Goal: Information Seeking & Learning: Find contact information

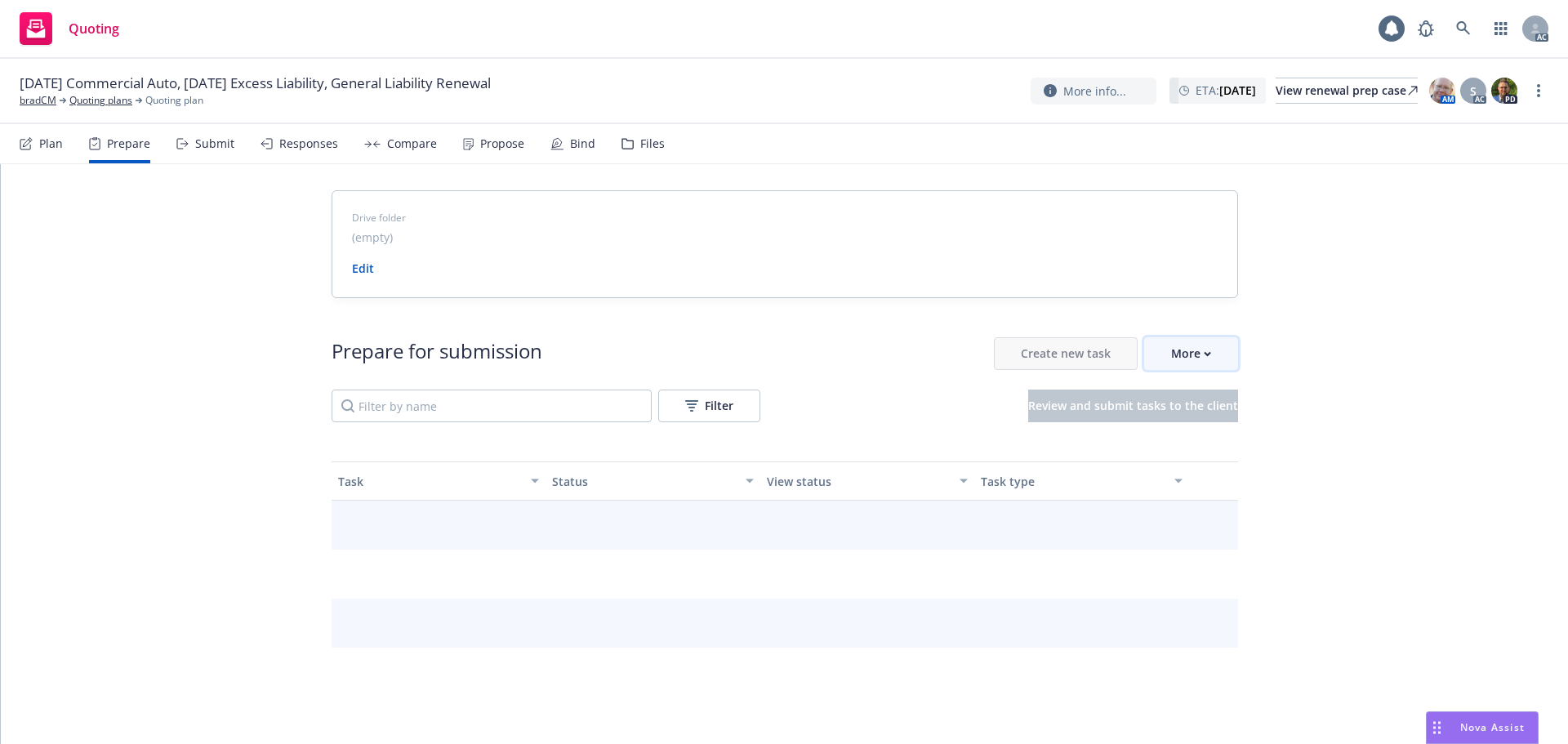
click at [1211, 354] on button "More" at bounding box center [1191, 353] width 94 height 32
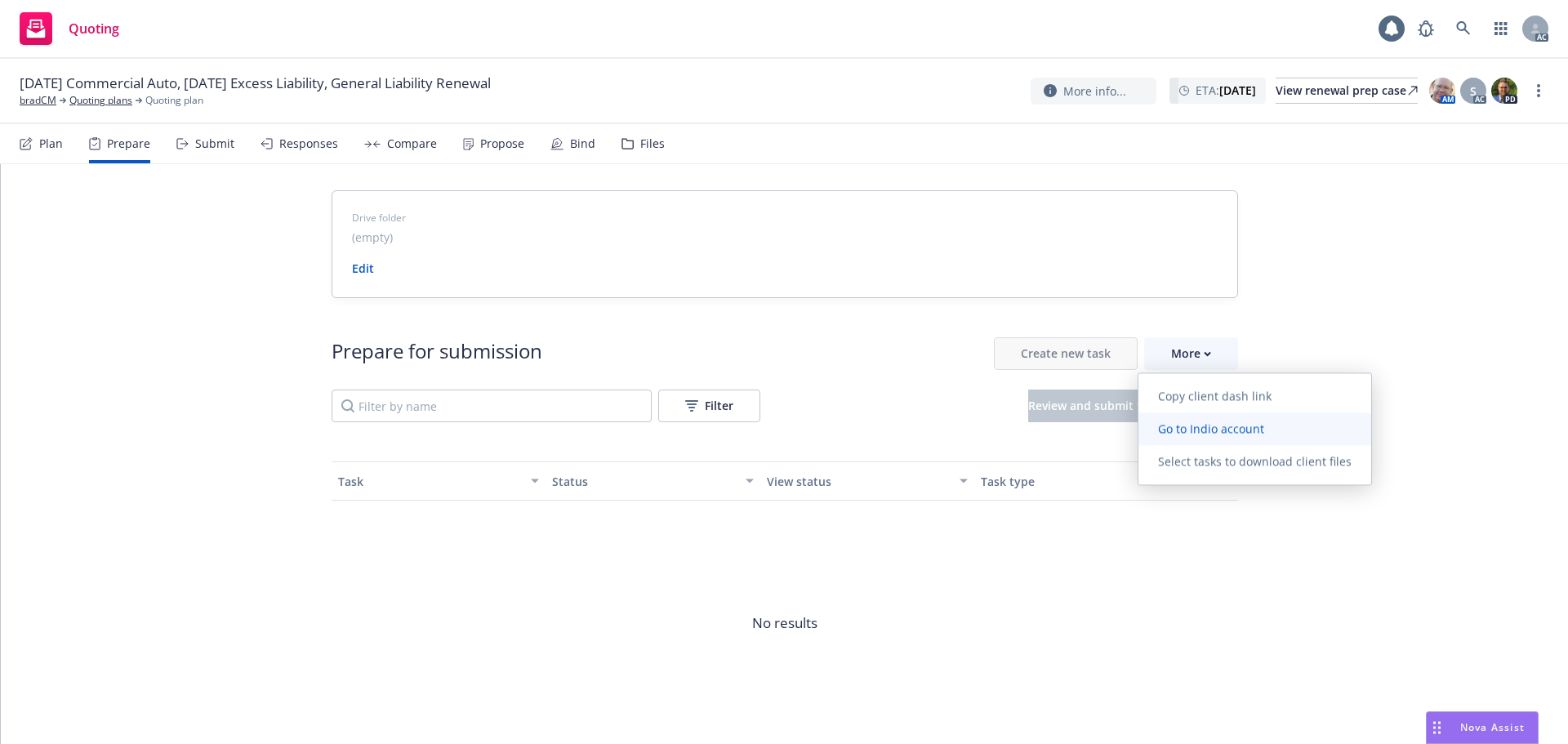
click at [1211, 422] on span "Go to Indio account" at bounding box center [1211, 428] width 145 height 15
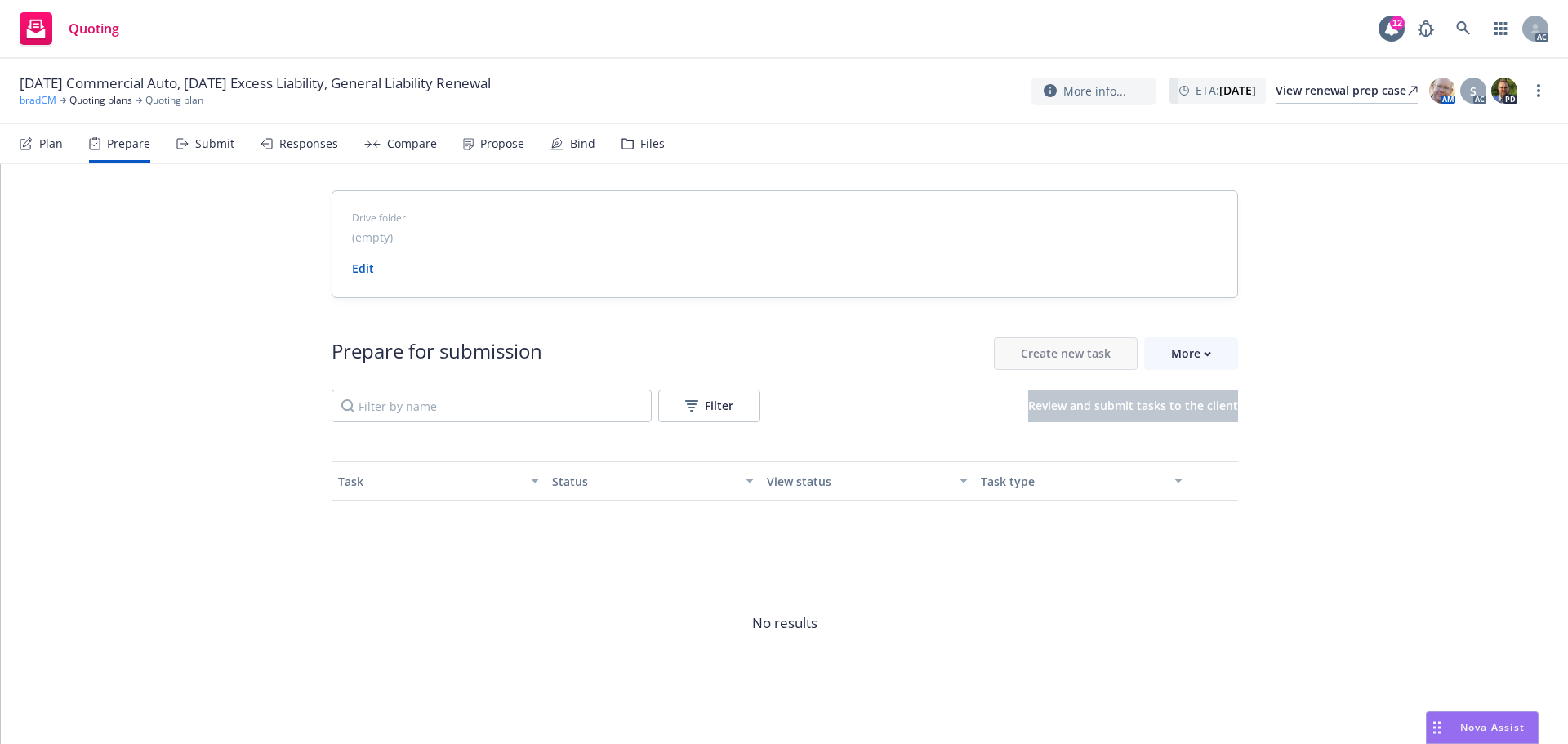
click at [24, 94] on link "bradCM" at bounding box center [38, 100] width 37 height 14
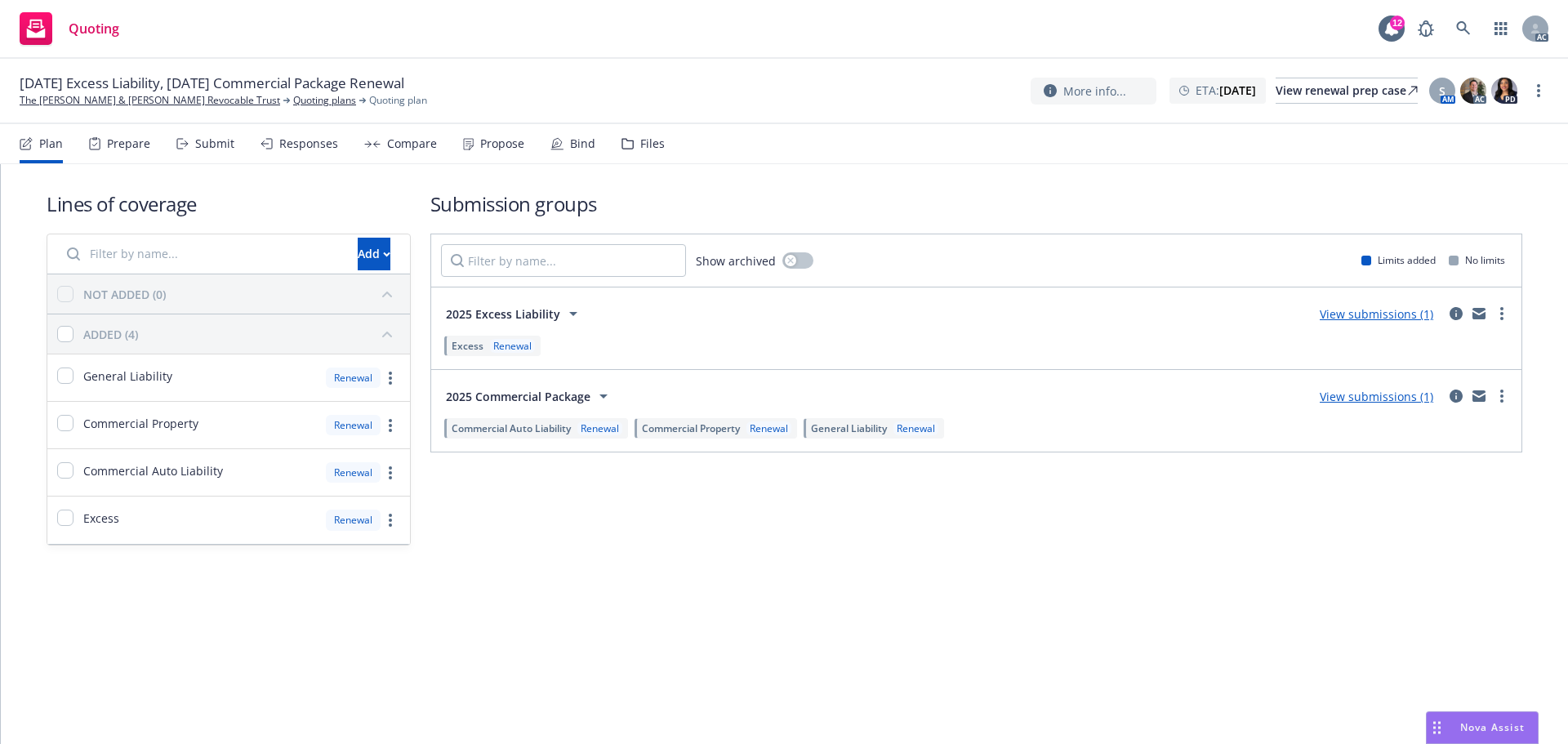
click at [141, 152] on div "Prepare" at bounding box center [119, 143] width 61 height 39
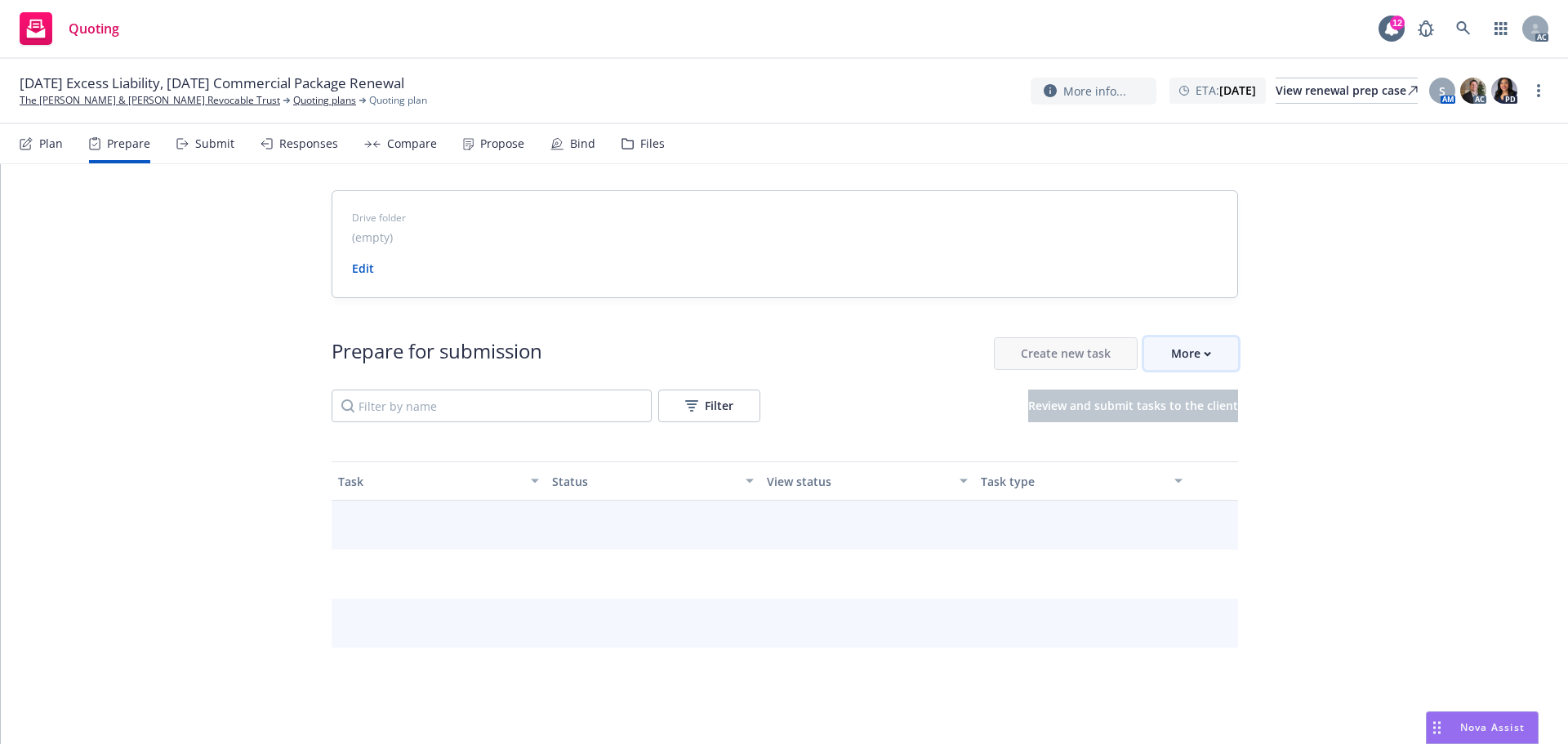
click at [1218, 365] on button "More" at bounding box center [1191, 353] width 94 height 32
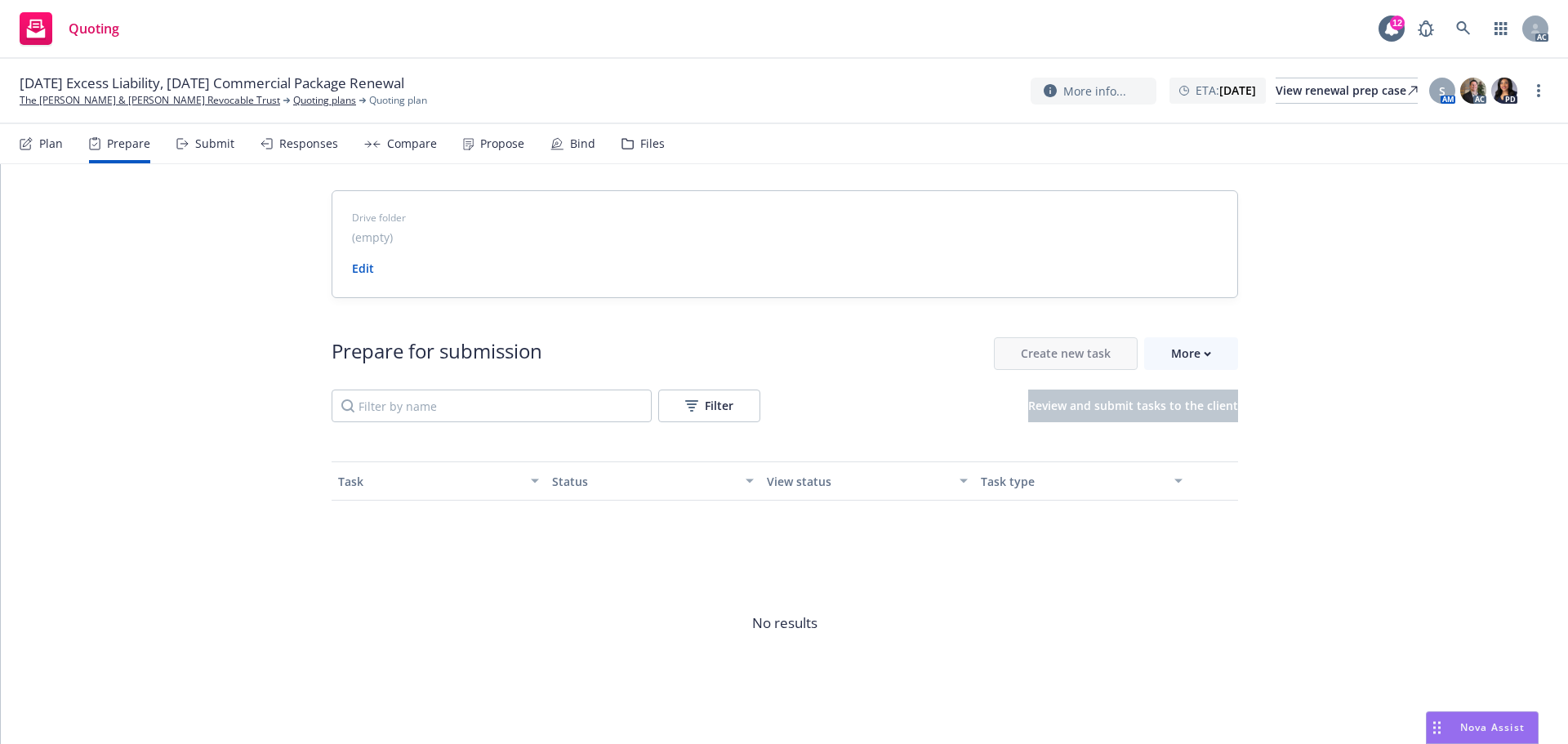
click at [1206, 437] on link "Go to Indio account" at bounding box center [1255, 428] width 233 height 32
click at [106, 104] on link "The [PERSON_NAME] & [PERSON_NAME] Revocable Trust" at bounding box center [150, 100] width 261 height 14
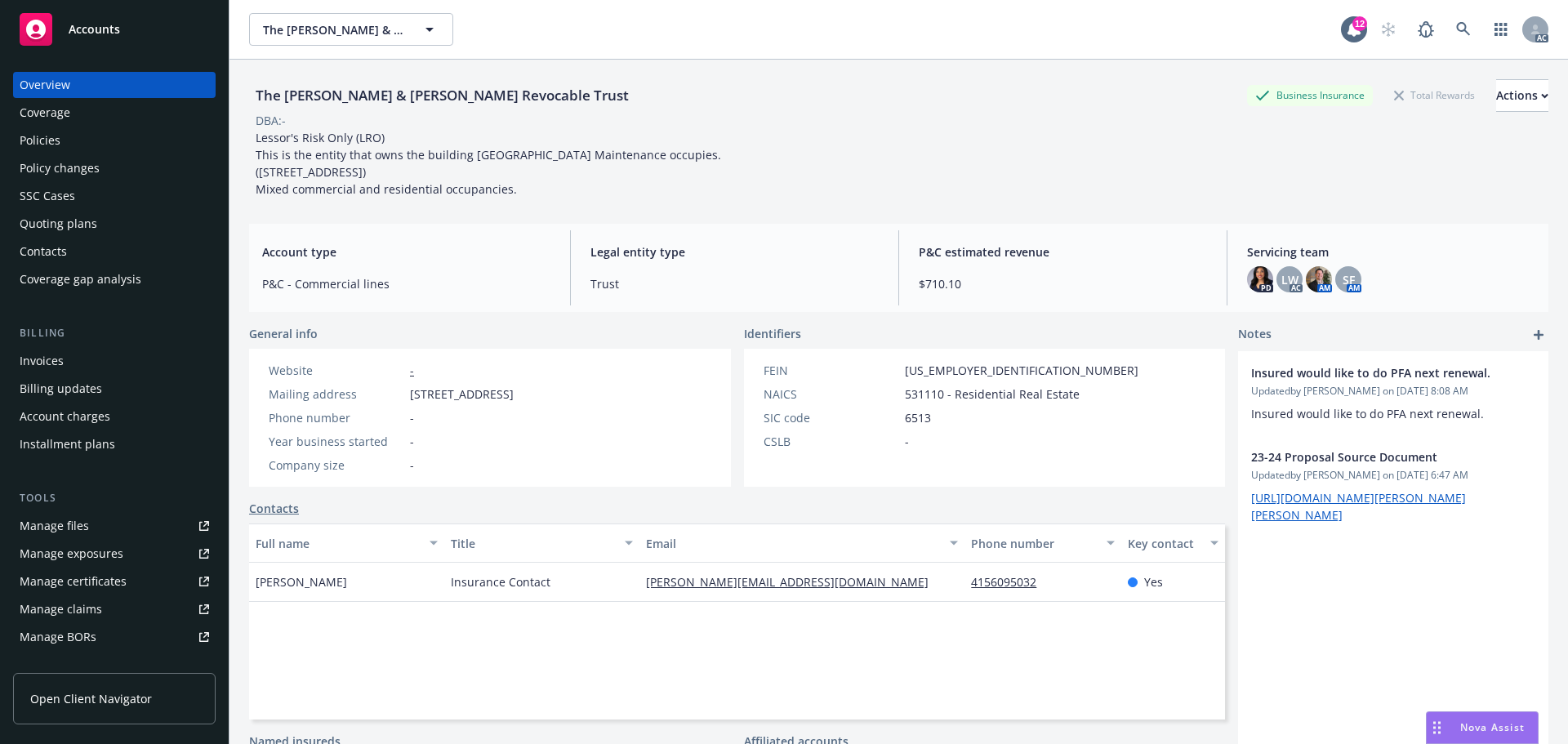
click at [60, 145] on div "Policies" at bounding box center [114, 140] width 189 height 26
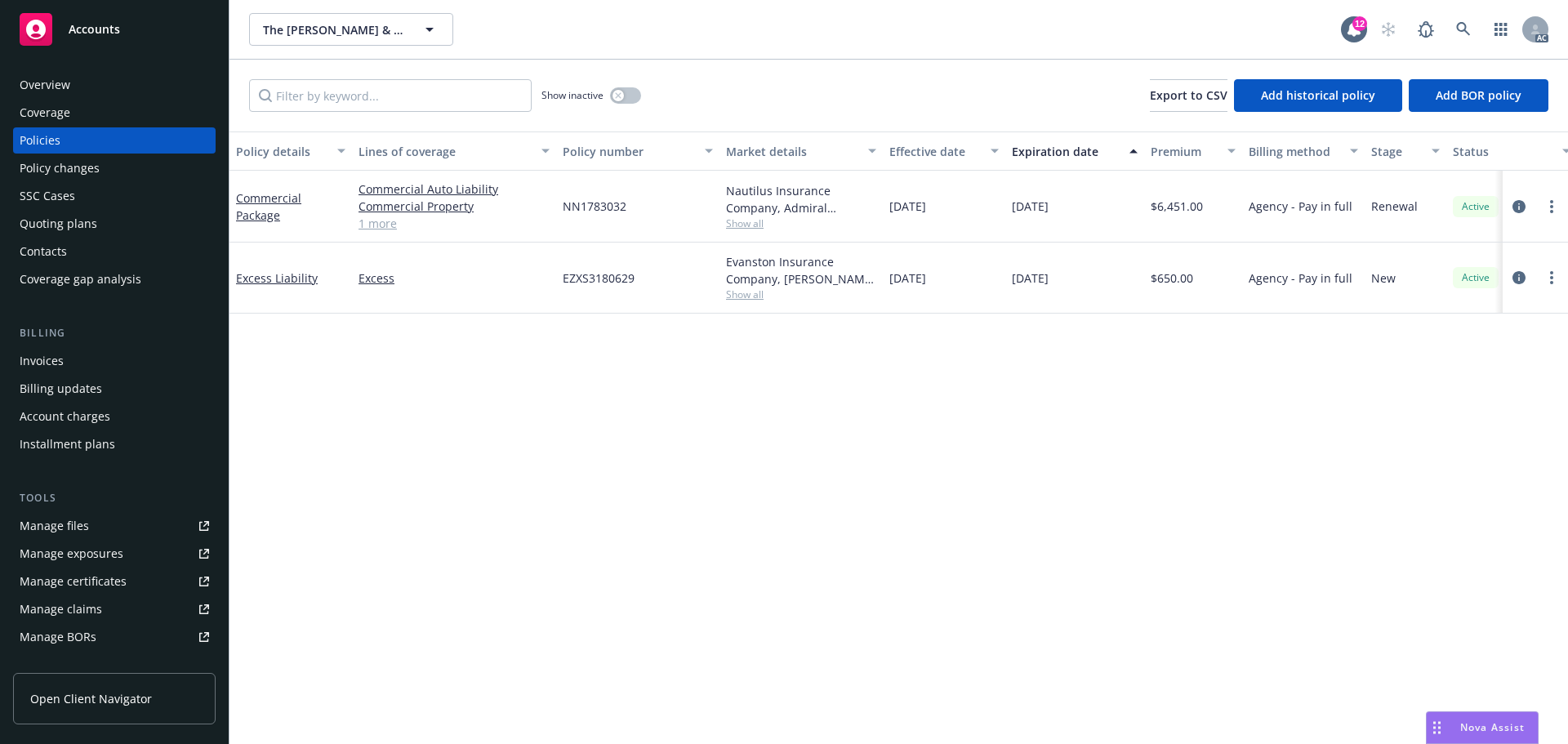
drag, startPoint x: 1082, startPoint y: 204, endPoint x: 983, endPoint y: 212, distance: 99.3
click at [983, 212] on div "Commercial Package Commercial Auto Liability Commercial Property General Liabil…" at bounding box center [1018, 206] width 1576 height 72
drag, startPoint x: 313, startPoint y: 220, endPoint x: 234, endPoint y: 196, distance: 82.6
click at [234, 196] on div "Commercial Package" at bounding box center [290, 206] width 123 height 72
copy link "Commercial Package"
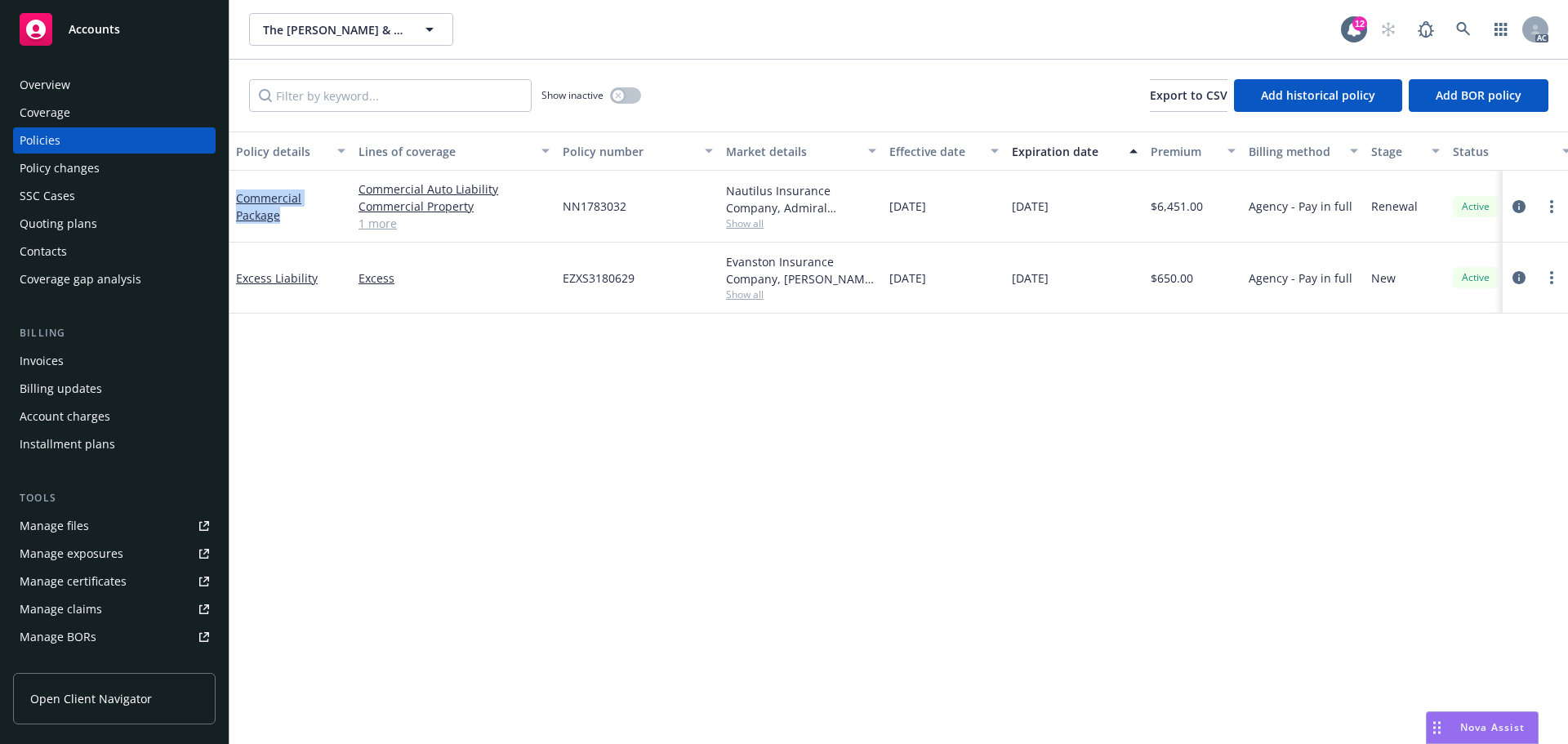
click at [1007, 284] on div "11/21/2025" at bounding box center [1075, 278] width 139 height 71
copy span "11/21/2025"
drag, startPoint x: 332, startPoint y: 290, endPoint x: 234, endPoint y: 279, distance: 98.6
click at [234, 279] on div "Excess Liability" at bounding box center [290, 278] width 123 height 71
copy link "Excess Liability"
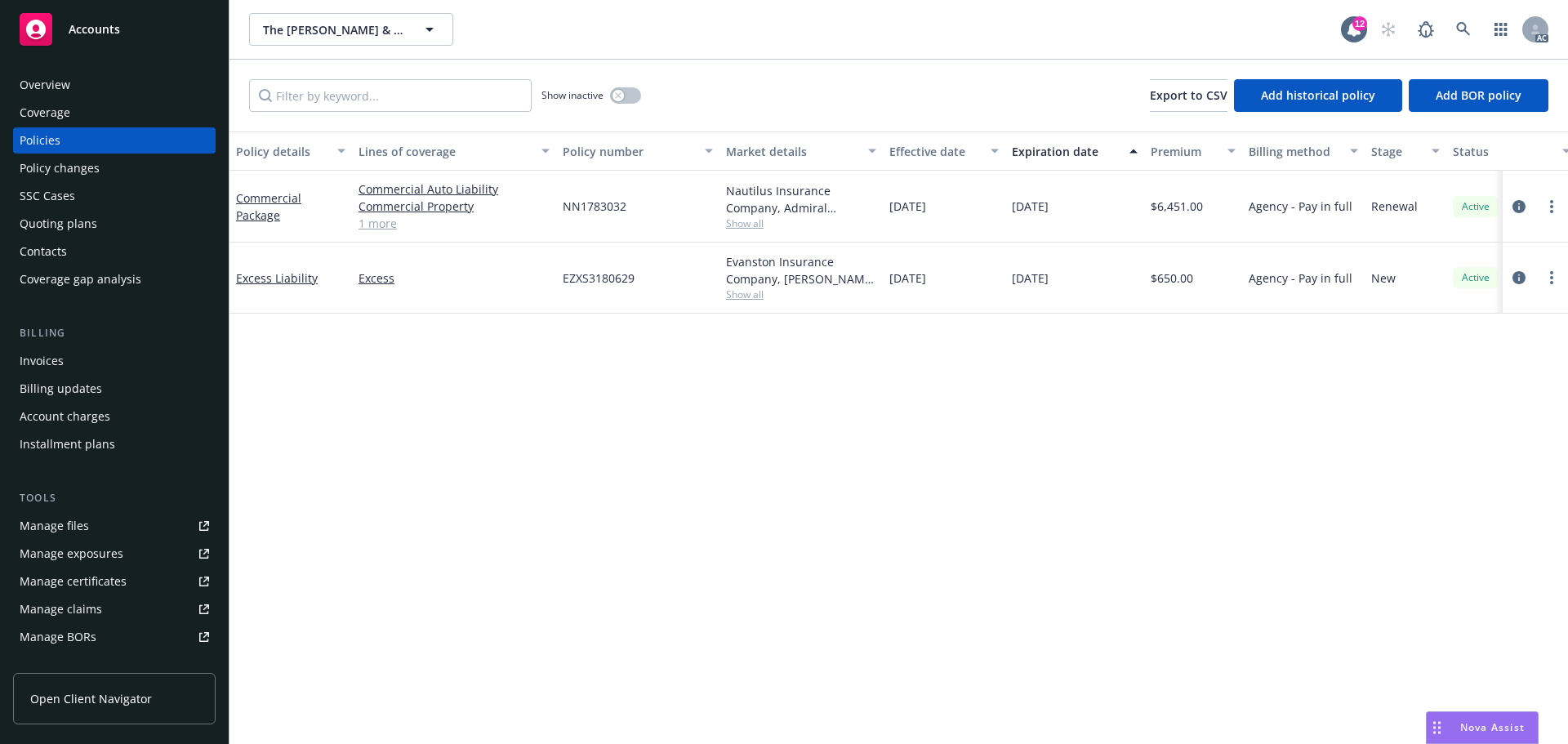
click at [386, 225] on link "1 more" at bounding box center [454, 223] width 191 height 17
click at [85, 74] on div "Overview" at bounding box center [114, 84] width 189 height 26
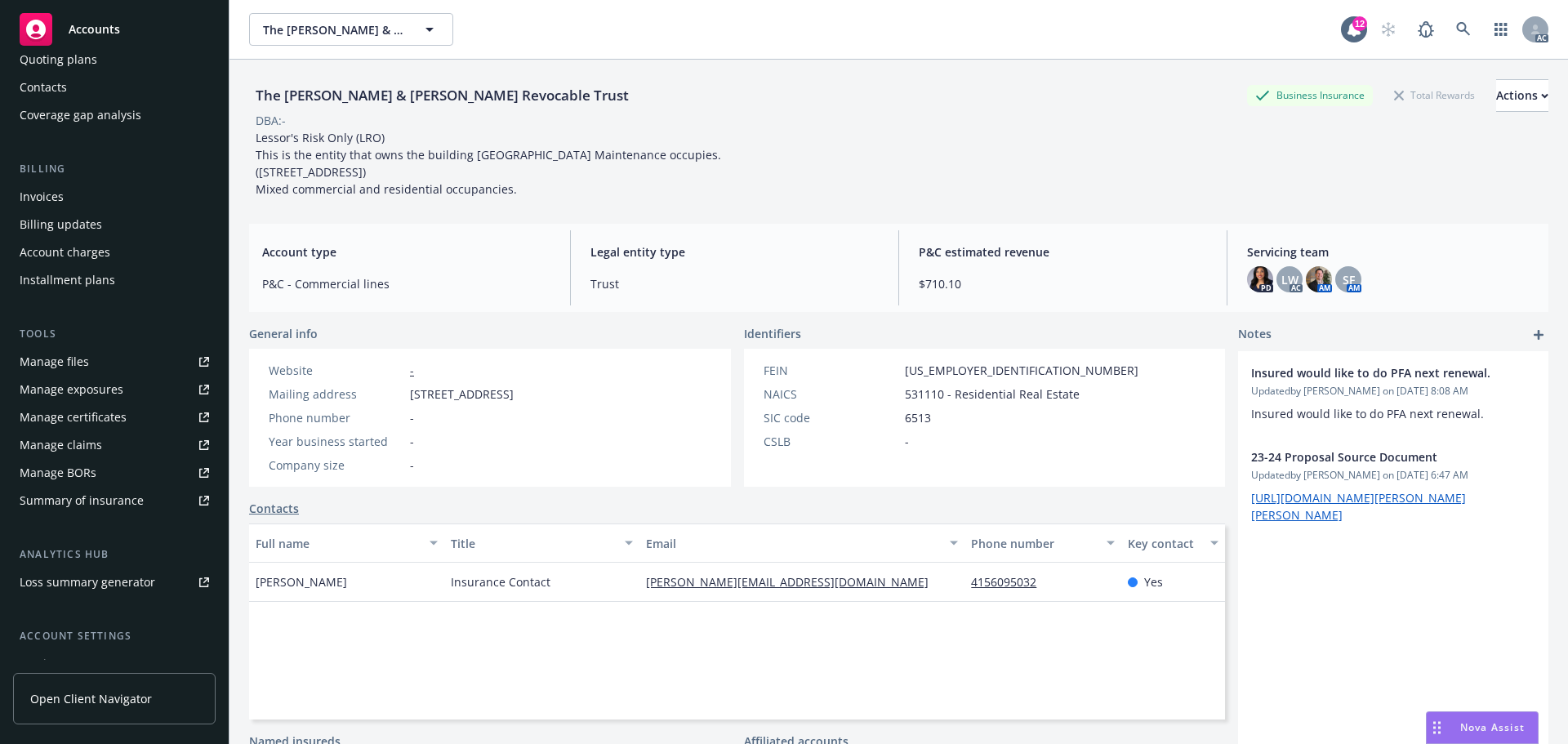
scroll to position [292, 0]
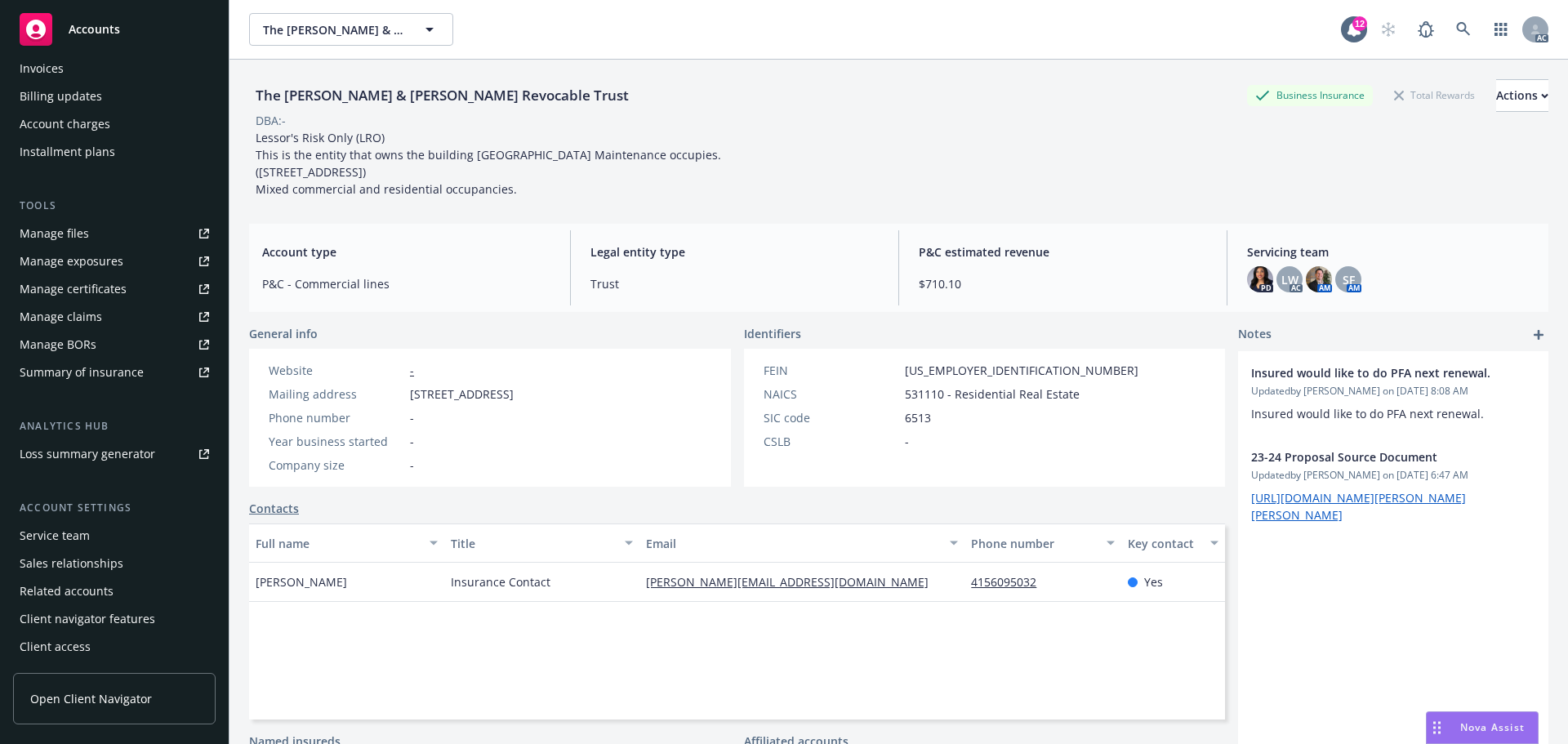
click at [127, 534] on div "Service team" at bounding box center [114, 535] width 189 height 26
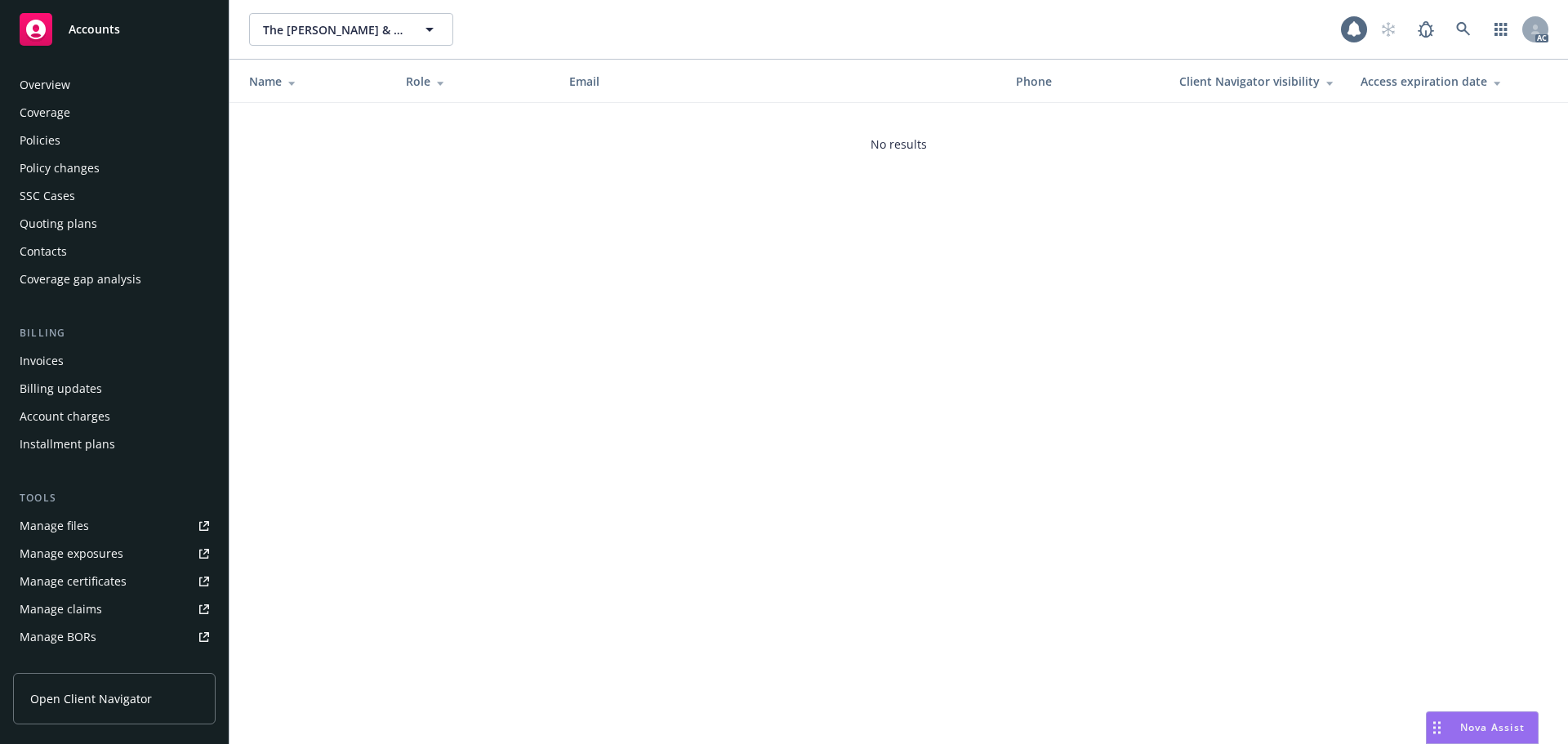
scroll to position [292, 0]
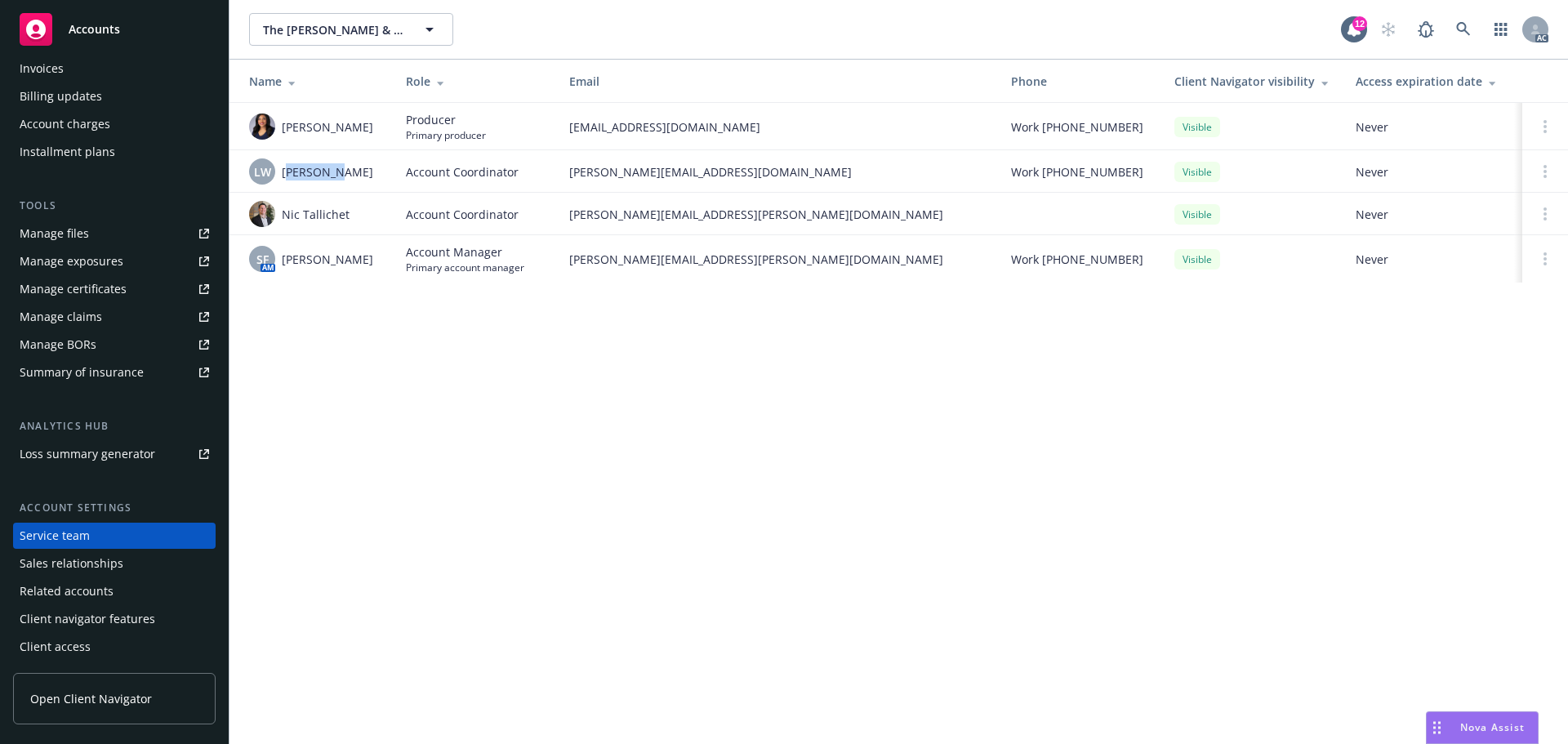
drag, startPoint x: 384, startPoint y: 169, endPoint x: 285, endPoint y: 171, distance: 99.0
click at [285, 171] on td "LW Lena West" at bounding box center [311, 171] width 163 height 42
click at [317, 175] on span "Lena West" at bounding box center [327, 171] width 91 height 17
drag, startPoint x: 346, startPoint y: 174, endPoint x: 283, endPoint y: 175, distance: 63.0
click at [283, 175] on div "LW Lena West" at bounding box center [315, 171] width 131 height 26
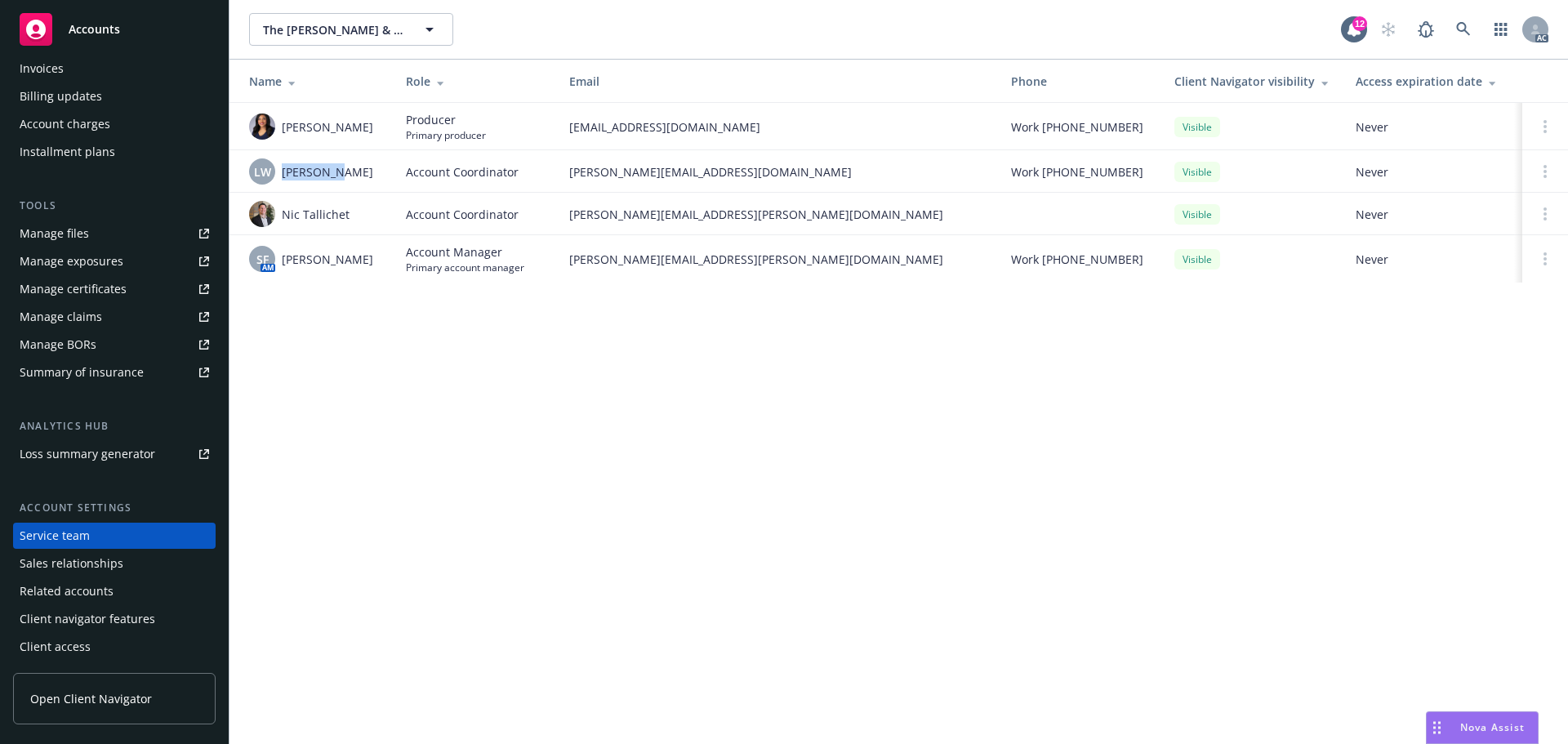
copy span "Lena West"
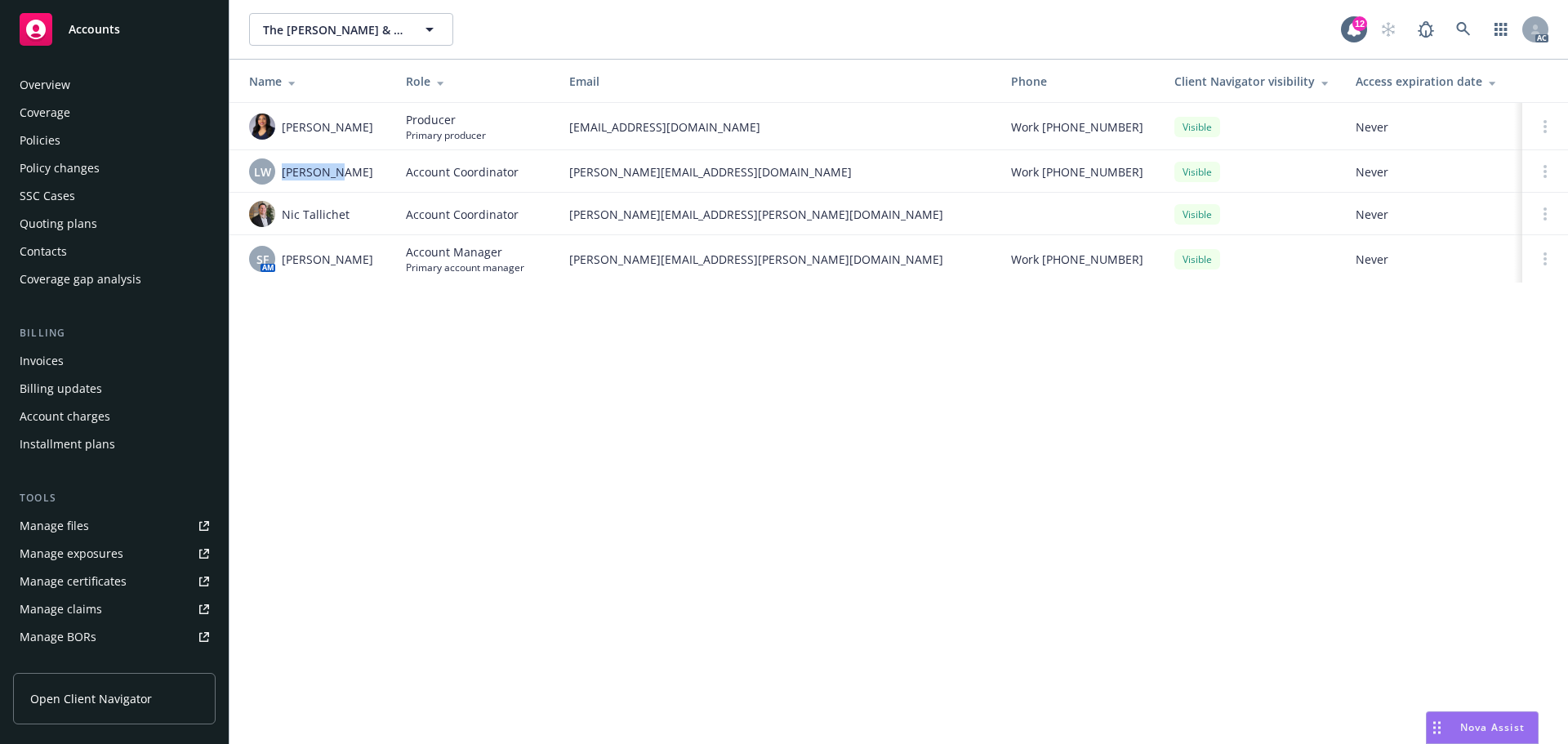
click at [94, 140] on div "Policies" at bounding box center [114, 140] width 189 height 26
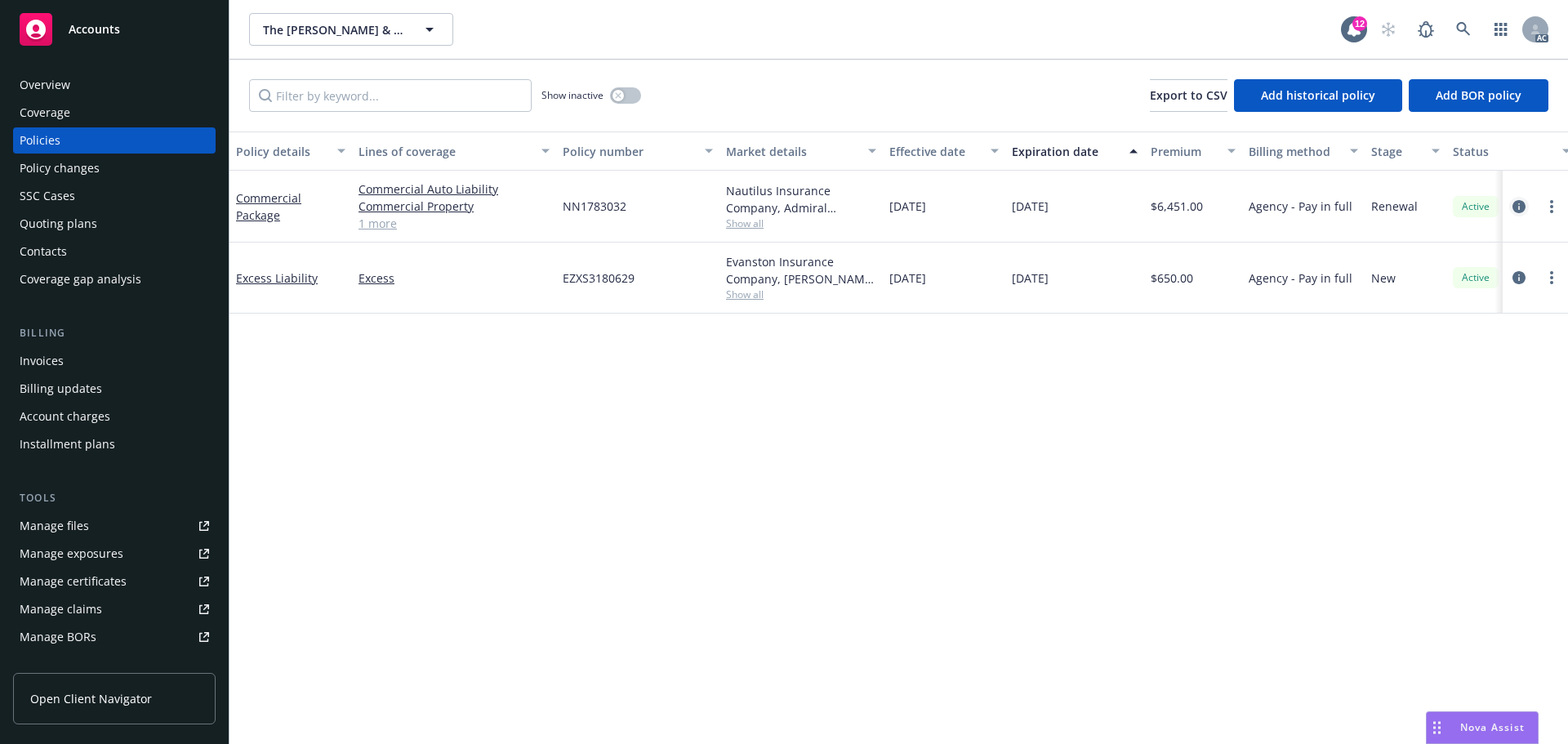
click at [1517, 213] on link "circleInformation" at bounding box center [1520, 207] width 20 height 20
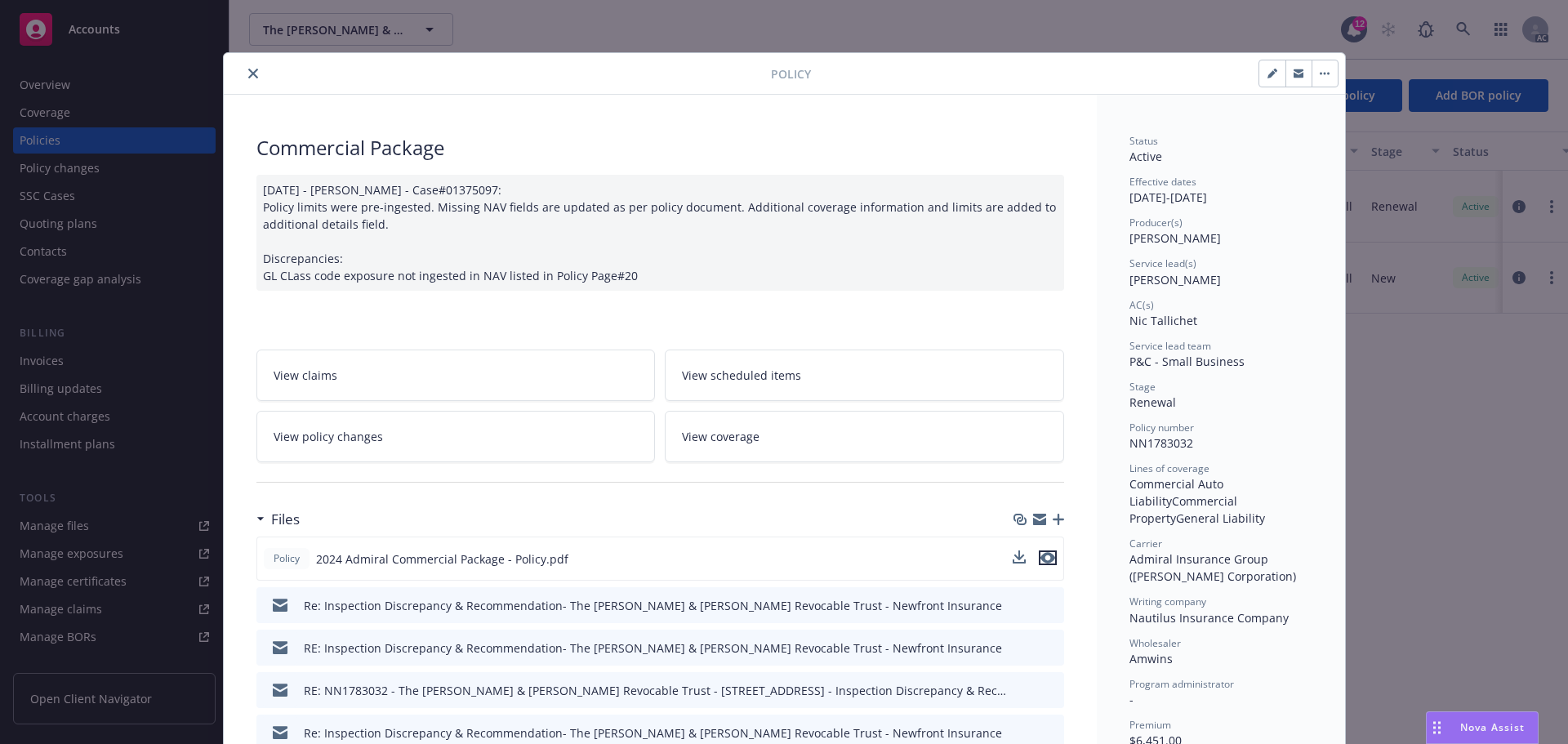
click at [1043, 556] on icon "preview file" at bounding box center [1048, 558] width 14 height 12
click at [244, 70] on button "close" at bounding box center [254, 74] width 20 height 20
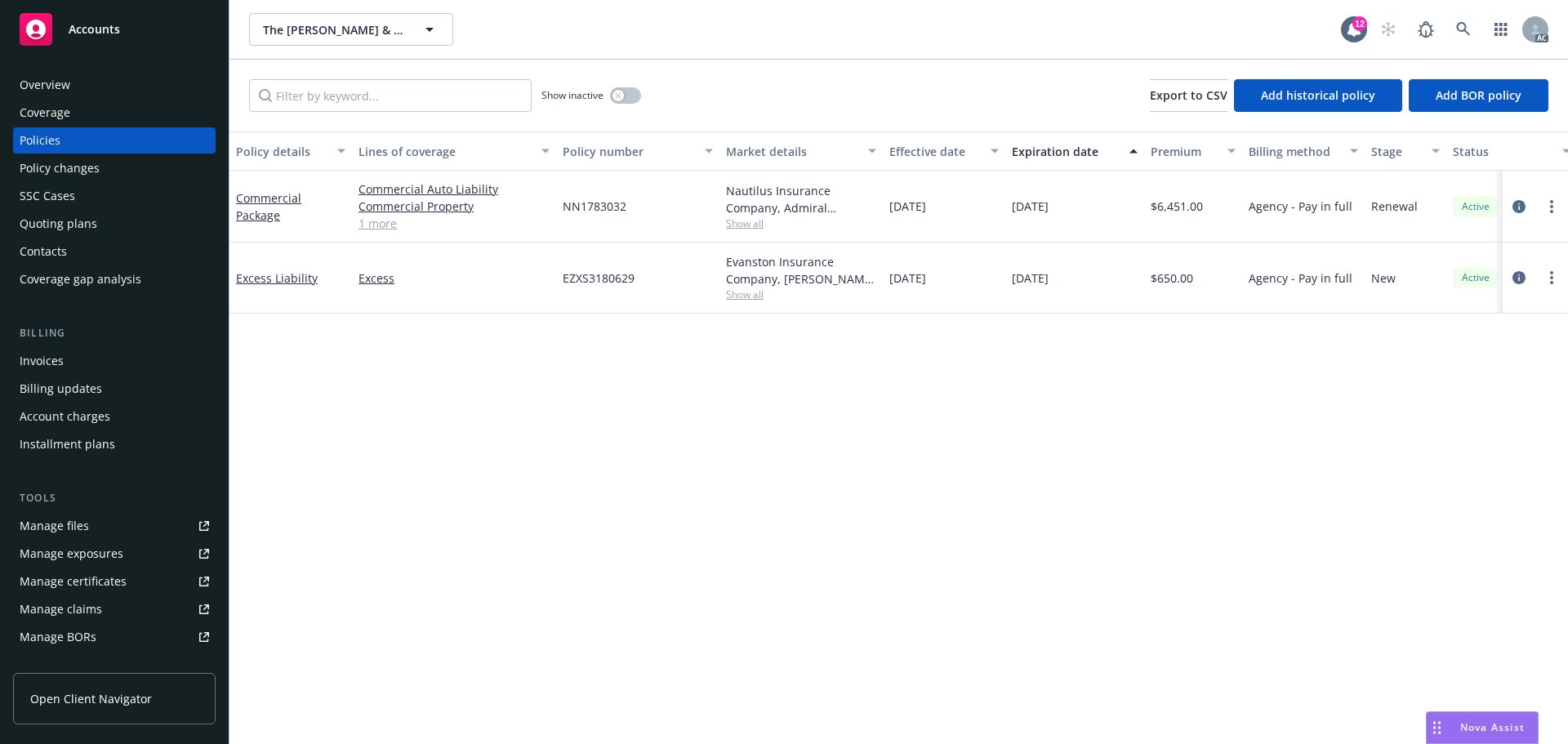
click at [50, 518] on div "Manage files" at bounding box center [54, 525] width 69 height 26
click at [632, 102] on button "button" at bounding box center [626, 95] width 31 height 16
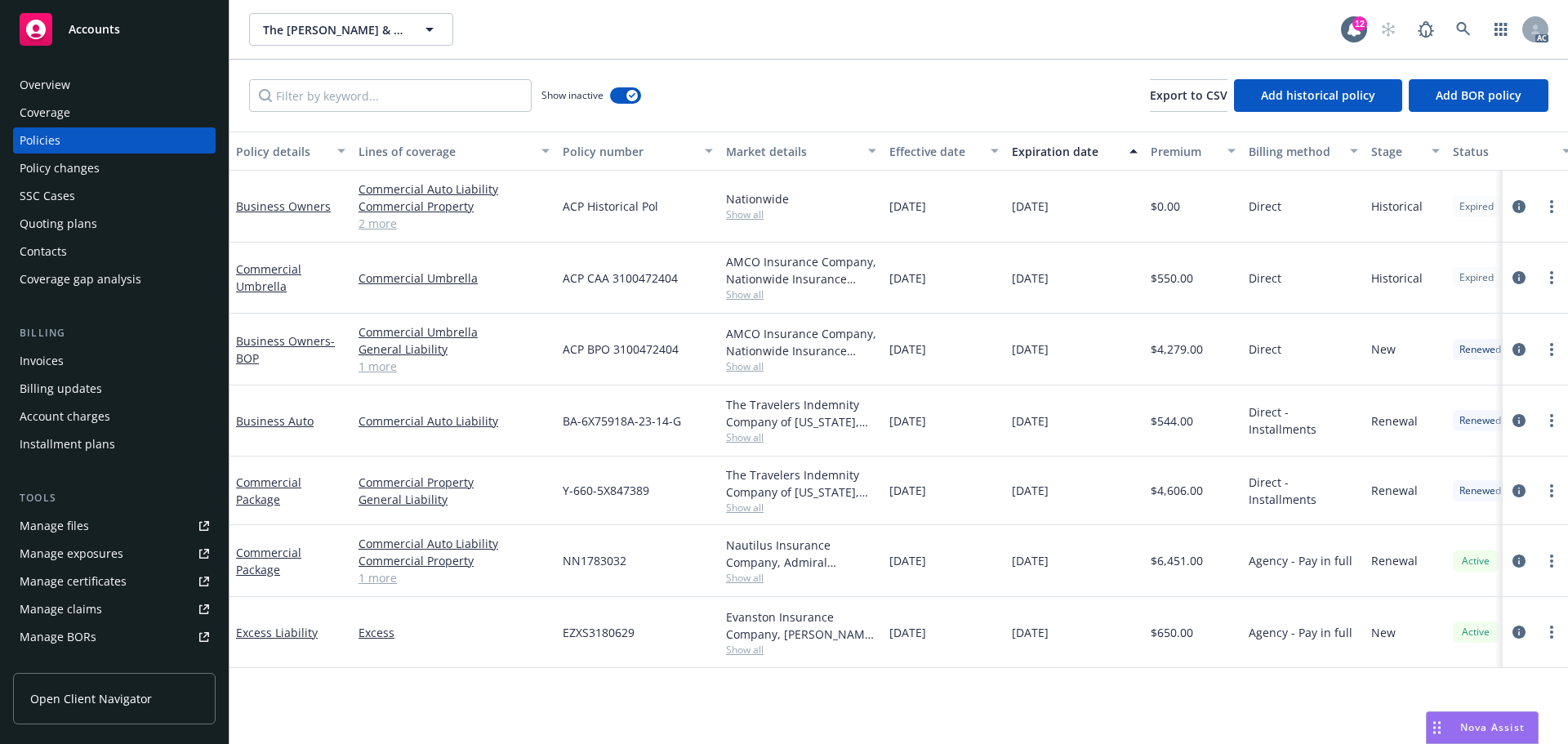
click at [758, 511] on span "Show all" at bounding box center [801, 506] width 151 height 13
click at [801, 491] on div "The Travelers Indemnity Company of Connecticut, Travelers Insurance" at bounding box center [801, 483] width 151 height 34
click at [754, 584] on span "Show all" at bounding box center [801, 577] width 151 height 13
click at [906, 540] on div "11/19/2024" at bounding box center [944, 561] width 123 height 72
click at [628, 88] on button "button" at bounding box center [626, 95] width 31 height 16
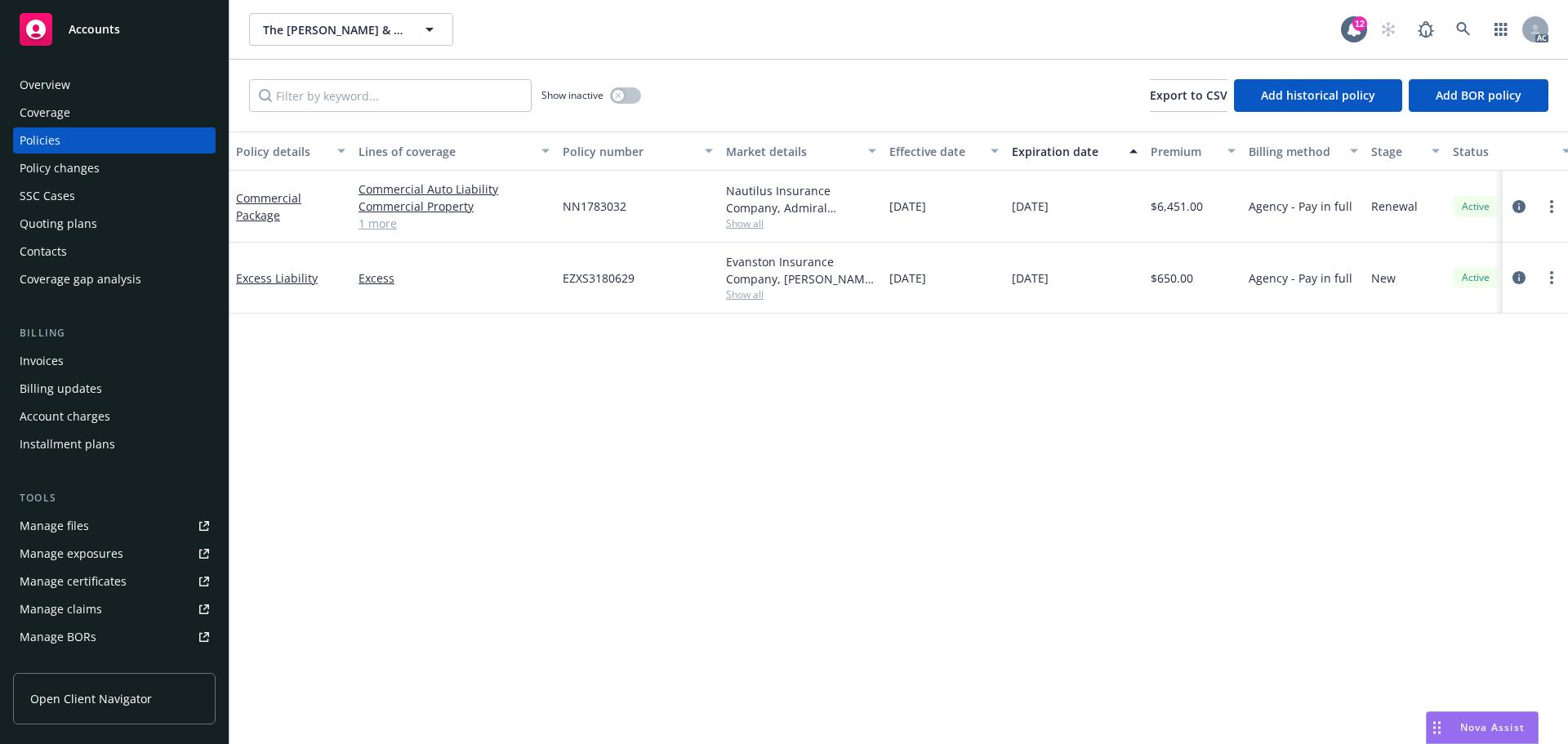
click at [739, 221] on span "Show all" at bounding box center [801, 222] width 151 height 13
click at [920, 234] on div "11/19/2024" at bounding box center [944, 206] width 123 height 72
click at [117, 87] on div "Overview" at bounding box center [114, 84] width 189 height 26
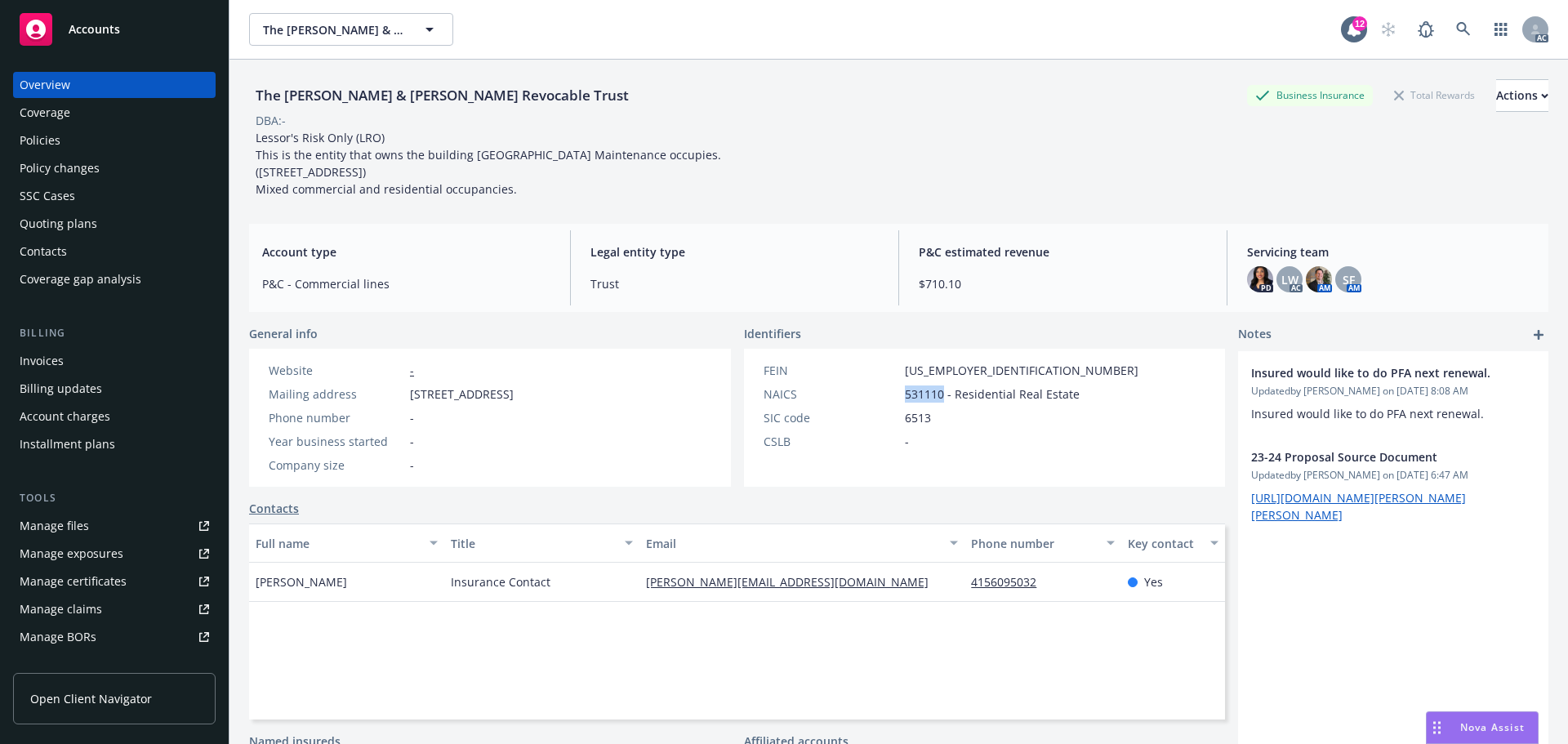
drag, startPoint x: 937, startPoint y: 396, endPoint x: 888, endPoint y: 388, distance: 49.6
click at [888, 388] on div "NAICS 531110 - Residential Real Estate" at bounding box center [951, 394] width 388 height 17
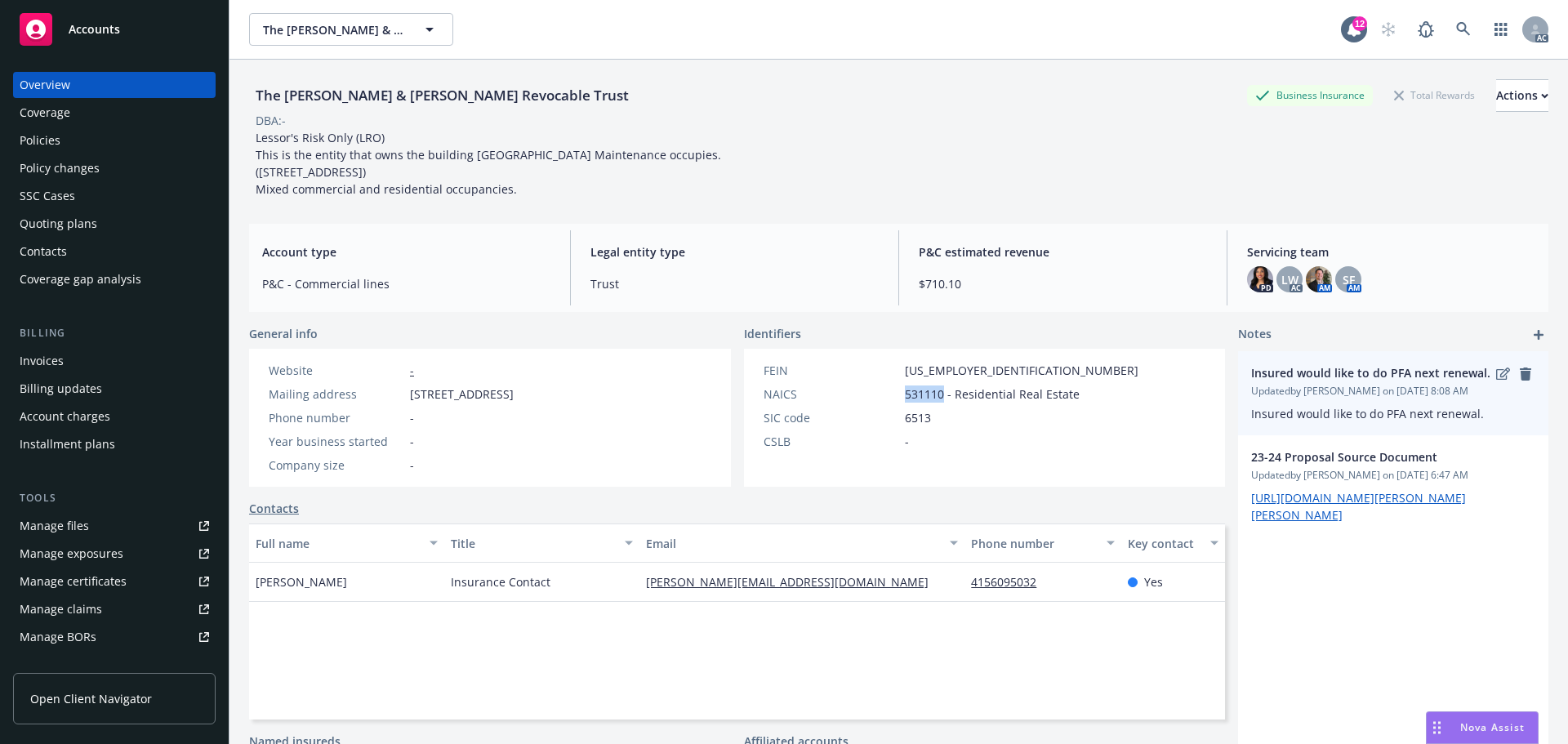
copy div "531110"
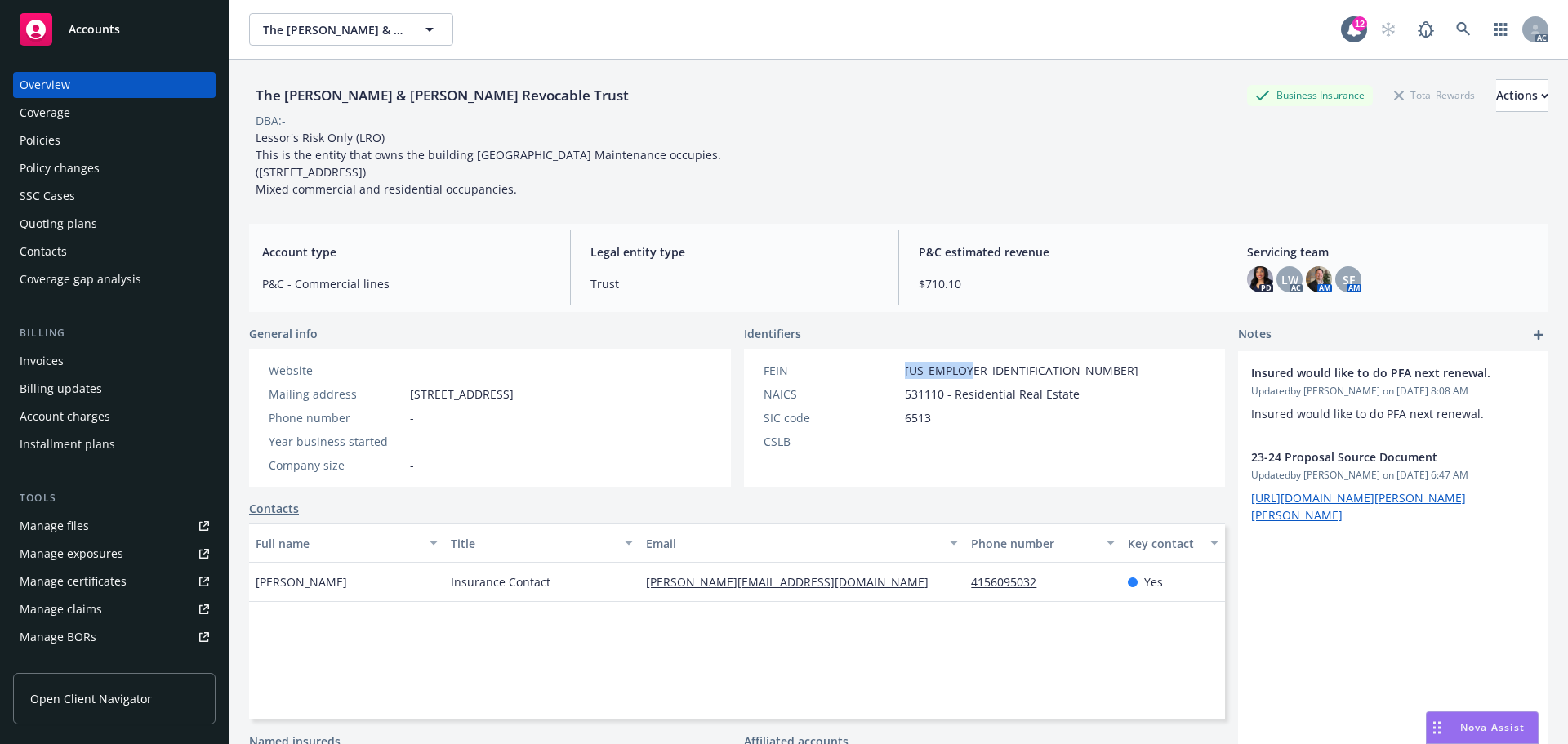
click at [899, 364] on div "FEIN 55-2847968" at bounding box center [951, 370] width 388 height 17
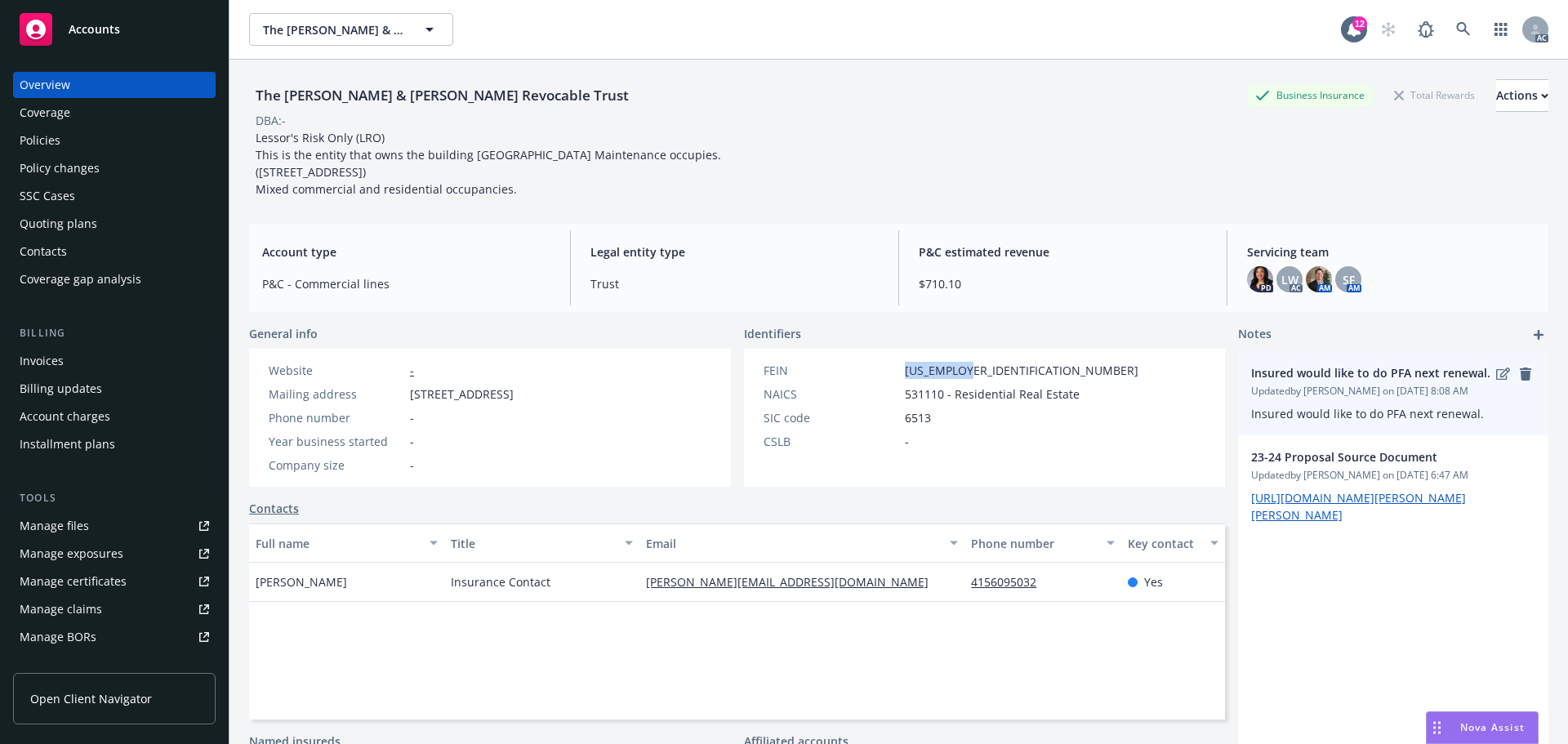
copy span "[US_EMPLOYER_IDENTIFICATION_NUMBER]"
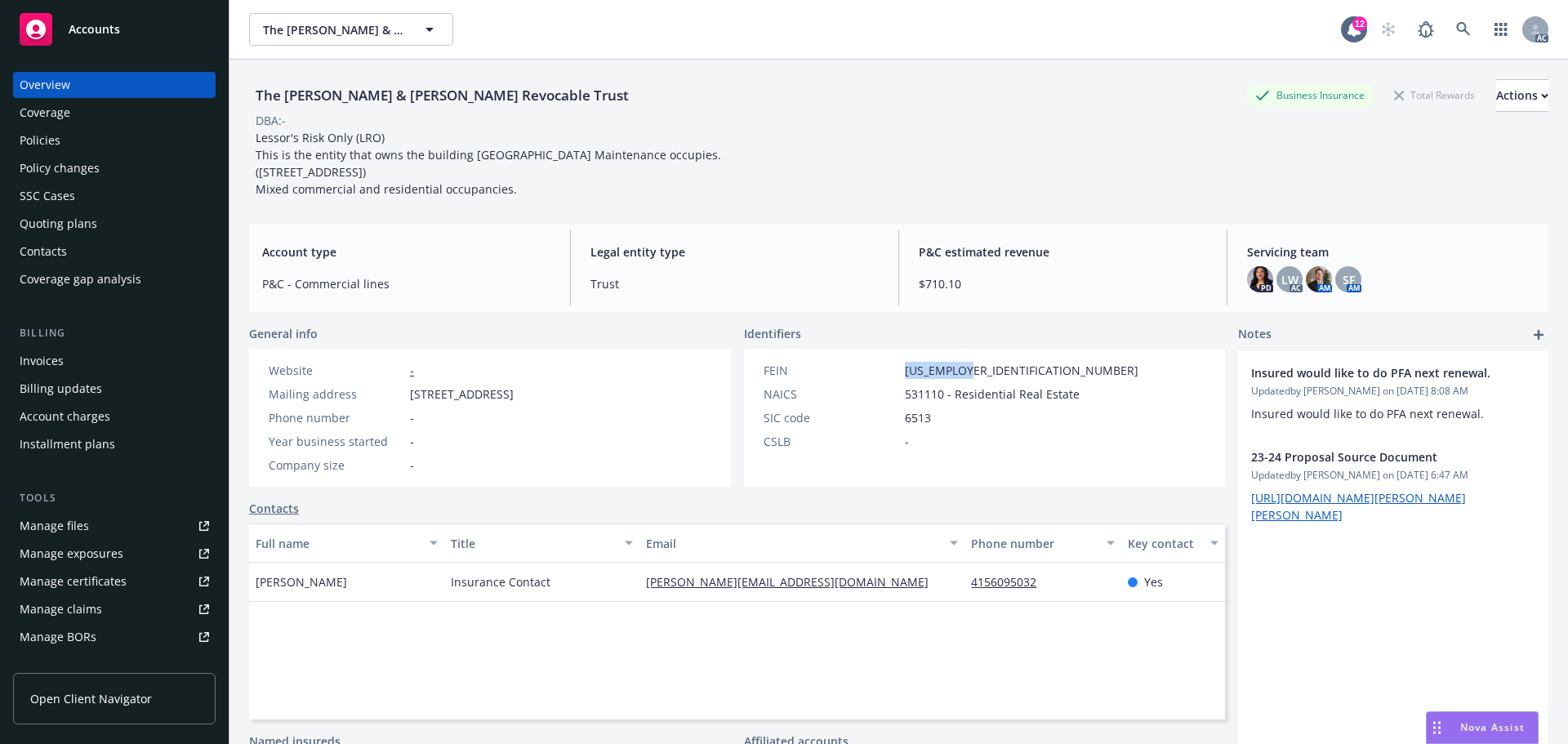
drag, startPoint x: 562, startPoint y: 585, endPoint x: 437, endPoint y: 583, distance: 125.0
click at [437, 583] on div "Renata Gonzalez Insurance Contact renata@bayvistasf.com 4156095032 Yes" at bounding box center [737, 583] width 976 height 39
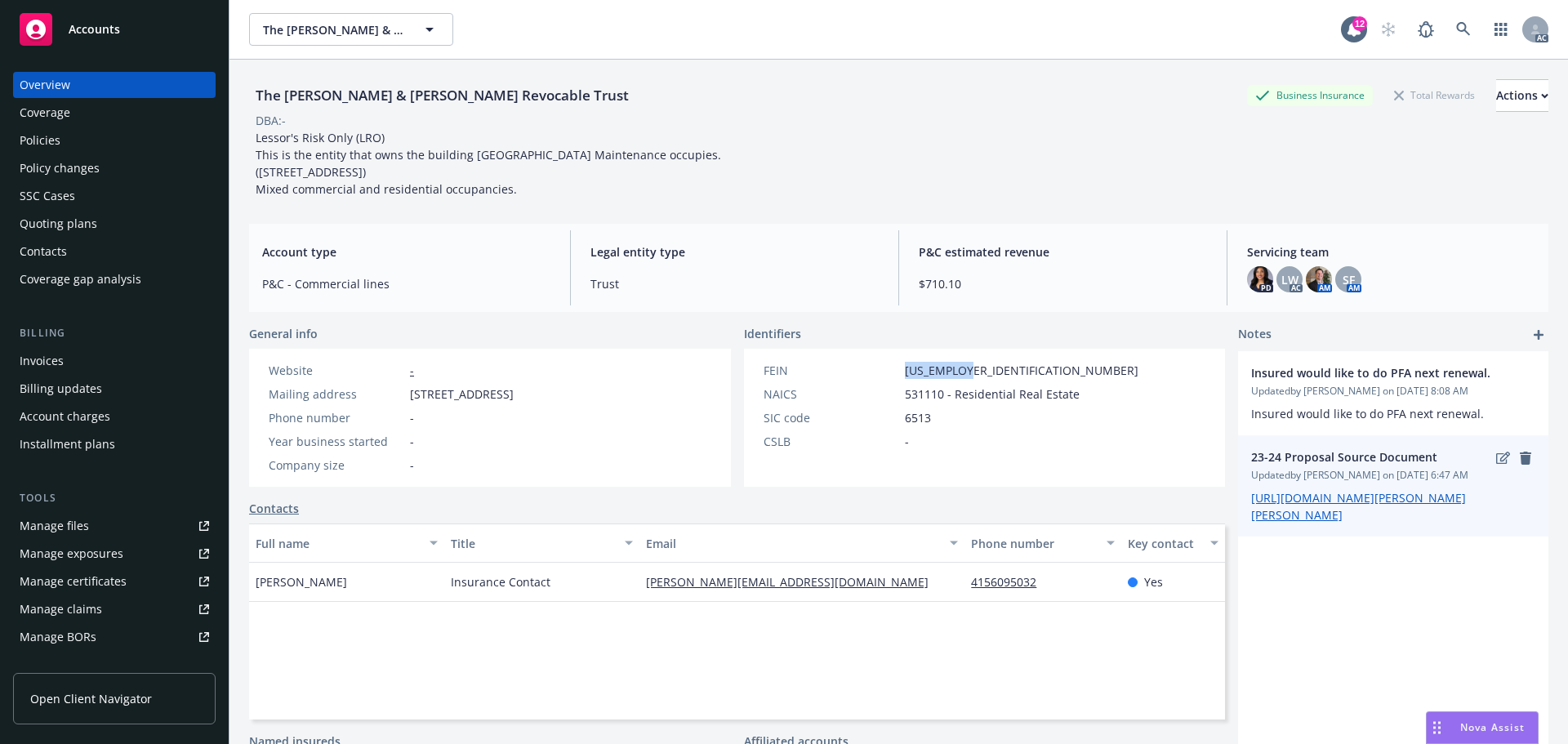
copy div "Insurance Contact"
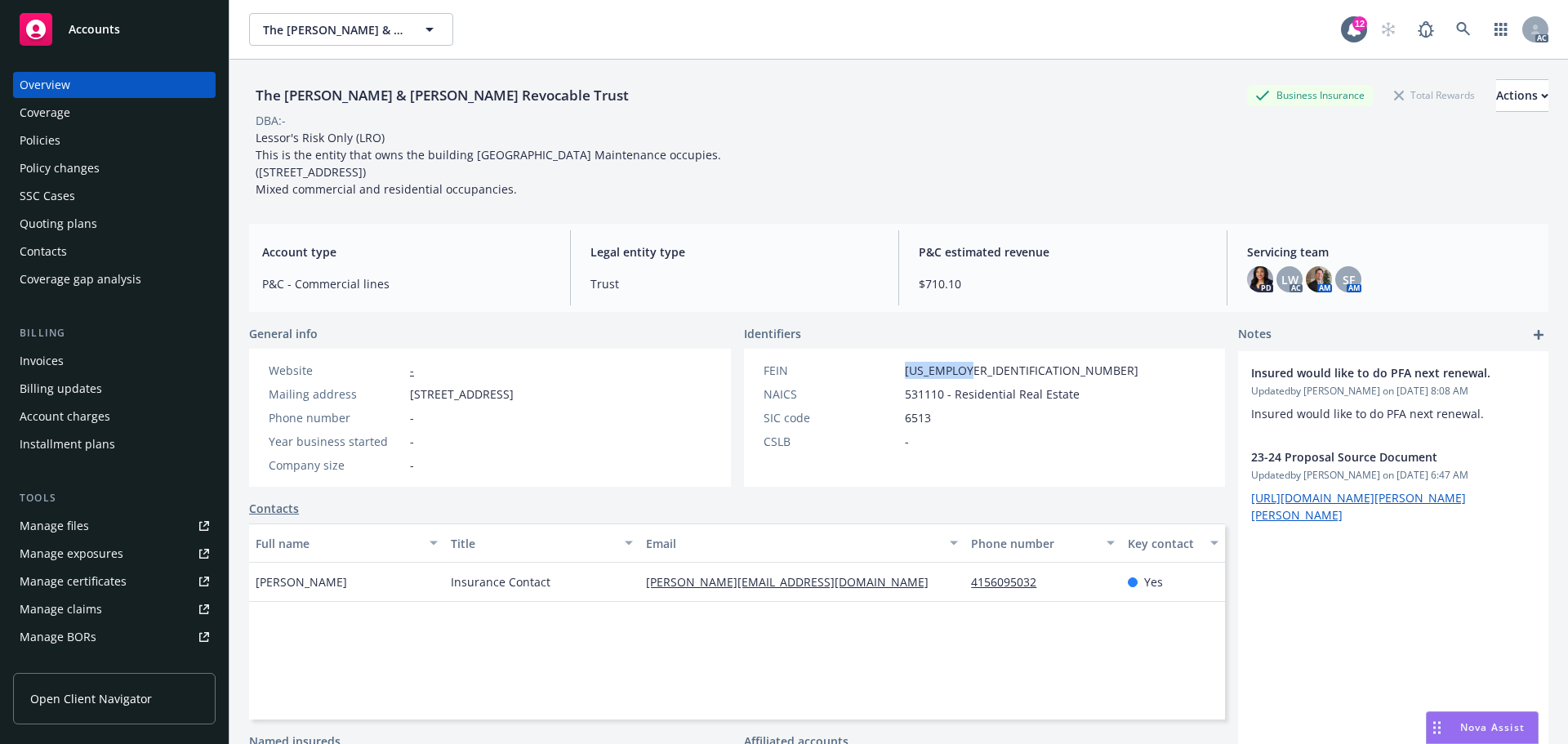
click at [357, 595] on div "Renata Gonzalez" at bounding box center [347, 583] width 195 height 39
drag, startPoint x: 360, startPoint y: 576, endPoint x: 253, endPoint y: 600, distance: 109.7
click at [253, 600] on div "Renata Gonzalez" at bounding box center [347, 583] width 195 height 39
copy span "Renata Gonzalez"
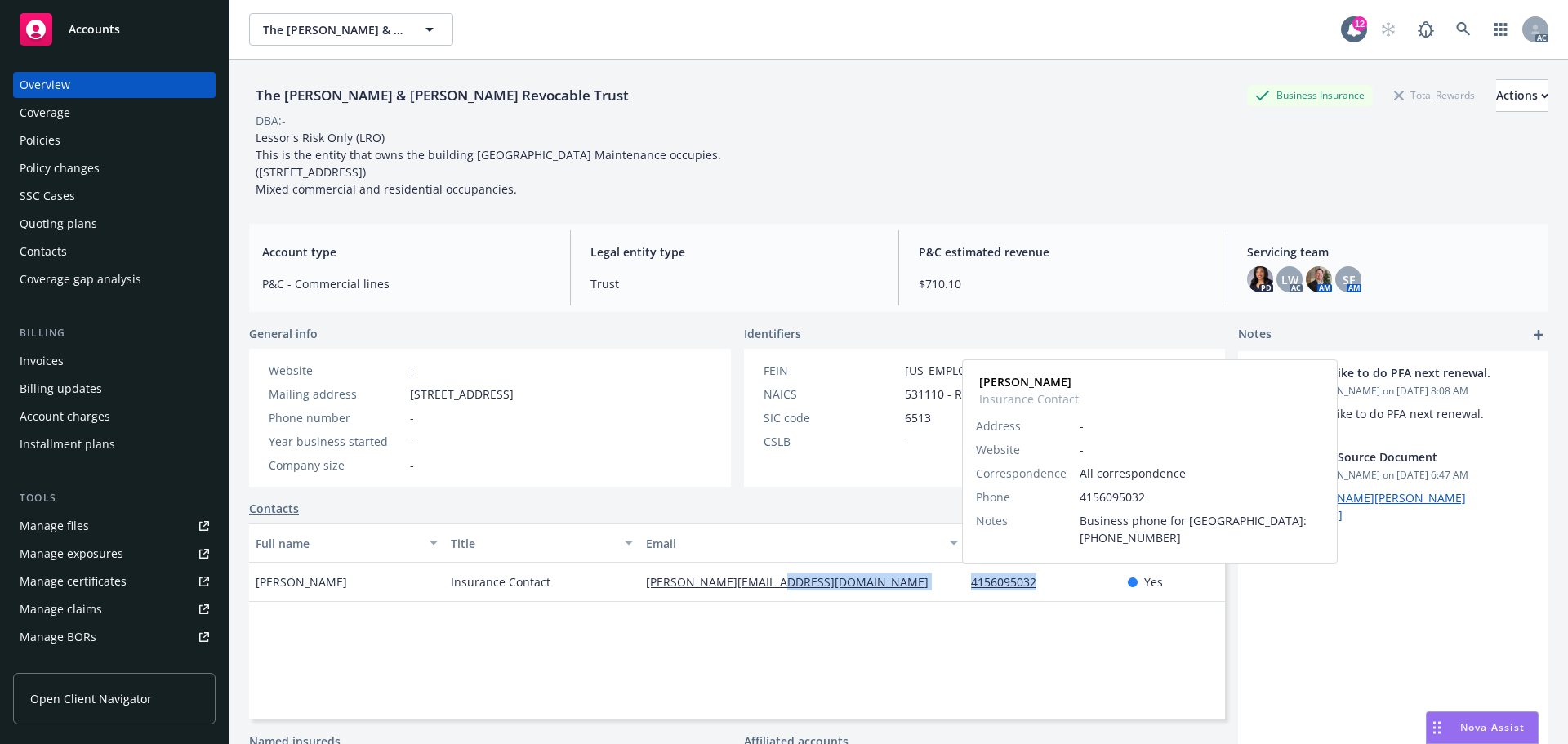
drag, startPoint x: 953, startPoint y: 587, endPoint x: 1034, endPoint y: 589, distance: 81.0
click at [1034, 589] on div "Renata Gonzalez Insurance Contact renata@bayvistasf.com 4156095032 Renata Gonza…" at bounding box center [737, 583] width 976 height 39
copy div "4156095032"
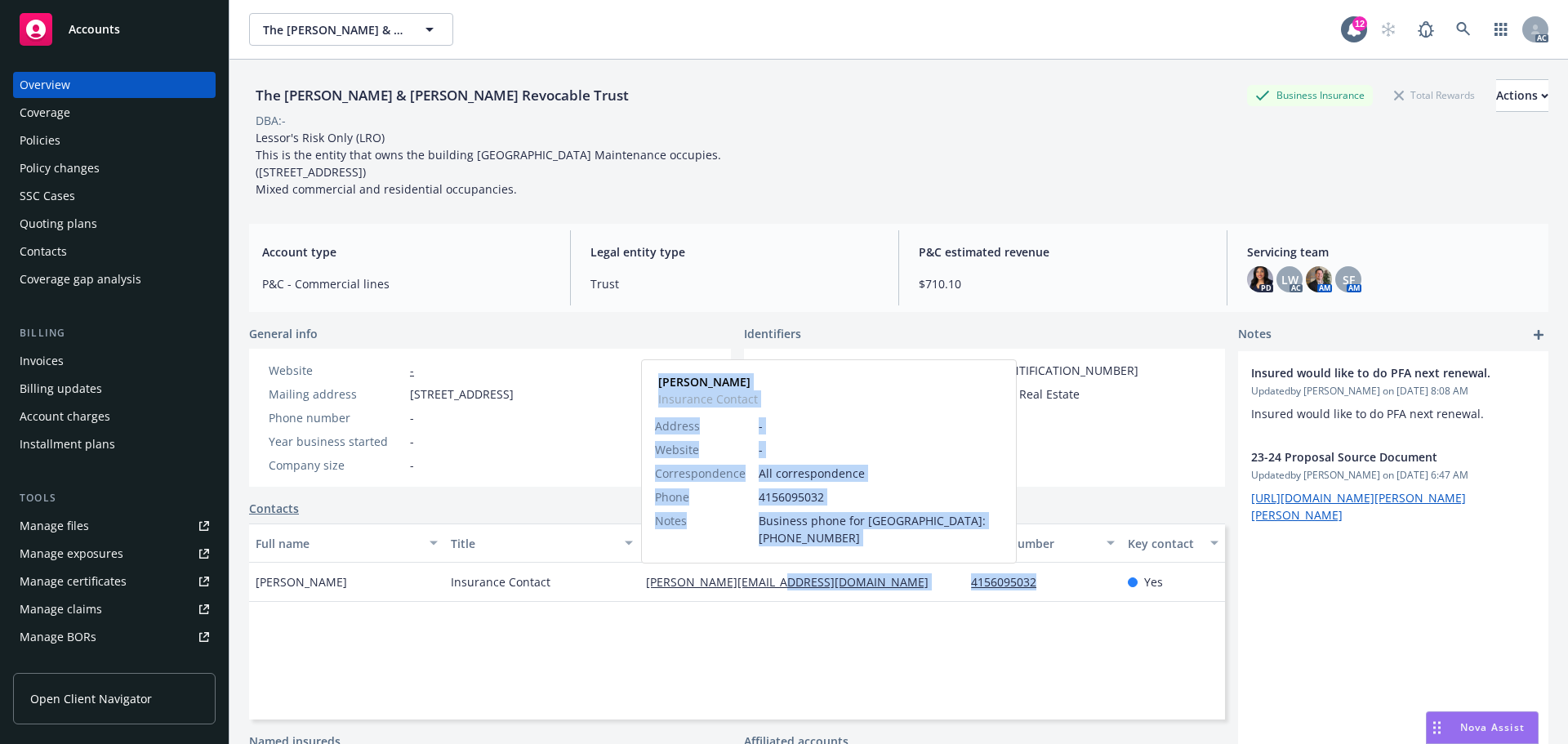
click at [646, 579] on link "renata@bayvistasf.com" at bounding box center [794, 581] width 296 height 15
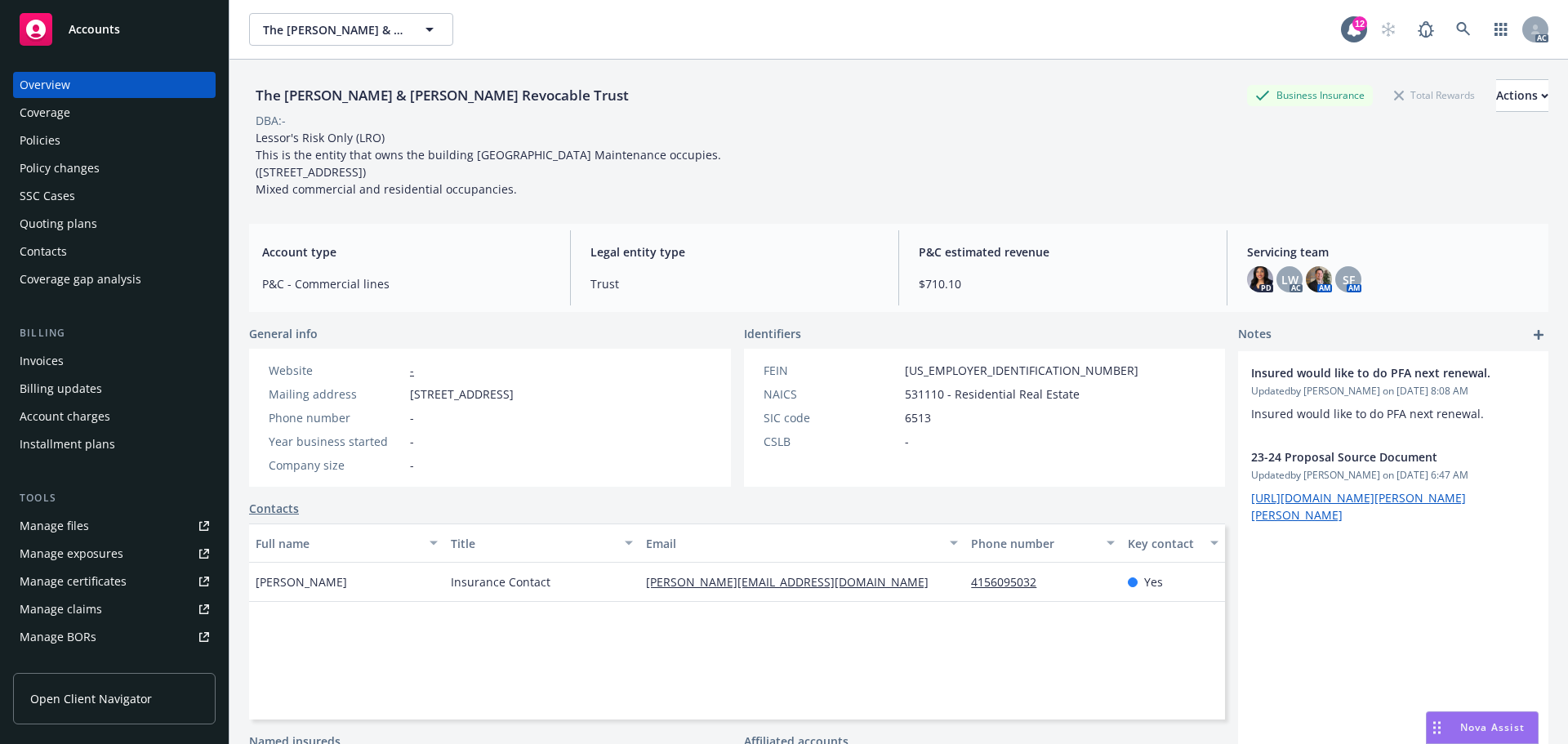
click at [500, 302] on div "Account type P&C - Commercial lines" at bounding box center [406, 268] width 315 height 75
drag, startPoint x: 632, startPoint y: 586, endPoint x: 841, endPoint y: 579, distance: 209.1
click at [841, 579] on div "Renata Gonzalez Insurance Contact renata@bayvistasf.com 4156095032 Yes" at bounding box center [737, 583] width 976 height 39
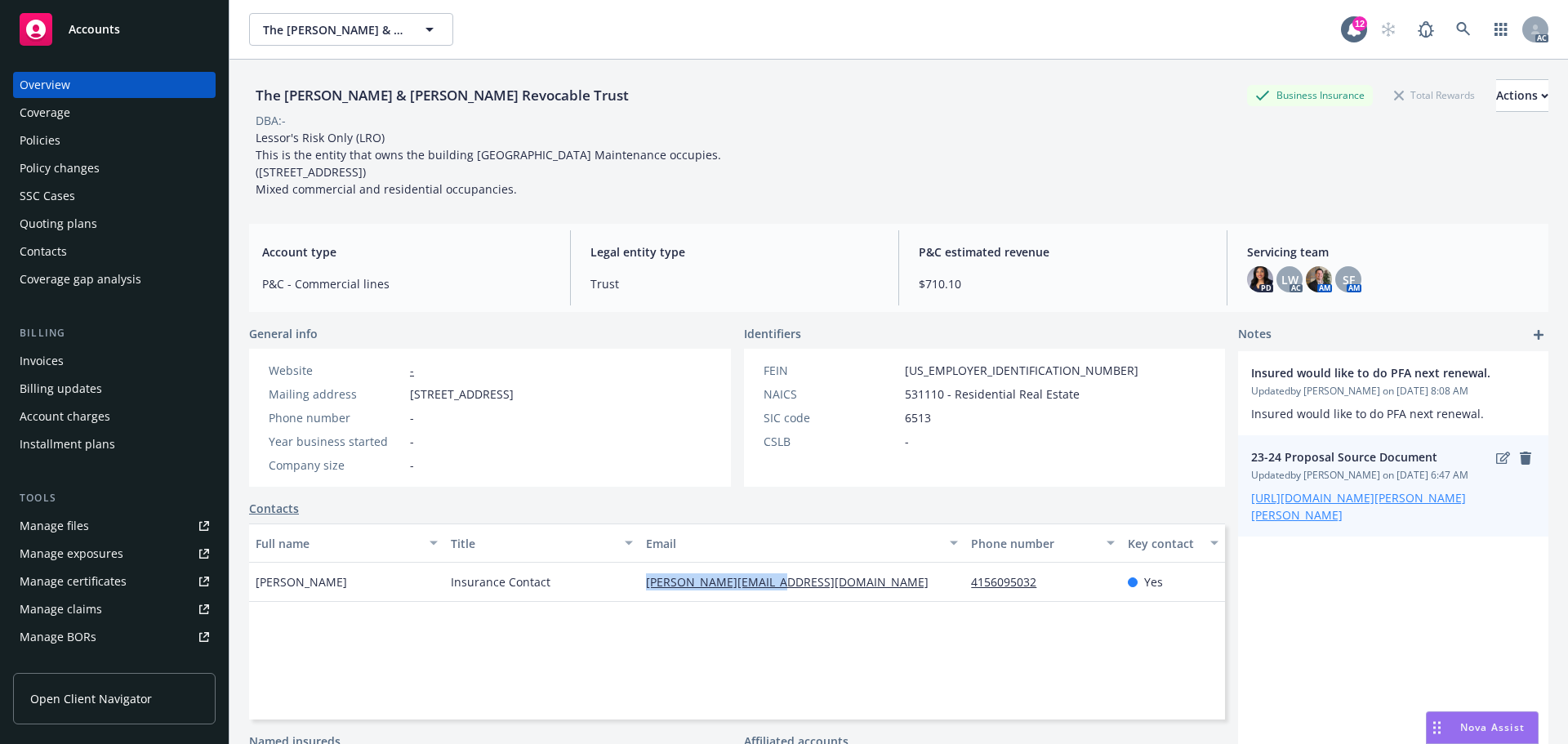
copy div "renata@bayvistasf.com"
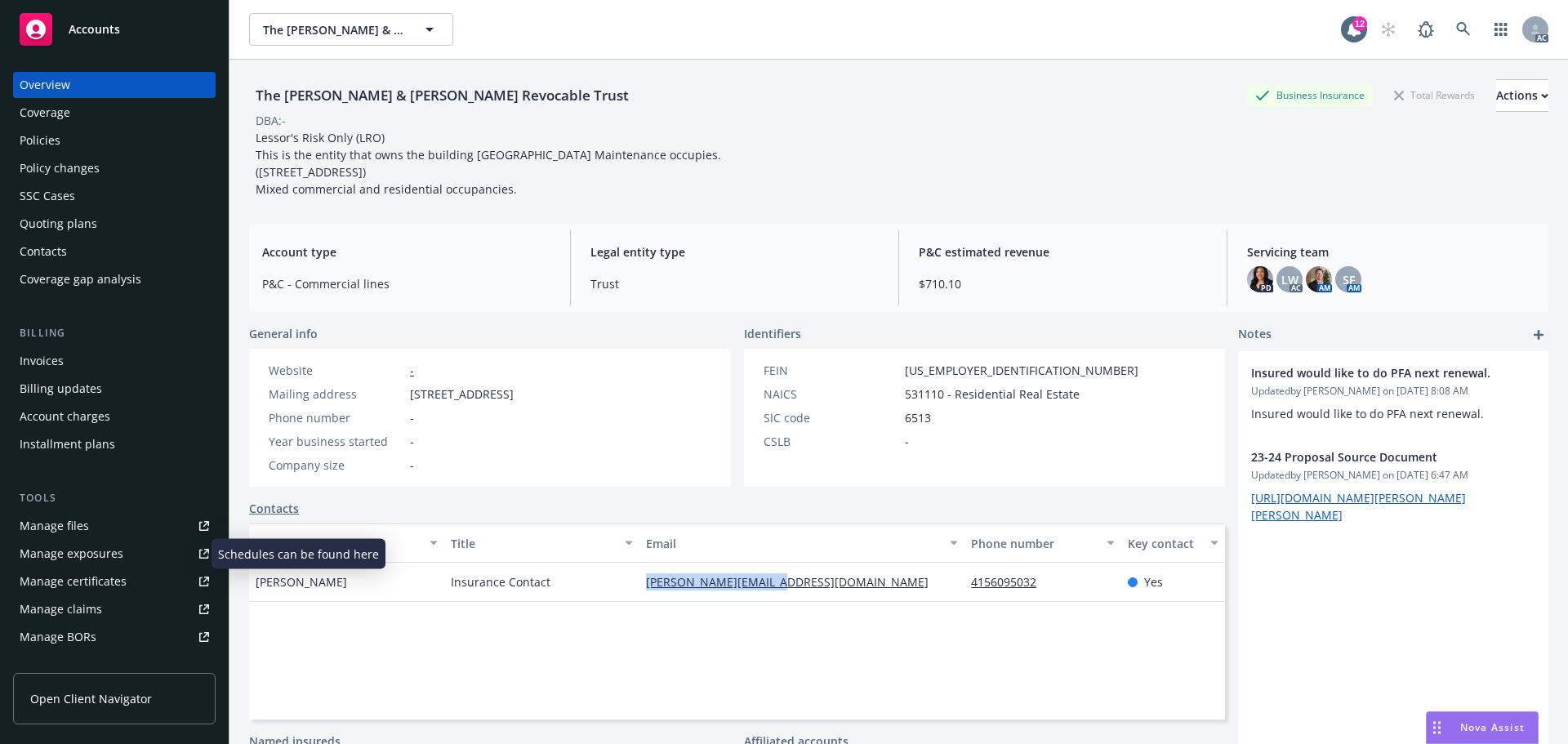
click at [45, 556] on div "Manage exposures" at bounding box center [72, 553] width 104 height 26
click at [57, 138] on div "Policies" at bounding box center [40, 140] width 41 height 26
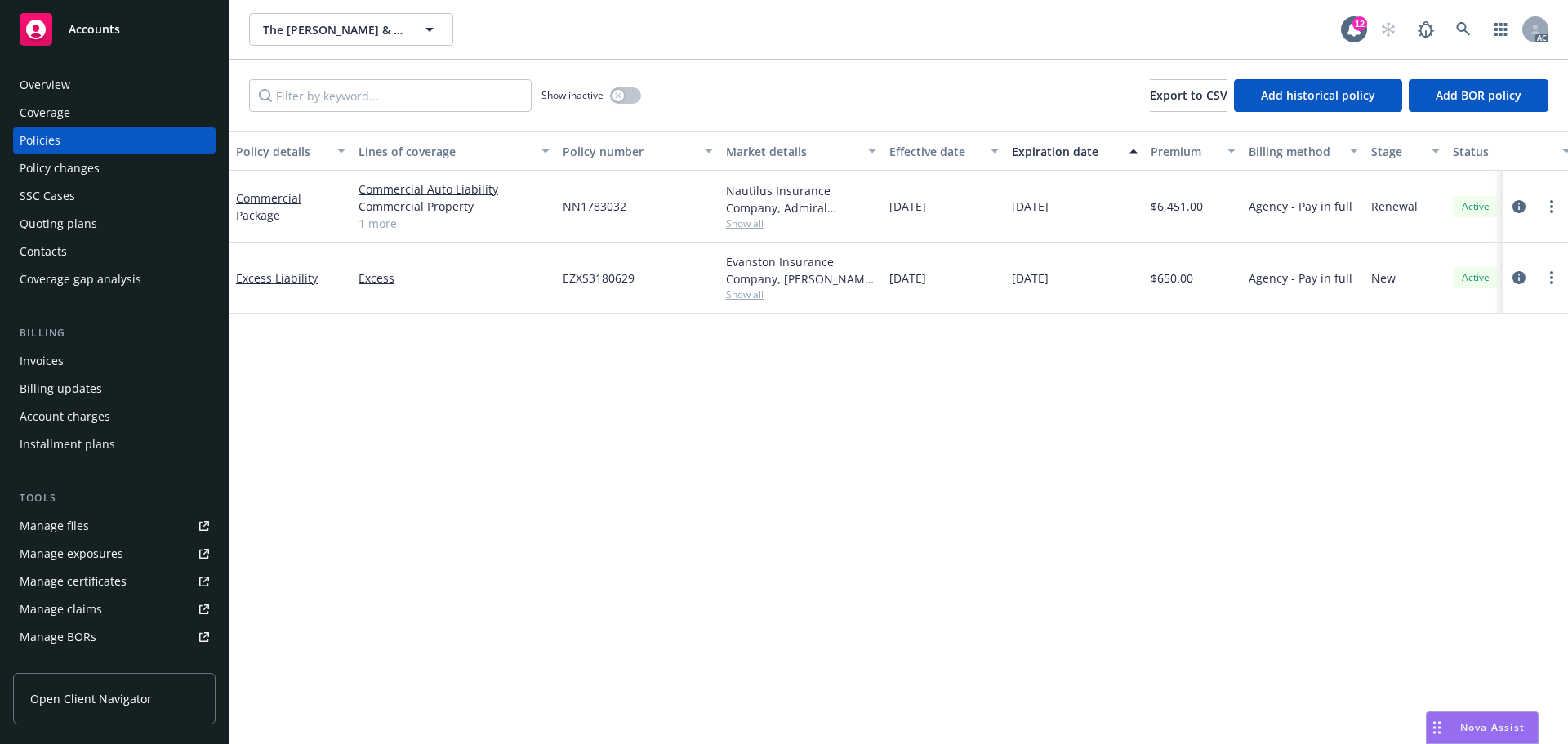
drag, startPoint x: 969, startPoint y: 213, endPoint x: 931, endPoint y: 210, distance: 38.1
click at [931, 210] on div "11/19/2024" at bounding box center [944, 206] width 123 height 72
drag, startPoint x: 1000, startPoint y: 209, endPoint x: 978, endPoint y: 212, distance: 22.2
click at [1000, 209] on div "11/19/2024" at bounding box center [944, 206] width 123 height 72
drag, startPoint x: 974, startPoint y: 212, endPoint x: 924, endPoint y: 216, distance: 50.2
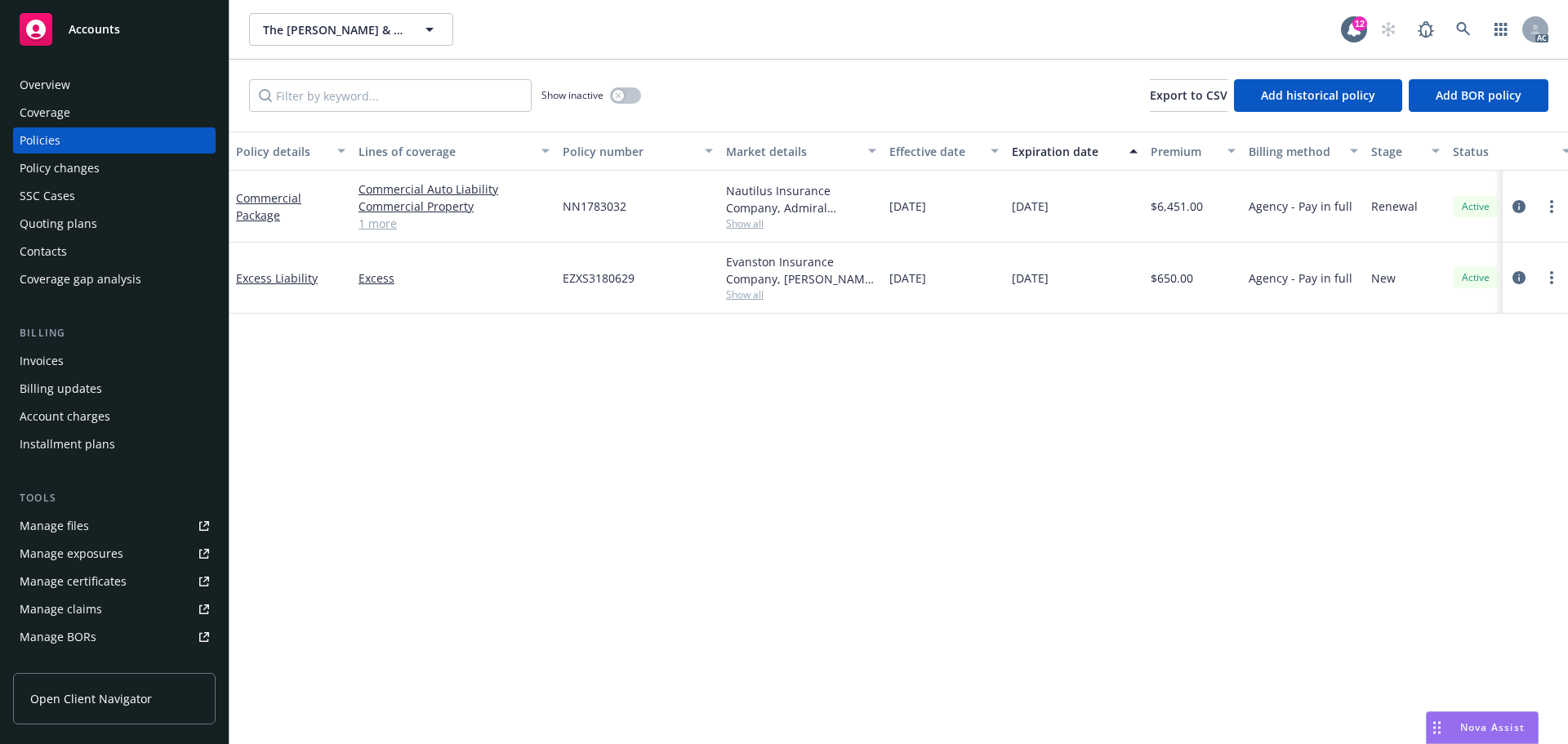
click at [924, 216] on div "11/19/2024" at bounding box center [944, 206] width 123 height 72
drag, startPoint x: 1048, startPoint y: 212, endPoint x: 1078, endPoint y: 211, distance: 30.0
click at [1078, 211] on div "11/19/2025" at bounding box center [1075, 206] width 139 height 72
click at [732, 230] on span "Show all" at bounding box center [801, 222] width 151 height 13
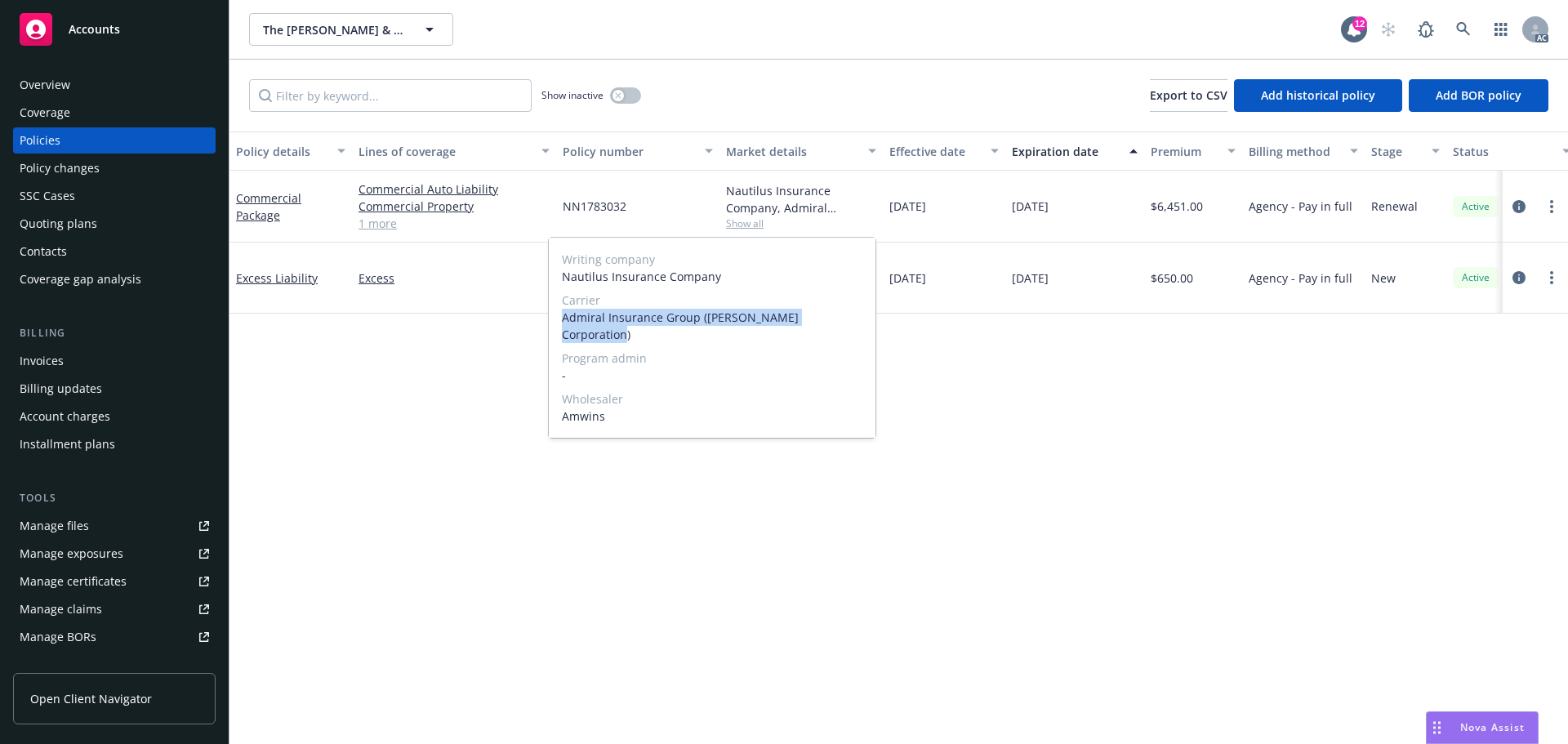
drag, startPoint x: 555, startPoint y: 316, endPoint x: 850, endPoint y: 319, distance: 295.0
click at [850, 319] on div "Writing company Nautilus Insurance Company Carrier Admiral Insurance Group (W.R…" at bounding box center [712, 337] width 326 height 200
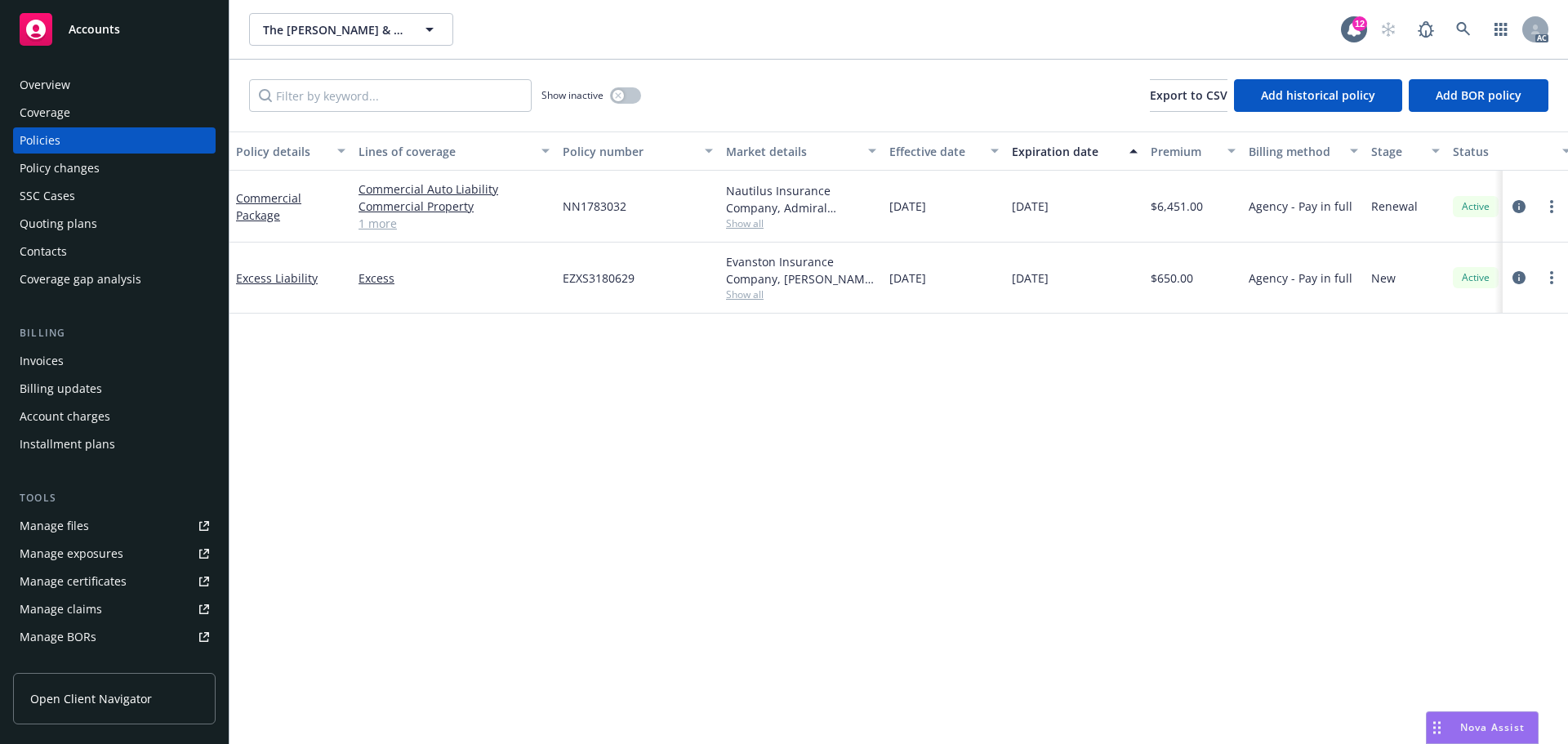
drag, startPoint x: 960, startPoint y: 379, endPoint x: 902, endPoint y: 365, distance: 59.7
click at [960, 379] on div "Policy details Lines of coverage Policy number Market details Effective date Ex…" at bounding box center [898, 437] width 1338 height 612
drag, startPoint x: 592, startPoint y: 207, endPoint x: 671, endPoint y: 209, distance: 79.0
click at [671, 209] on div "Commercial Package Commercial Auto Liability Commercial Property General Liabil…" at bounding box center [1018, 206] width 1576 height 72
click at [648, 212] on div "NN1783032" at bounding box center [637, 206] width 163 height 72
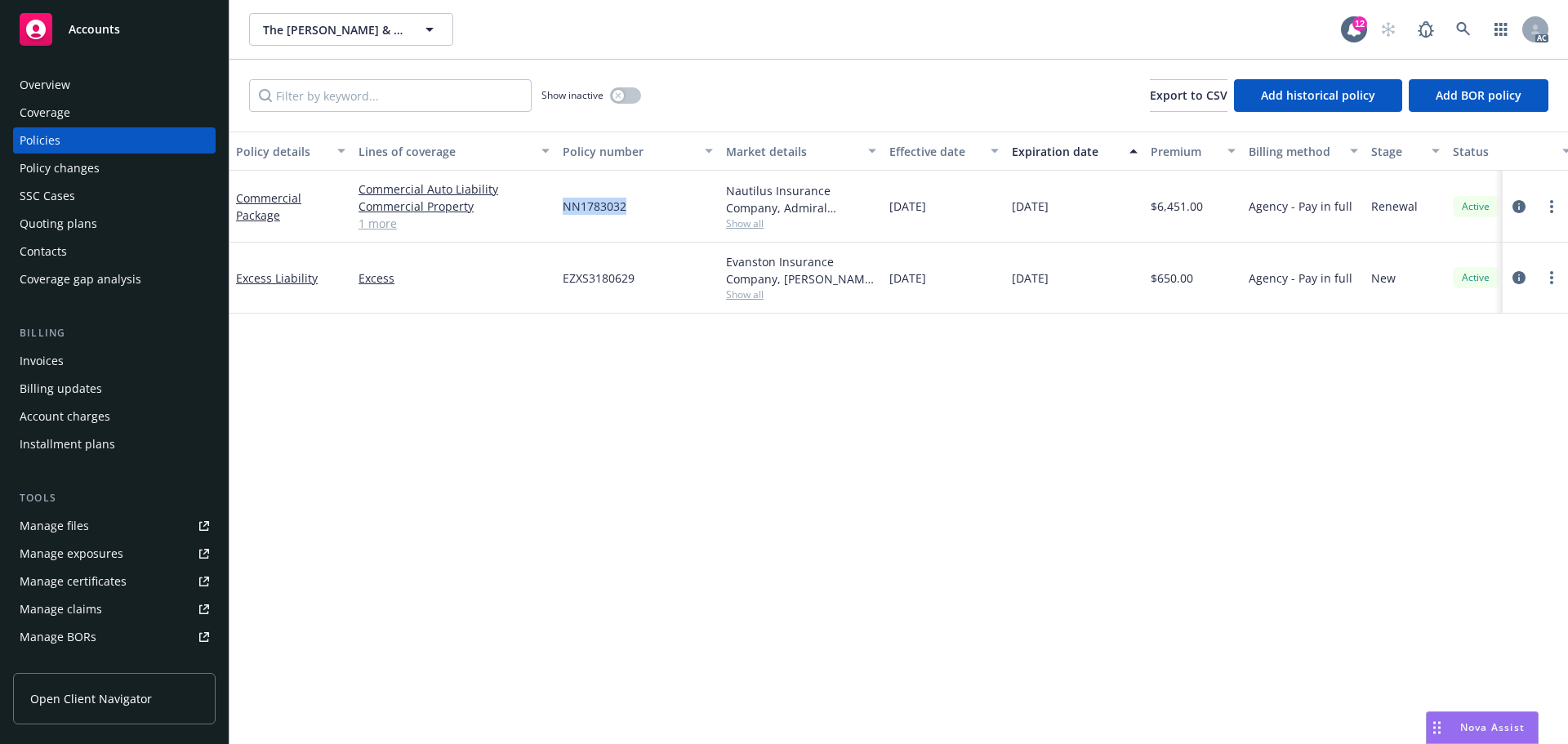
drag, startPoint x: 562, startPoint y: 216, endPoint x: 644, endPoint y: 216, distance: 82.0
click at [644, 216] on div "NN1783032" at bounding box center [637, 206] width 163 height 72
drag, startPoint x: 1160, startPoint y: 216, endPoint x: 1212, endPoint y: 212, distance: 52.2
click at [1212, 212] on div "$6,451.00" at bounding box center [1192, 206] width 98 height 72
drag, startPoint x: 871, startPoint y: 217, endPoint x: 957, endPoint y: 217, distance: 86.0
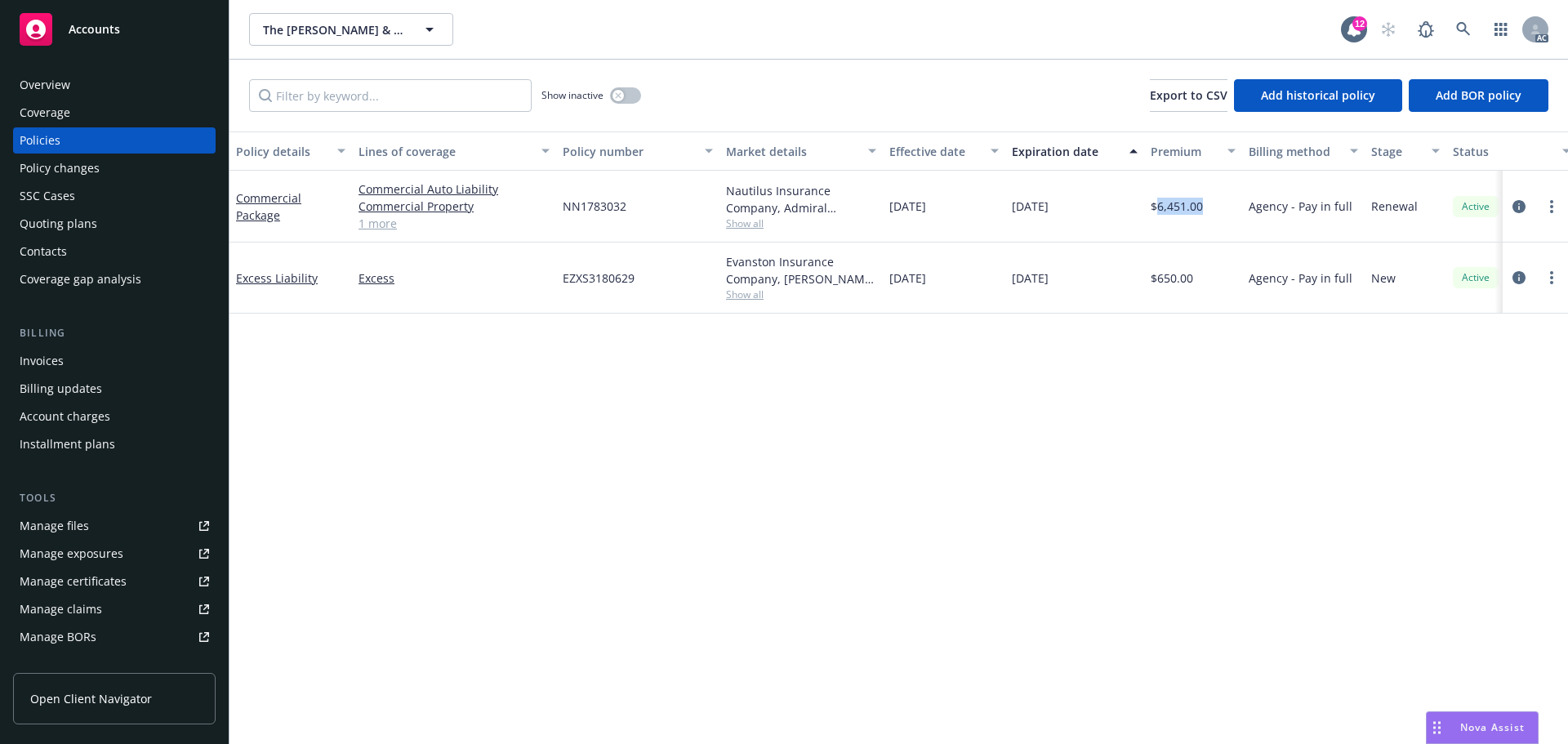
click at [957, 217] on div "Commercial Package Commercial Auto Liability Commercial Property General Liabil…" at bounding box center [1018, 206] width 1576 height 72
click at [1044, 219] on div "11/19/2025" at bounding box center [1075, 206] width 139 height 72
drag, startPoint x: 1015, startPoint y: 216, endPoint x: 1093, endPoint y: 220, distance: 78.1
click at [1093, 220] on div "11/19/2025" at bounding box center [1075, 206] width 139 height 72
click at [731, 225] on span "Show all" at bounding box center [801, 222] width 151 height 13
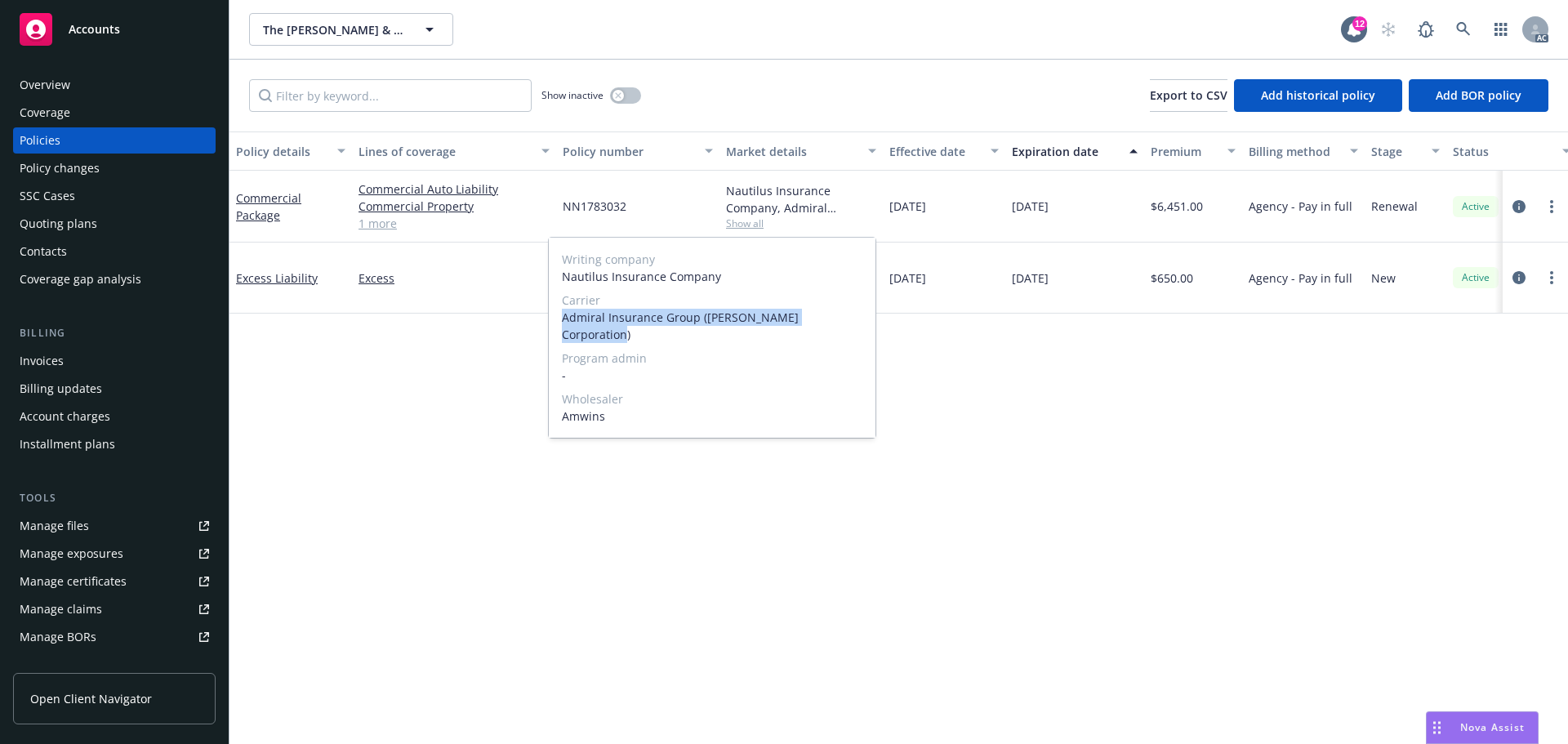
drag, startPoint x: 565, startPoint y: 312, endPoint x: 862, endPoint y: 316, distance: 297.0
click at [862, 316] on div "Writing company Nautilus Insurance Company Carrier Admiral Insurance Group (W.R…" at bounding box center [712, 337] width 326 height 200
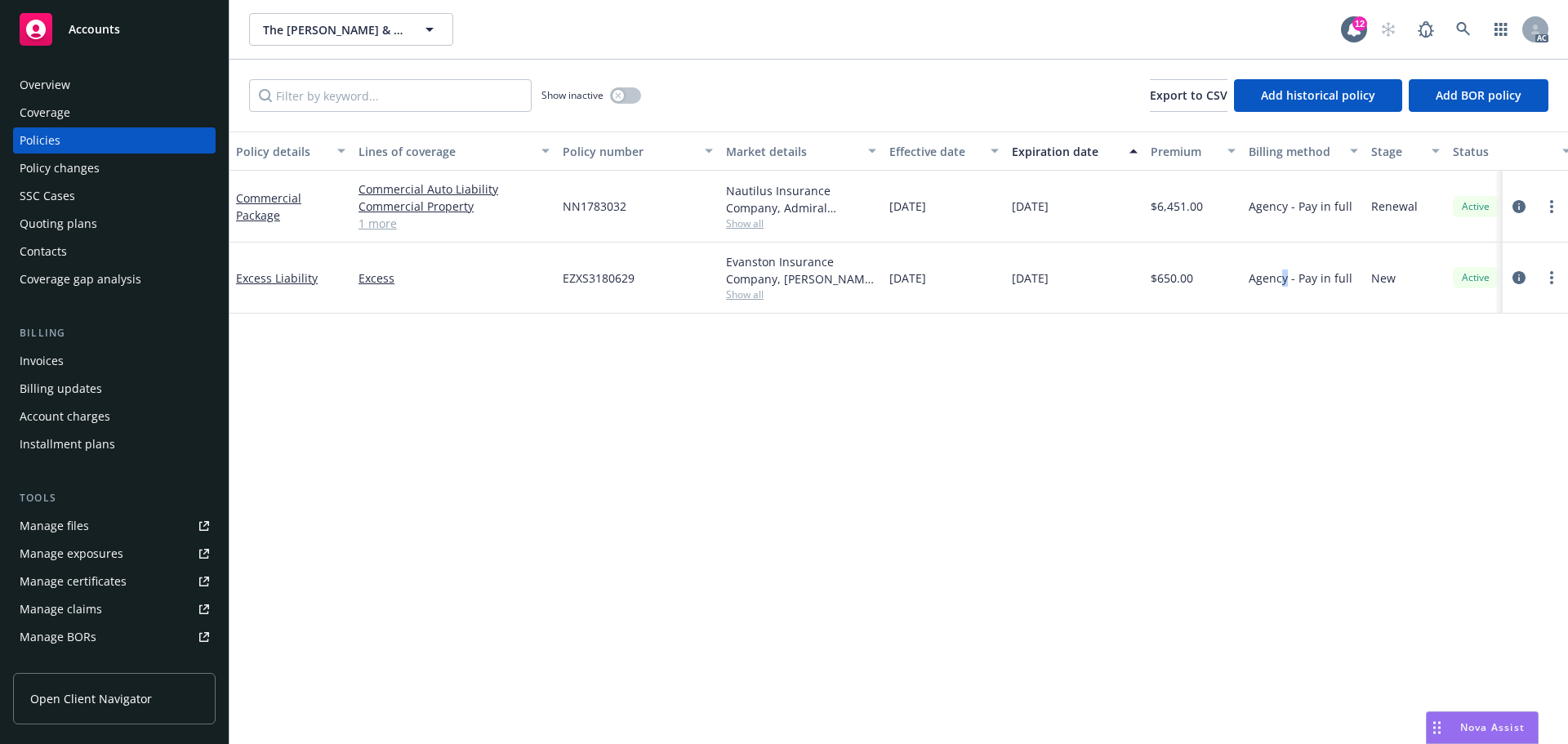
drag, startPoint x: 1287, startPoint y: 381, endPoint x: 1230, endPoint y: 365, distance: 59.2
click at [1284, 382] on div "Policy details Lines of coverage Policy number Market details Effective date Ex…" at bounding box center [898, 437] width 1338 height 612
drag, startPoint x: 633, startPoint y: 203, endPoint x: 561, endPoint y: 207, distance: 72.1
click at [561, 207] on div "NN1783032" at bounding box center [637, 206] width 163 height 72
drag, startPoint x: 1157, startPoint y: 211, endPoint x: 1214, endPoint y: 214, distance: 57.1
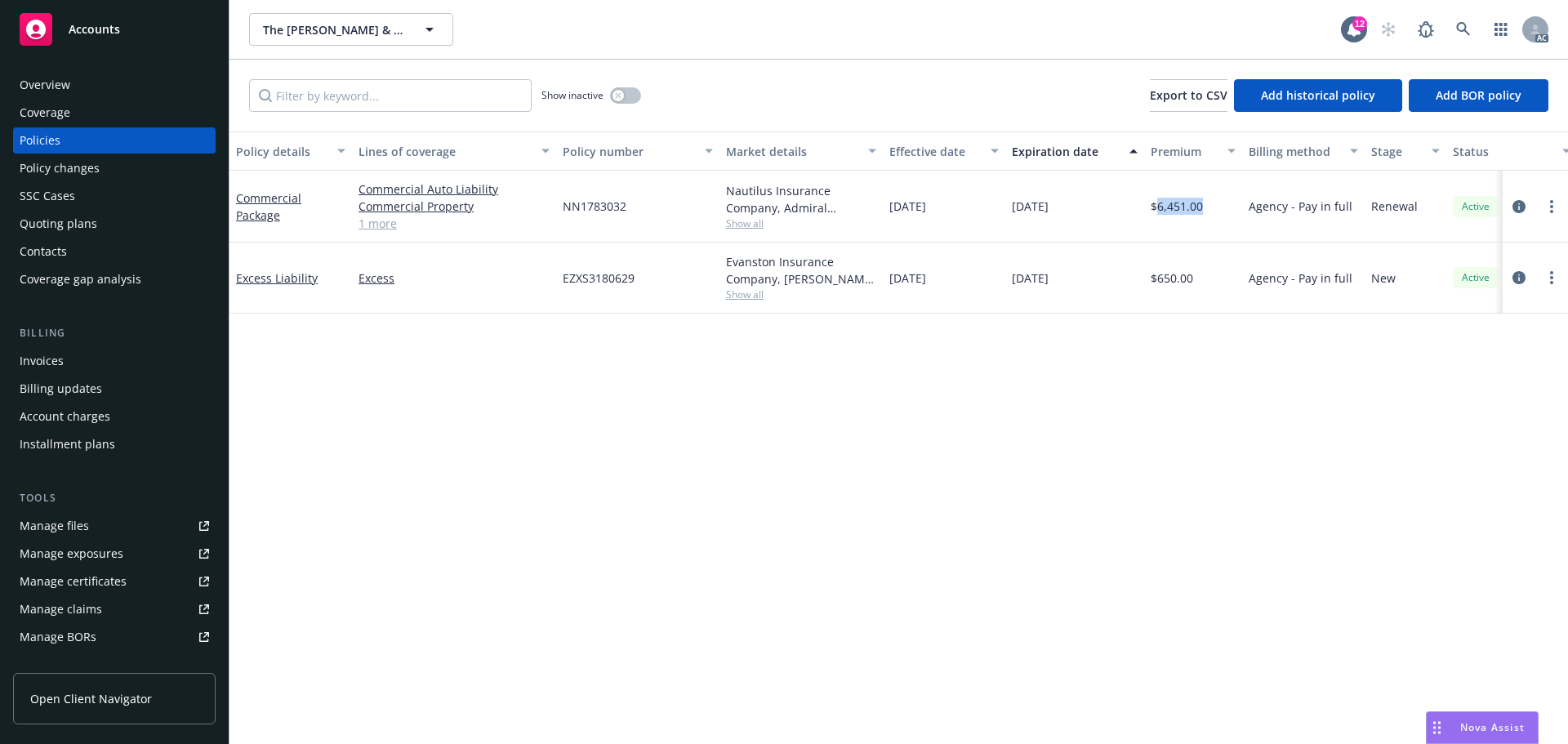
click at [1214, 214] on div "$6,451.00" at bounding box center [1192, 206] width 98 height 72
drag, startPoint x: 905, startPoint y: 206, endPoint x: 1003, endPoint y: 210, distance: 98.1
click at [1003, 210] on div "Commercial Package Commercial Auto Liability Commercial Property General Liabil…" at bounding box center [1018, 206] width 1576 height 72
click at [924, 214] on span "11/19/2024" at bounding box center [907, 205] width 37 height 17
drag, startPoint x: 884, startPoint y: 213, endPoint x: 971, endPoint y: 215, distance: 87.0
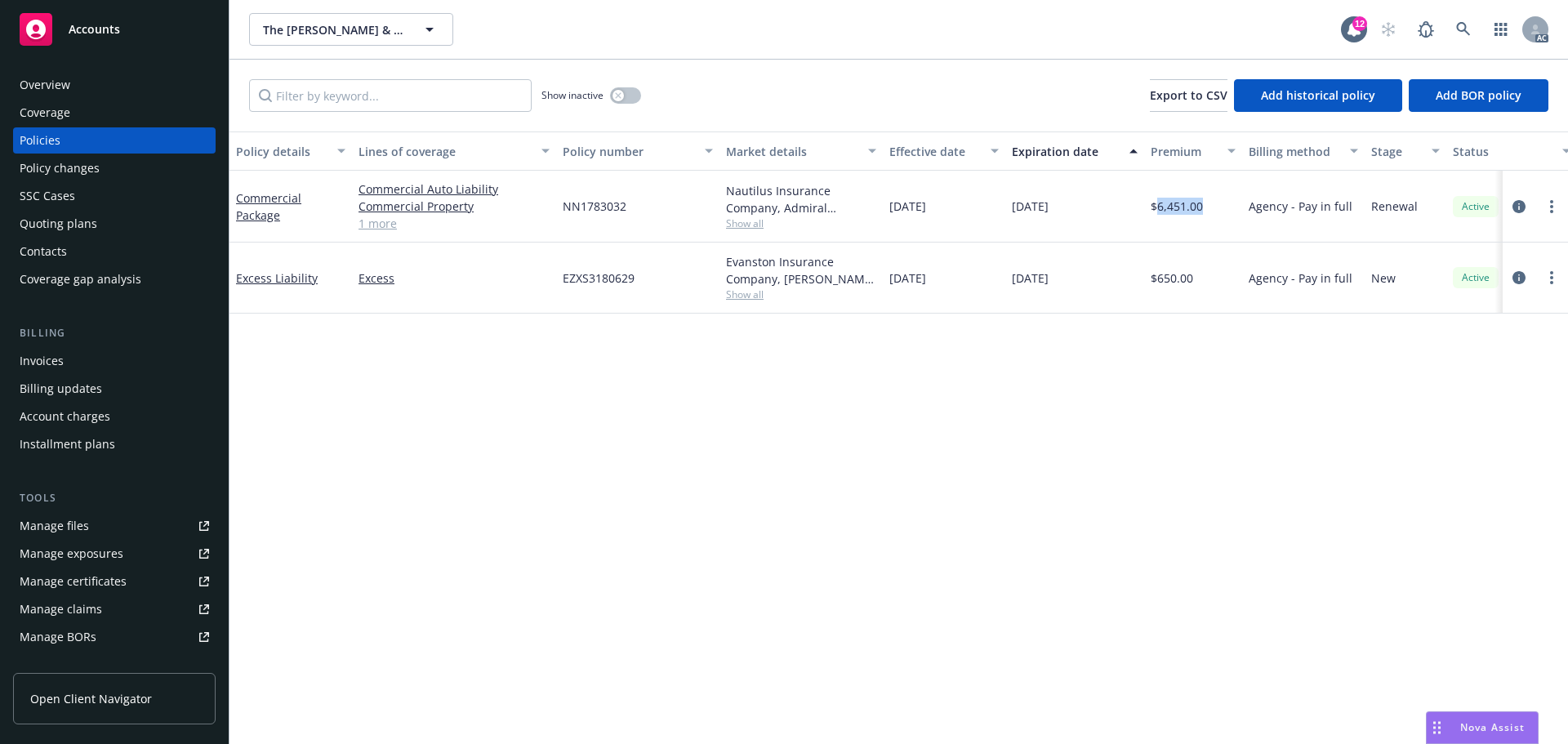
click at [971, 215] on div "11/19/2024" at bounding box center [944, 206] width 123 height 72
drag, startPoint x: 1015, startPoint y: 215, endPoint x: 1090, endPoint y: 221, distance: 75.2
click at [1090, 221] on div "11/19/2025" at bounding box center [1075, 206] width 139 height 72
drag, startPoint x: 323, startPoint y: 281, endPoint x: 238, endPoint y: 285, distance: 85.1
click at [238, 285] on div "Excess Liability" at bounding box center [290, 278] width 109 height 17
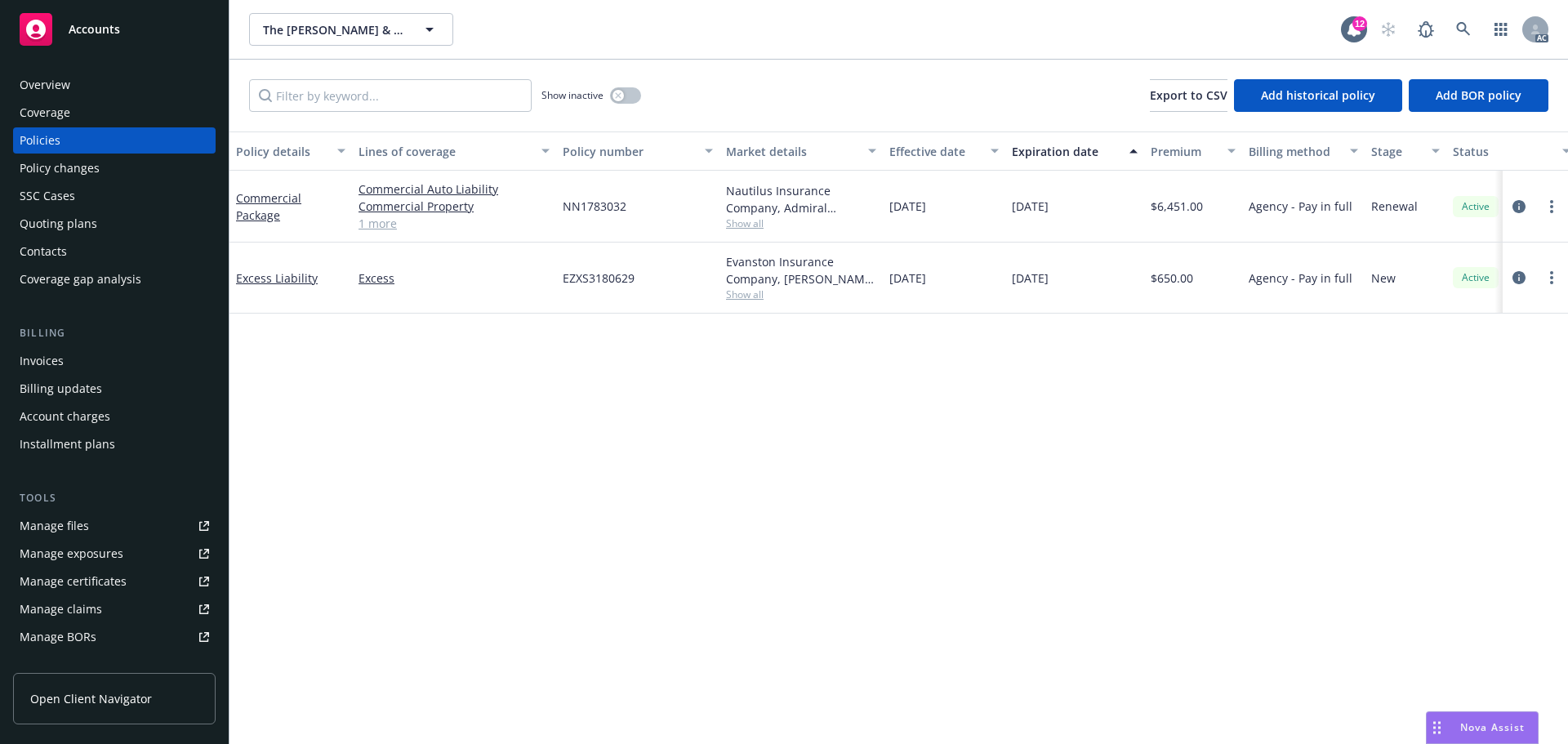
click at [746, 300] on span "Show all" at bounding box center [801, 294] width 151 height 13
drag, startPoint x: 565, startPoint y: 390, endPoint x: 659, endPoint y: 387, distance: 94.0
click at [659, 387] on span "Markel Insurance" at bounding box center [712, 389] width 300 height 17
click at [710, 281] on div "EZXS3180629" at bounding box center [637, 278] width 163 height 71
drag, startPoint x: 554, startPoint y: 273, endPoint x: 684, endPoint y: 266, distance: 130.2
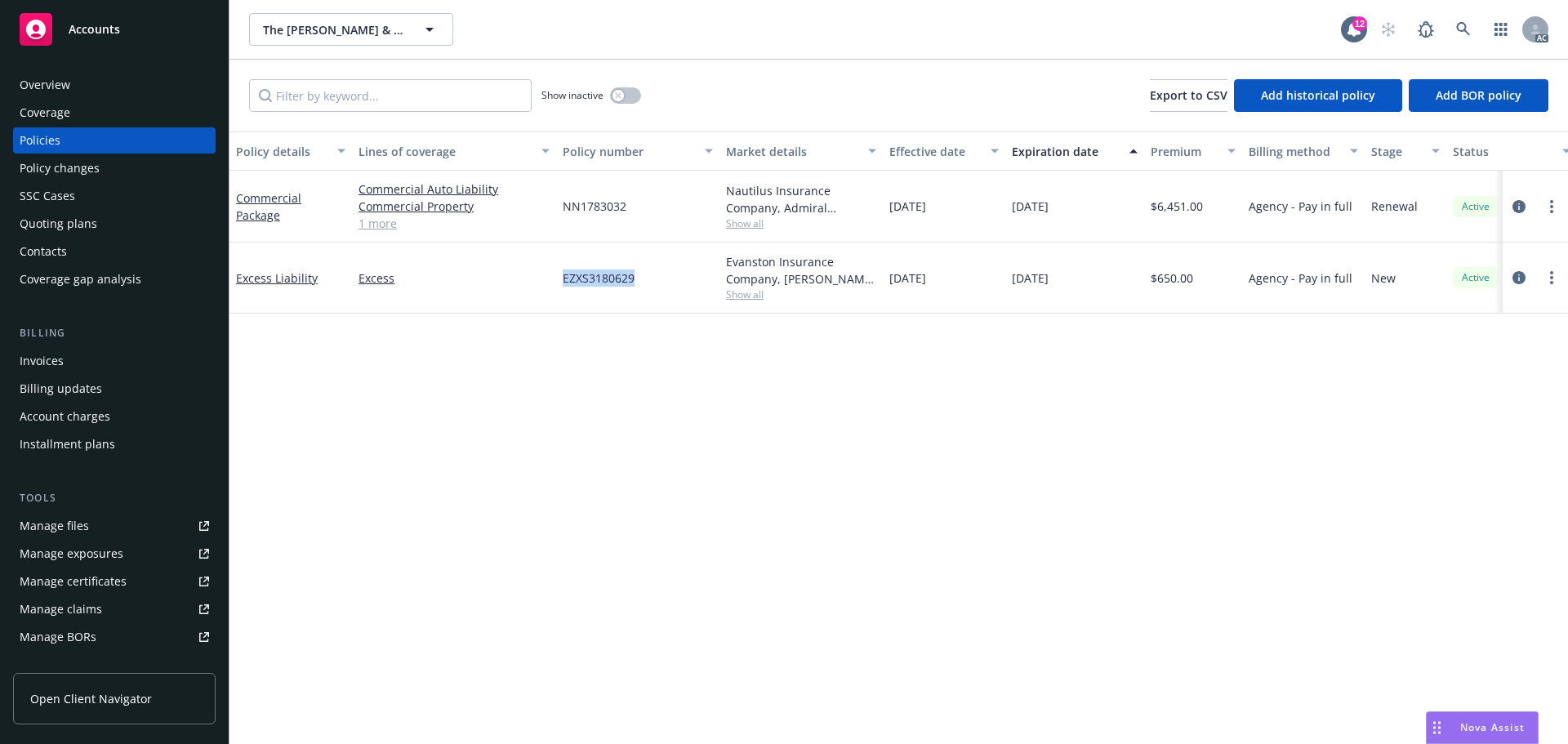
click at [684, 266] on div "Excess Liability Excess EZXS3180629 Evanston Insurance Company, Markel Insuranc…" at bounding box center [1018, 278] width 1576 height 71
drag, startPoint x: 1199, startPoint y: 275, endPoint x: 1160, endPoint y: 281, distance: 39.5
click at [1160, 281] on div "$650.00" at bounding box center [1192, 278] width 98 height 71
drag, startPoint x: 871, startPoint y: 290, endPoint x: 962, endPoint y: 290, distance: 91.0
click at [962, 290] on div "Excess Liability Excess EZXS3180629 Evanston Insurance Company, Markel Insuranc…" at bounding box center [1018, 278] width 1576 height 71
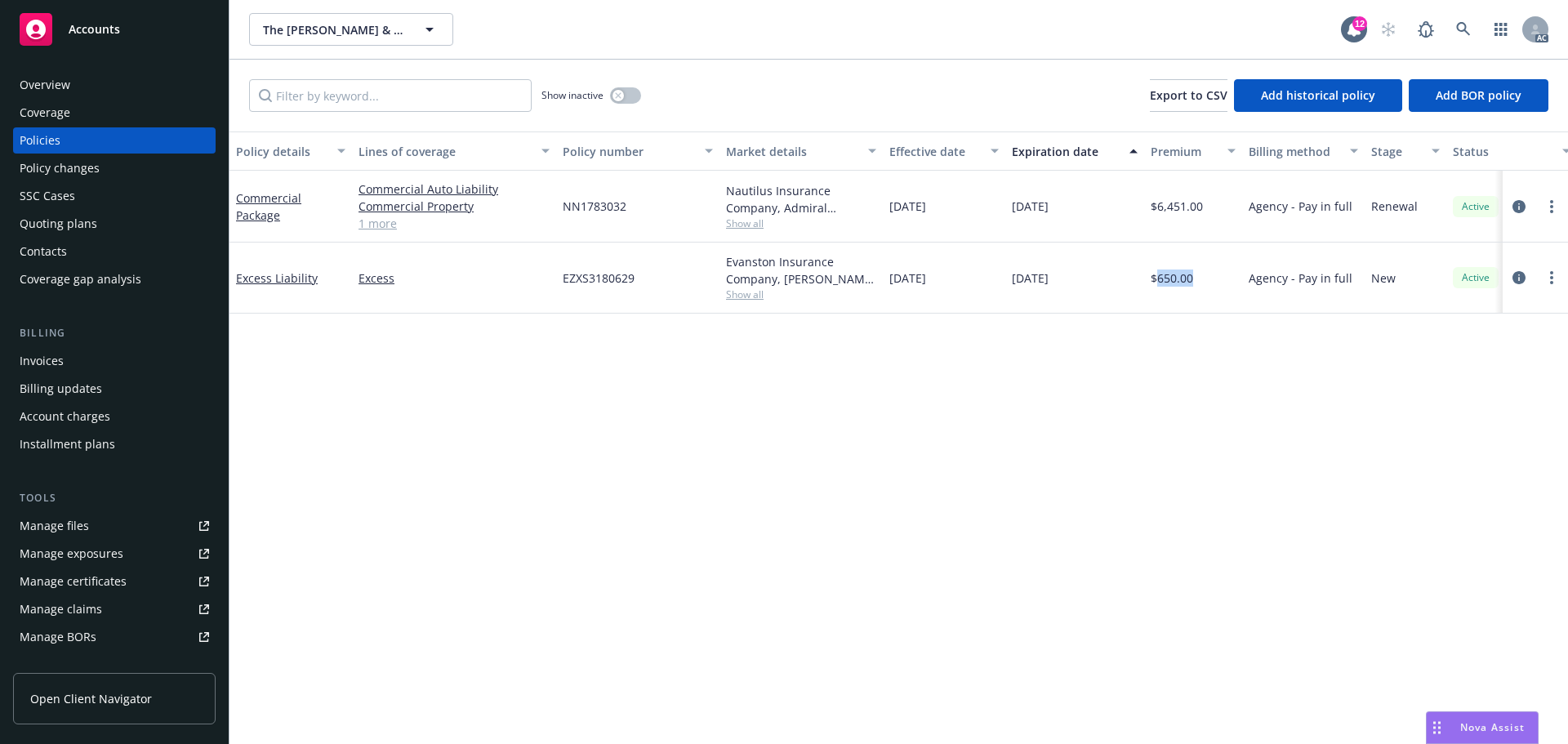
drag, startPoint x: 1013, startPoint y: 277, endPoint x: 1077, endPoint y: 284, distance: 64.4
click at [1077, 284] on div "11/21/2025" at bounding box center [1075, 278] width 139 height 71
click at [610, 88] on div "Show inactive" at bounding box center [591, 95] width 100 height 32
click at [617, 92] on icon "button" at bounding box center [618, 95] width 6 height 6
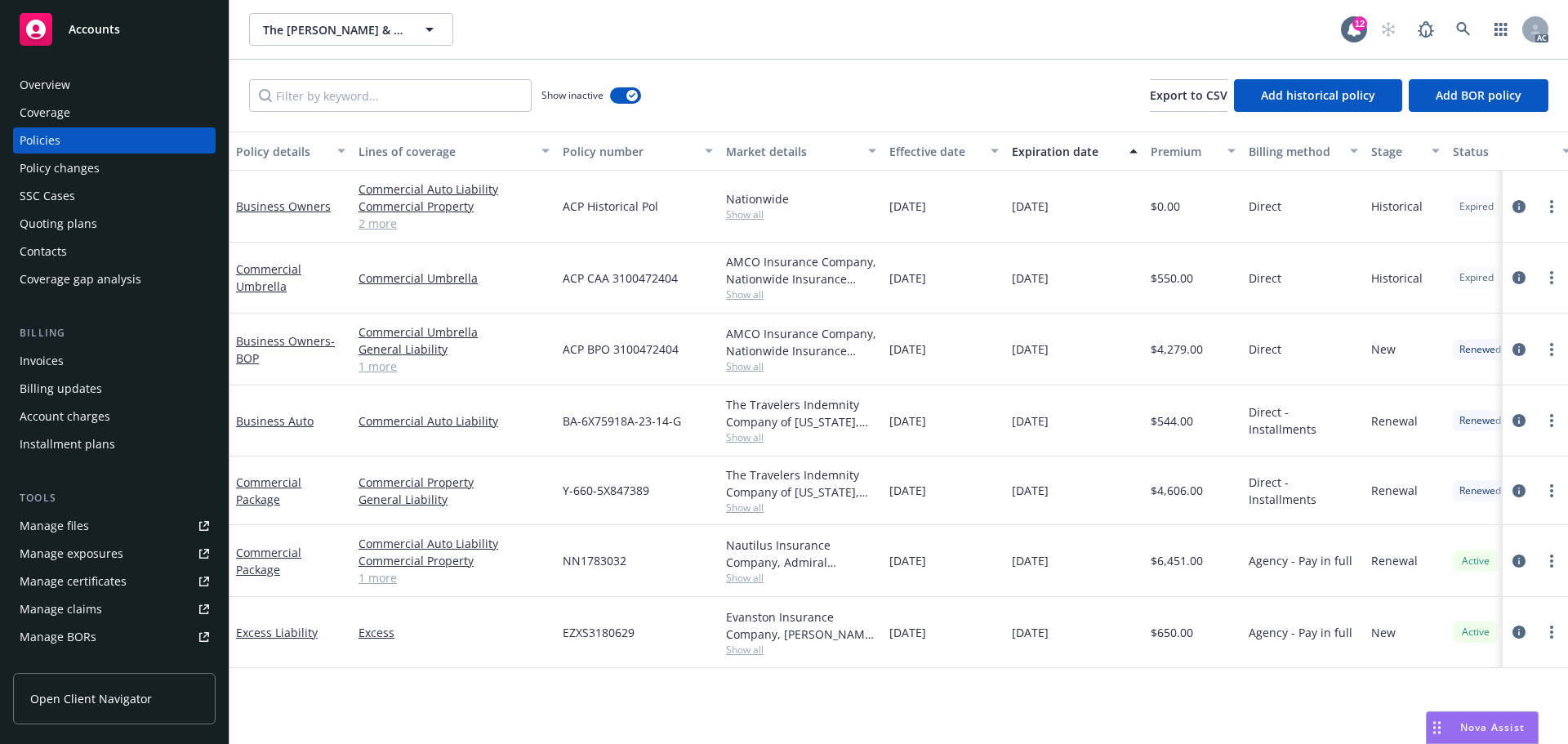
drag, startPoint x: 959, startPoint y: 488, endPoint x: 923, endPoint y: 493, distance: 36.3
click at [923, 493] on div "11/17/2023" at bounding box center [944, 490] width 123 height 69
drag, startPoint x: 1075, startPoint y: 497, endPoint x: 1047, endPoint y: 499, distance: 28.1
click at [1047, 499] on div "11/17/2024" at bounding box center [1075, 490] width 139 height 69
click at [732, 507] on span "Show all" at bounding box center [801, 506] width 151 height 13
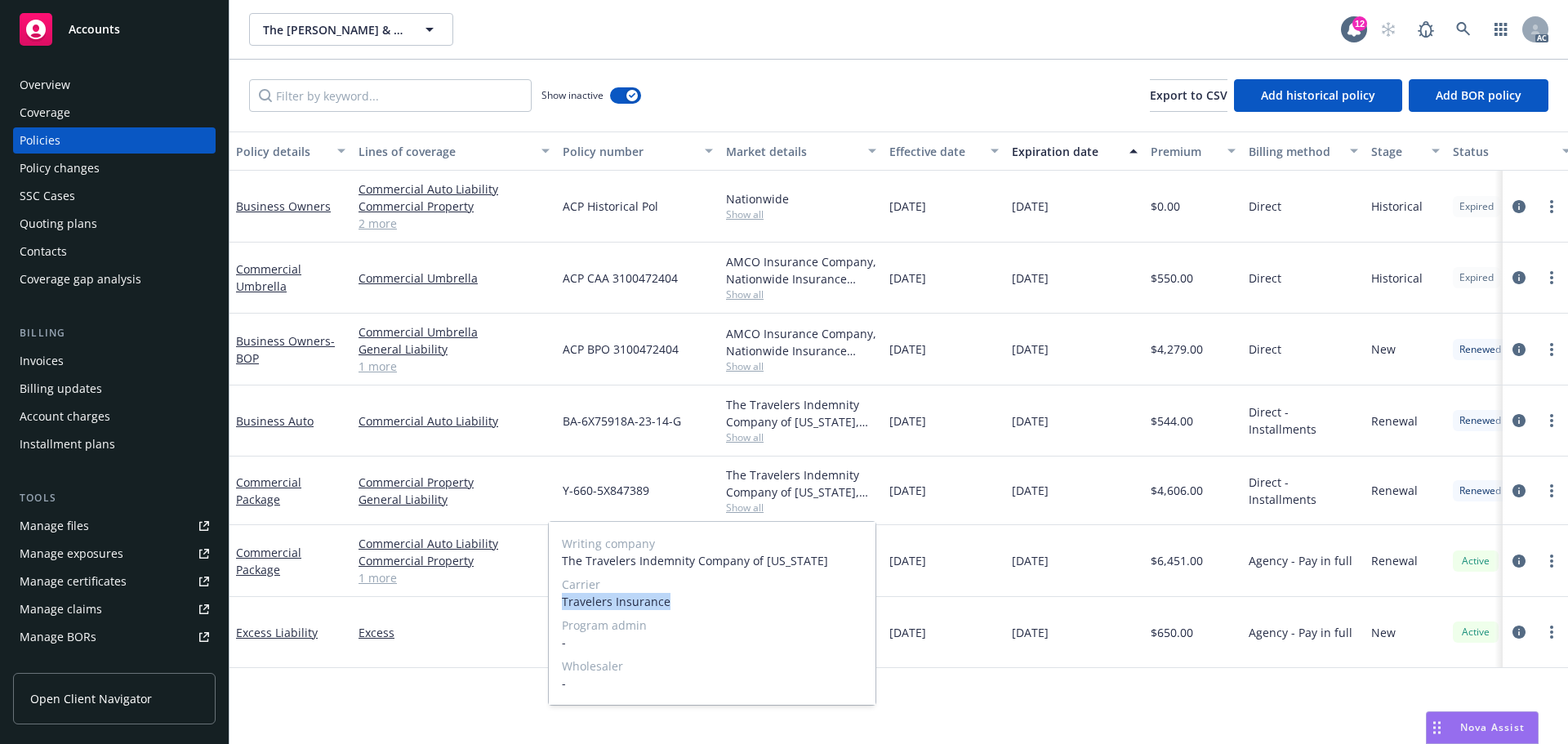
drag, startPoint x: 562, startPoint y: 601, endPoint x: 679, endPoint y: 600, distance: 117.0
click at [679, 600] on span "Travelers Insurance" at bounding box center [712, 601] width 300 height 17
drag, startPoint x: 1168, startPoint y: 528, endPoint x: 1133, endPoint y: 524, distance: 35.2
click at [1168, 528] on div "$6,451.00" at bounding box center [1192, 561] width 98 height 72
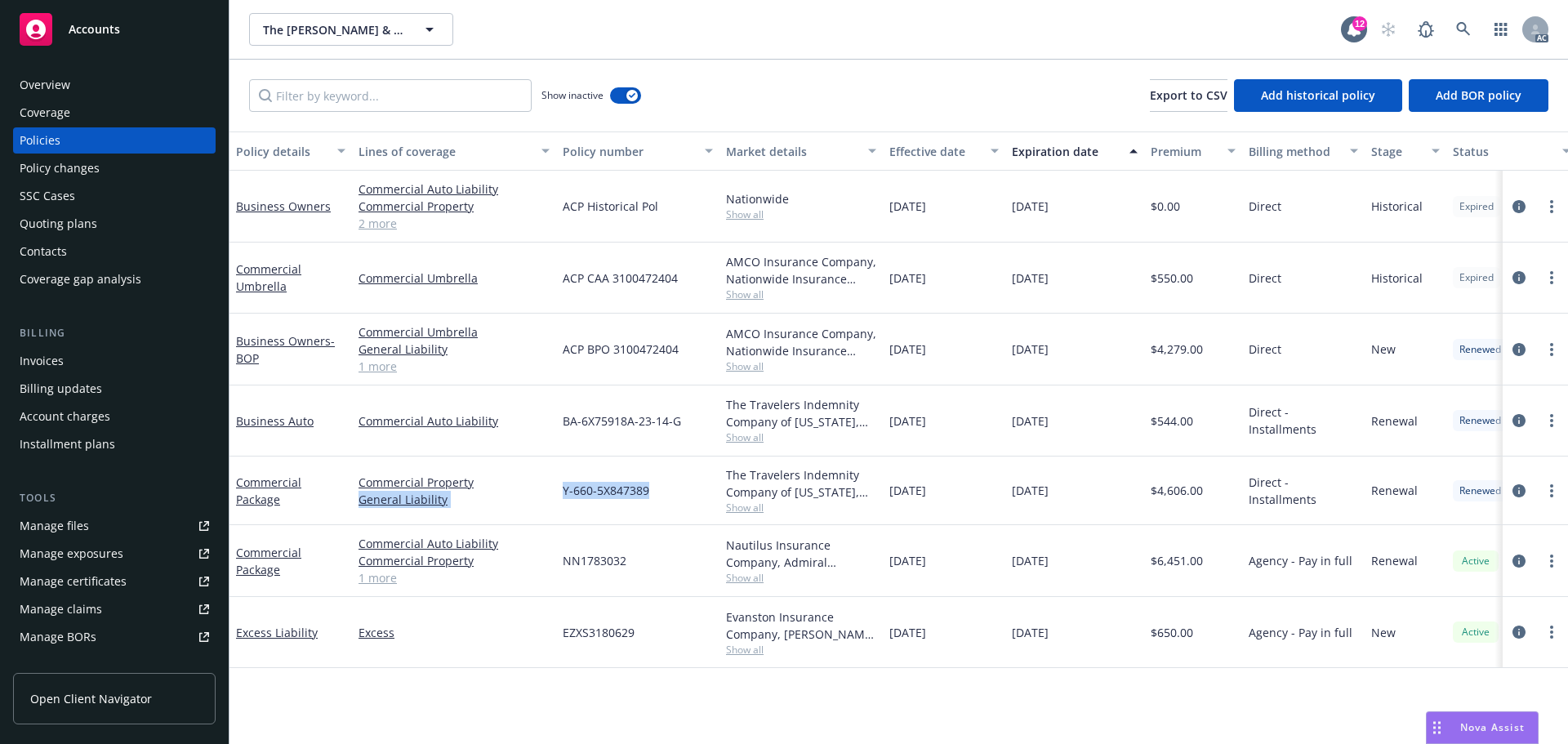
drag, startPoint x: 547, startPoint y: 488, endPoint x: 681, endPoint y: 489, distance: 134.0
click at [681, 489] on div "Commercial Package Commercial Property General Liability Y-660-5X847389 The Tra…" at bounding box center [1018, 490] width 1576 height 69
click at [611, 496] on span "Y-660-5X847389" at bounding box center [606, 490] width 87 height 17
drag, startPoint x: 555, startPoint y: 494, endPoint x: 677, endPoint y: 489, distance: 122.1
click at [667, 491] on div "Commercial Package Commercial Property General Liability Y-660-5X847389 The Tra…" at bounding box center [1018, 490] width 1576 height 69
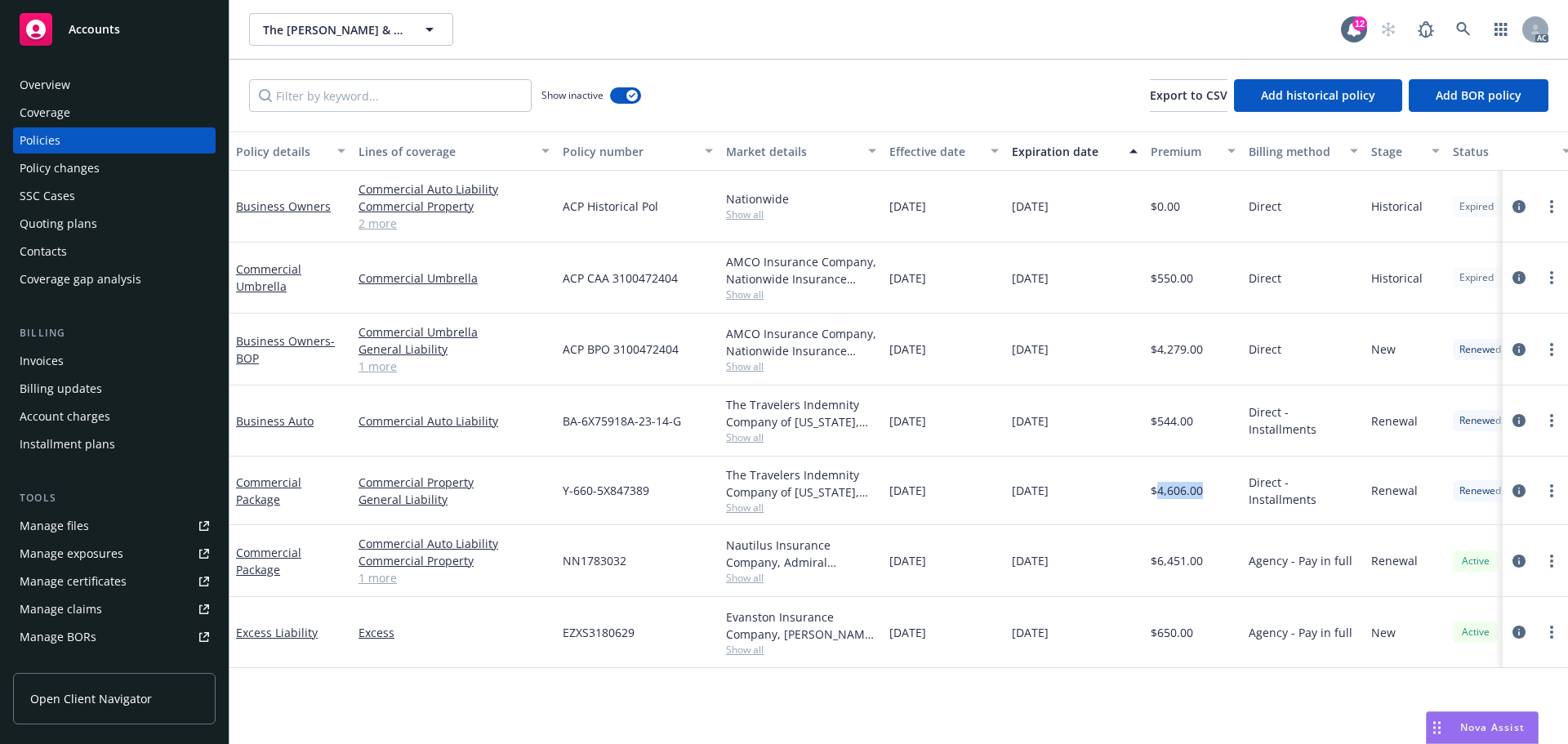
drag, startPoint x: 1158, startPoint y: 497, endPoint x: 1222, endPoint y: 497, distance: 64.0
click at [1222, 497] on div "$4,606.00" at bounding box center [1192, 490] width 98 height 69
drag, startPoint x: 886, startPoint y: 493, endPoint x: 977, endPoint y: 502, distance: 91.4
click at [977, 502] on div "11/17/2023" at bounding box center [944, 490] width 123 height 69
drag, startPoint x: 1015, startPoint y: 506, endPoint x: 1107, endPoint y: 505, distance: 92.0
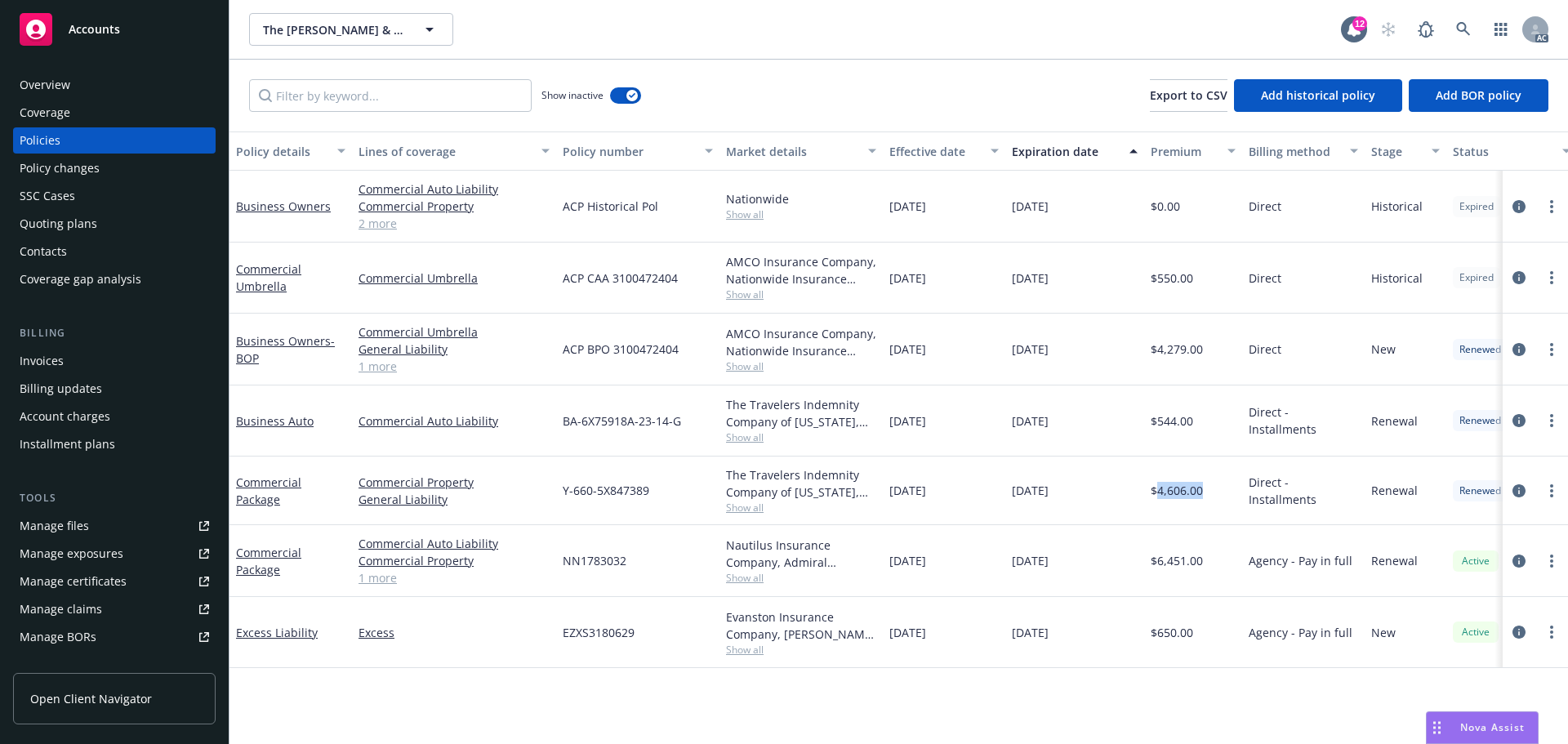
click at [1107, 505] on div "11/17/2024" at bounding box center [1075, 490] width 139 height 69
click at [737, 506] on span "Show all" at bounding box center [801, 506] width 151 height 13
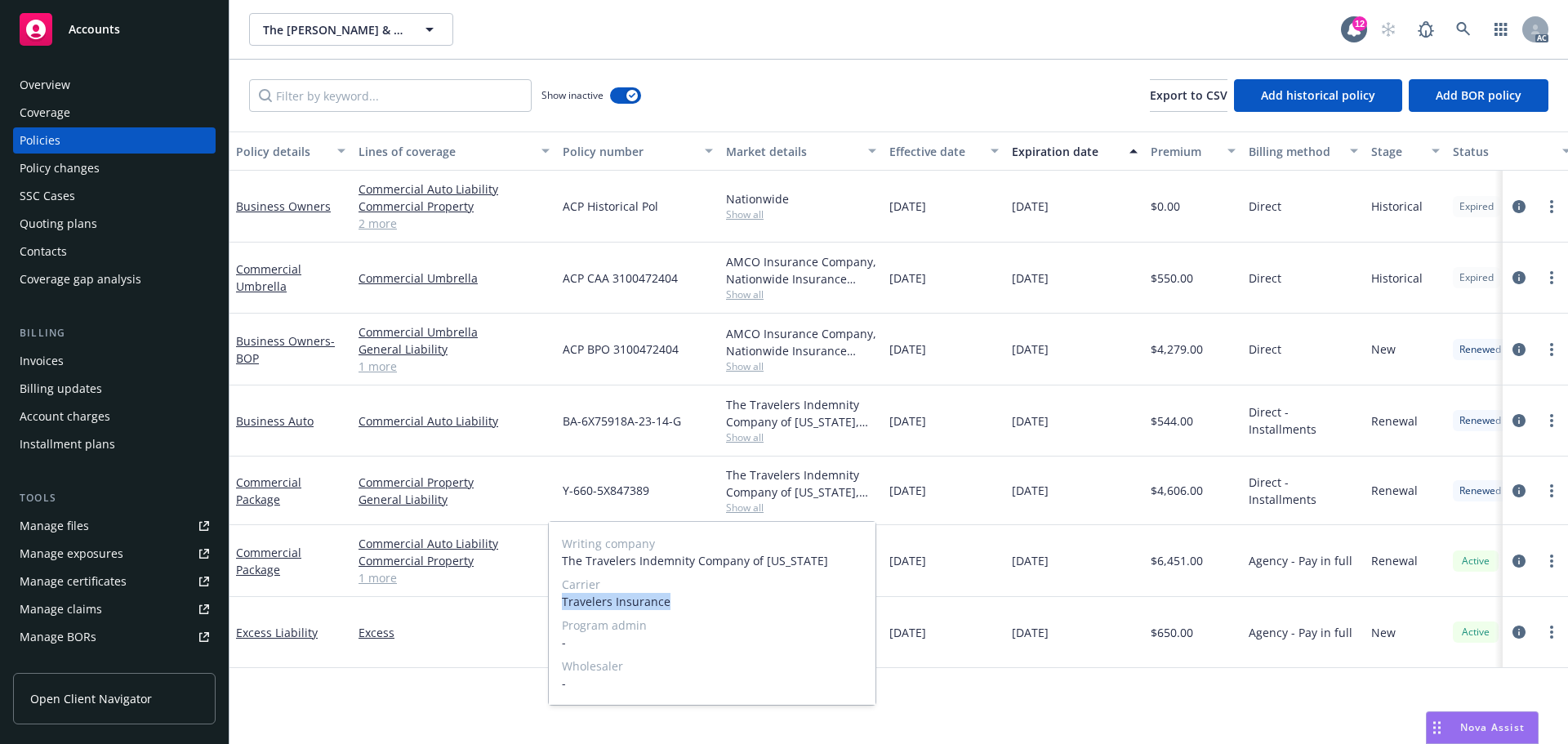
drag, startPoint x: 626, startPoint y: 601, endPoint x: 550, endPoint y: 596, distance: 76.2
click at [550, 596] on div "Writing company The Travelers Indemnity Company of Connecticut Carrier Traveler…" at bounding box center [712, 613] width 326 height 183
click at [1042, 553] on span "11/19/2025" at bounding box center [1030, 560] width 37 height 17
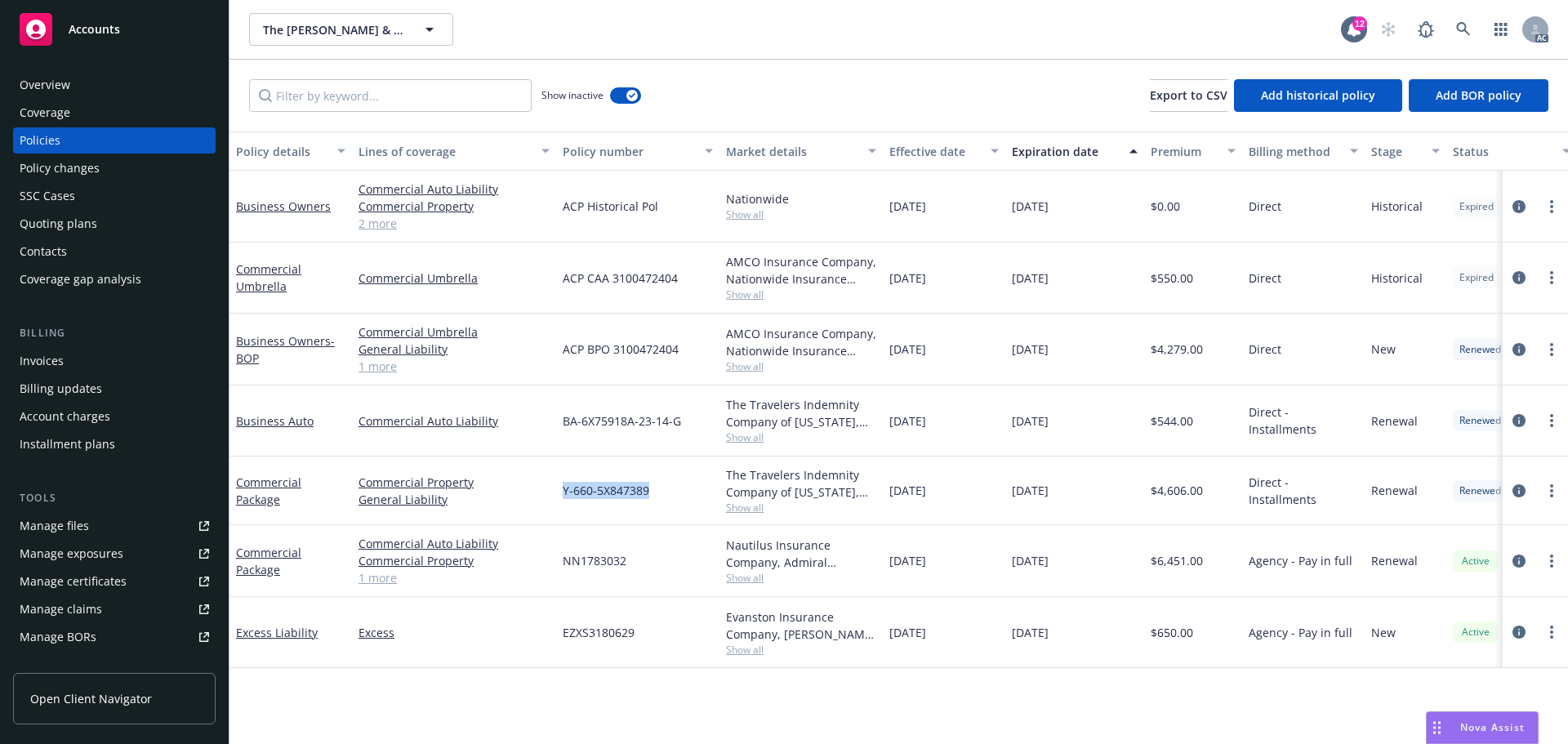
drag, startPoint x: 673, startPoint y: 485, endPoint x: 561, endPoint y: 494, distance: 112.4
click at [561, 494] on div "Y-660-5X847389" at bounding box center [637, 490] width 163 height 69
drag, startPoint x: 1158, startPoint y: 500, endPoint x: 1219, endPoint y: 504, distance: 61.1
click at [1219, 504] on div "$4,606.00" at bounding box center [1192, 490] width 98 height 69
drag, startPoint x: 887, startPoint y: 493, endPoint x: 975, endPoint y: 495, distance: 88.0
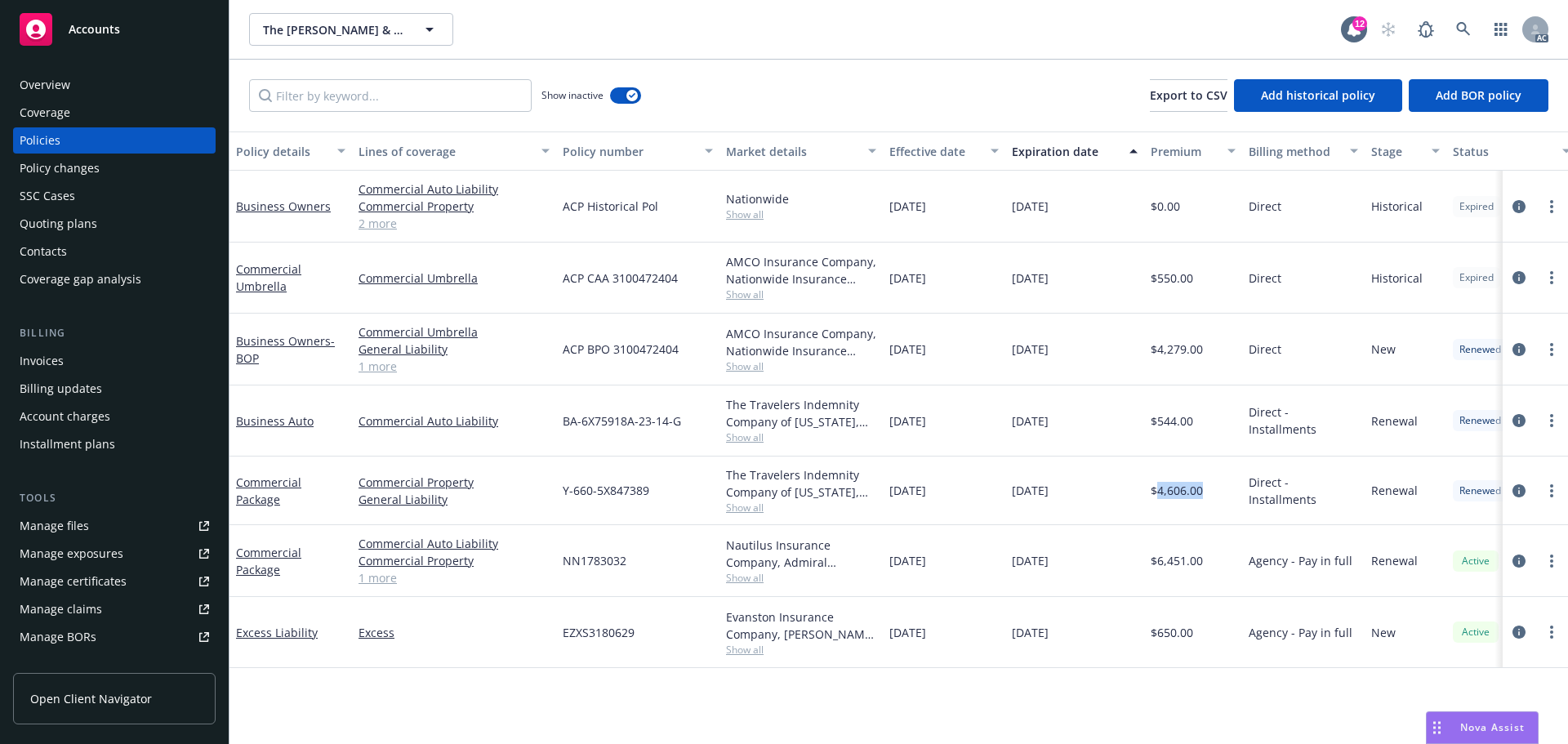
click at [975, 495] on div "11/17/2023" at bounding box center [944, 490] width 123 height 69
drag, startPoint x: 1009, startPoint y: 497, endPoint x: 1113, endPoint y: 494, distance: 104.0
click at [1113, 494] on div "11/17/2024" at bounding box center [1075, 490] width 139 height 69
click at [935, 410] on div "11/17/2023" at bounding box center [944, 420] width 123 height 71
drag, startPoint x: 923, startPoint y: 359, endPoint x: 954, endPoint y: 358, distance: 31.0
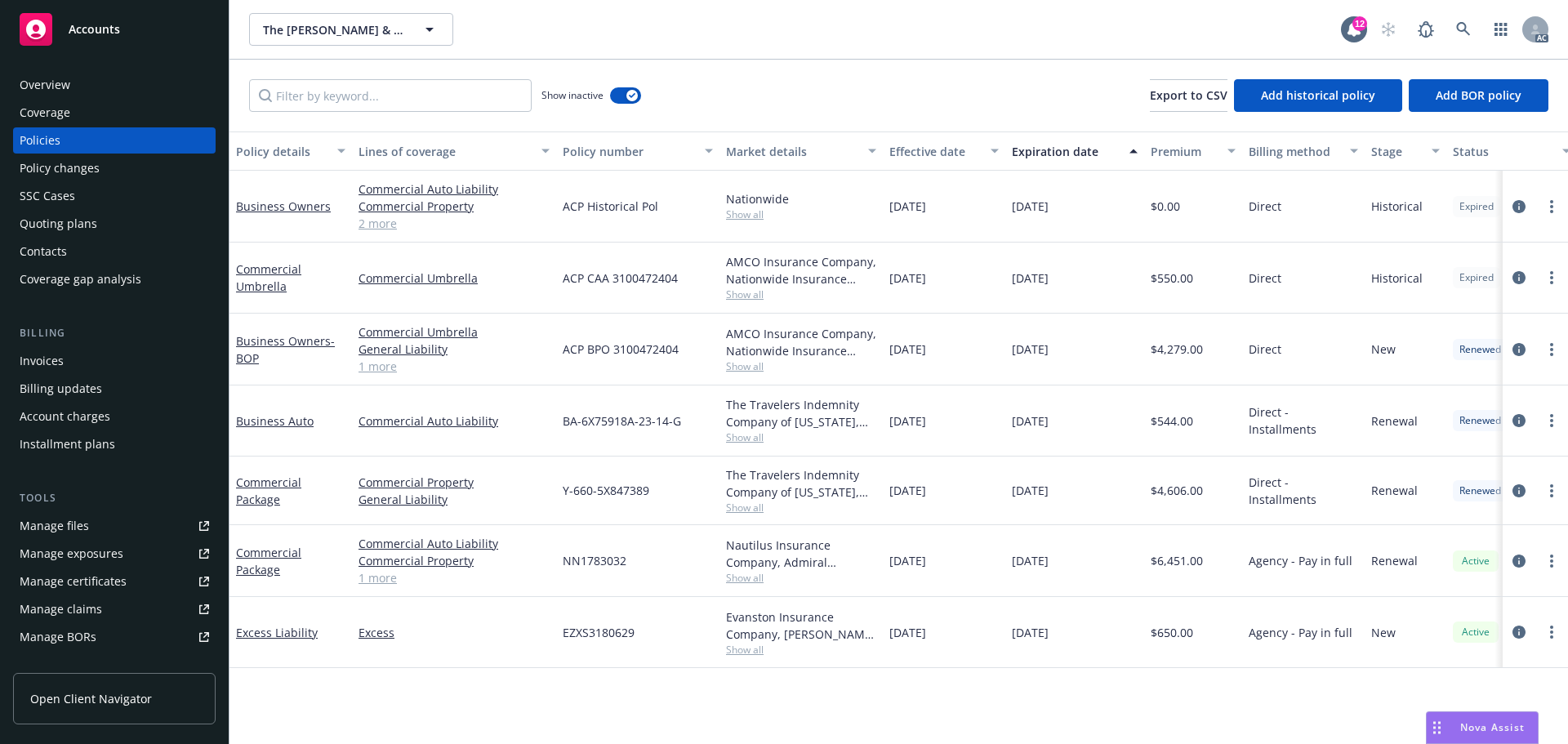
click at [954, 358] on div "11/17/2022" at bounding box center [944, 350] width 123 height 72
drag, startPoint x: 1046, startPoint y: 358, endPoint x: 1084, endPoint y: 355, distance: 38.1
click at [1084, 355] on div "11/17/2023" at bounding box center [1075, 350] width 139 height 72
click at [748, 371] on span "Show all" at bounding box center [801, 366] width 151 height 13
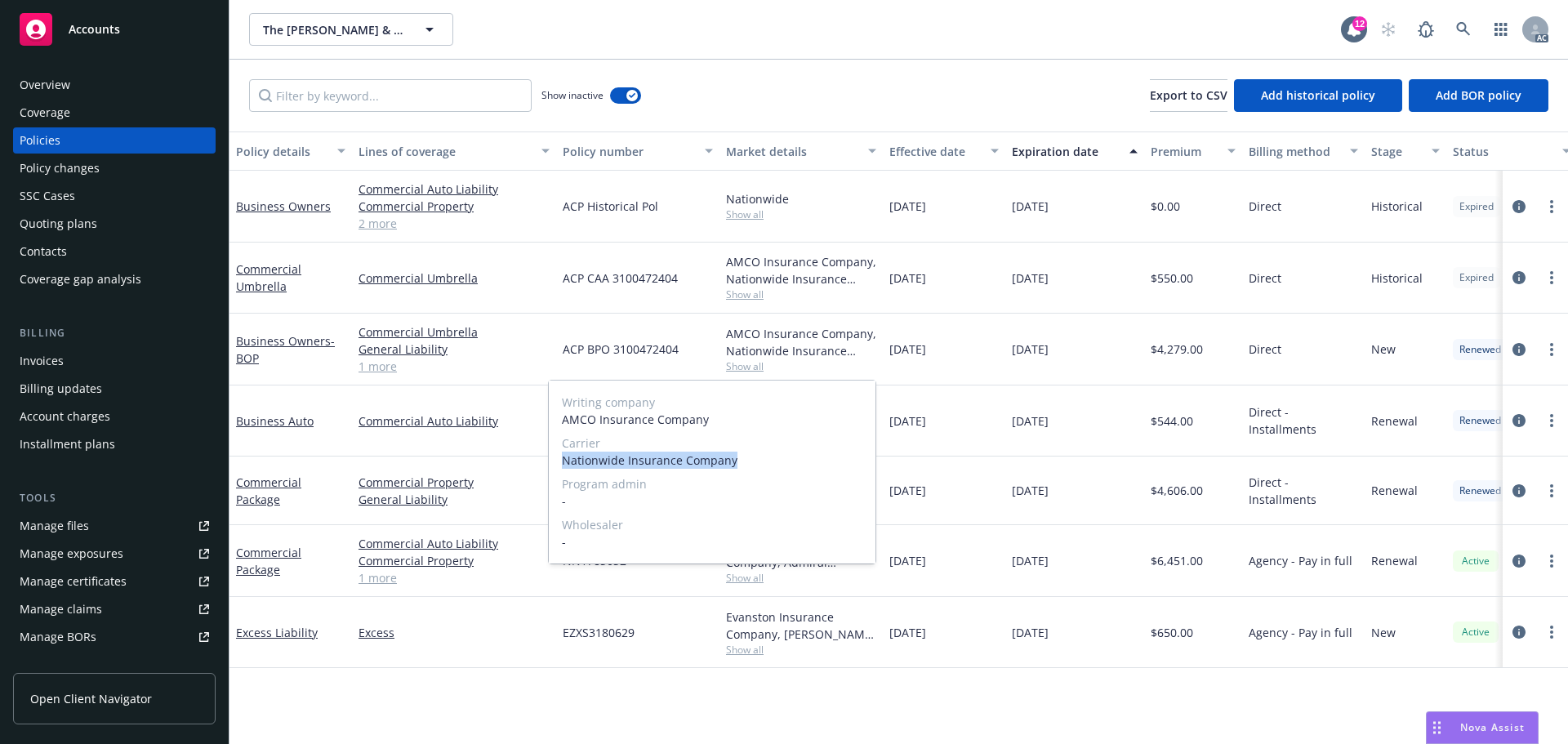
drag, startPoint x: 740, startPoint y: 465, endPoint x: 559, endPoint y: 463, distance: 181.0
click at [559, 463] on div "Writing company AMCO Insurance Company Carrier Nationwide Insurance Company Pro…" at bounding box center [712, 472] width 326 height 183
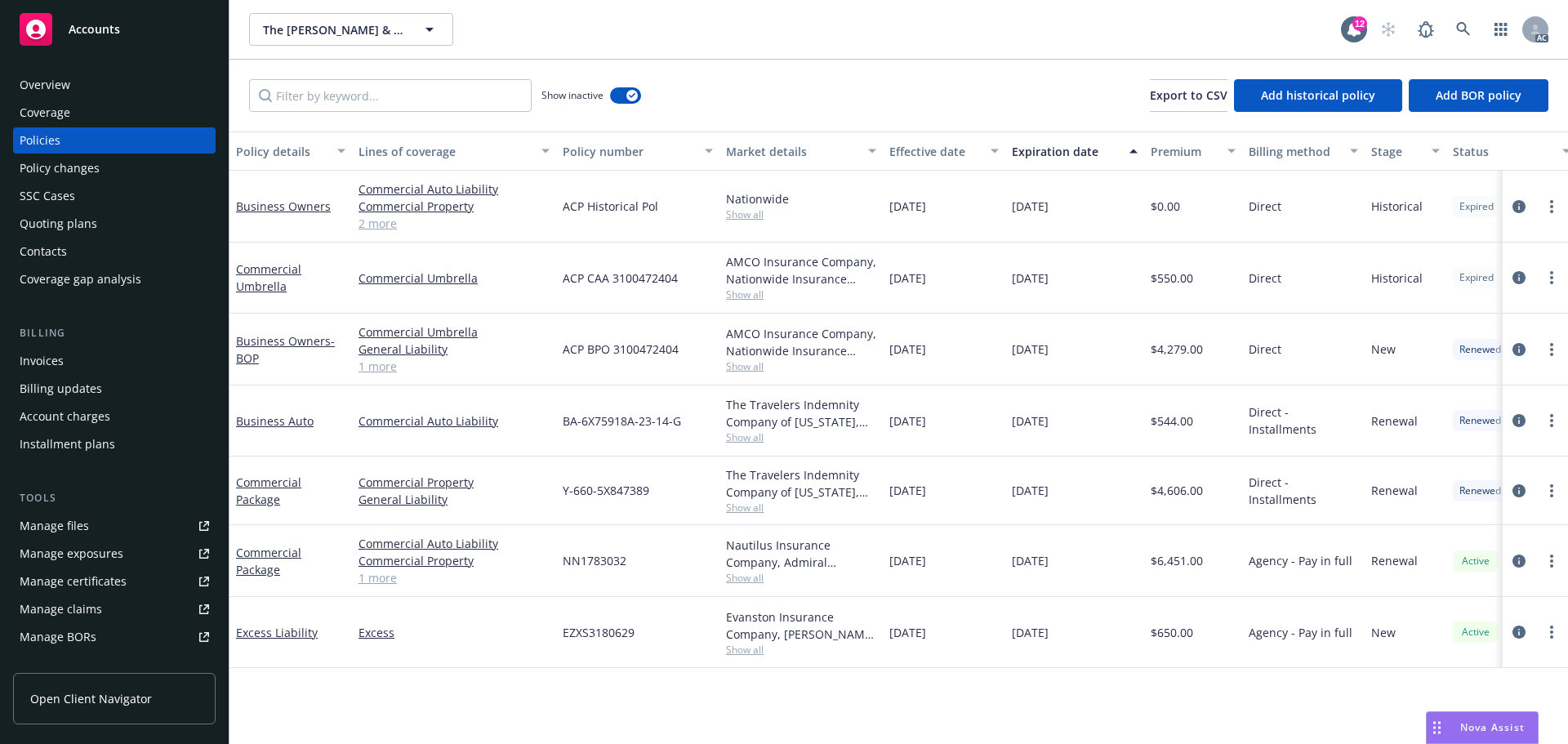
click at [1233, 466] on div "$4,606.00" at bounding box center [1192, 490] width 98 height 69
drag, startPoint x: 708, startPoint y: 353, endPoint x: 553, endPoint y: 359, distance: 155.1
click at [553, 359] on div "Business Owners - BOP Commercial Umbrella General Liability Commercial Property…" at bounding box center [1018, 350] width 1576 height 72
drag, startPoint x: 1157, startPoint y: 359, endPoint x: 1208, endPoint y: 358, distance: 51.0
click at [1208, 358] on div "$4,279.00" at bounding box center [1192, 350] width 98 height 72
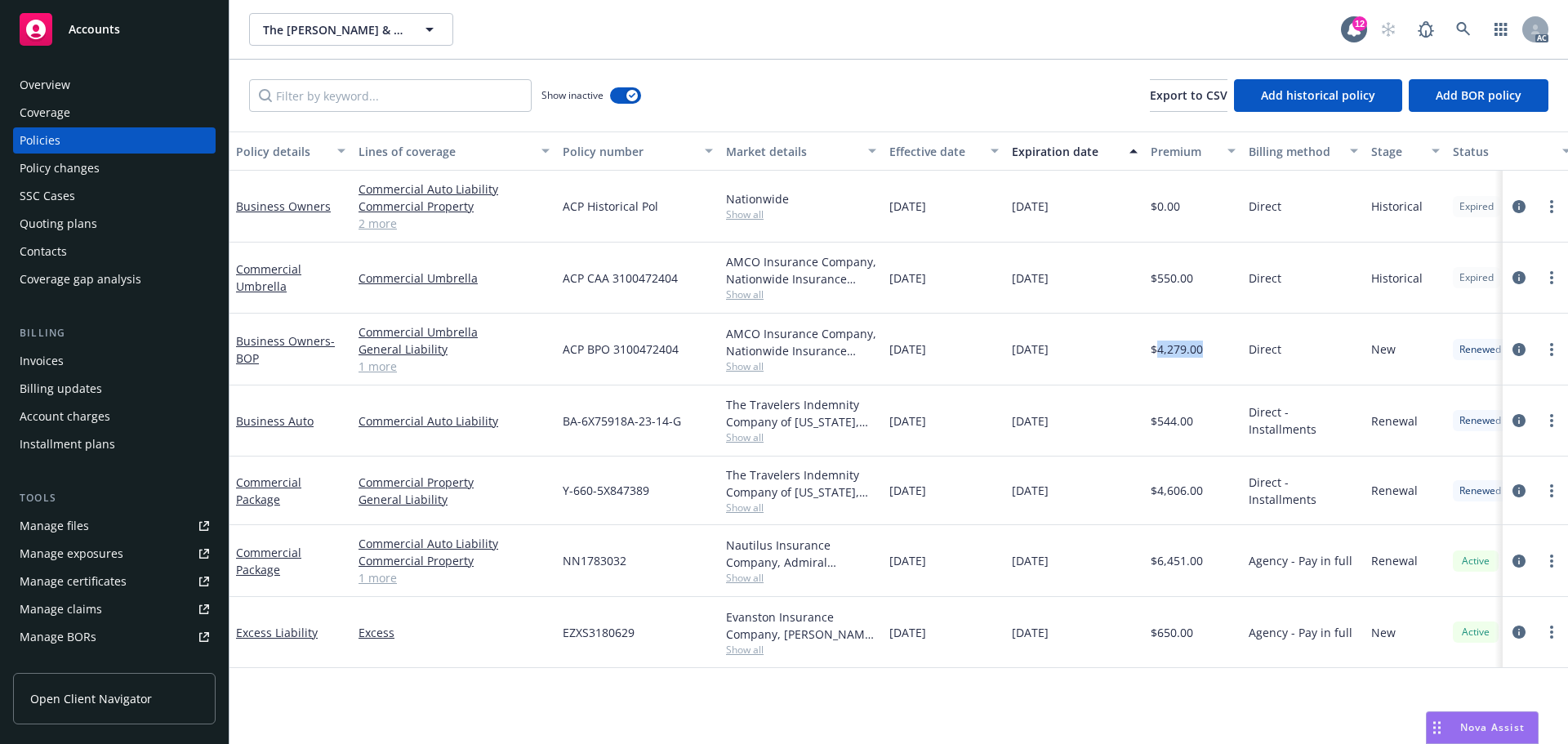
drag, startPoint x: 889, startPoint y: 358, endPoint x: 969, endPoint y: 351, distance: 80.3
click at [969, 351] on div "11/17/2022" at bounding box center [944, 350] width 123 height 72
drag, startPoint x: 1013, startPoint y: 371, endPoint x: 1082, endPoint y: 372, distance: 69.0
click at [1082, 372] on div "11/17/2023" at bounding box center [1075, 350] width 139 height 72
click at [748, 359] on span "Show all" at bounding box center [801, 366] width 151 height 13
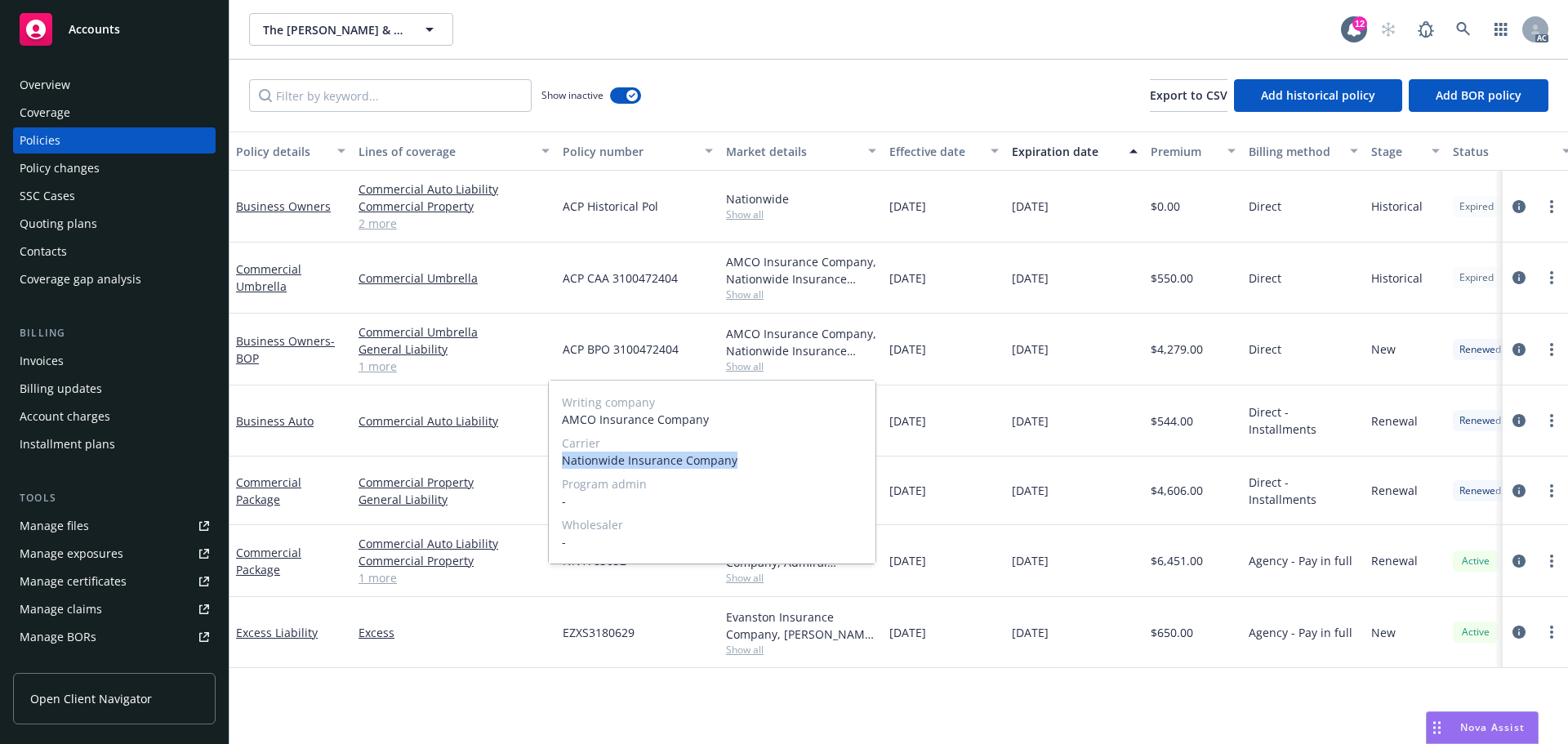
drag, startPoint x: 562, startPoint y: 463, endPoint x: 755, endPoint y: 470, distance: 193.1
click at [755, 470] on div "Writing company AMCO Insurance Company Carrier Nationwide Insurance Company Pro…" at bounding box center [712, 472] width 326 height 183
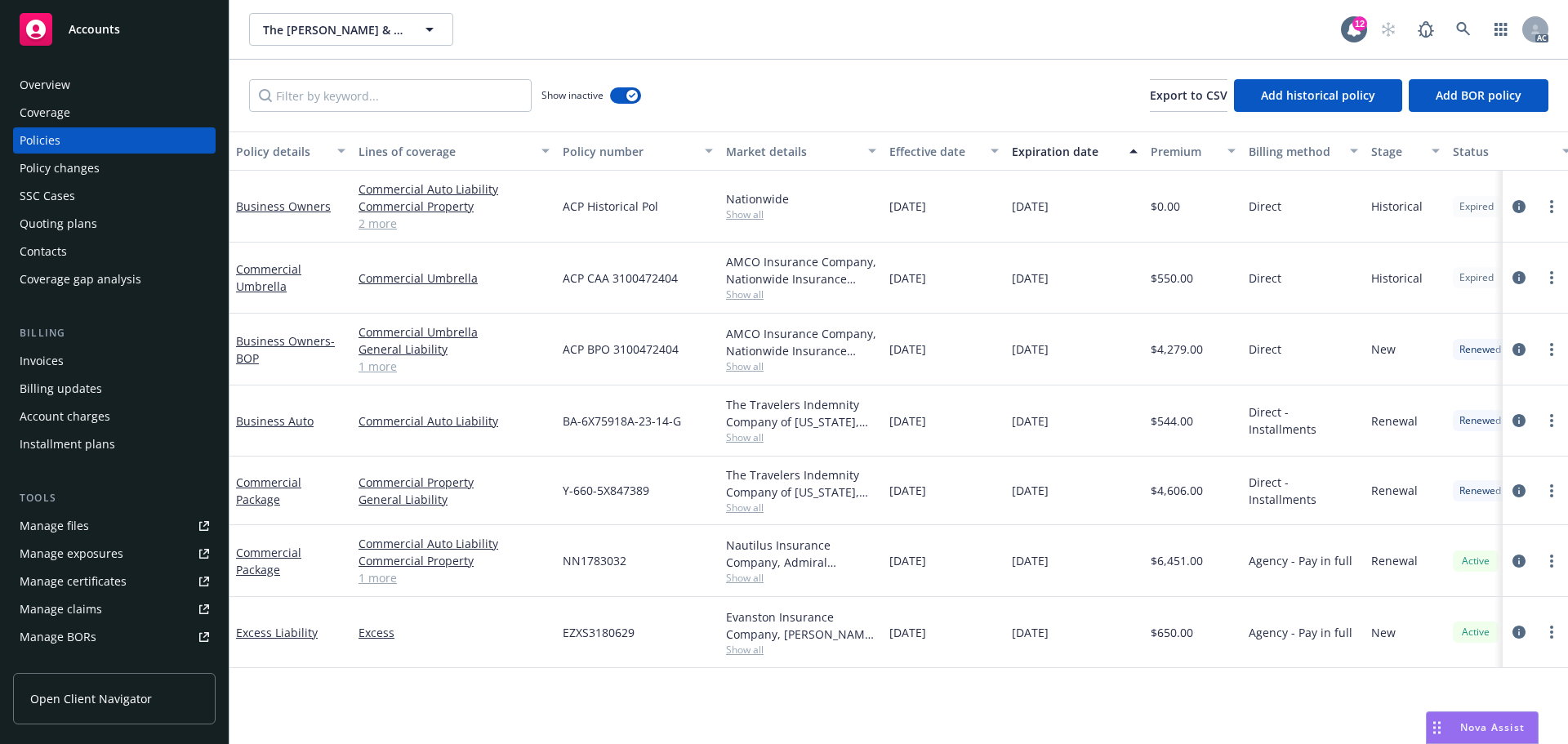
click at [1029, 383] on div "11/17/2023" at bounding box center [1075, 350] width 139 height 72
drag, startPoint x: 547, startPoint y: 344, endPoint x: 691, endPoint y: 344, distance: 144.0
click at [691, 344] on div "Business Owners - BOP Commercial Umbrella General Liability Commercial Property…" at bounding box center [1018, 350] width 1576 height 72
click at [573, 361] on div "ACP BPO 3100472404" at bounding box center [637, 350] width 163 height 72
drag, startPoint x: 559, startPoint y: 359, endPoint x: 683, endPoint y: 355, distance: 124.1
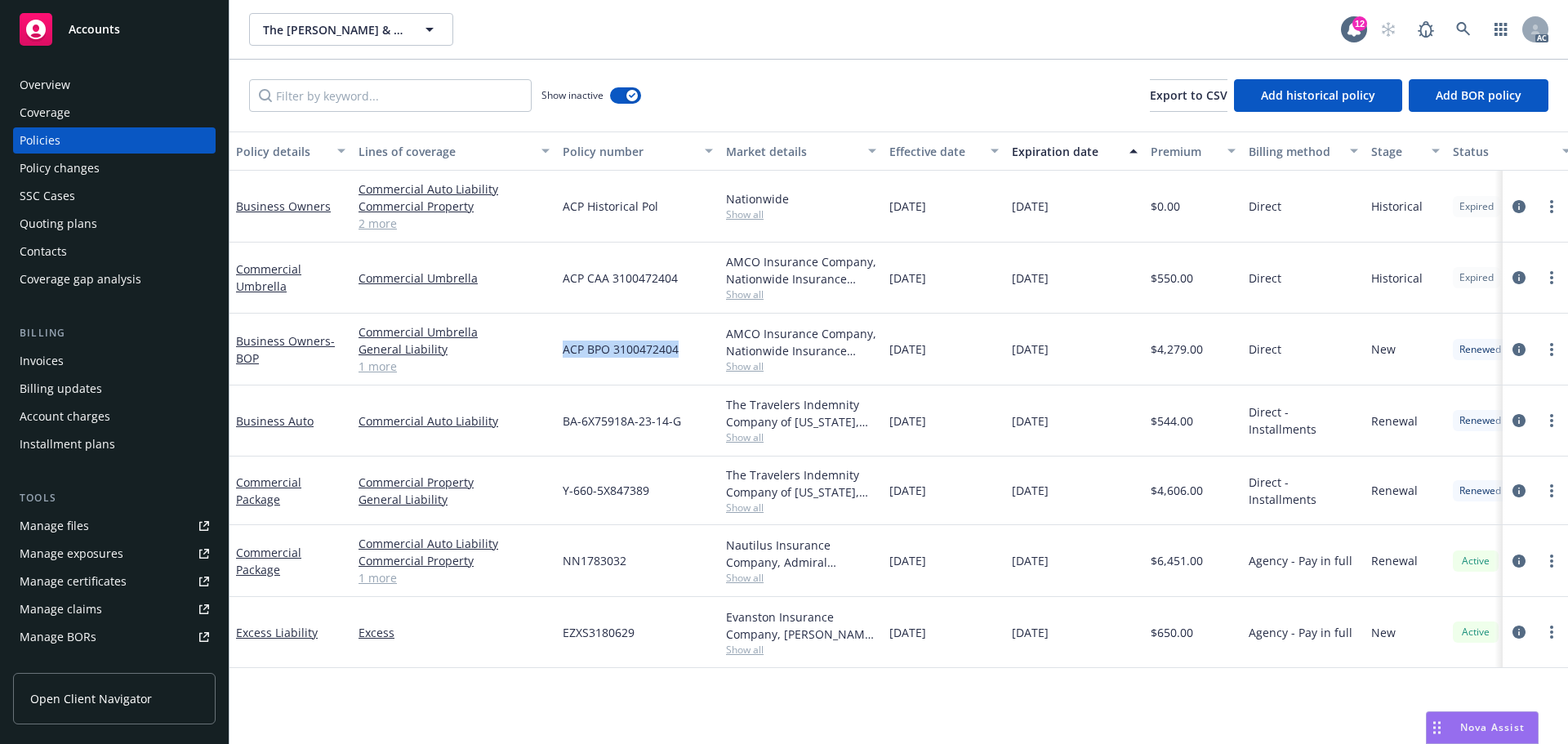
click at [683, 355] on div "ACP BPO 3100472404" at bounding box center [637, 350] width 163 height 72
drag, startPoint x: 1155, startPoint y: 359, endPoint x: 1211, endPoint y: 359, distance: 56.0
click at [1211, 359] on div "$4,279.00" at bounding box center [1192, 350] width 98 height 72
drag, startPoint x: 888, startPoint y: 357, endPoint x: 969, endPoint y: 361, distance: 81.1
click at [969, 361] on div "11/17/2022" at bounding box center [944, 350] width 123 height 72
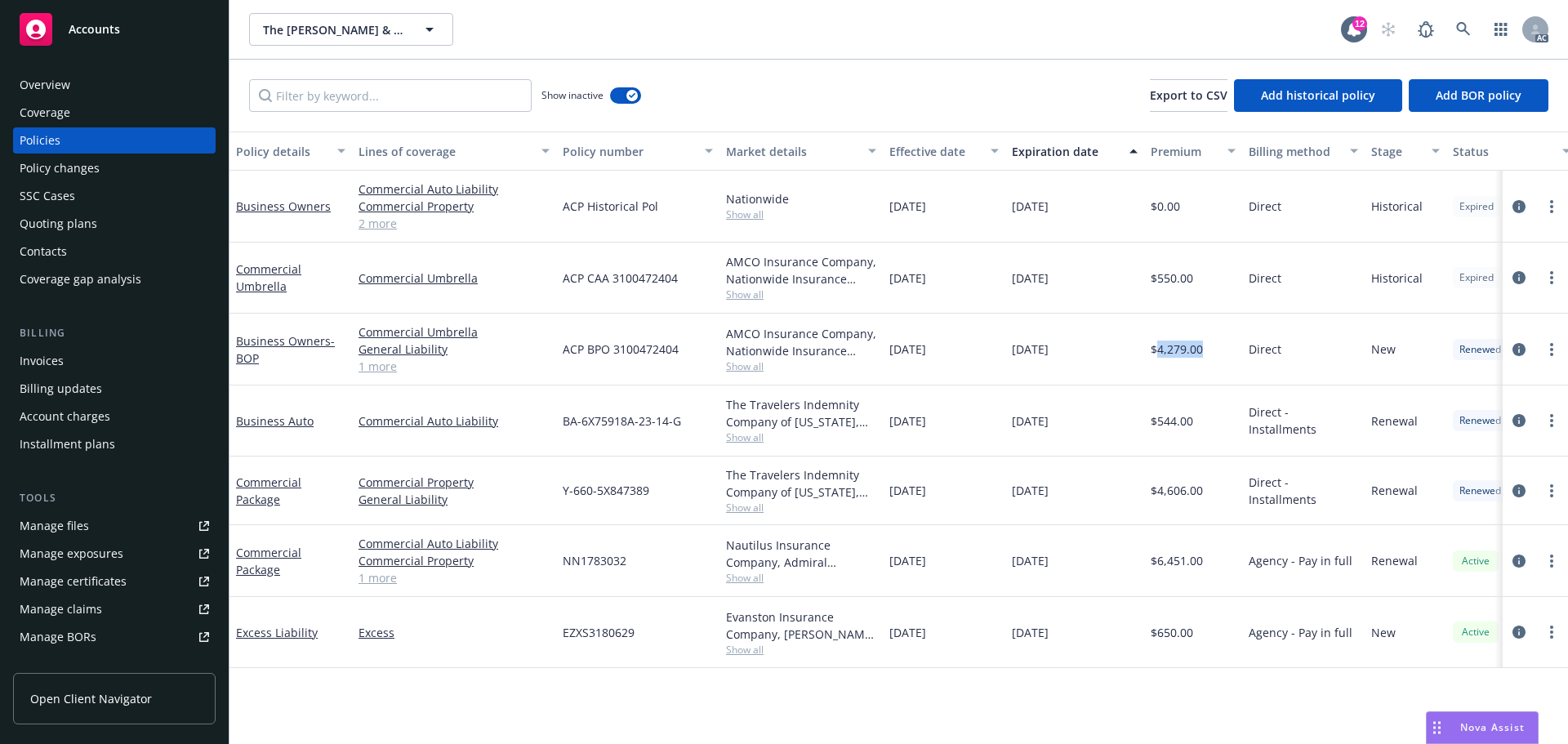
drag, startPoint x: 1015, startPoint y: 362, endPoint x: 1111, endPoint y: 364, distance: 96.0
click at [1111, 364] on div "11/17/2023" at bounding box center [1075, 350] width 139 height 72
drag, startPoint x: 515, startPoint y: 274, endPoint x: 361, endPoint y: 281, distance: 154.2
click at [361, 281] on link "Commercial Umbrella" at bounding box center [454, 278] width 191 height 17
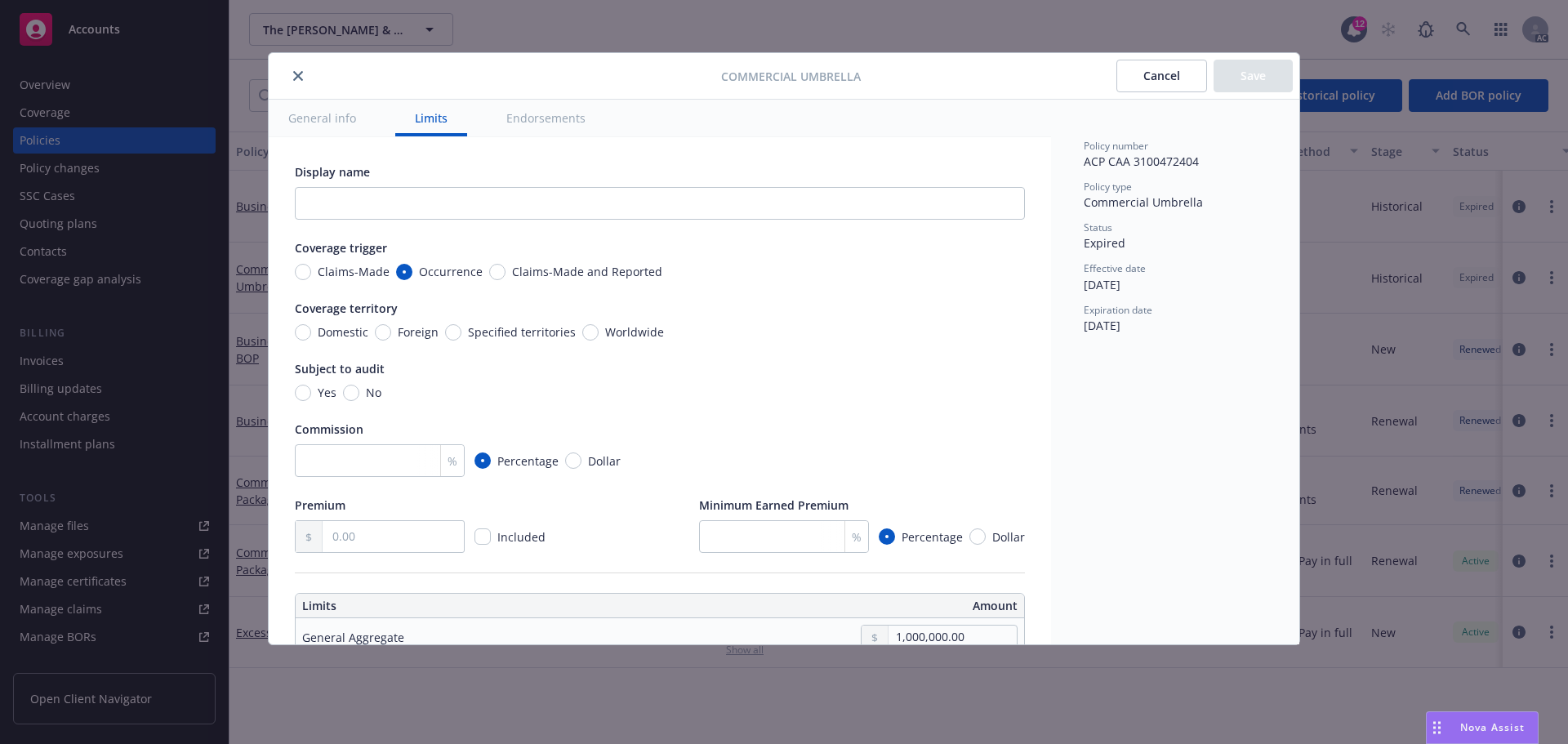
drag, startPoint x: 299, startPoint y: 72, endPoint x: 1519, endPoint y: 306, distance: 1242.2
click at [300, 72] on icon "close" at bounding box center [298, 75] width 10 height 10
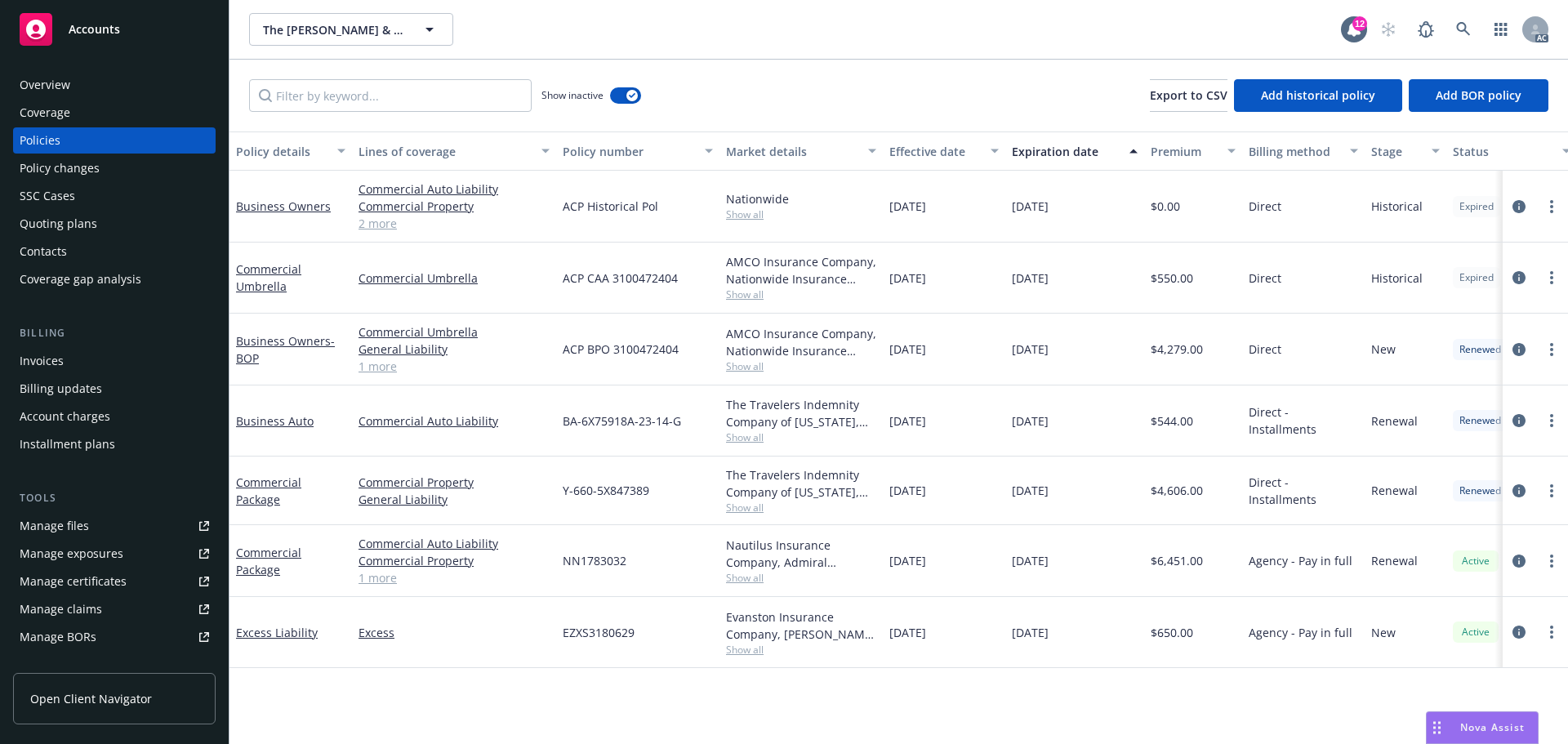
click at [756, 290] on span "Show all" at bounding box center [801, 294] width 151 height 13
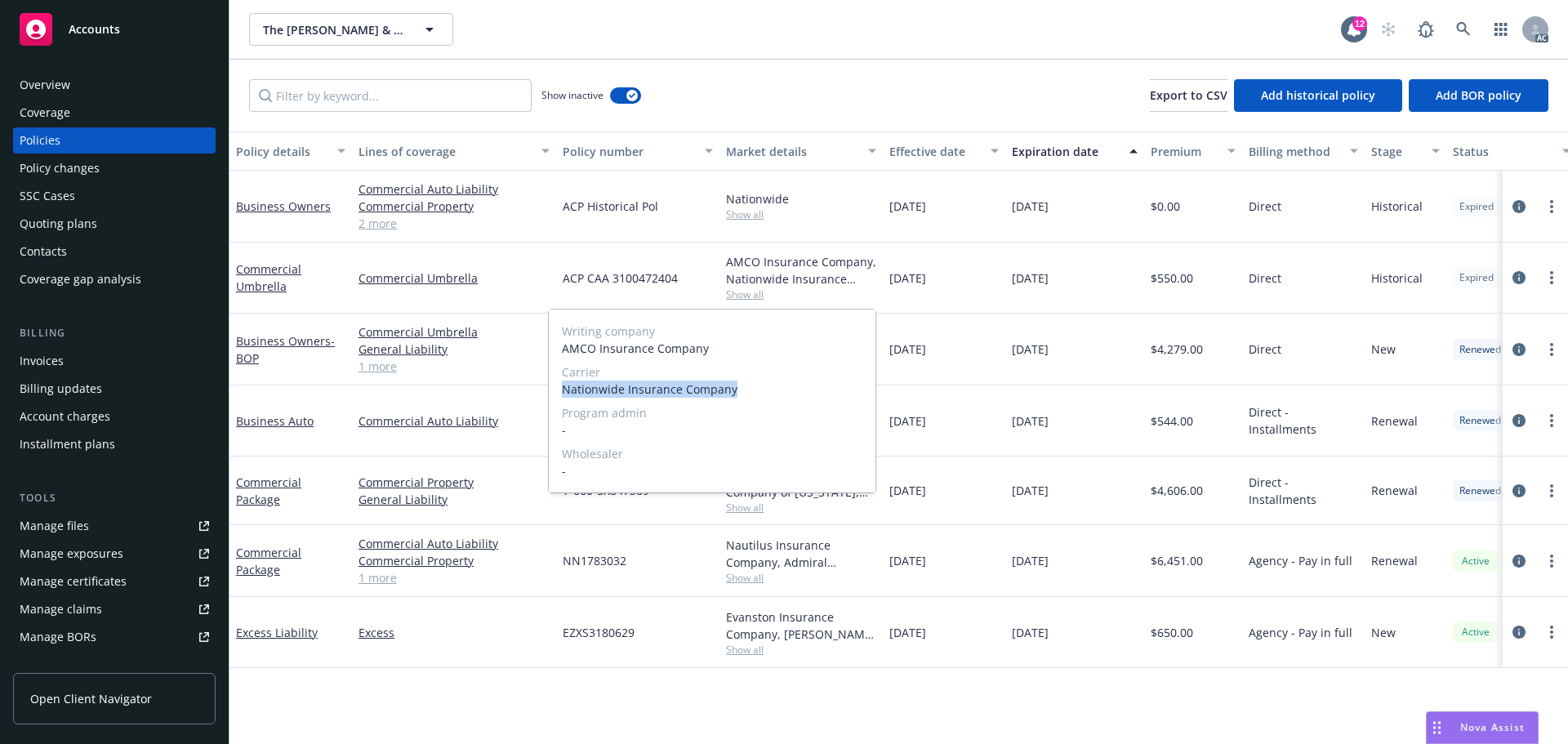
drag, startPoint x: 559, startPoint y: 385, endPoint x: 745, endPoint y: 389, distance: 186.0
click at [745, 389] on div "Writing company AMCO Insurance Company Carrier Nationwide Insurance Company Pro…" at bounding box center [712, 401] width 326 height 183
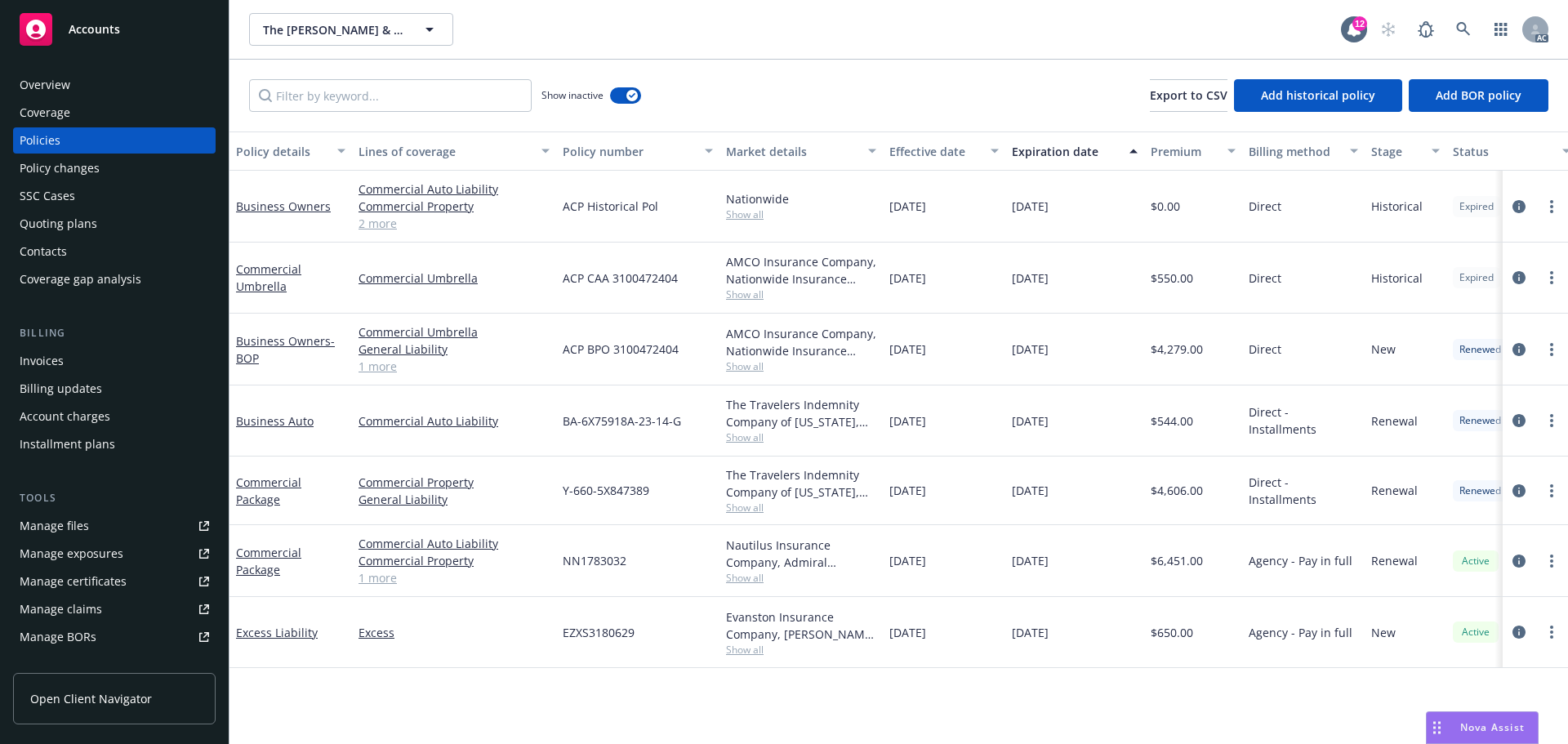
click at [580, 277] on span "ACP CAA 3100472404" at bounding box center [620, 278] width 115 height 17
drag, startPoint x: 554, startPoint y: 280, endPoint x: 723, endPoint y: 280, distance: 169.0
click at [723, 280] on div "Commercial Umbrella Commercial Umbrella ACP CAA 3100472404 AMCO Insurance Compa…" at bounding box center [1018, 278] width 1576 height 71
click at [584, 281] on span "ACP CAA 3100472404" at bounding box center [620, 278] width 115 height 17
drag, startPoint x: 557, startPoint y: 281, endPoint x: 680, endPoint y: 278, distance: 123.0
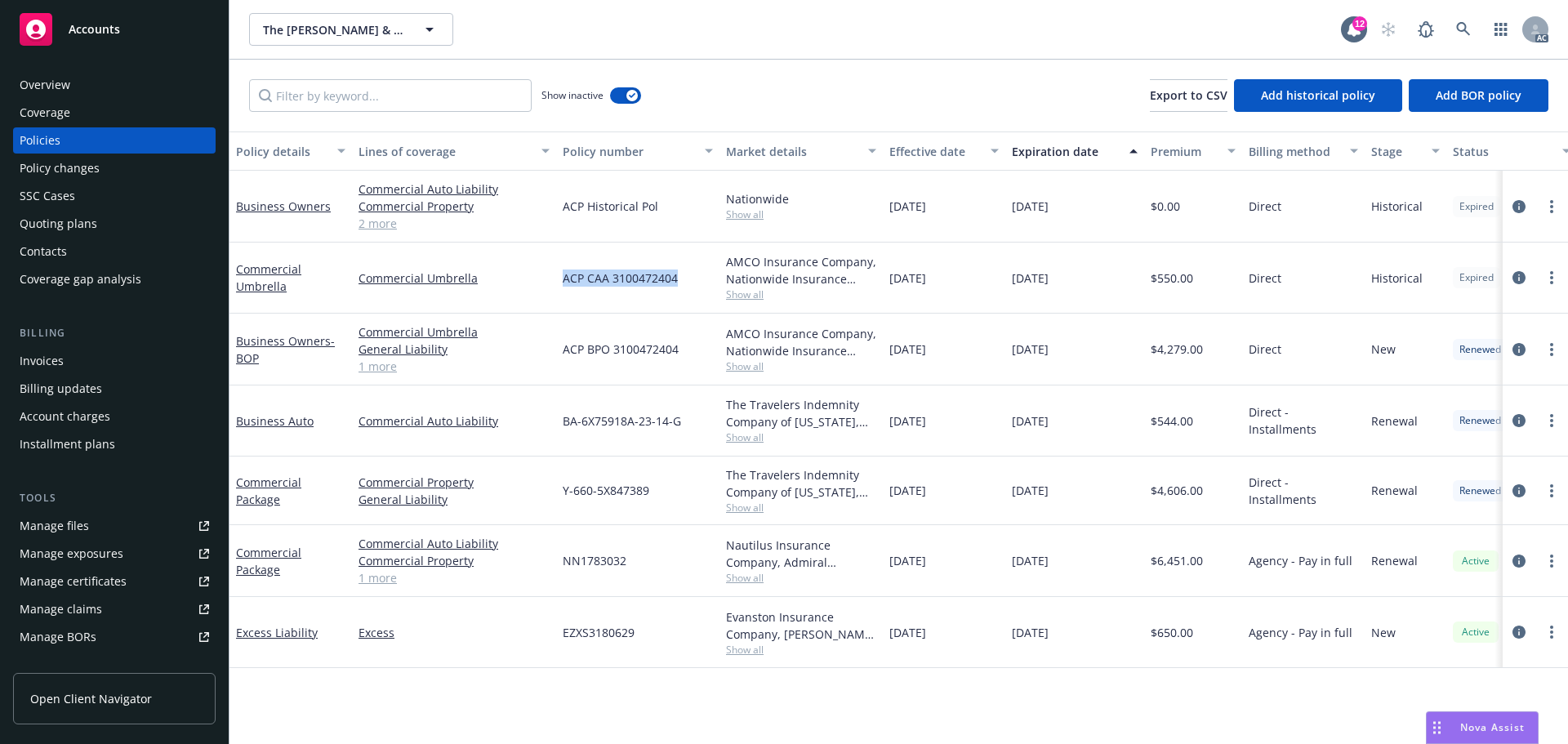
click at [680, 278] on div "ACP CAA 3100472404" at bounding box center [637, 278] width 163 height 71
drag, startPoint x: 1160, startPoint y: 290, endPoint x: 1199, endPoint y: 288, distance: 39.1
click at [1199, 288] on div "$550.00" at bounding box center [1192, 278] width 98 height 71
drag, startPoint x: 891, startPoint y: 290, endPoint x: 978, endPoint y: 292, distance: 87.0
click at [978, 292] on div "11/17/2022" at bounding box center [944, 278] width 123 height 71
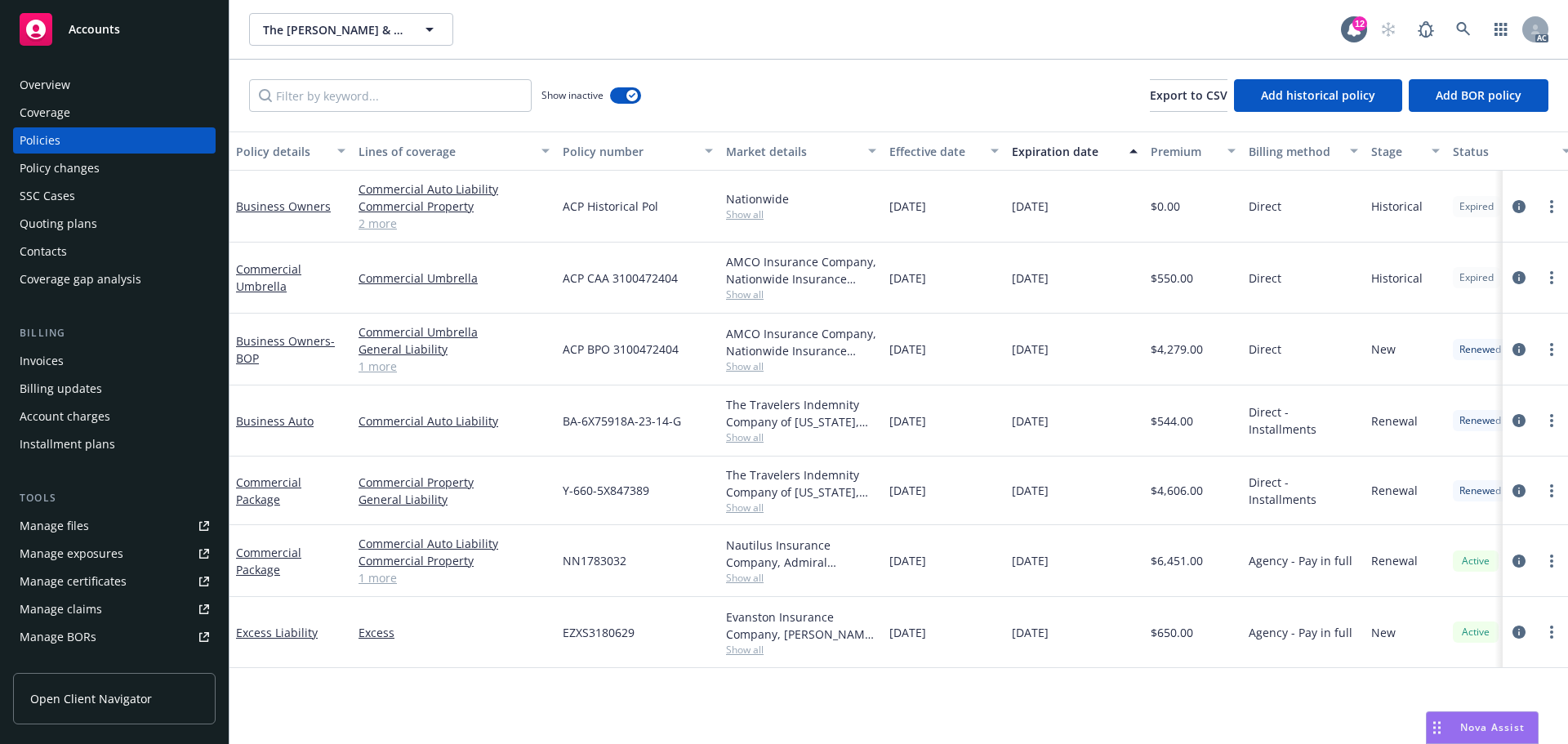
click at [1018, 290] on div "11/17/2023" at bounding box center [1075, 278] width 139 height 71
drag, startPoint x: 1013, startPoint y: 290, endPoint x: 1554, endPoint y: 384, distance: 549.1
click at [1144, 287] on div "11/17/2023" at bounding box center [1075, 278] width 139 height 71
drag, startPoint x: 445, startPoint y: 502, endPoint x: 363, endPoint y: 504, distance: 82.0
click at [363, 504] on link "General Liability" at bounding box center [454, 499] width 191 height 17
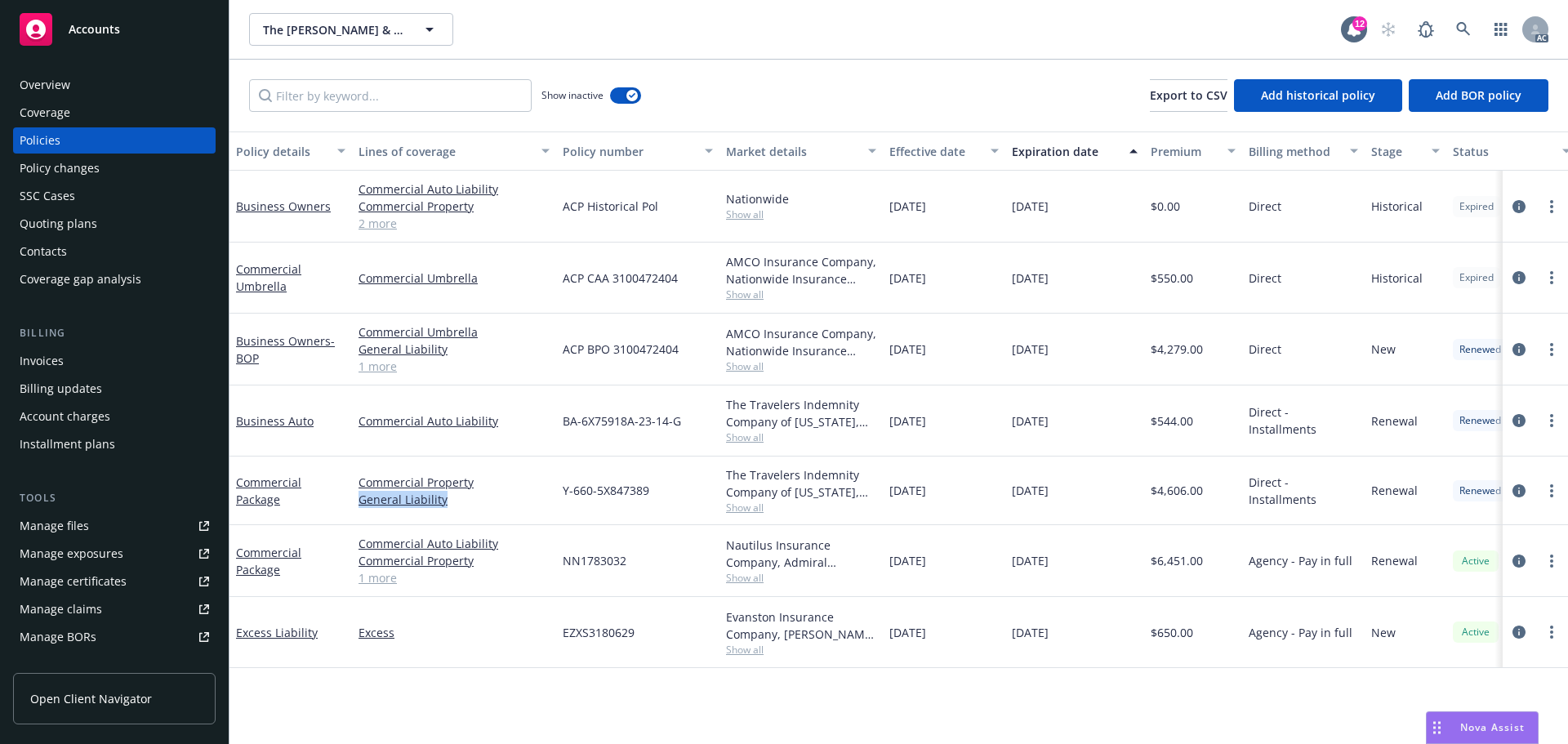
click at [379, 108] on body "Accounts Overview Coverage Policies Policy changes SSC Cases Quoting plans Cont…" at bounding box center [784, 372] width 1568 height 744
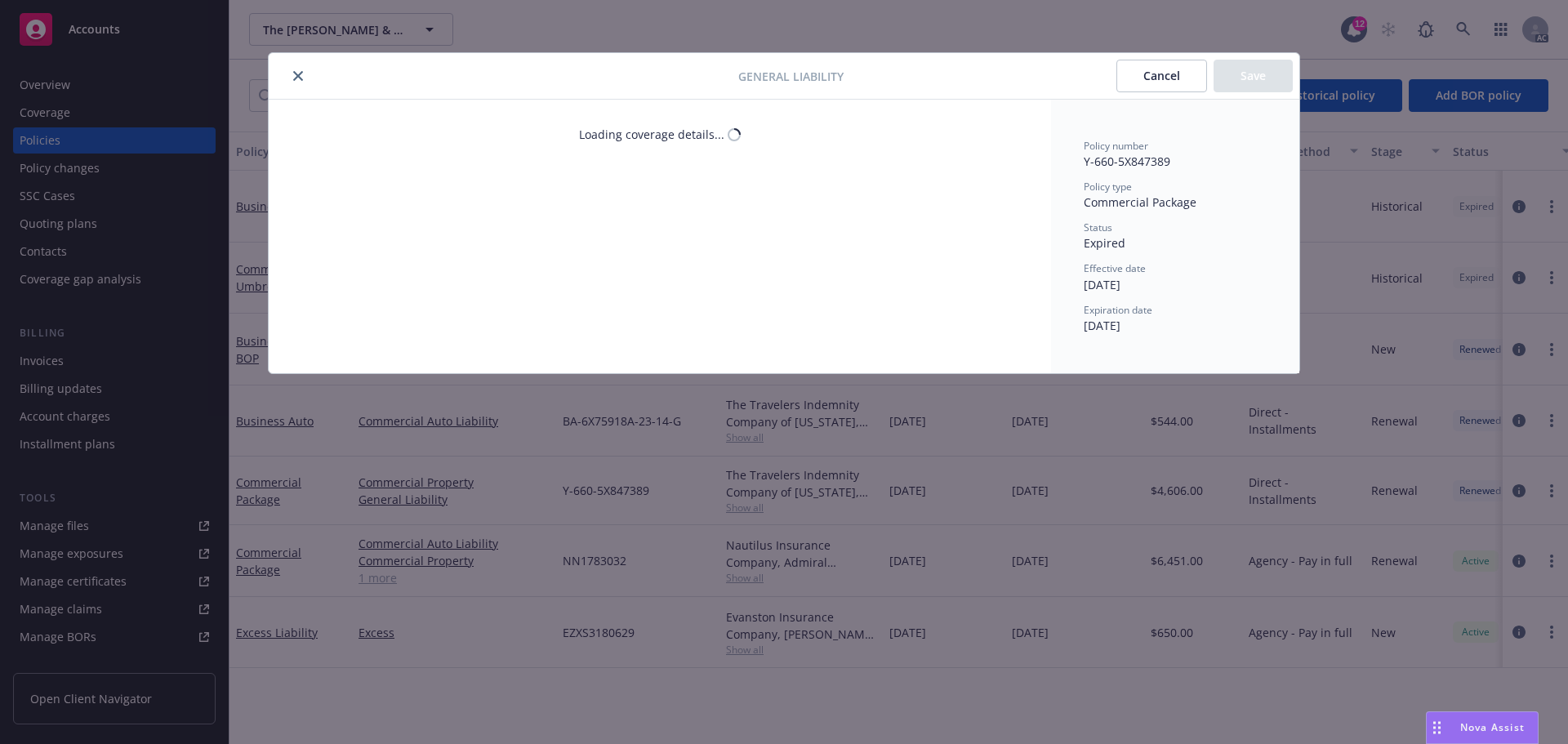
click at [306, 77] on button "close" at bounding box center [299, 76] width 20 height 20
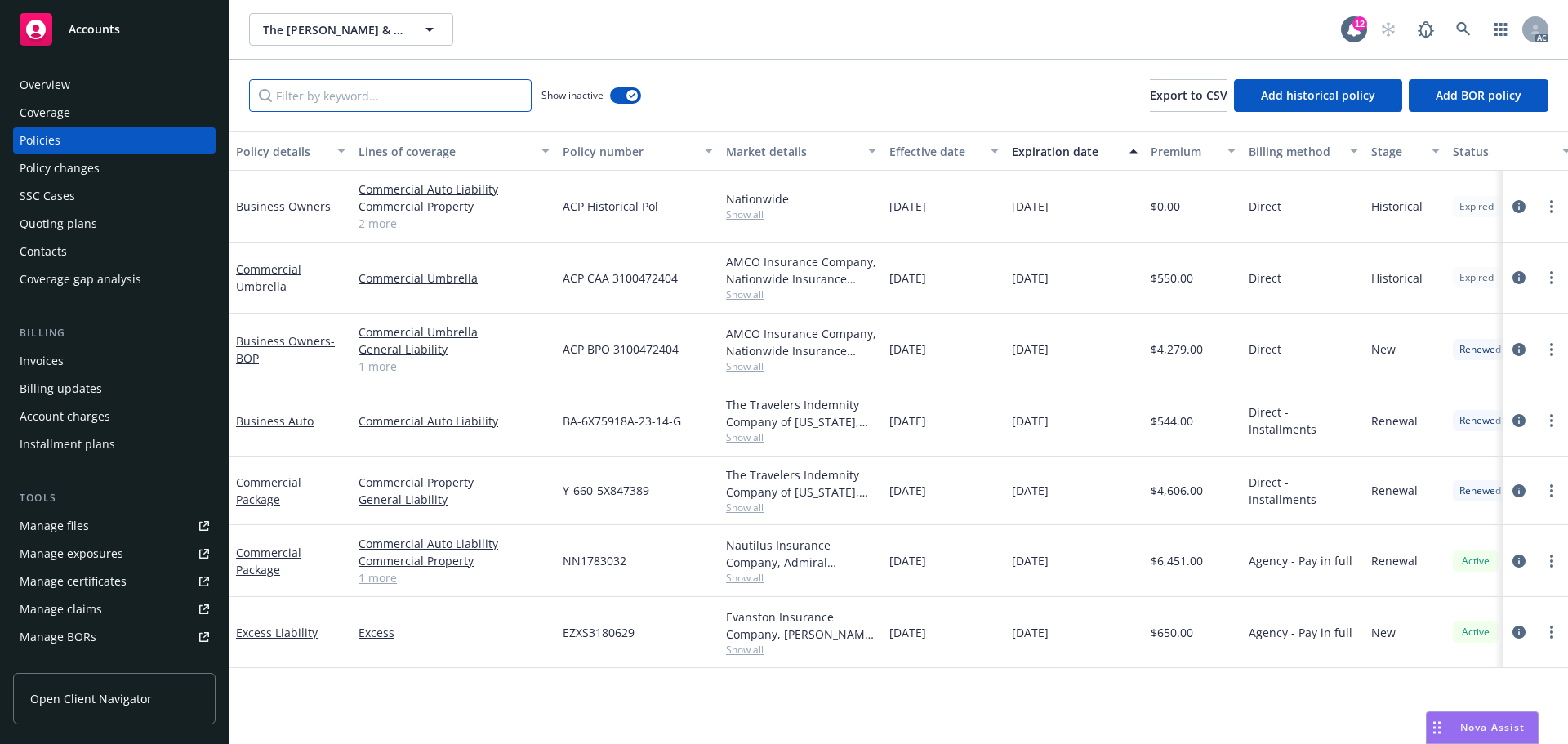
click at [345, 97] on input "Filter by keyword..." at bounding box center [390, 95] width 282 height 32
paste input "General Liability"
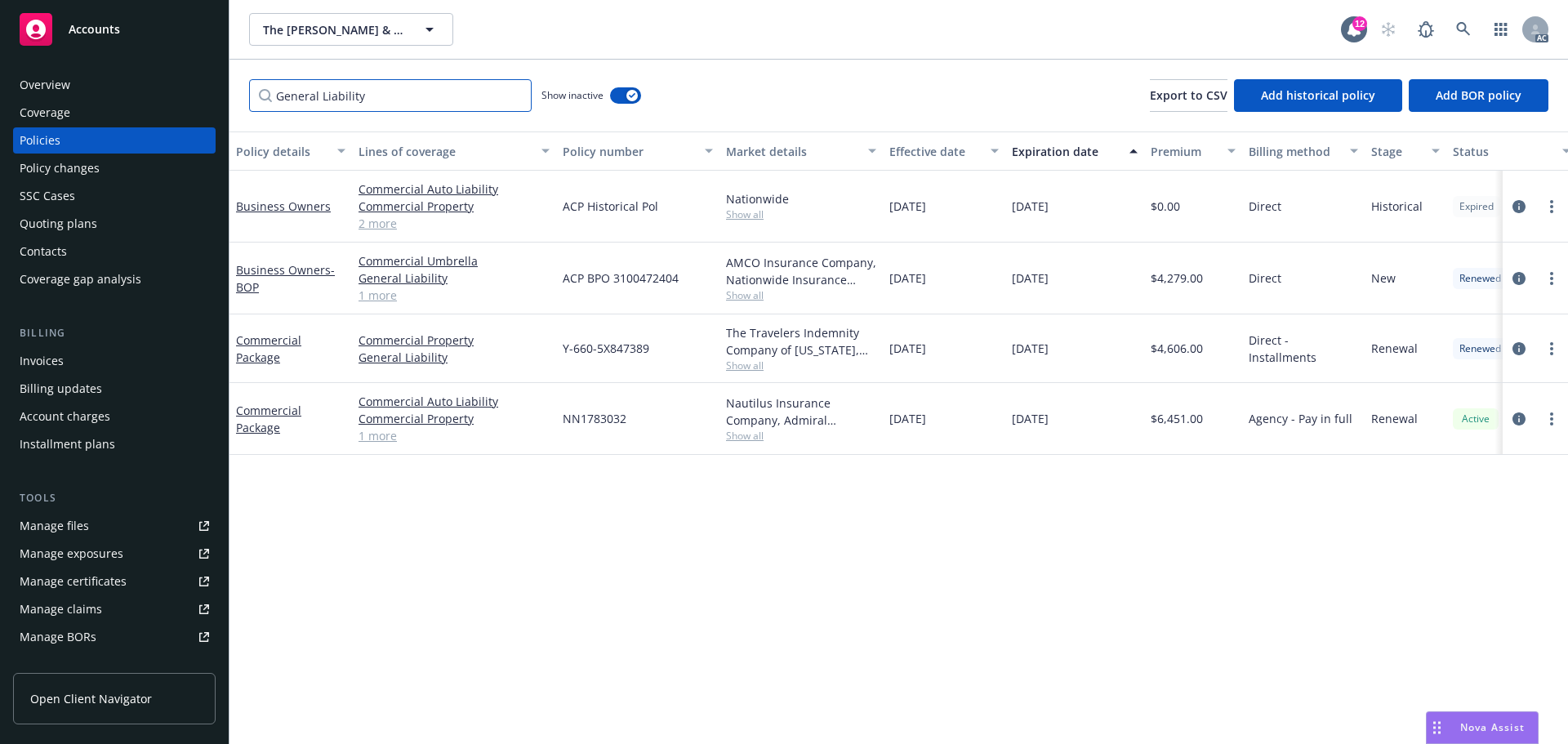
type input "General Liability"
drag, startPoint x: 409, startPoint y: 96, endPoint x: 178, endPoint y: 95, distance: 231.0
click at [178, 95] on div "Accounts Overview Coverage Policies Policy changes SSC Cases Quoting plans Cont…" at bounding box center [784, 372] width 1568 height 744
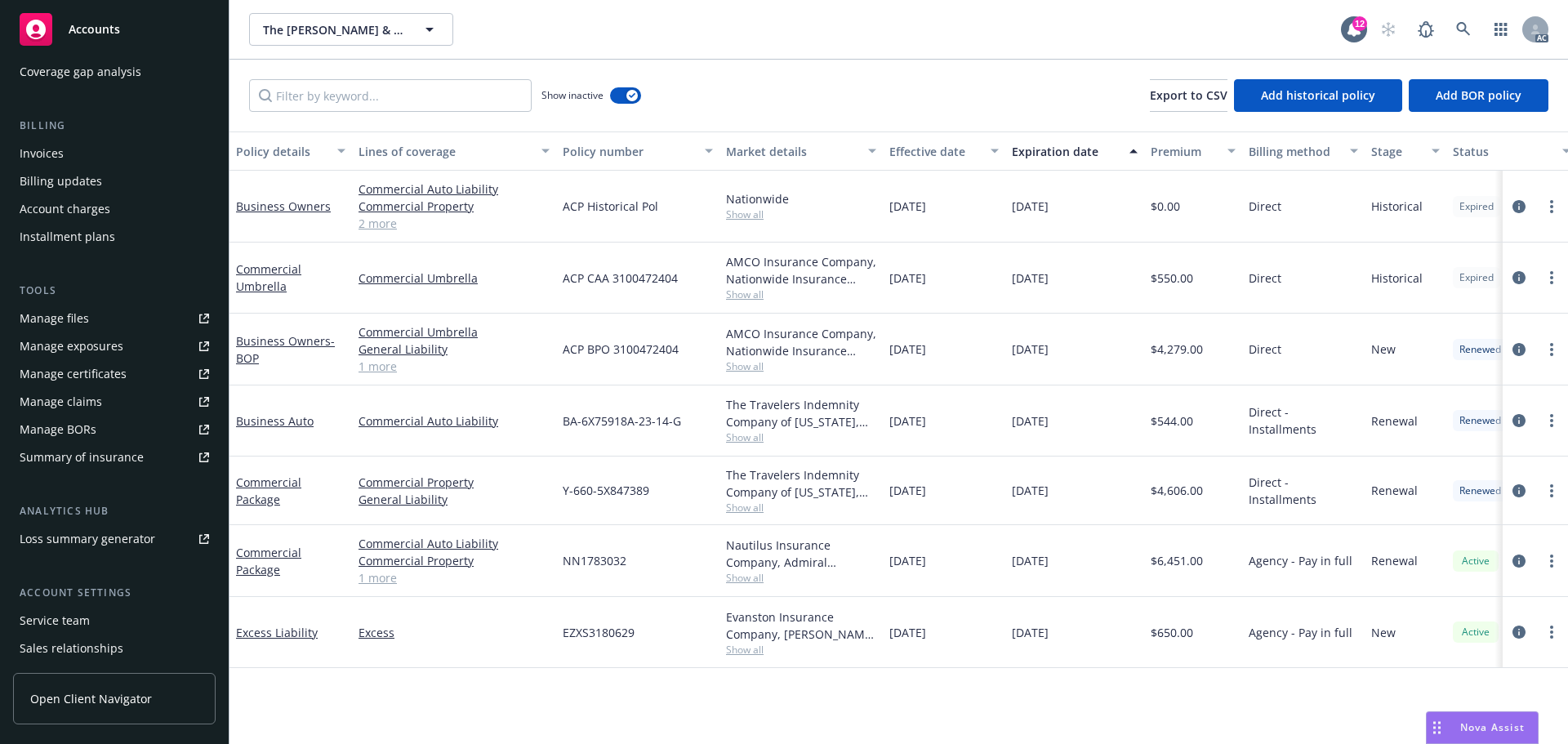
scroll to position [292, 0]
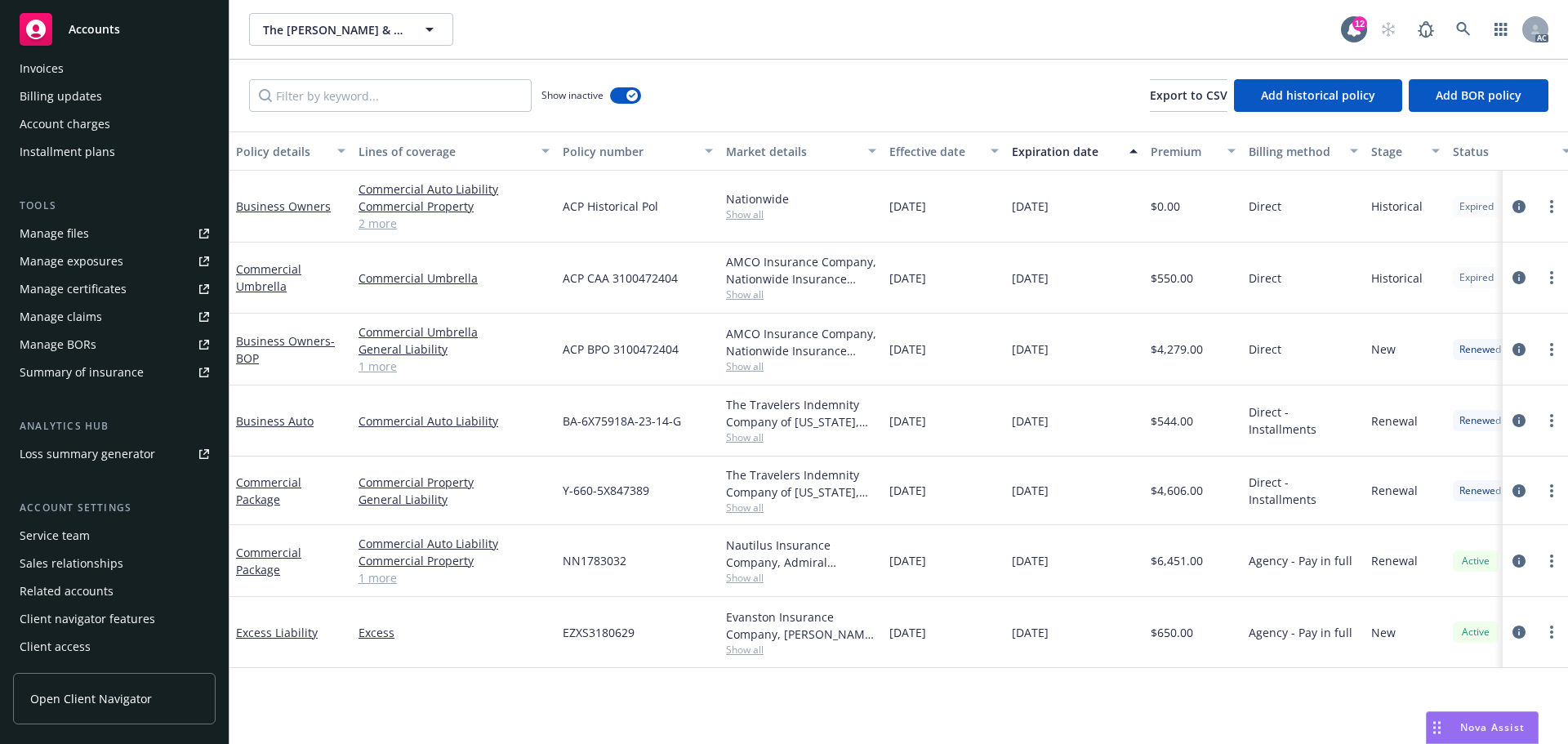
click at [82, 535] on div "Service team" at bounding box center [55, 535] width 70 height 26
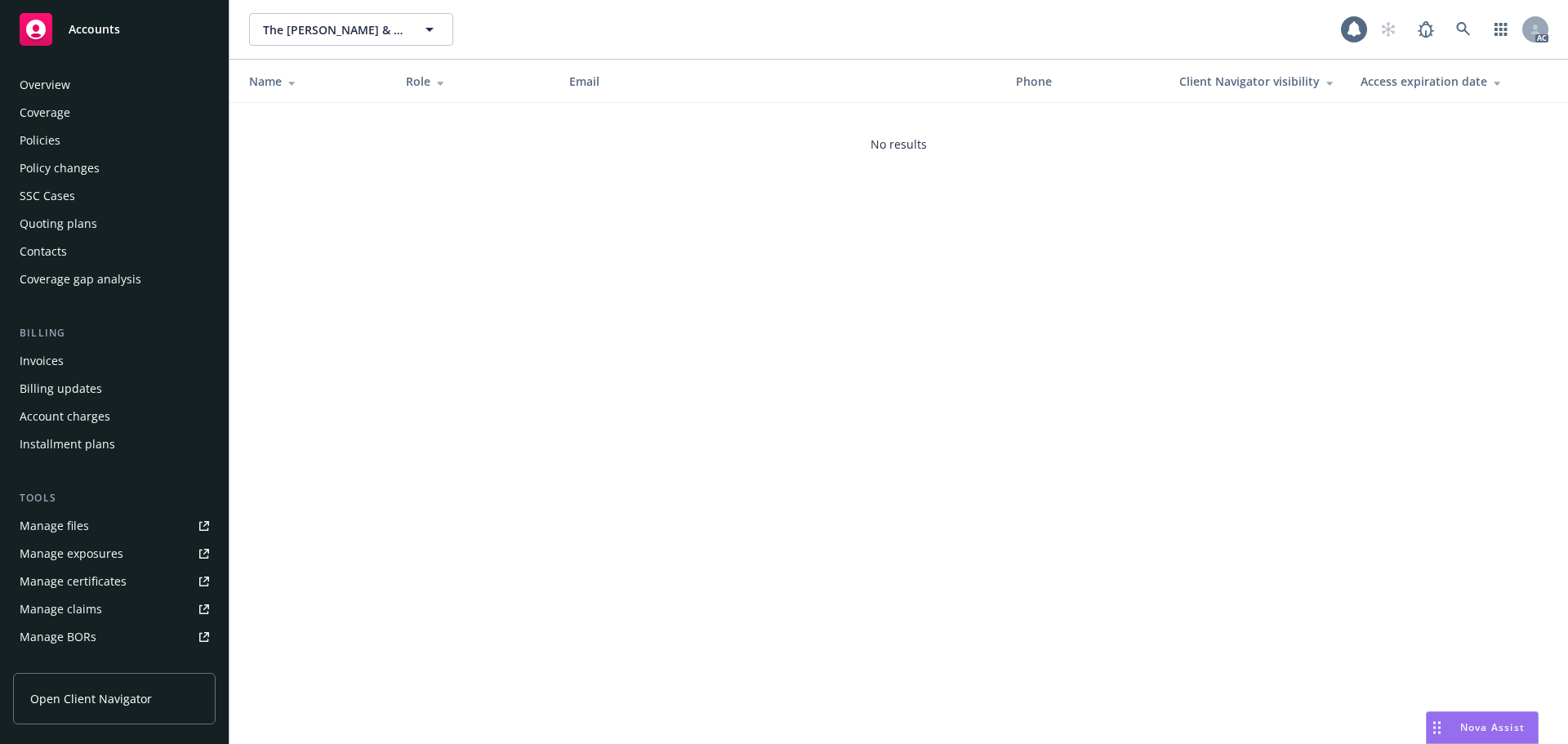
scroll to position [292, 0]
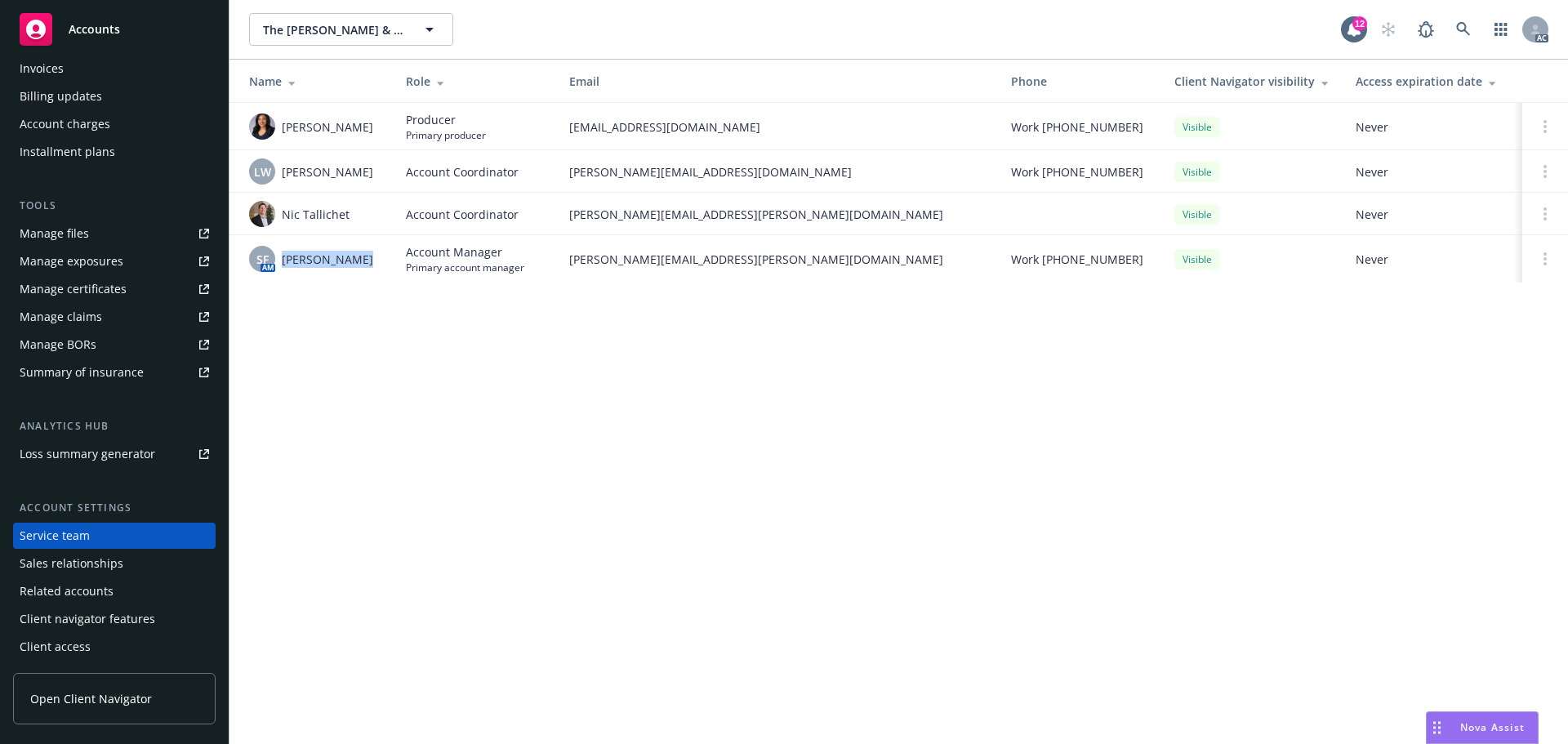
drag, startPoint x: 341, startPoint y: 266, endPoint x: 282, endPoint y: 272, distance: 59.3
click at [282, 272] on div "SF AM Shelly Flores" at bounding box center [315, 258] width 131 height 26
drag, startPoint x: 568, startPoint y: 258, endPoint x: 734, endPoint y: 263, distance: 166.1
click at [734, 263] on td "shelly.flores@newfront.com" at bounding box center [776, 258] width 442 height 48
drag, startPoint x: 375, startPoint y: 117, endPoint x: 280, endPoint y: 132, distance: 96.2
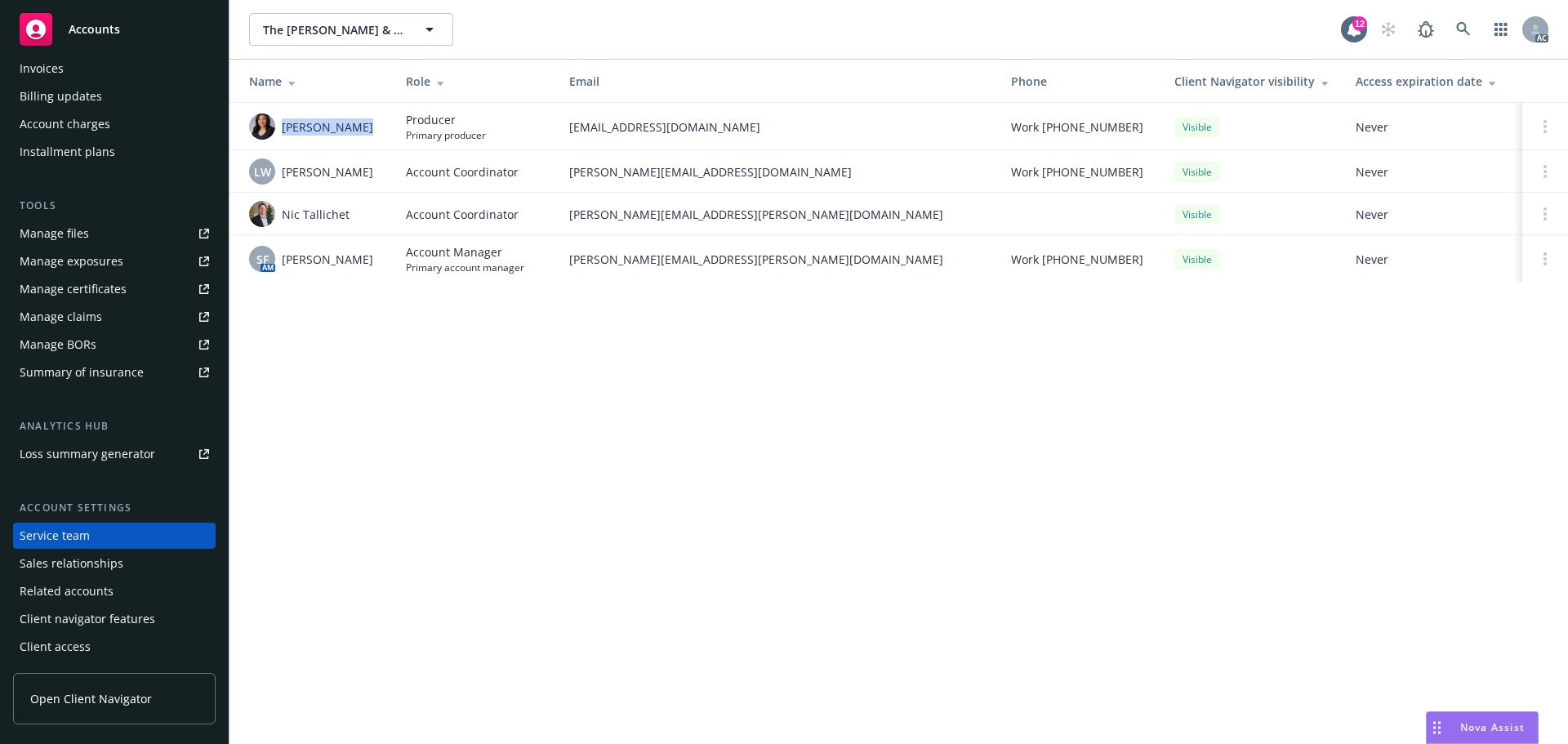
click at [280, 132] on div "Ivoree Jordan" at bounding box center [315, 126] width 131 height 26
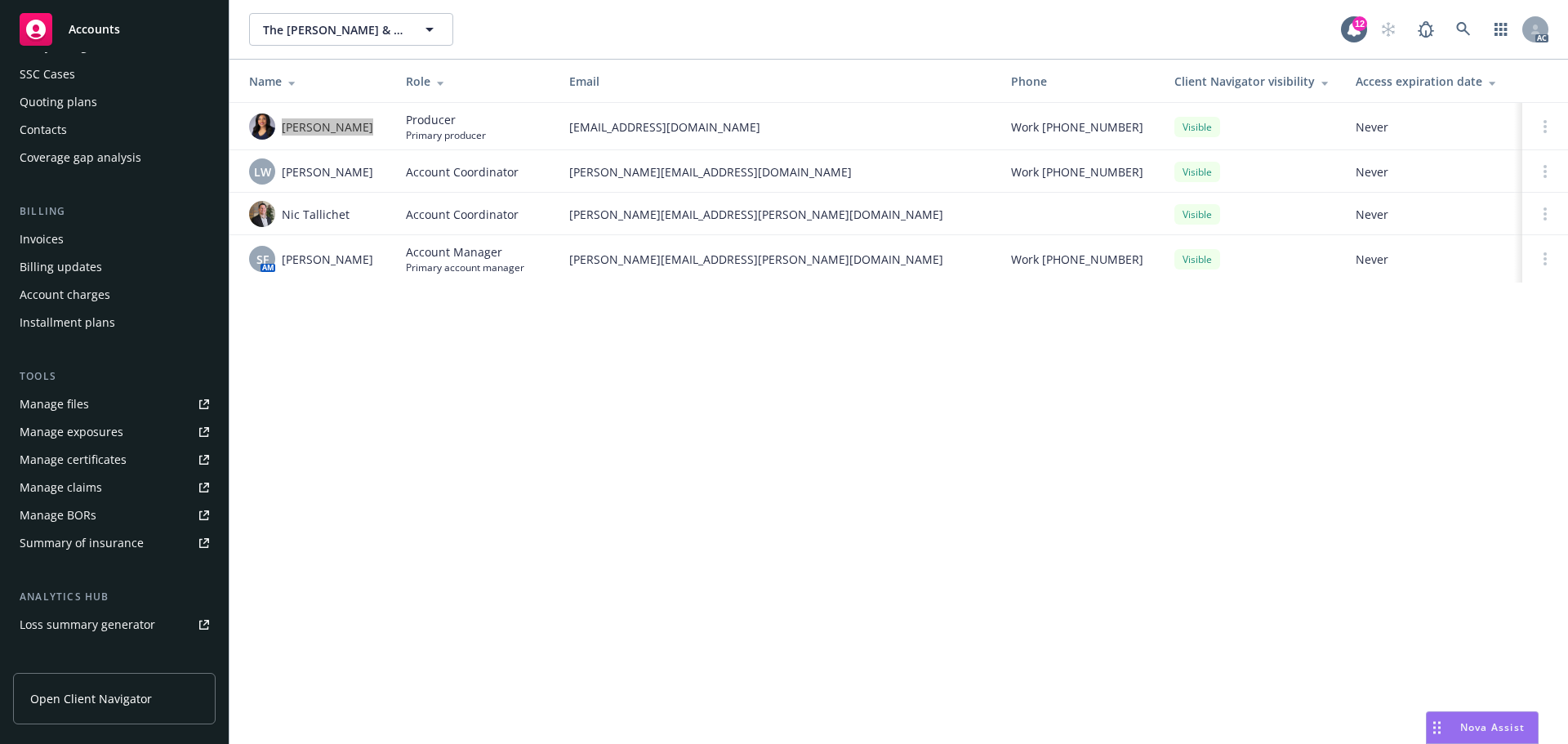
scroll to position [0, 0]
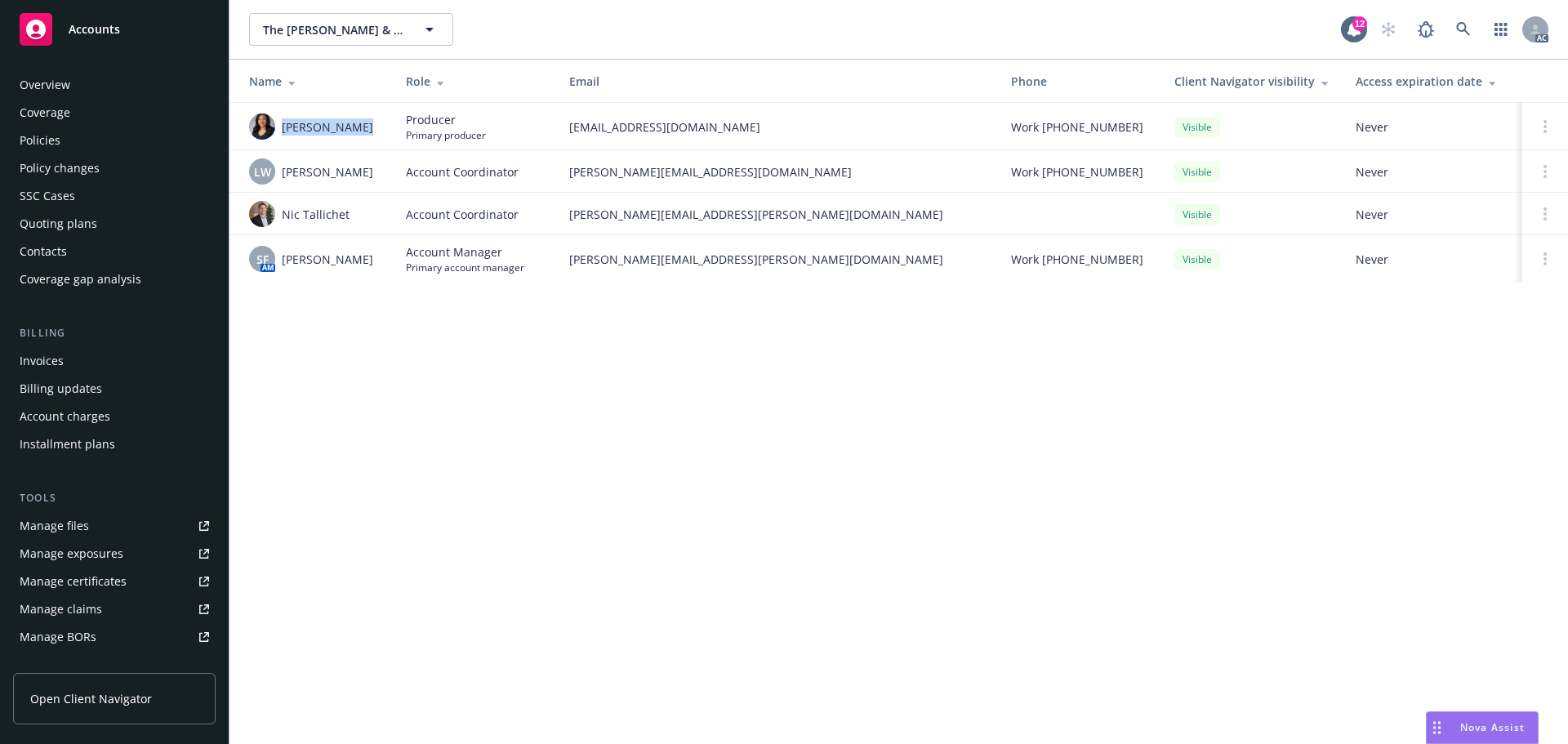
click at [109, 134] on div "Policies" at bounding box center [114, 140] width 189 height 26
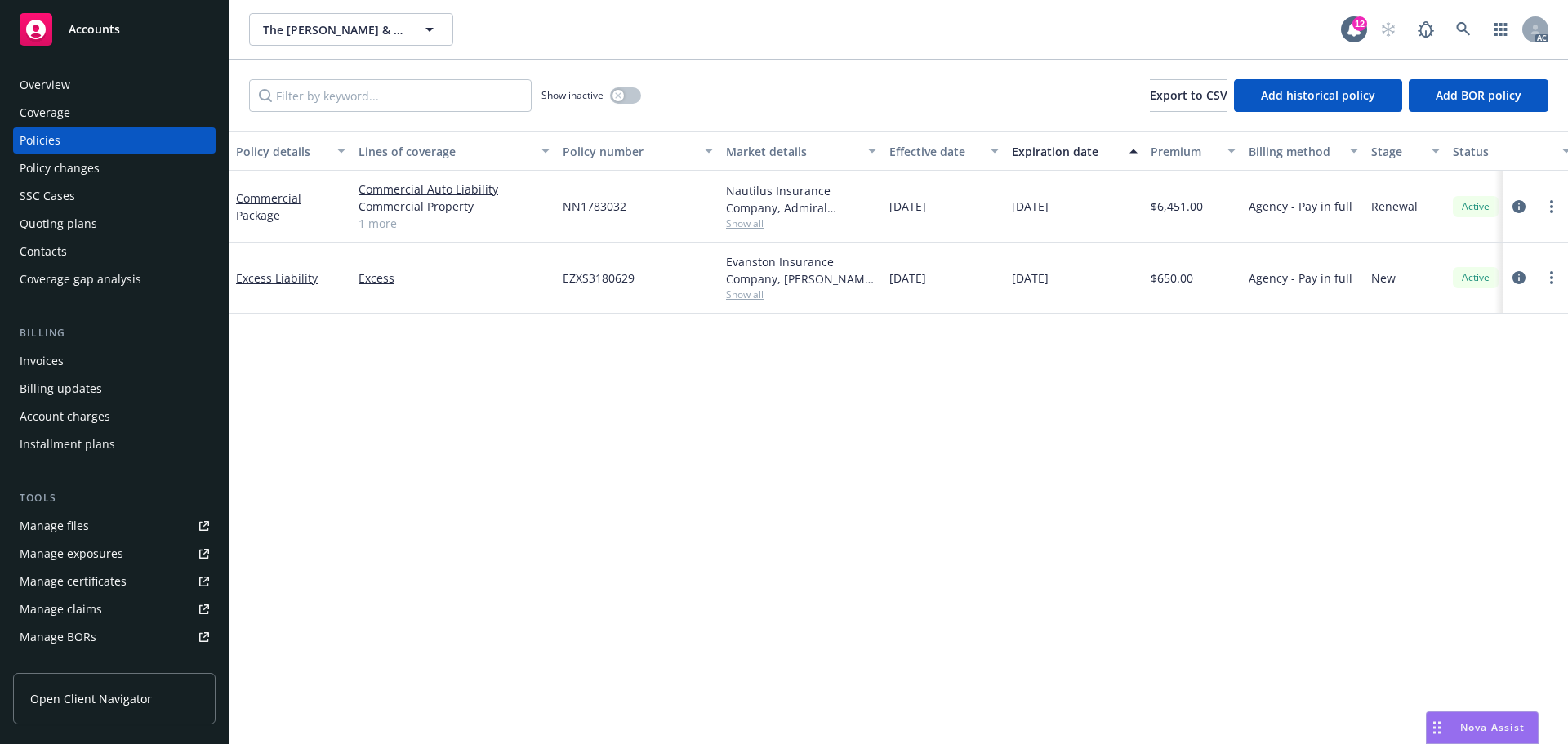
drag, startPoint x: 1009, startPoint y: 214, endPoint x: 1087, endPoint y: 216, distance: 78.0
click at [1087, 216] on div "11/19/2025" at bounding box center [1075, 206] width 139 height 72
drag, startPoint x: 336, startPoint y: 294, endPoint x: 237, endPoint y: 308, distance: 100.0
click at [237, 308] on div "Excess Liability" at bounding box center [290, 278] width 123 height 71
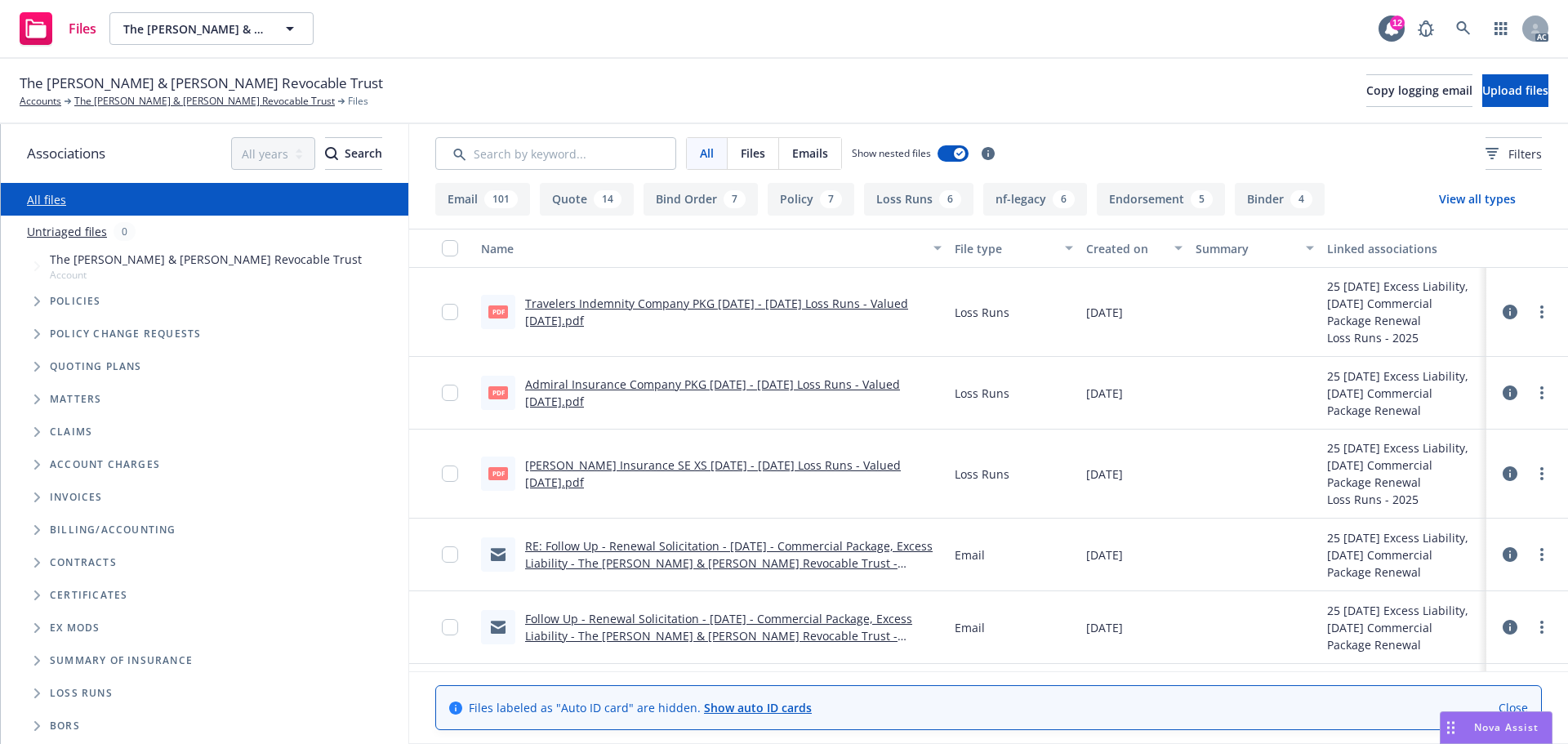
click at [58, 285] on div "Policies" at bounding box center [212, 301] width 391 height 32
click at [26, 299] on span "Tree Example" at bounding box center [36, 301] width 26 height 26
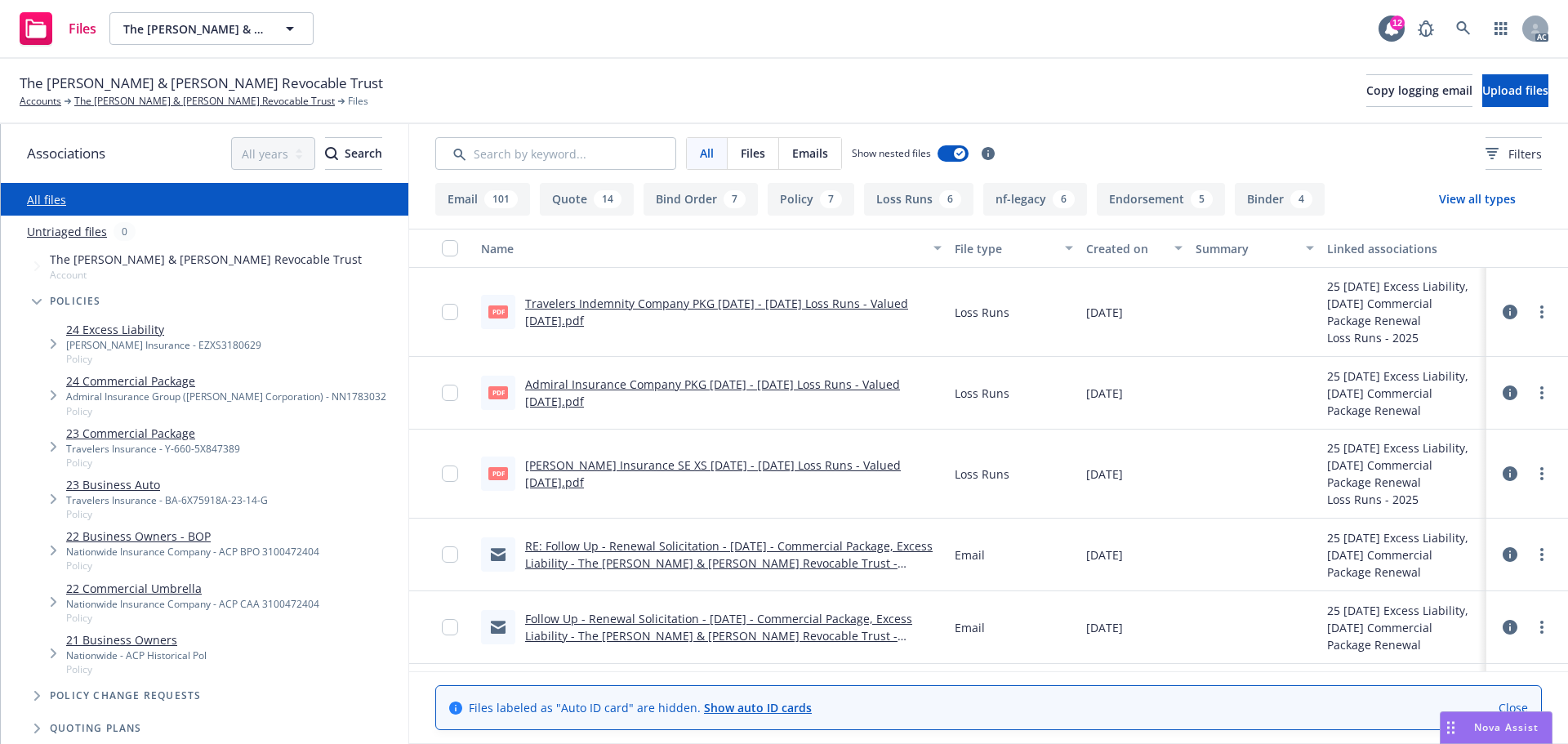
click at [212, 390] on div "Admiral Insurance Group ([PERSON_NAME] Corporation) - NN1783032" at bounding box center [226, 396] width 320 height 13
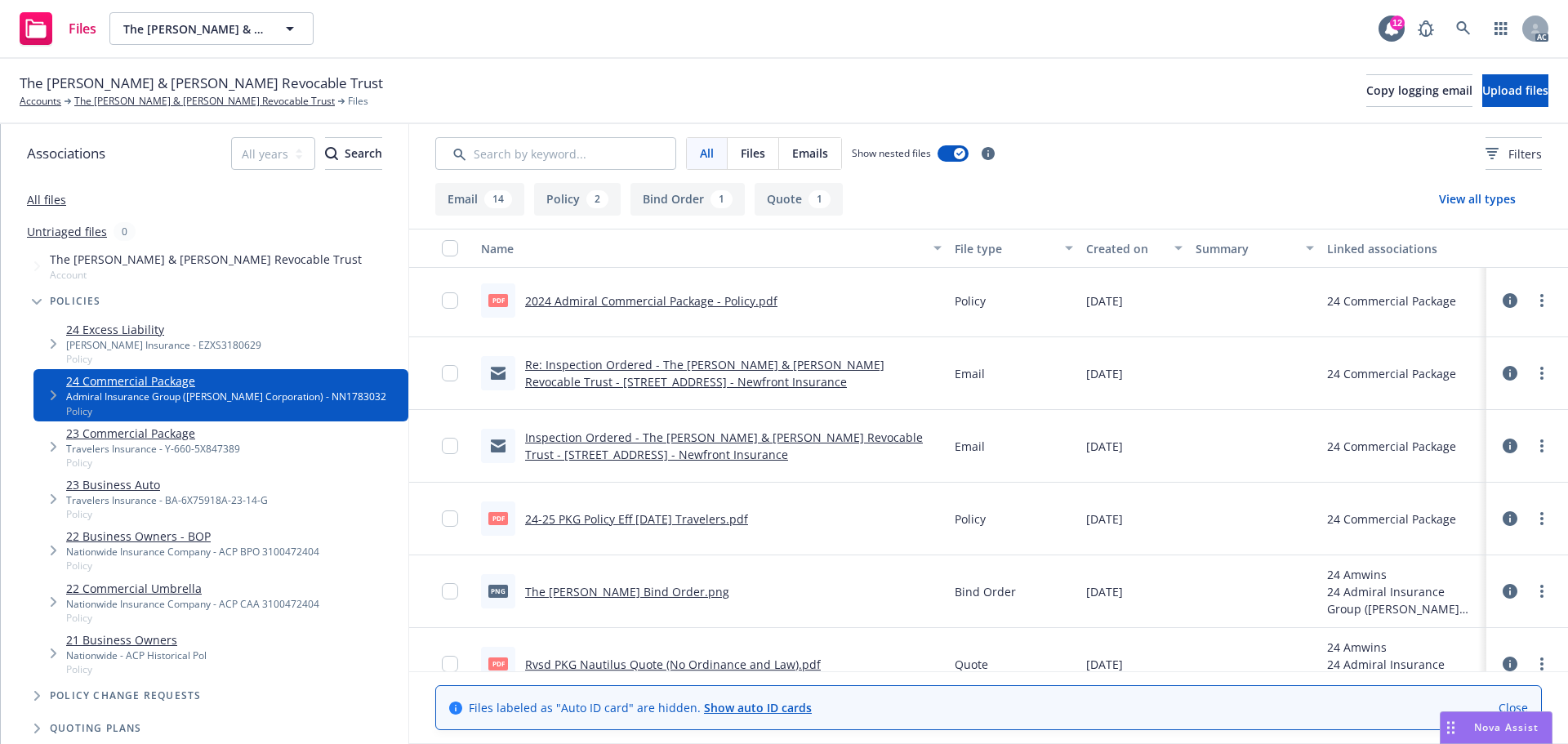
scroll to position [895, 0]
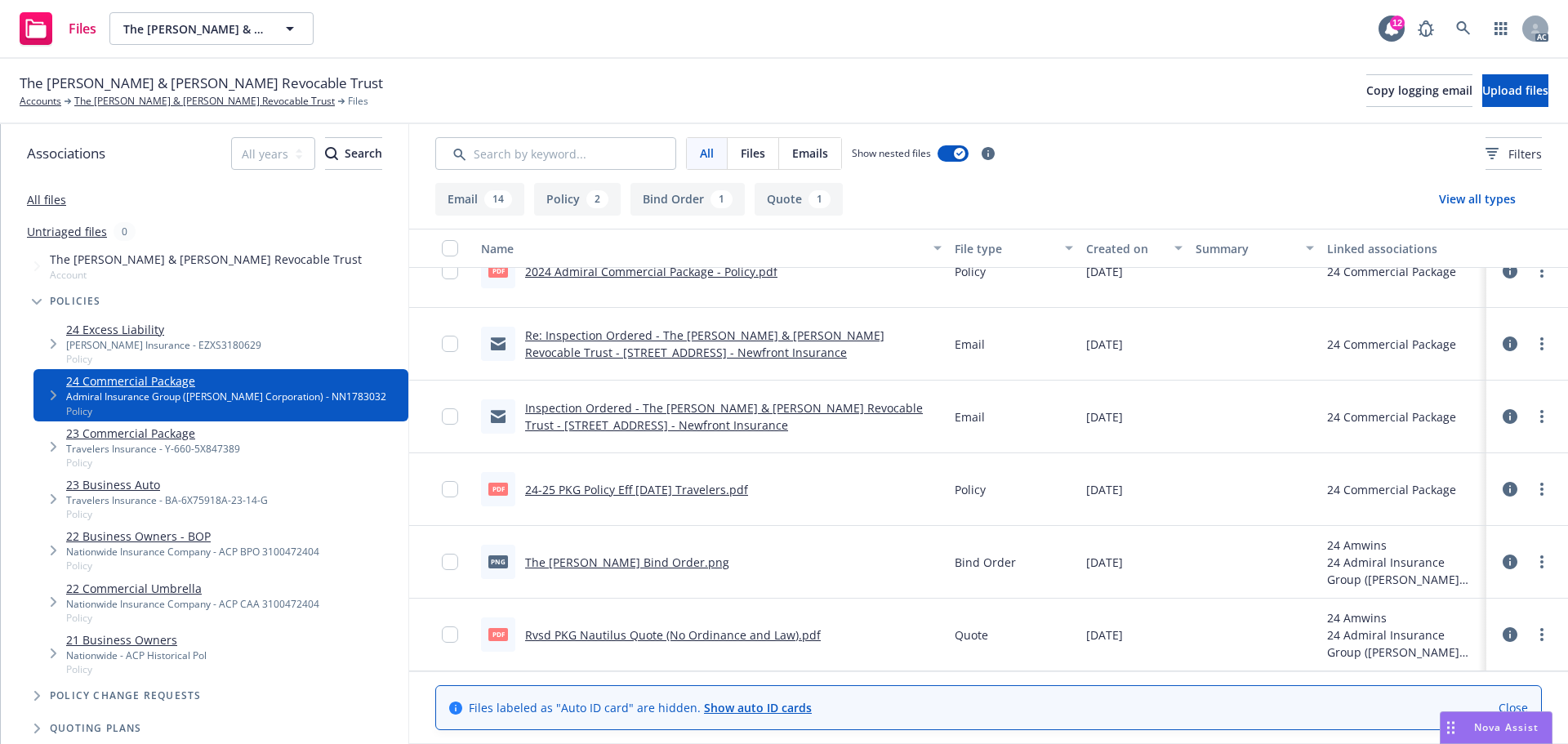
click at [727, 498] on div "pdf 24-25 PKG Policy Eff 11-17-24 Travelers.pdf" at bounding box center [615, 489] width 267 height 34
click at [721, 495] on link "24-25 PKG Policy Eff 11-17-24 Travelers.pdf" at bounding box center [637, 489] width 223 height 15
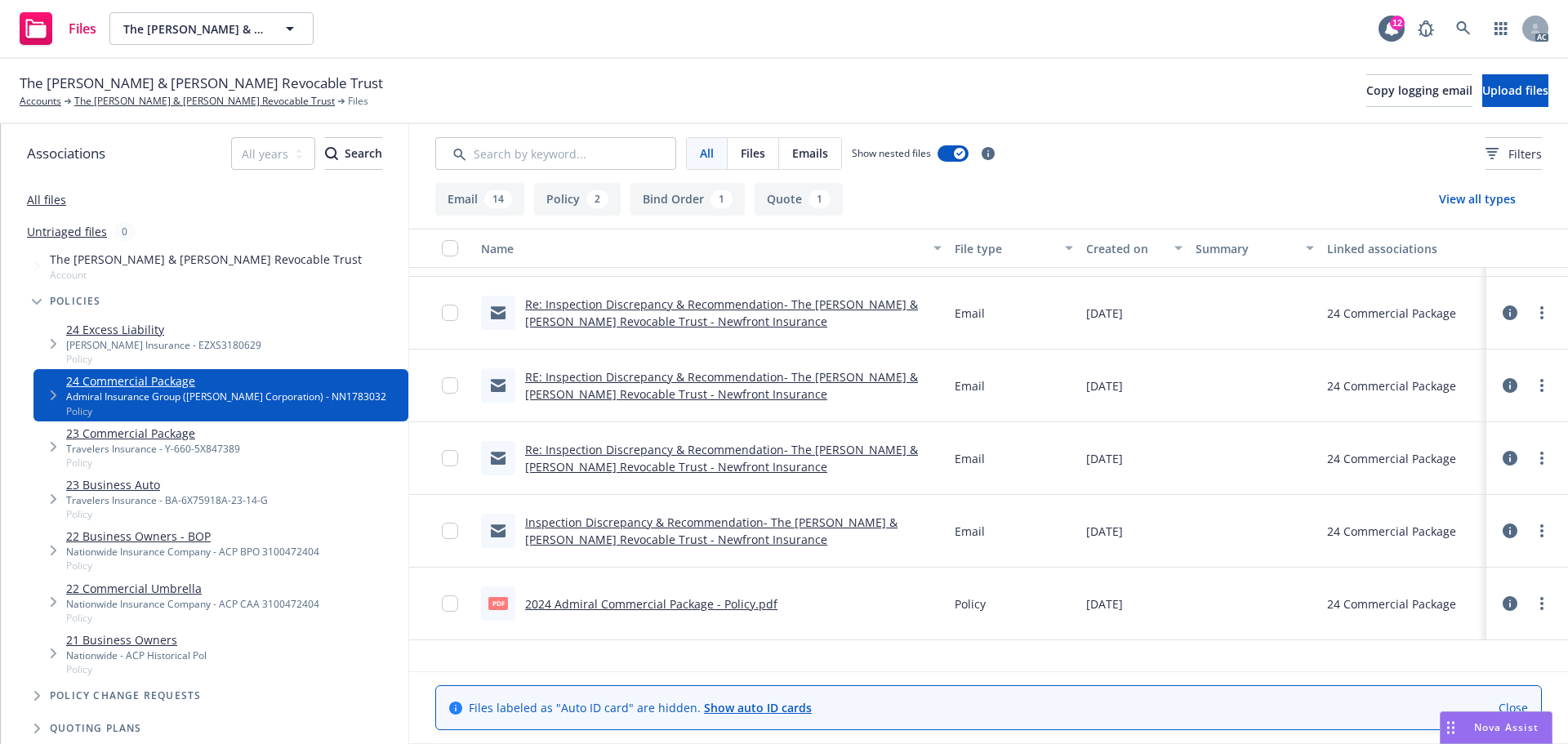
scroll to position [243, 0]
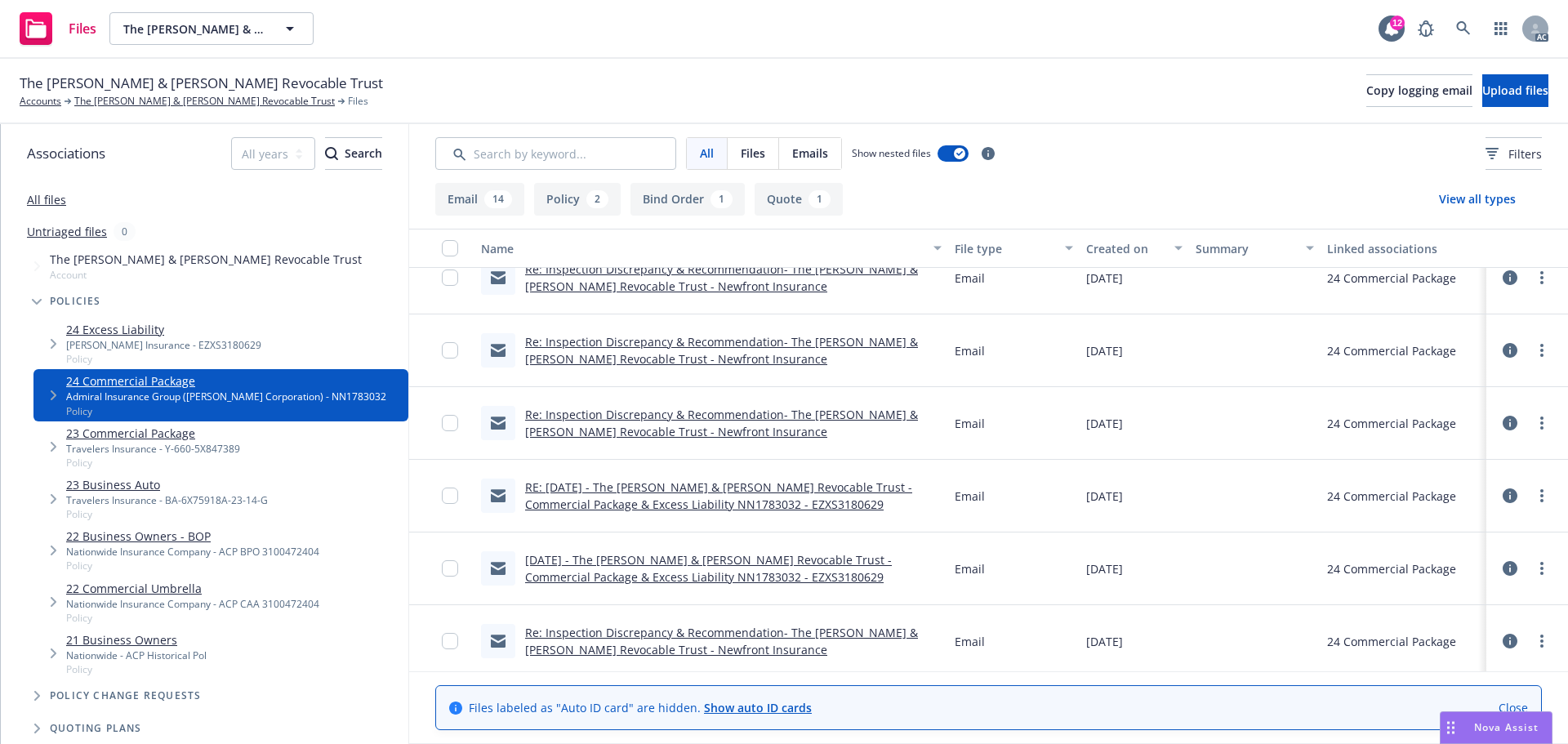
click at [186, 334] on link "24 Excess Liability" at bounding box center [164, 329] width 195 height 17
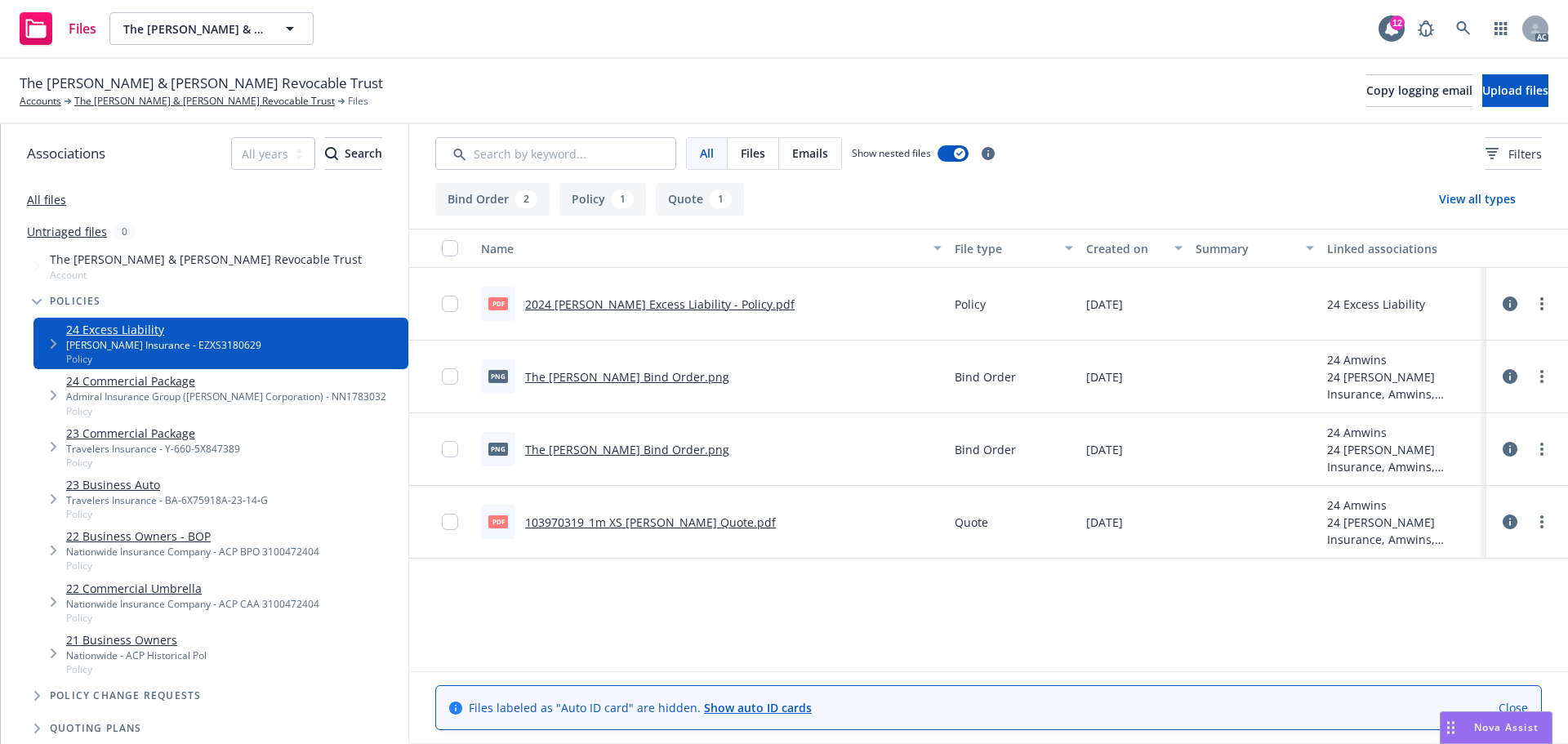
click at [666, 307] on link "2024 Markel Excess Liability - Policy.pdf" at bounding box center [660, 304] width 270 height 15
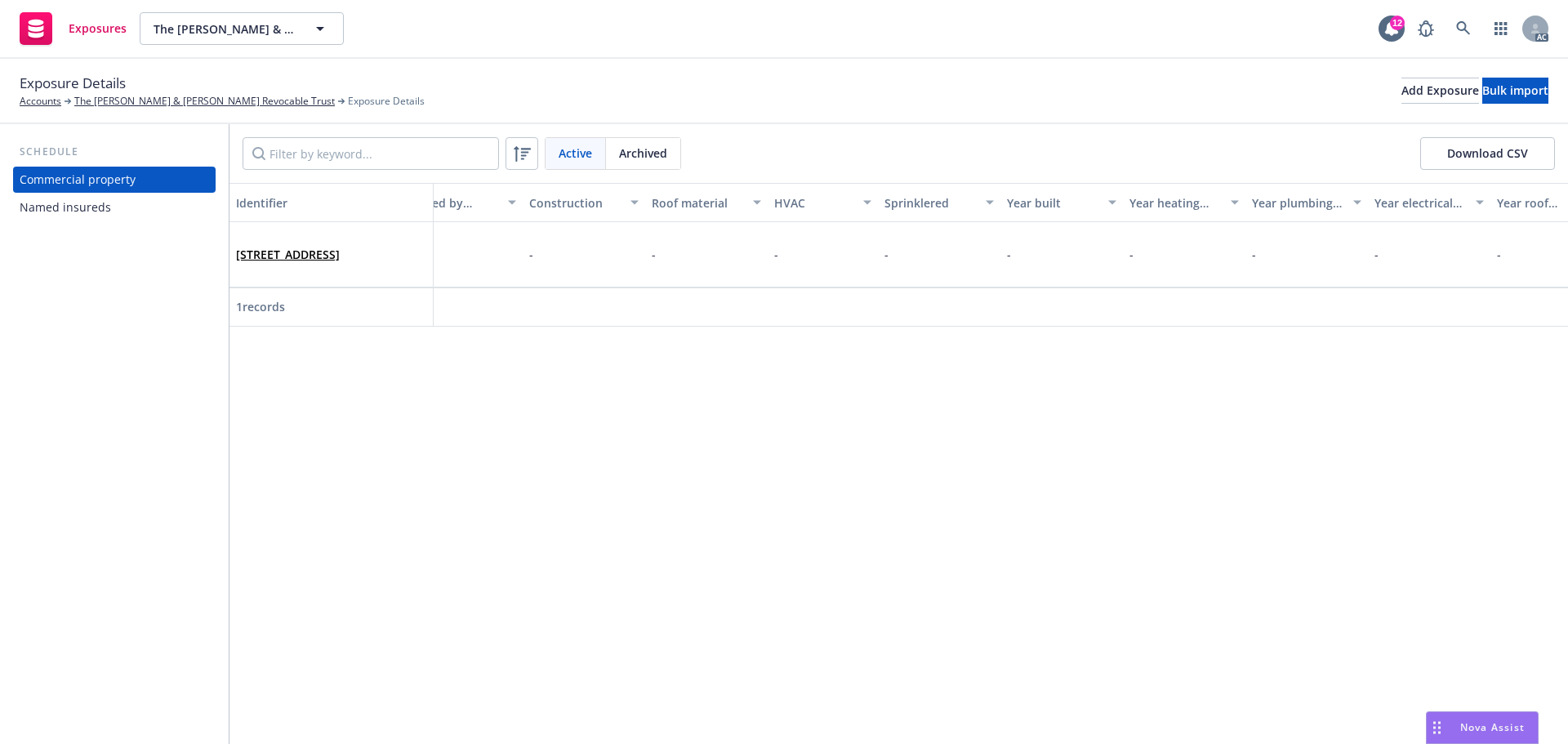
scroll to position [0, 2595]
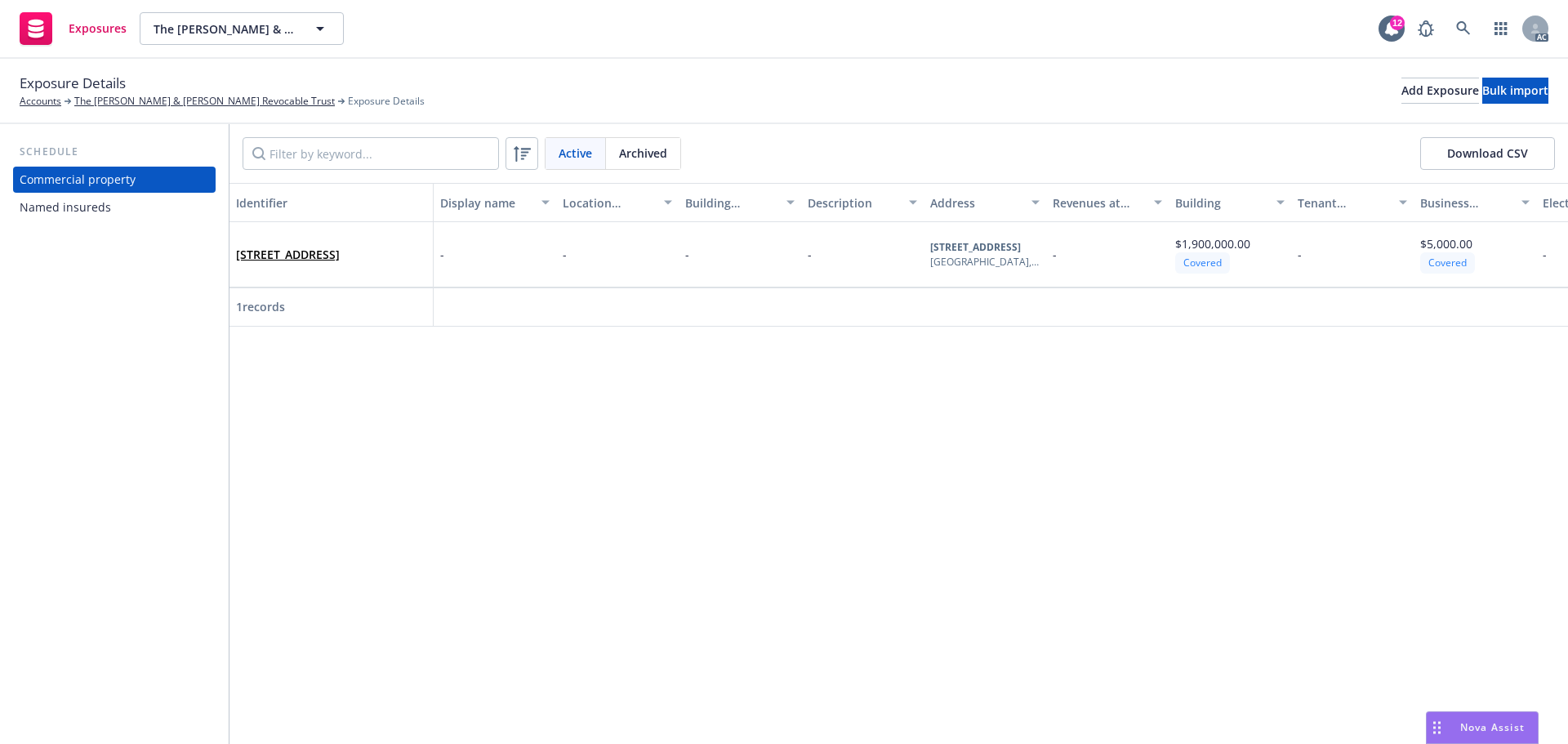
scroll to position [0, 2595]
click at [845, 326] on div "Identifier Display name Location number Building number Description Address Rev…" at bounding box center [898, 463] width 1338 height 561
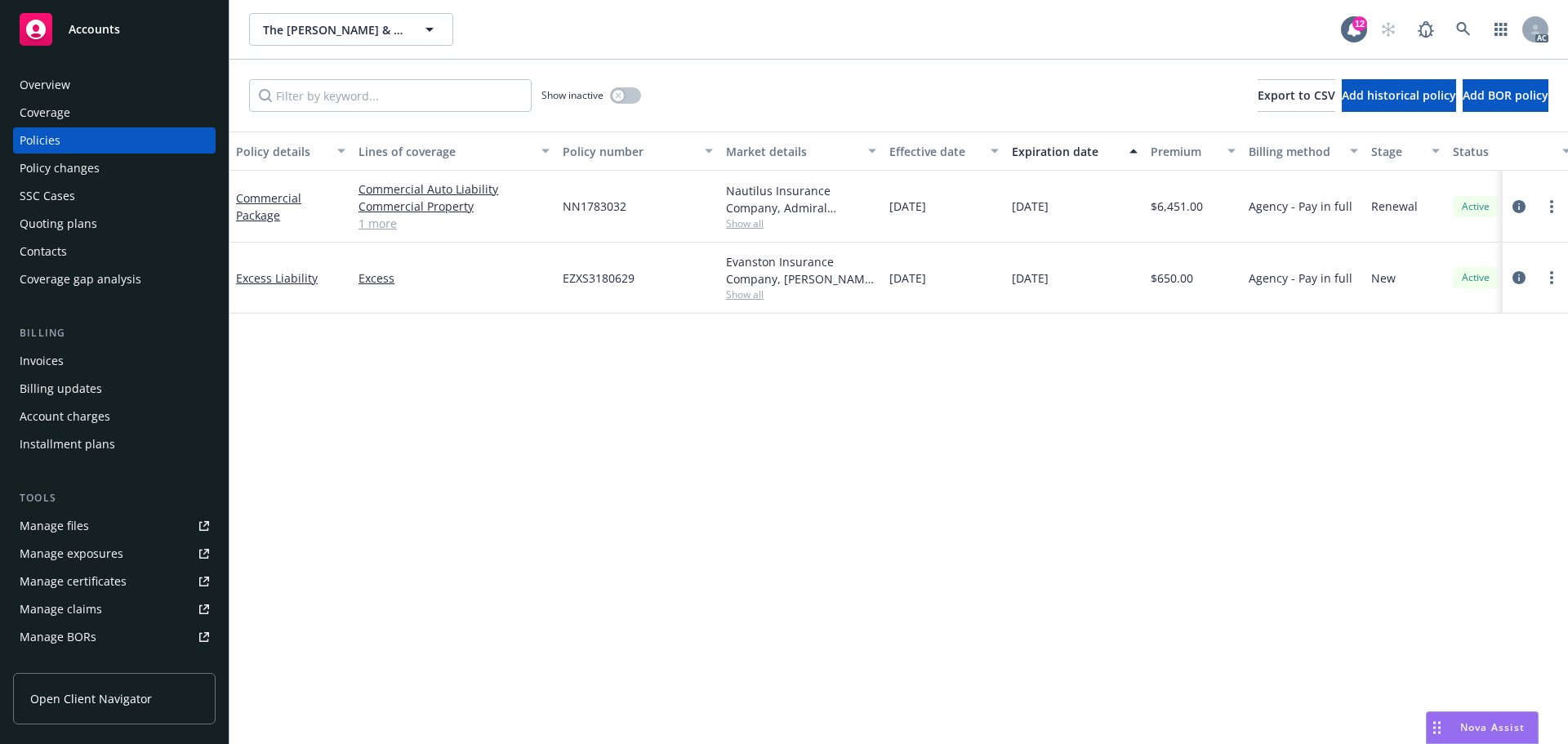
drag, startPoint x: 957, startPoint y: 208, endPoint x: 926, endPoint y: 209, distance: 31.0
click at [926, 209] on div "[DATE]" at bounding box center [944, 206] width 123 height 72
click at [963, 212] on div "[DATE]" at bounding box center [944, 206] width 123 height 72
drag, startPoint x: 1095, startPoint y: 209, endPoint x: 1009, endPoint y: 218, distance: 86.5
click at [1009, 218] on div "[DATE]" at bounding box center [1075, 206] width 139 height 72
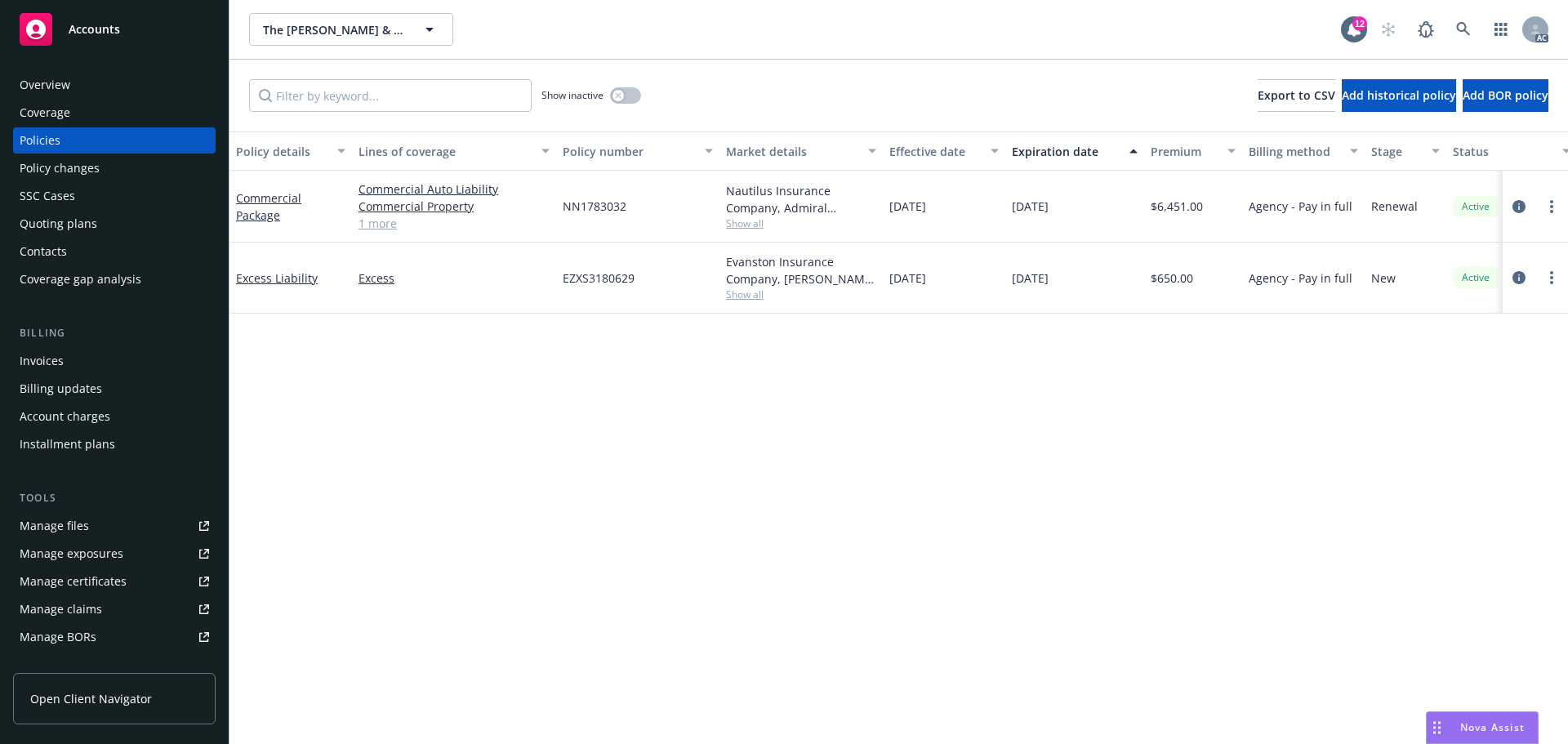
copy span "[DATE]"
click at [1088, 225] on div "11/19/2025" at bounding box center [1075, 206] width 139 height 72
drag, startPoint x: 1105, startPoint y: 205, endPoint x: 992, endPoint y: 216, distance: 113.5
click at [992, 216] on div "Commercial Package Commercial Auto Liability Commercial Property General Liabil…" at bounding box center [1018, 206] width 1576 height 72
copy div "11/19/2025"
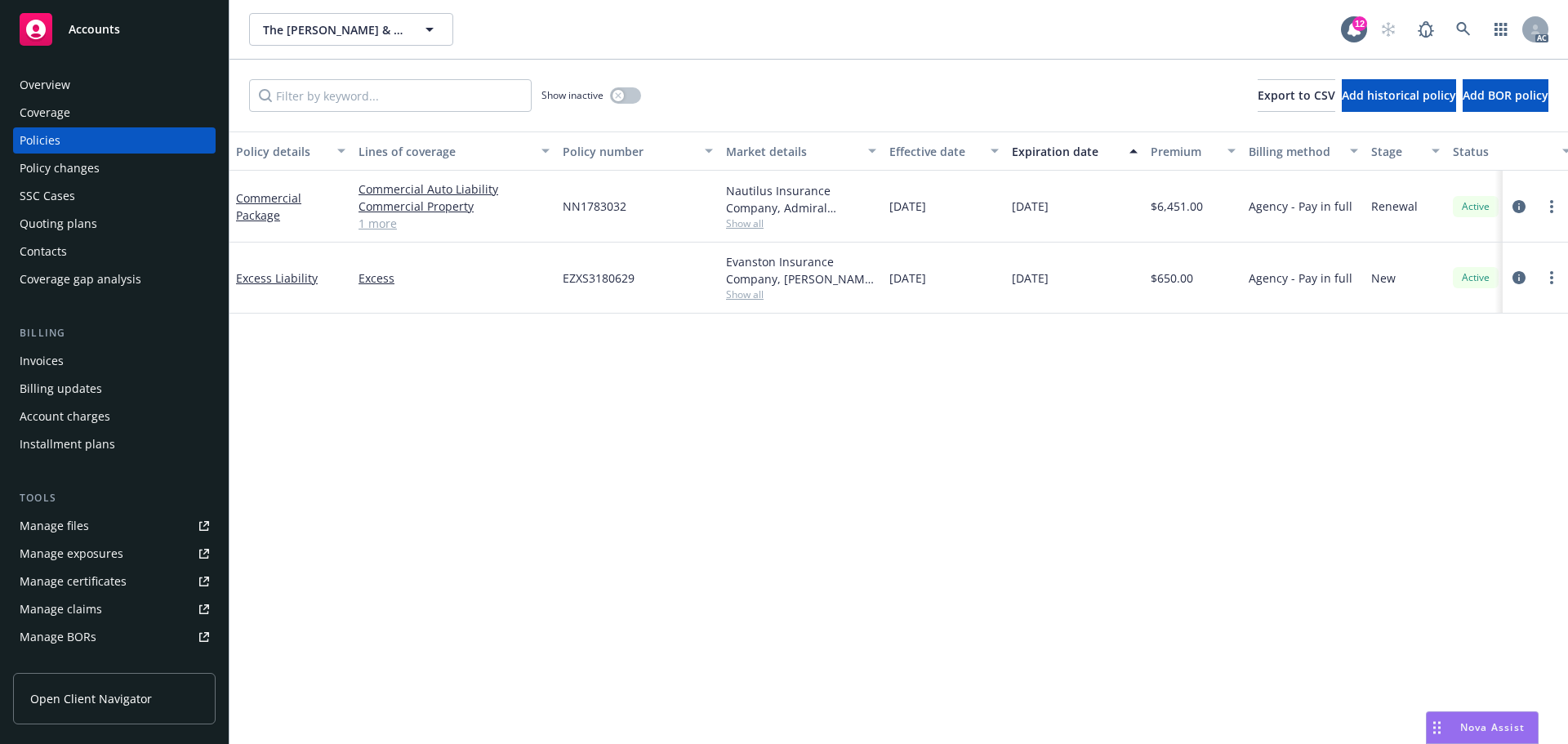
click at [88, 78] on div "Overview" at bounding box center [114, 84] width 189 height 26
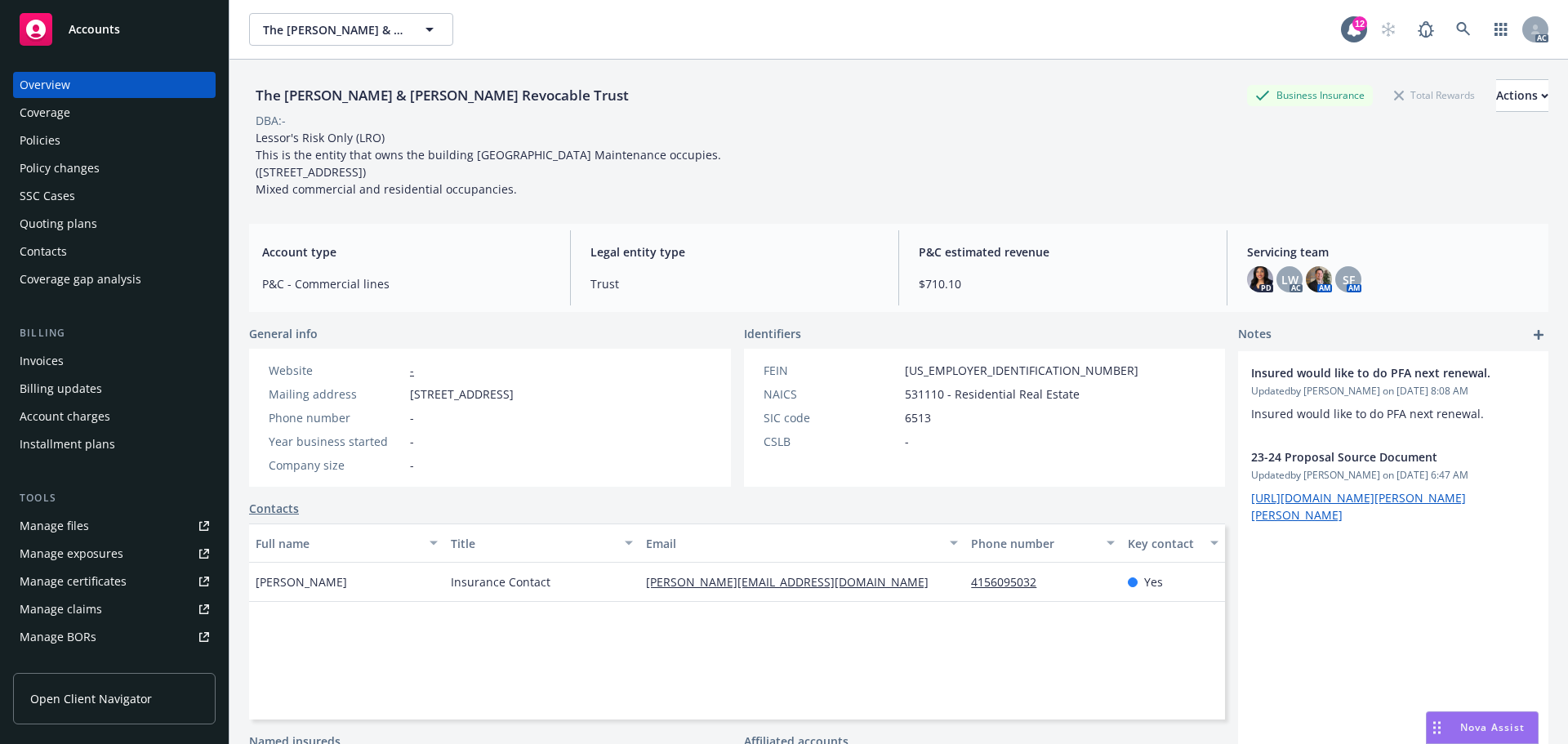
click at [44, 216] on div "Quoting plans" at bounding box center [58, 223] width 78 height 26
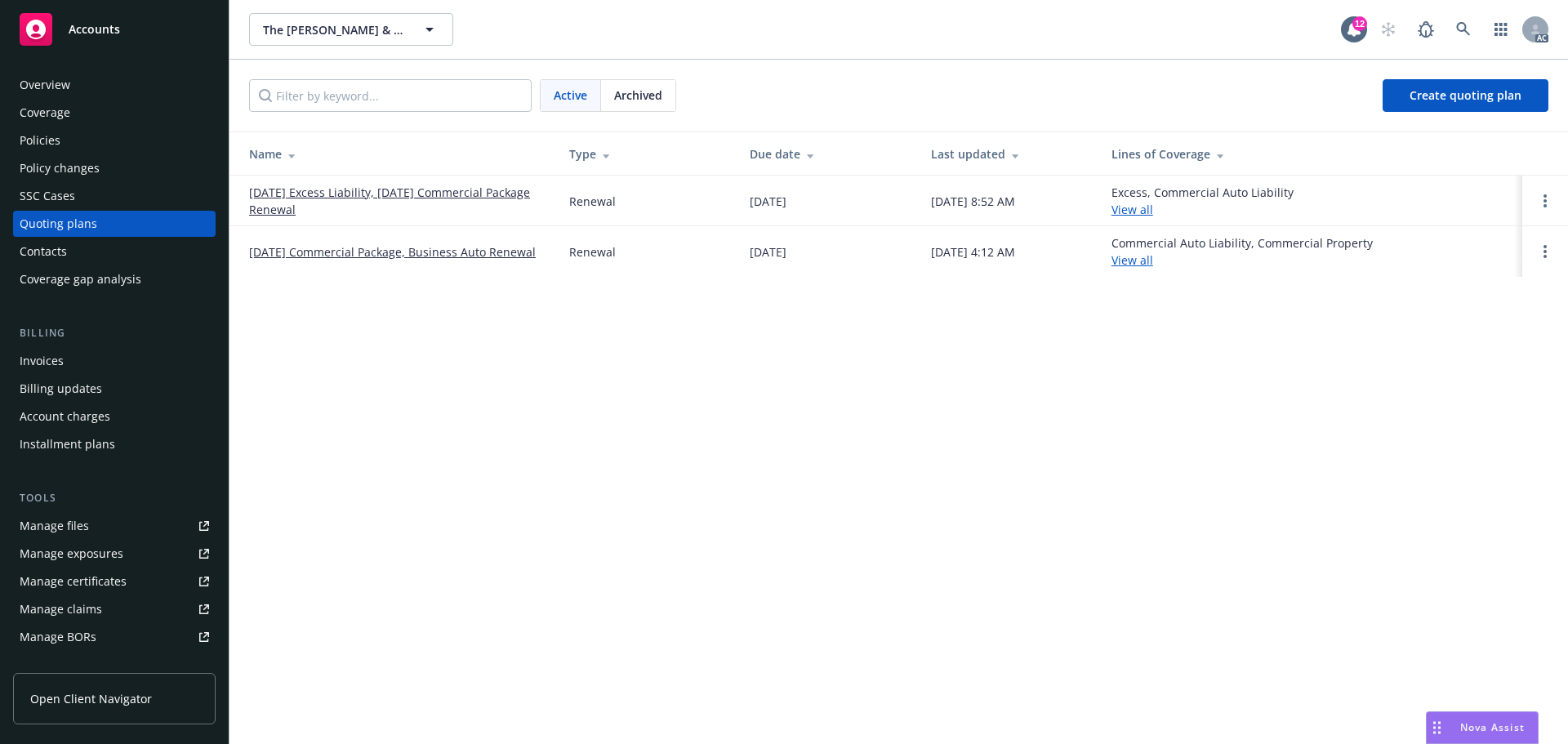
click at [377, 256] on link "11/17/24 Commercial Package, Business Auto Renewal" at bounding box center [393, 252] width 287 height 17
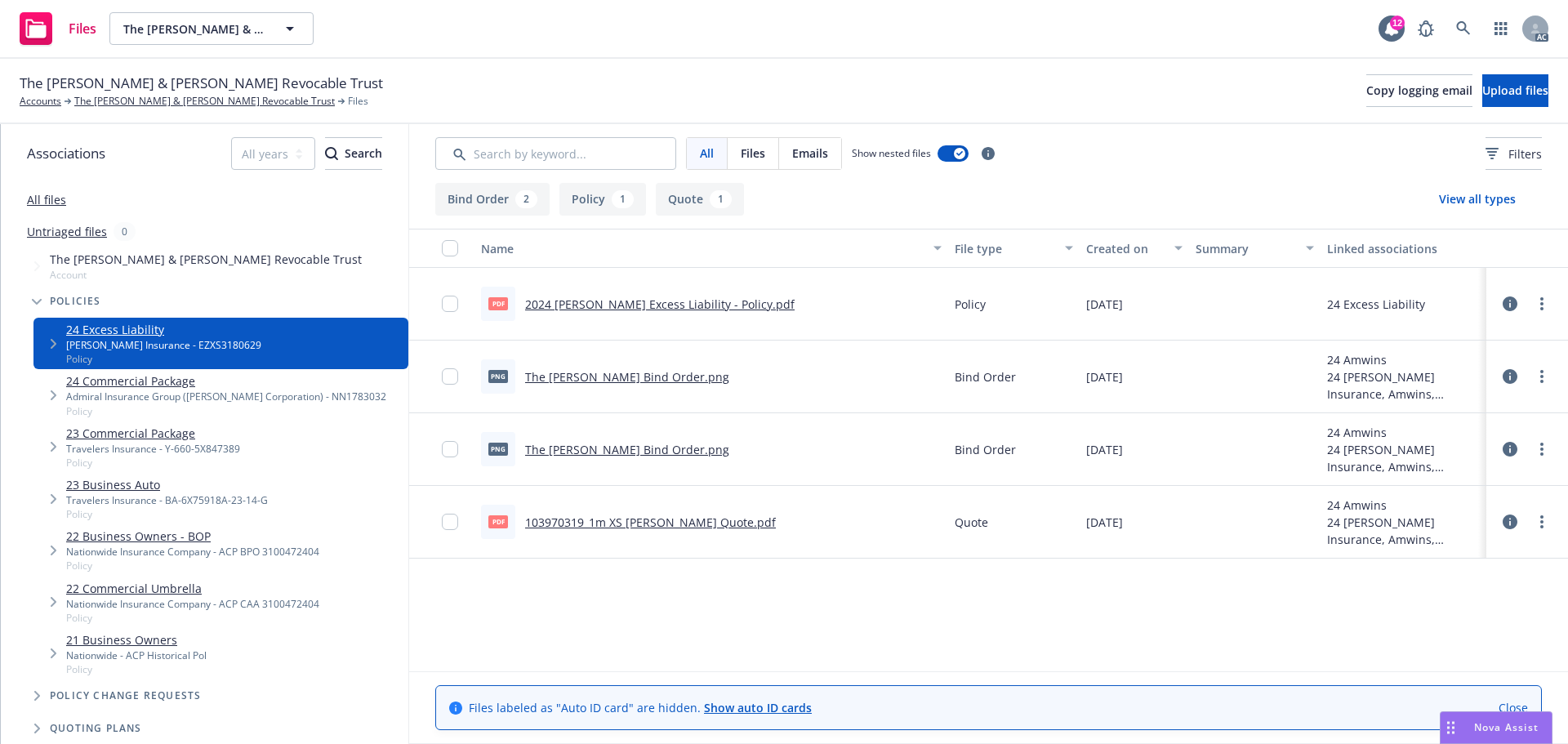
click at [51, 203] on link "All files" at bounding box center [47, 199] width 39 height 15
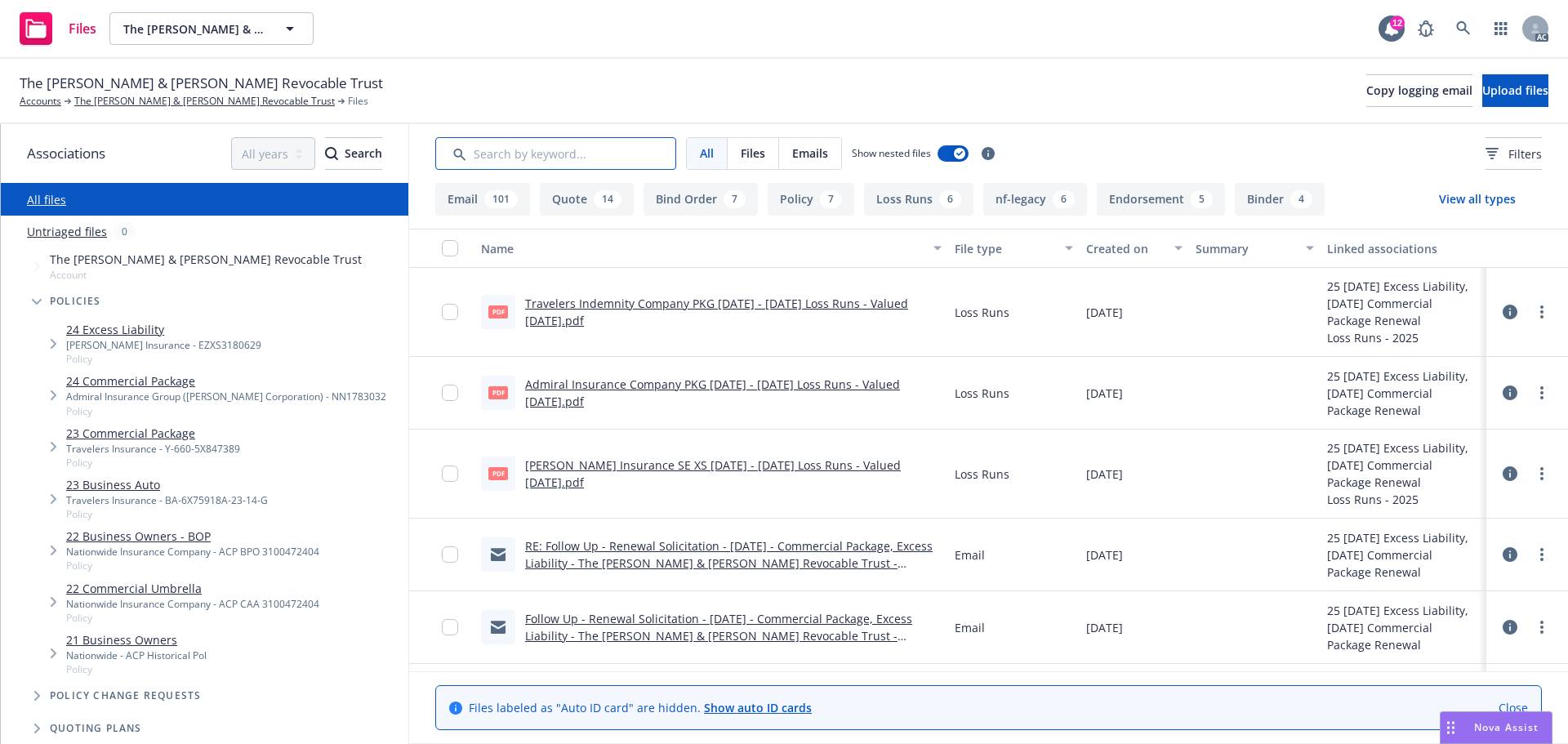
click at [506, 160] on input "Search by keyword..." at bounding box center [556, 153] width 241 height 32
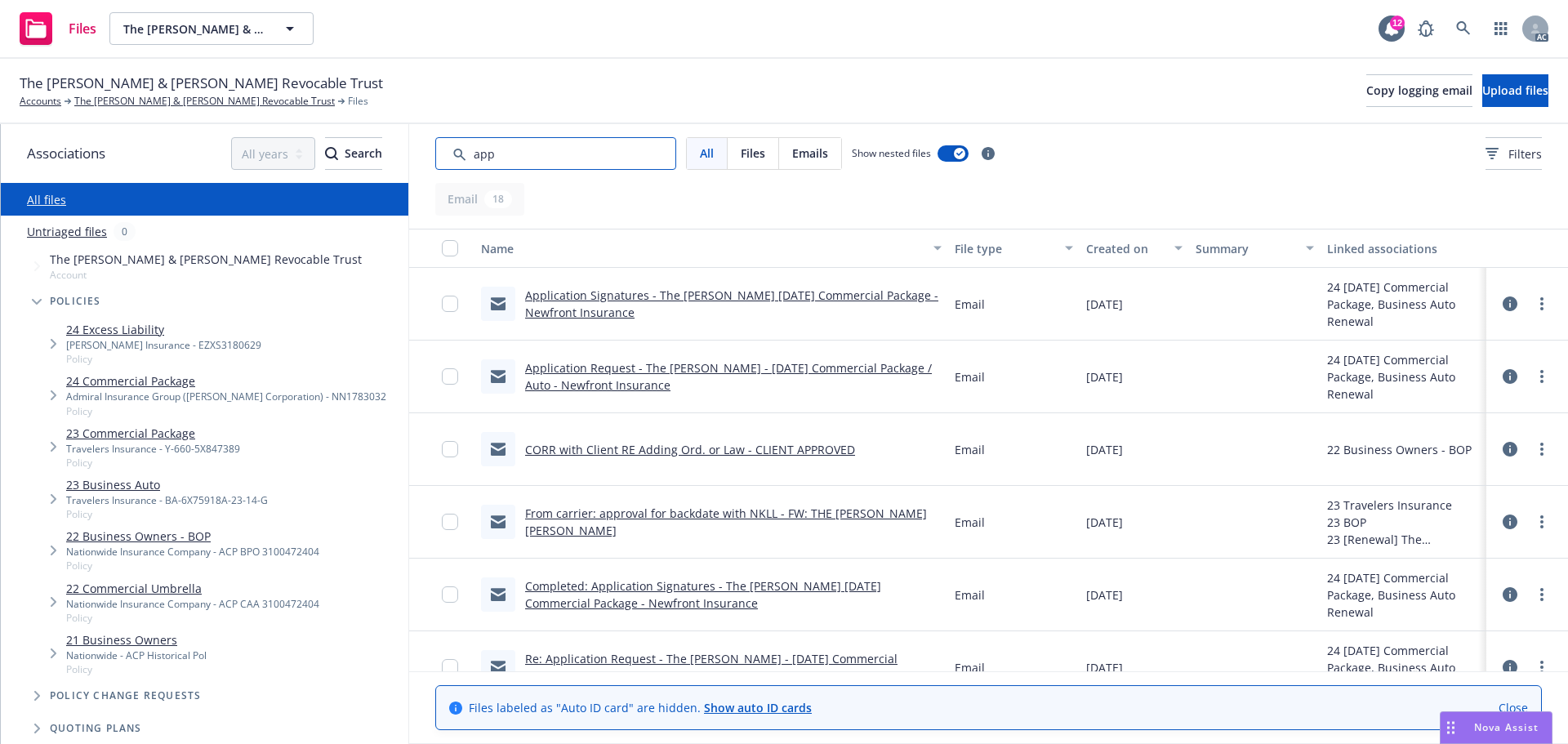
type input "app"
click at [1134, 246] on div "Created on" at bounding box center [1125, 248] width 78 height 17
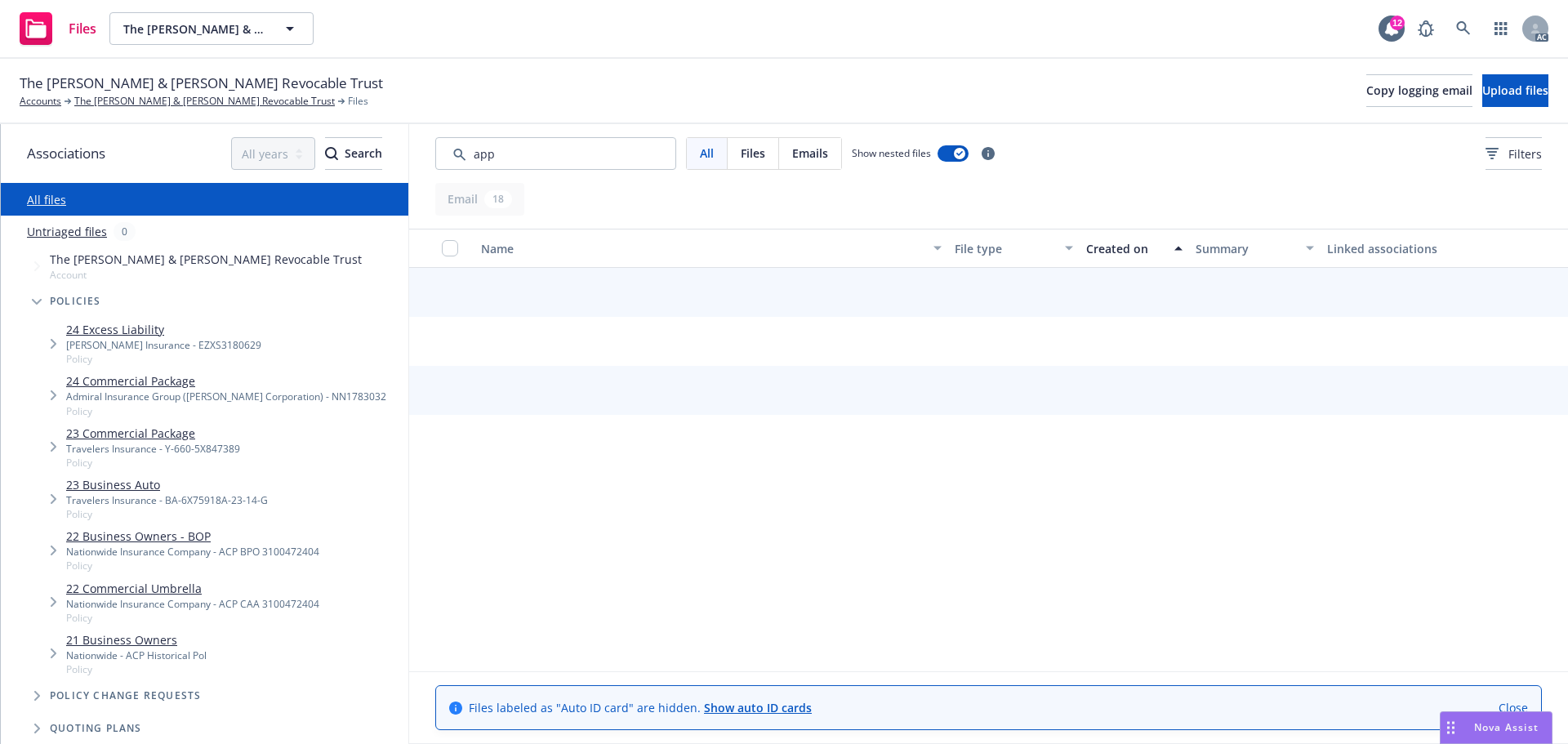
click at [1134, 246] on div "Created on" at bounding box center [1125, 248] width 78 height 17
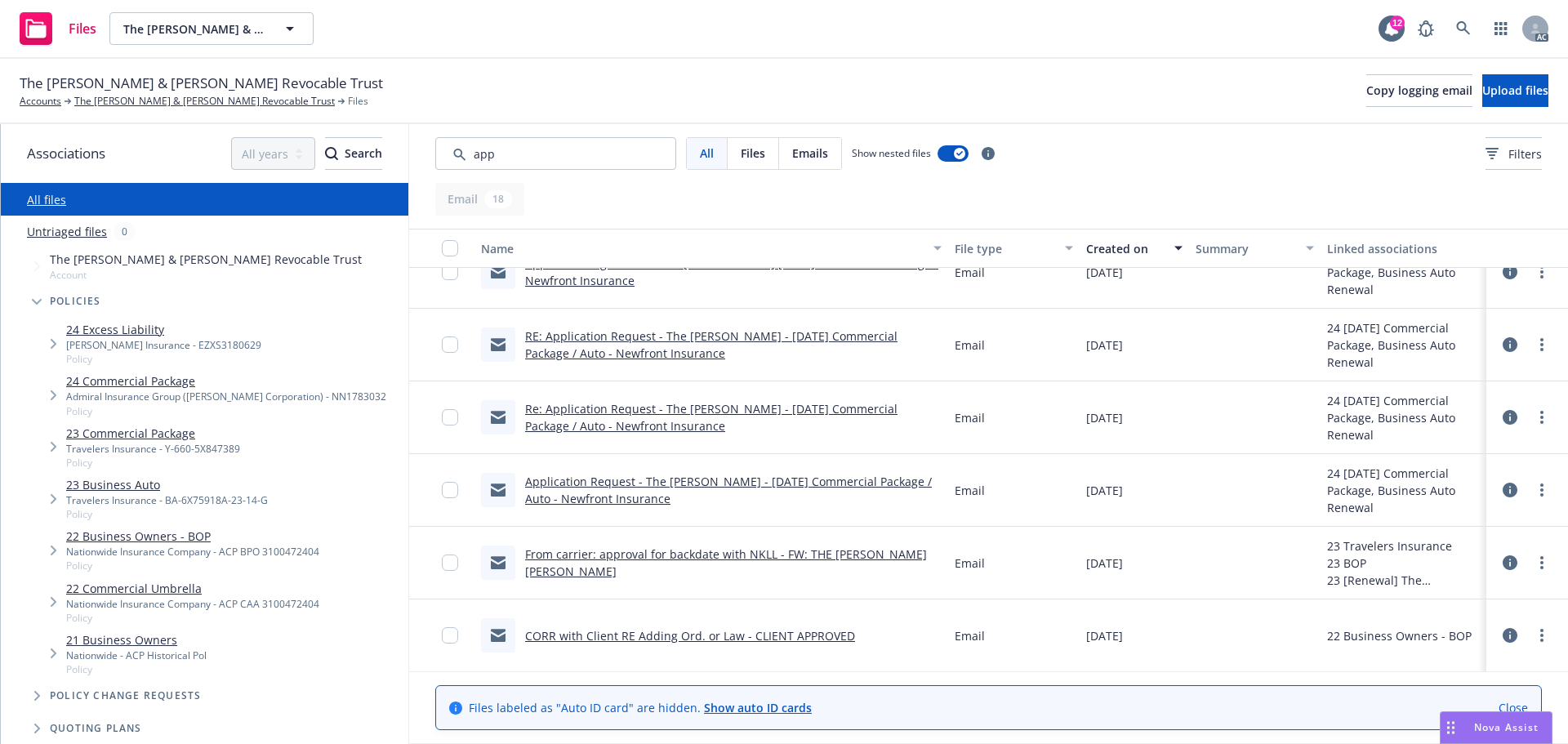
scroll to position [895, 0]
drag, startPoint x: 524, startPoint y: 157, endPoint x: 419, endPoint y: 174, distance: 106.4
click at [419, 174] on div "All Files Emails Show nested files Filters" at bounding box center [988, 153] width 1159 height 59
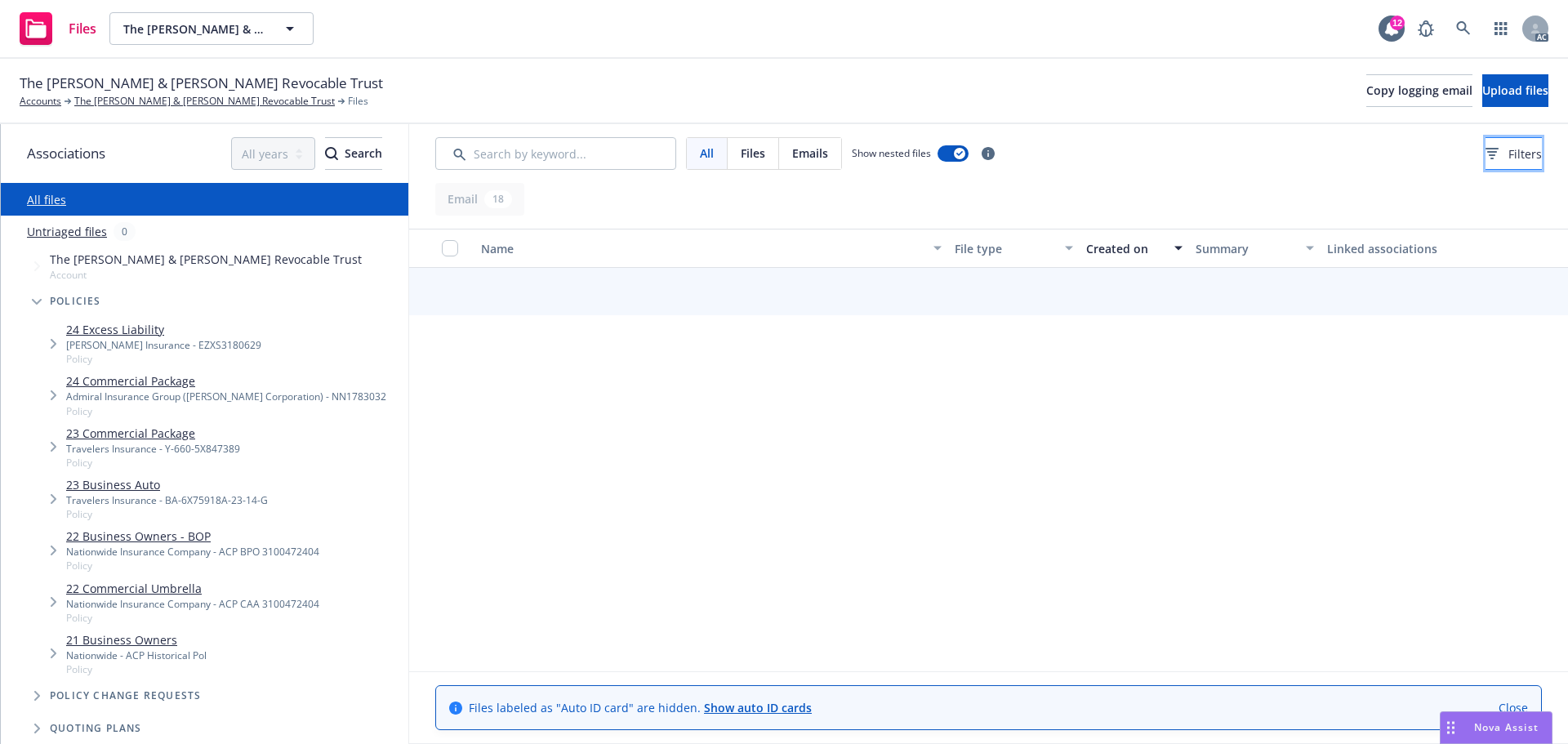
click at [1486, 151] on button "Filters" at bounding box center [1513, 153] width 56 height 32
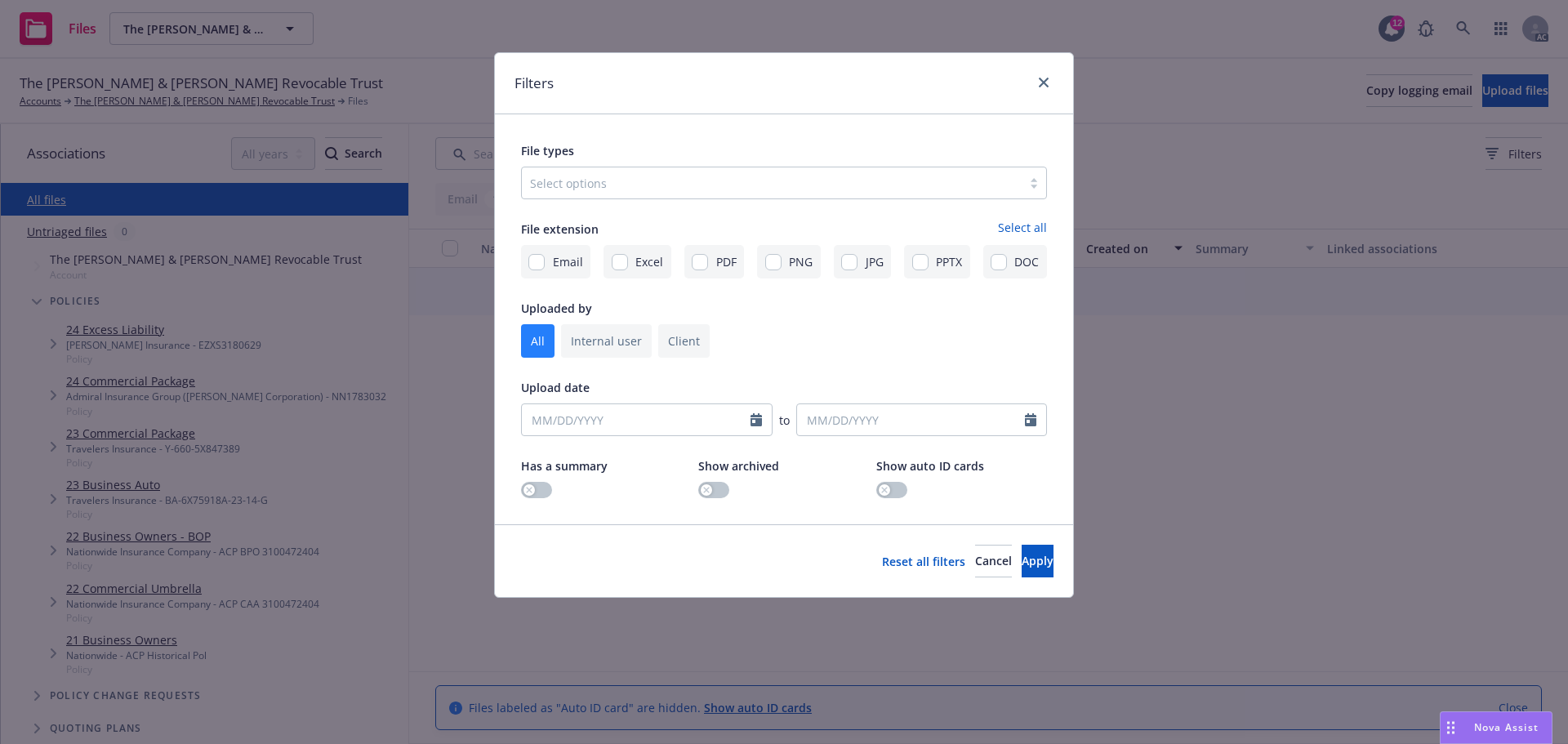
click at [876, 190] on div at bounding box center [771, 183] width 483 height 20
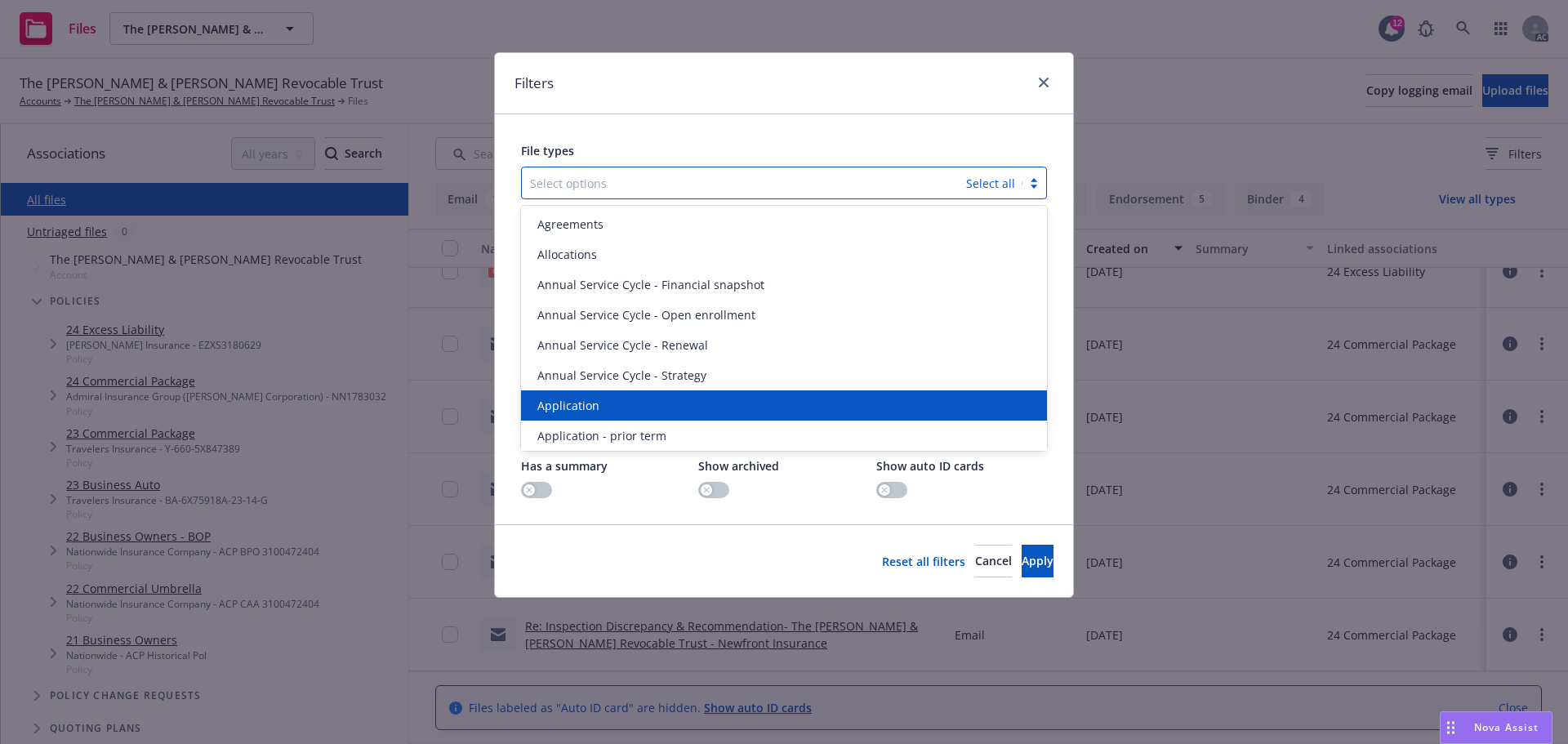
click at [539, 402] on span "Application" at bounding box center [567, 405] width 62 height 17
click at [539, 402] on span "Application - prior term" at bounding box center [602, 405] width 129 height 17
click at [539, 402] on span "Application - signed" at bounding box center [592, 405] width 109 height 17
click at [539, 402] on span "Application - unsigned" at bounding box center [599, 405] width 124 height 17
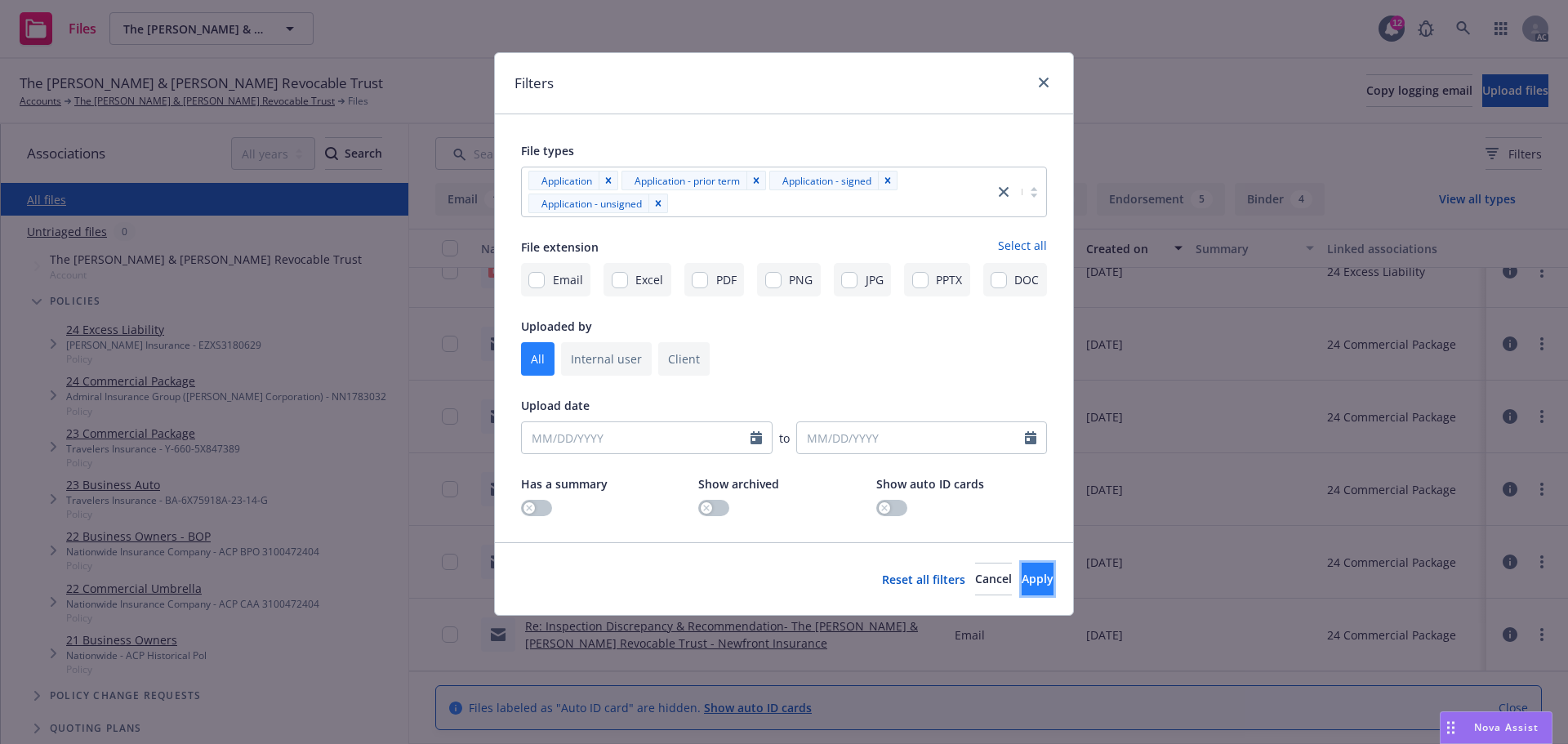
click at [1023, 575] on span "Apply" at bounding box center [1038, 578] width 32 height 15
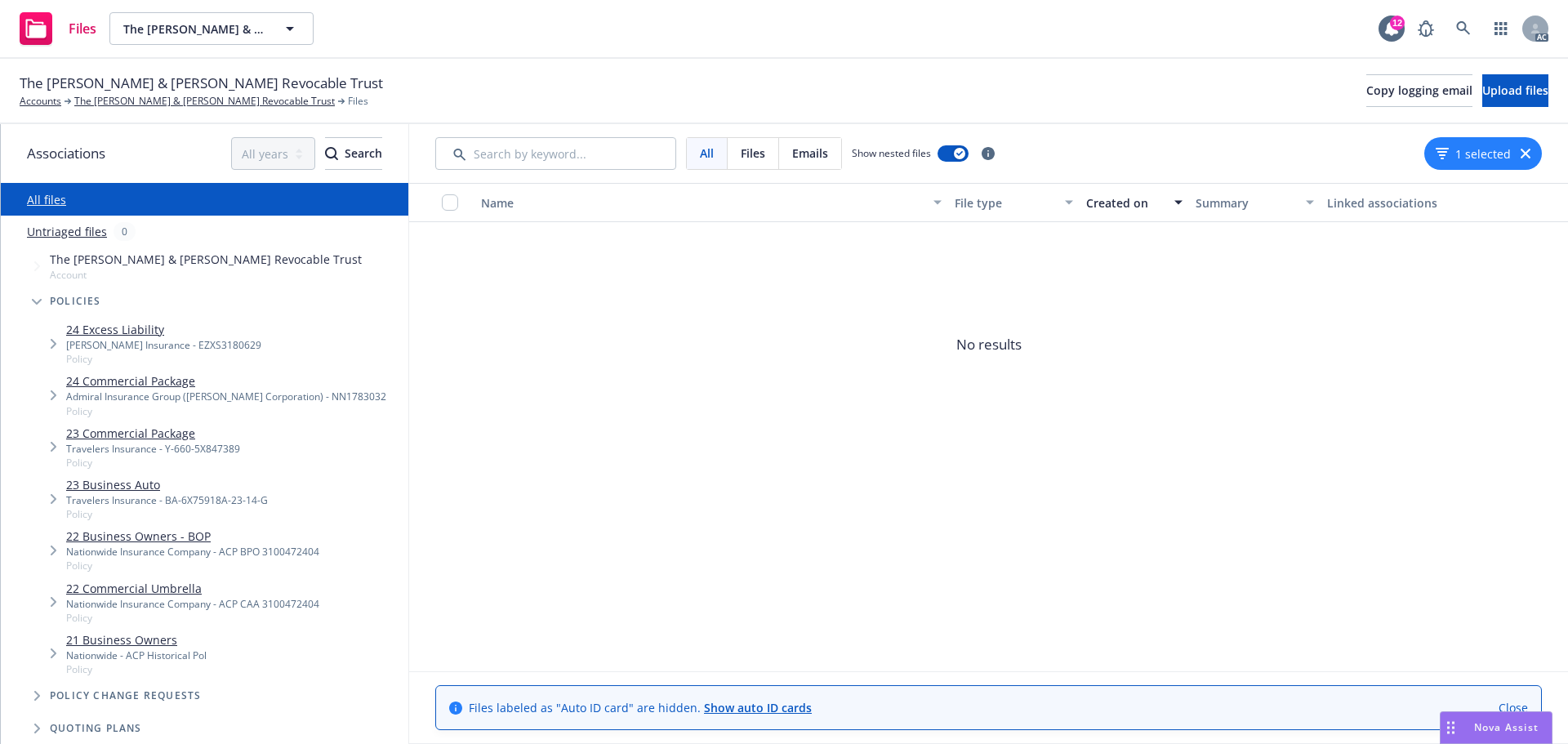
click at [1533, 150] on div "1 selected" at bounding box center [1483, 153] width 117 height 32
click at [1525, 151] on icon "button" at bounding box center [1525, 153] width 10 height 10
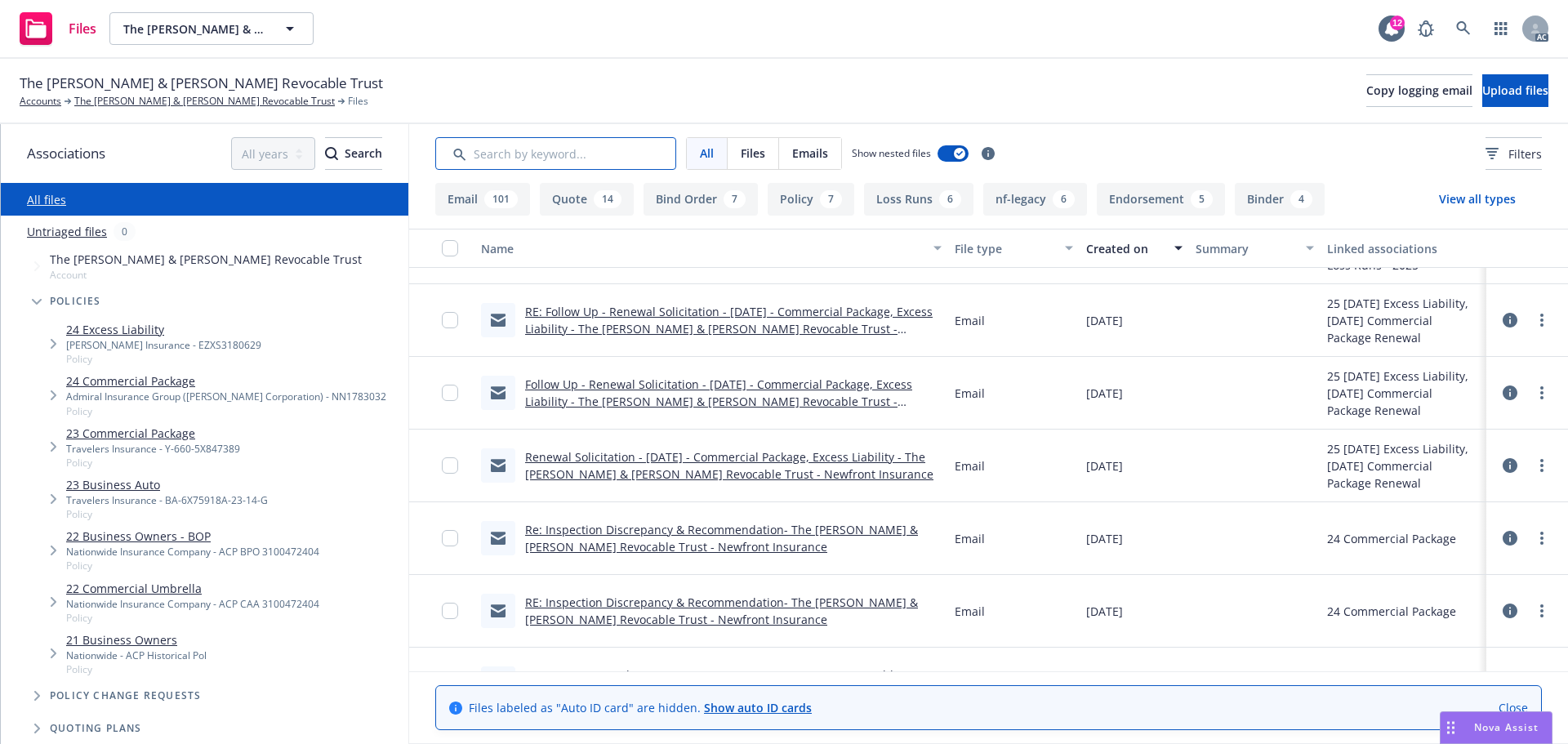
click at [647, 153] on input "Search by keyword..." at bounding box center [556, 153] width 241 height 32
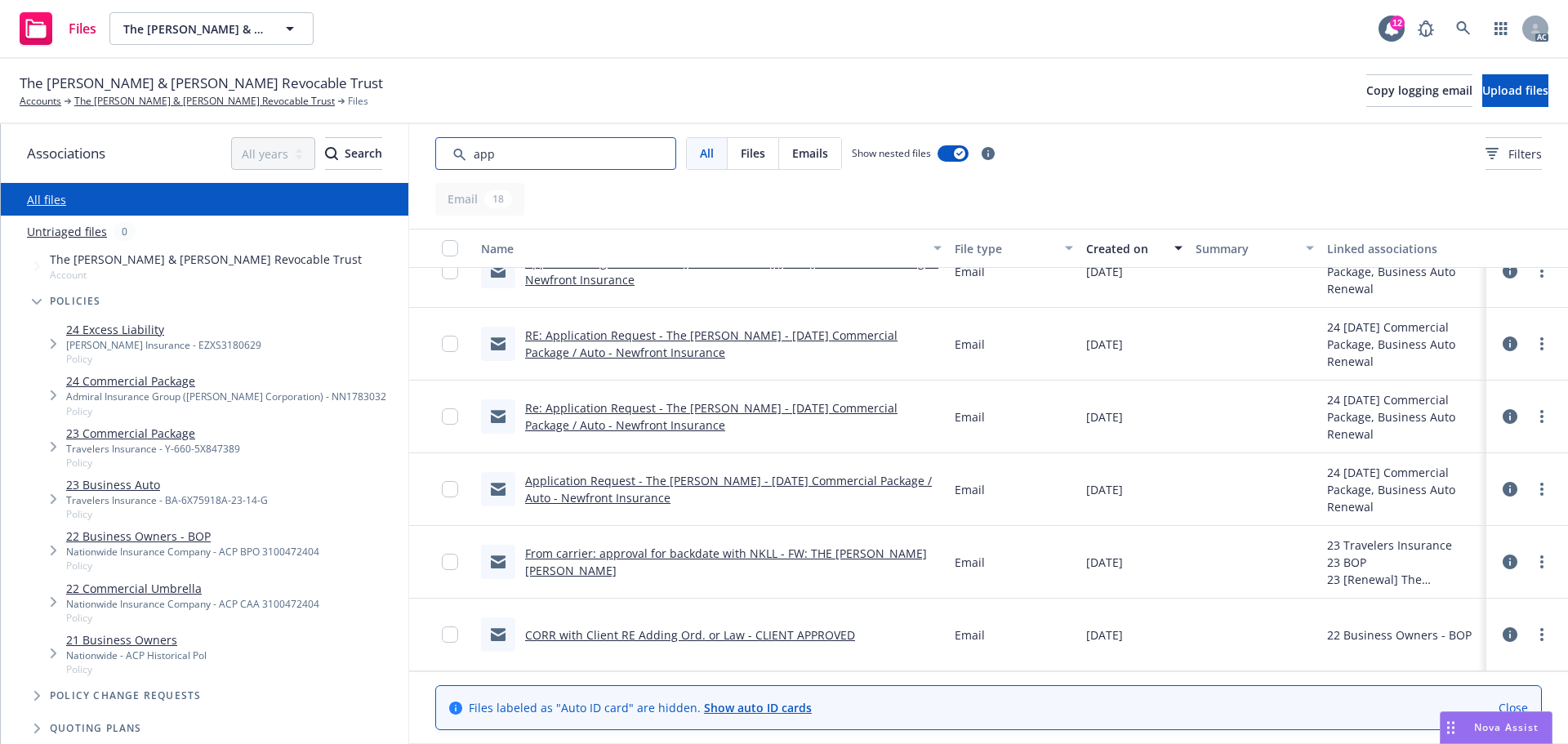
type input "app"
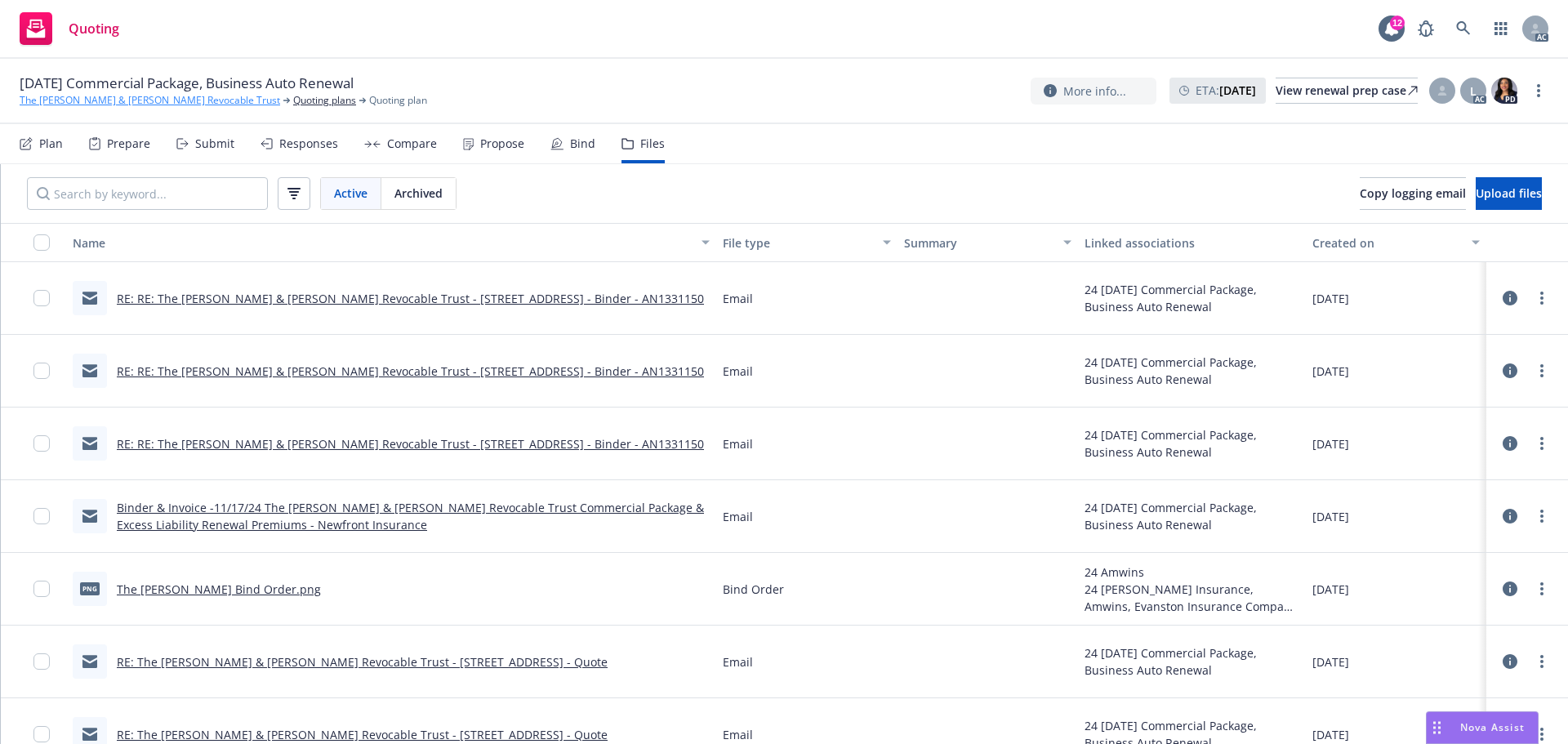
click at [210, 96] on link "The [PERSON_NAME] & [PERSON_NAME] Revocable Trust" at bounding box center [150, 100] width 261 height 14
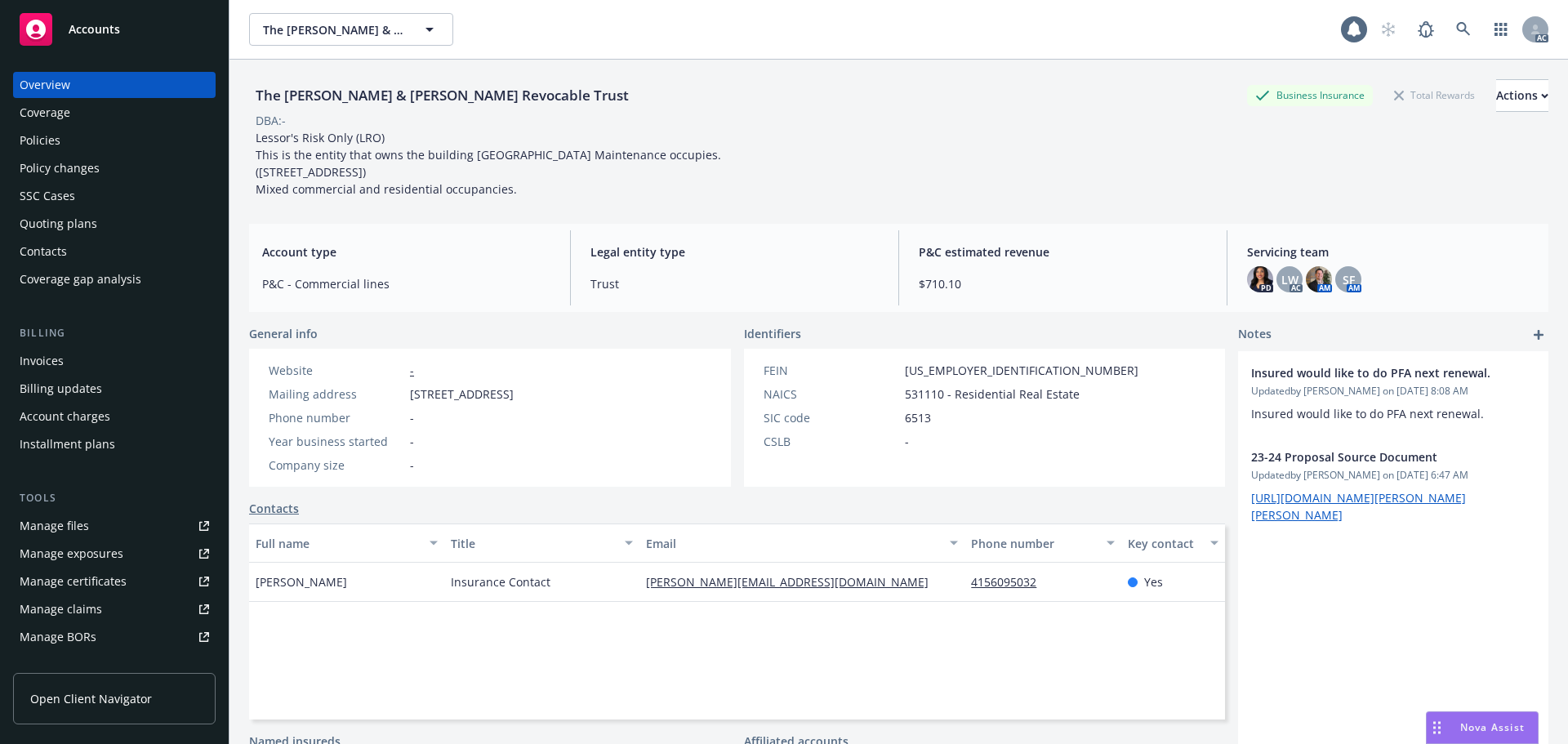
click at [57, 222] on div "Quoting plans" at bounding box center [58, 223] width 78 height 26
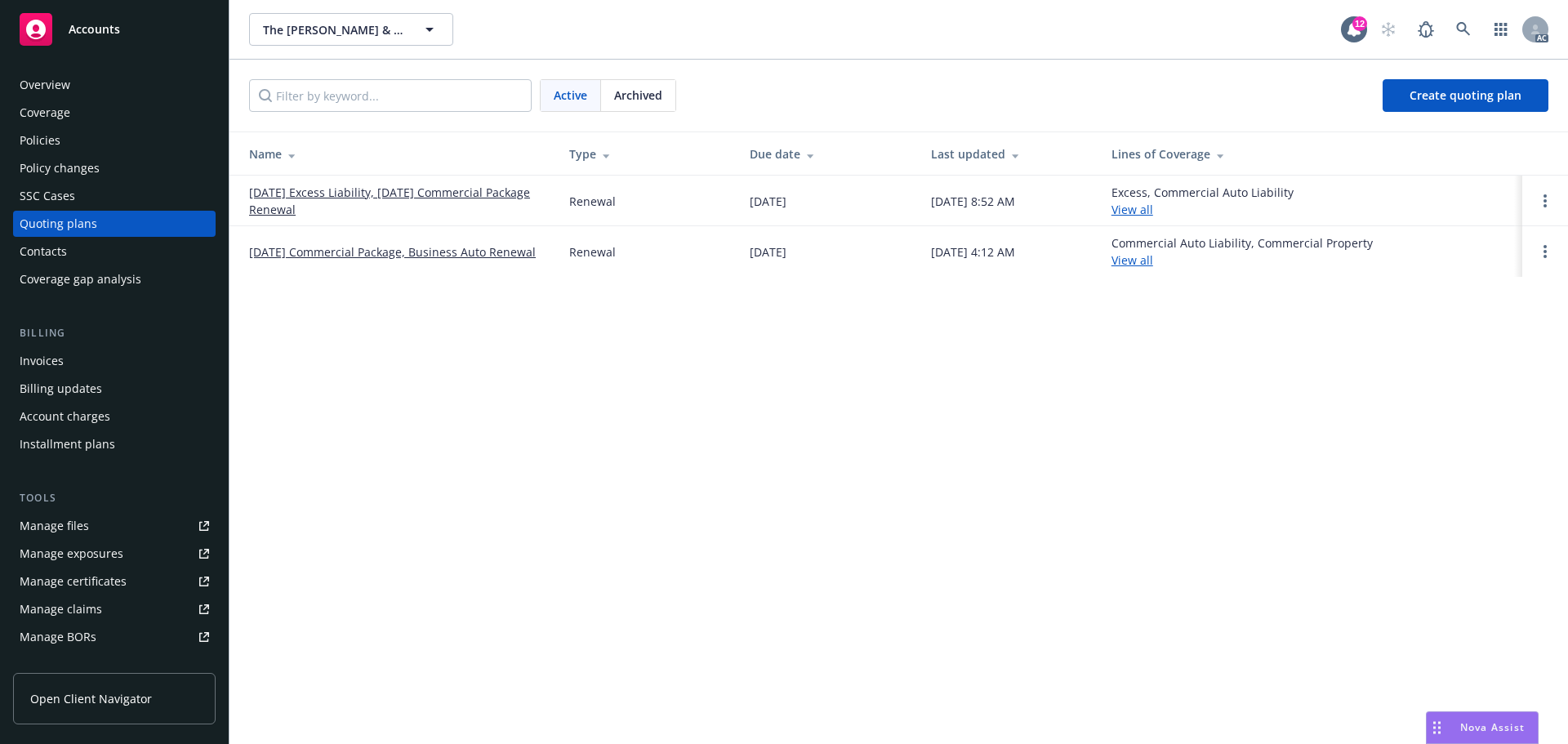
click at [342, 205] on link "11/21/25 Excess Liability, 11/19/25 Commercial Package Renewal" at bounding box center [396, 201] width 294 height 34
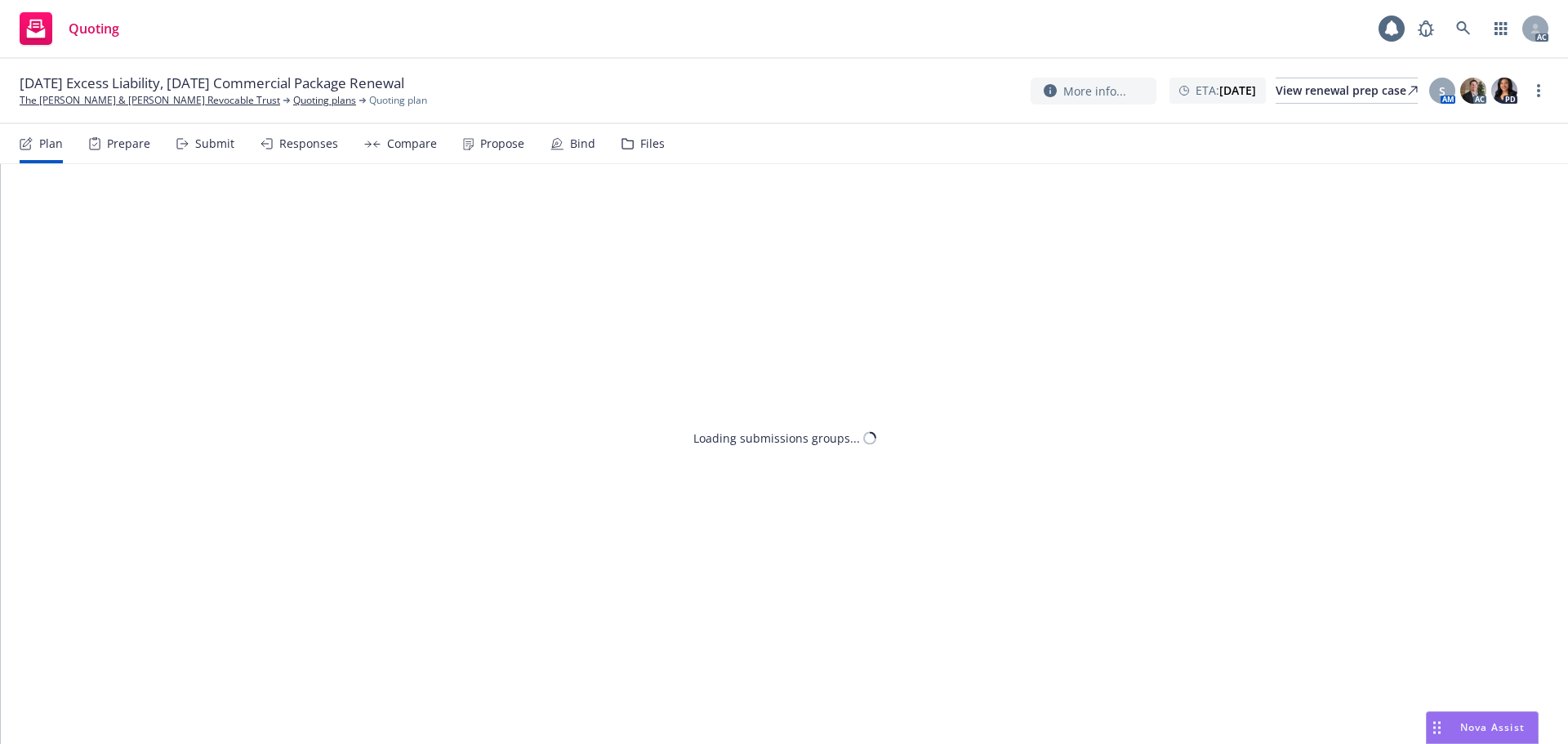
click at [641, 137] on div "Files" at bounding box center [652, 143] width 24 height 13
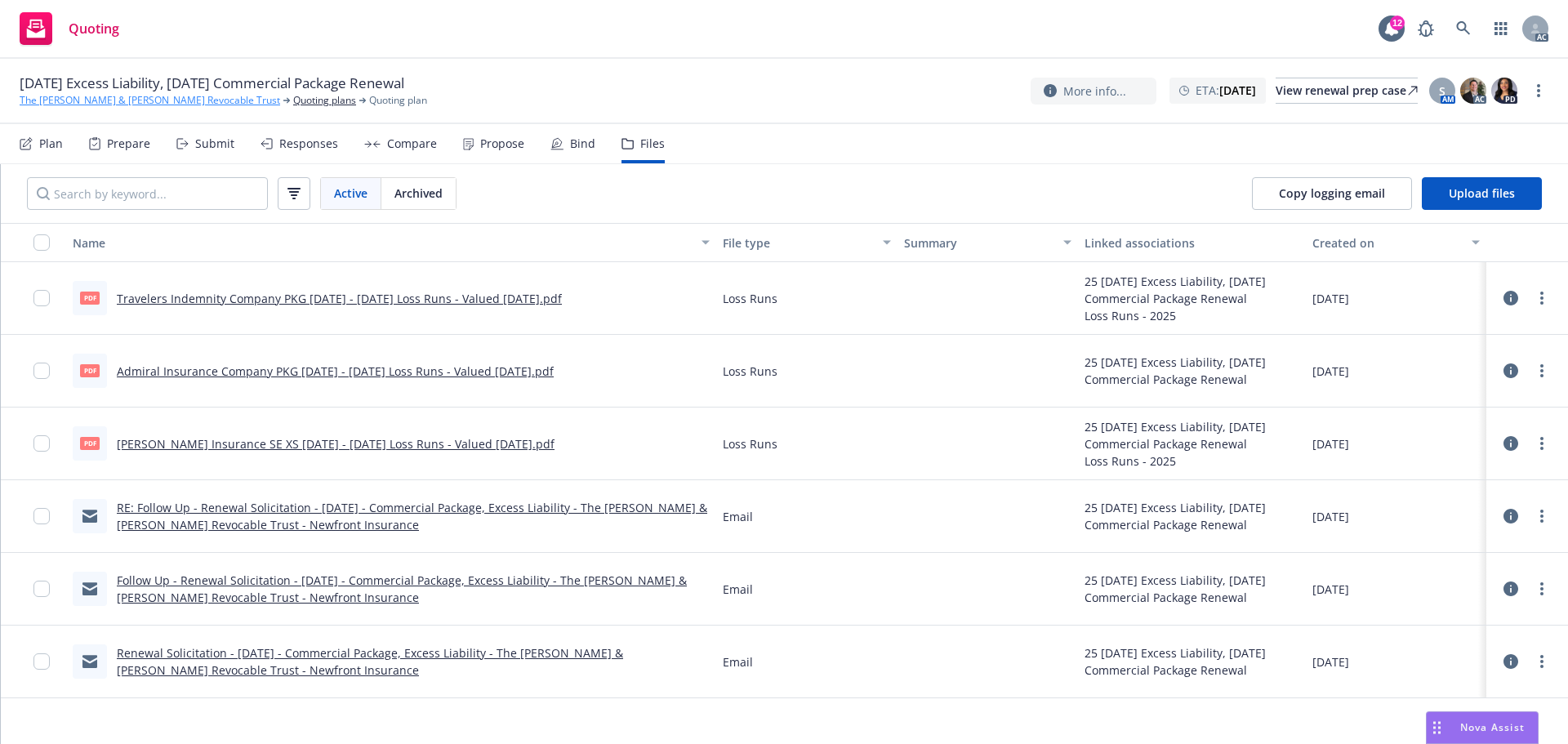
click at [242, 97] on link "The [PERSON_NAME] & [PERSON_NAME] Revocable Trust" at bounding box center [150, 100] width 261 height 14
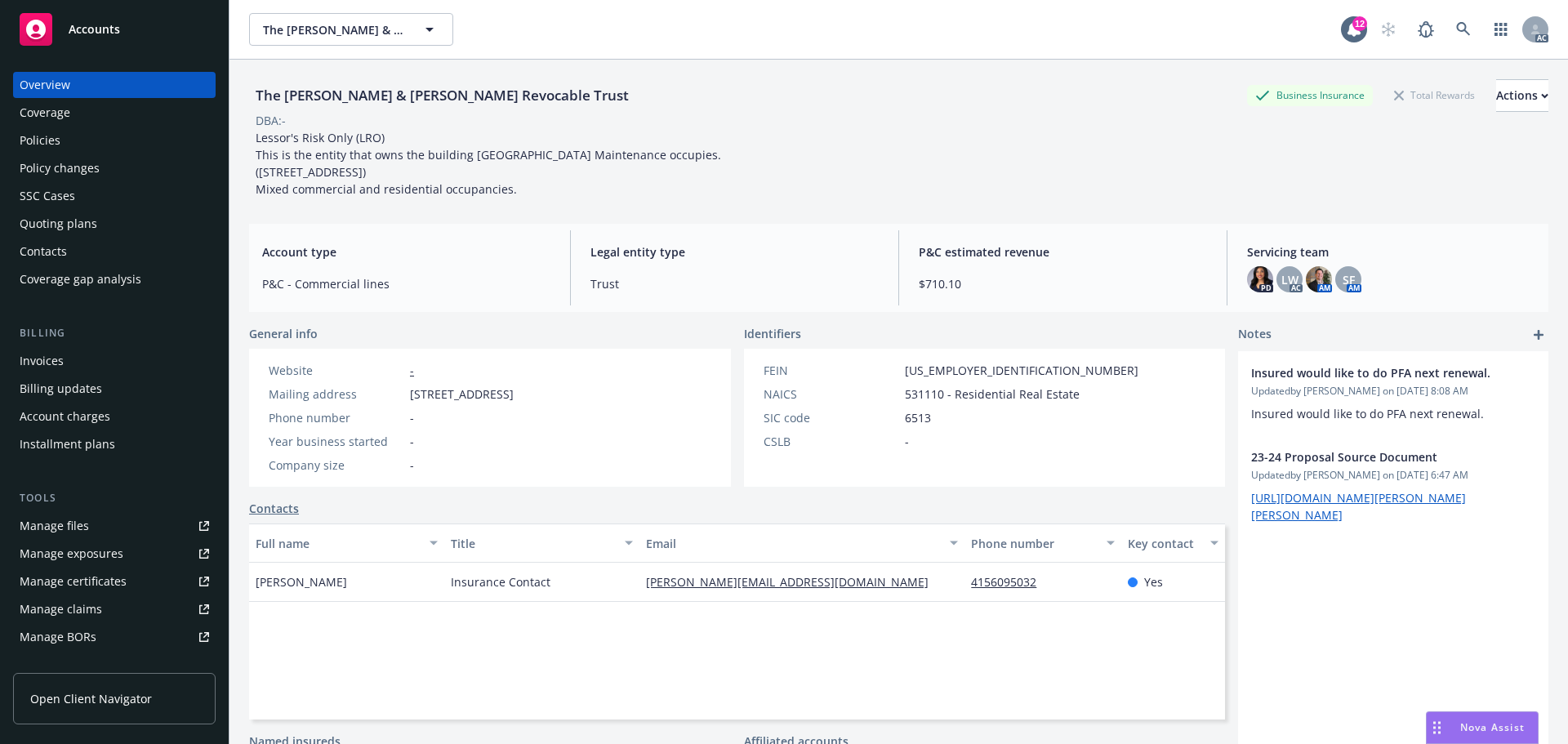
click at [141, 144] on div "Policies" at bounding box center [114, 140] width 189 height 26
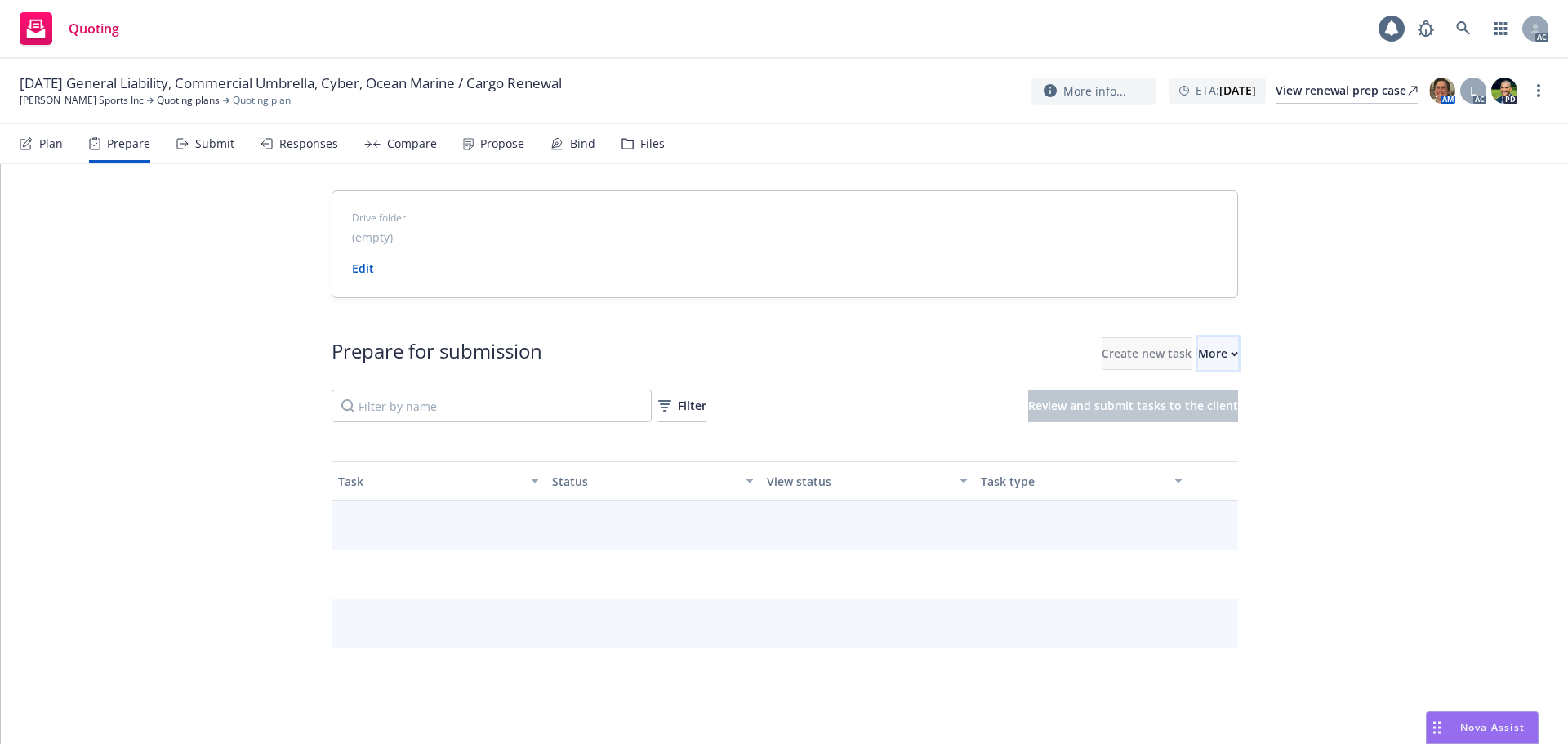
click at [1199, 356] on div "More" at bounding box center [1218, 353] width 40 height 31
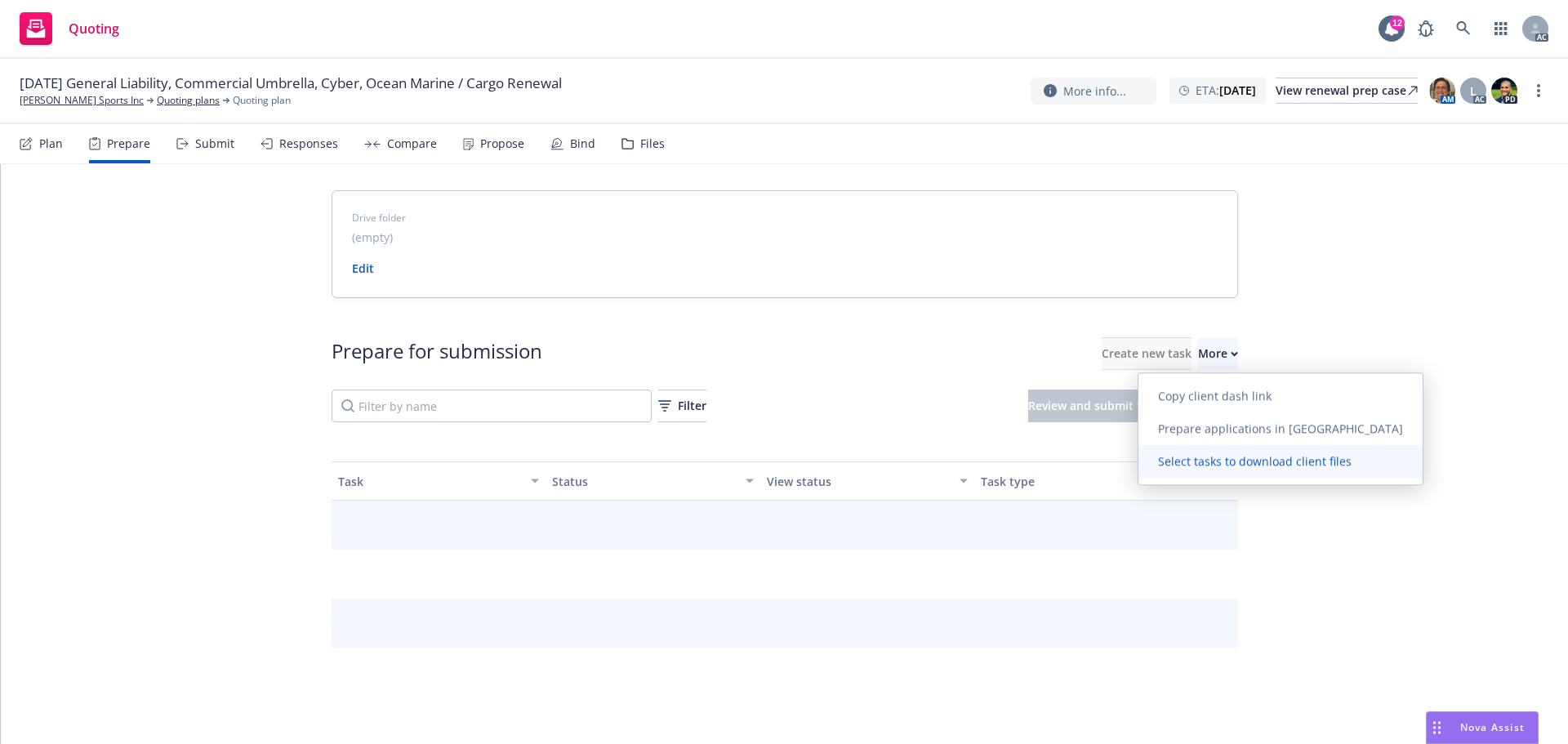
click at [1200, 446] on link "Select tasks to download client files" at bounding box center [1280, 462] width 284 height 32
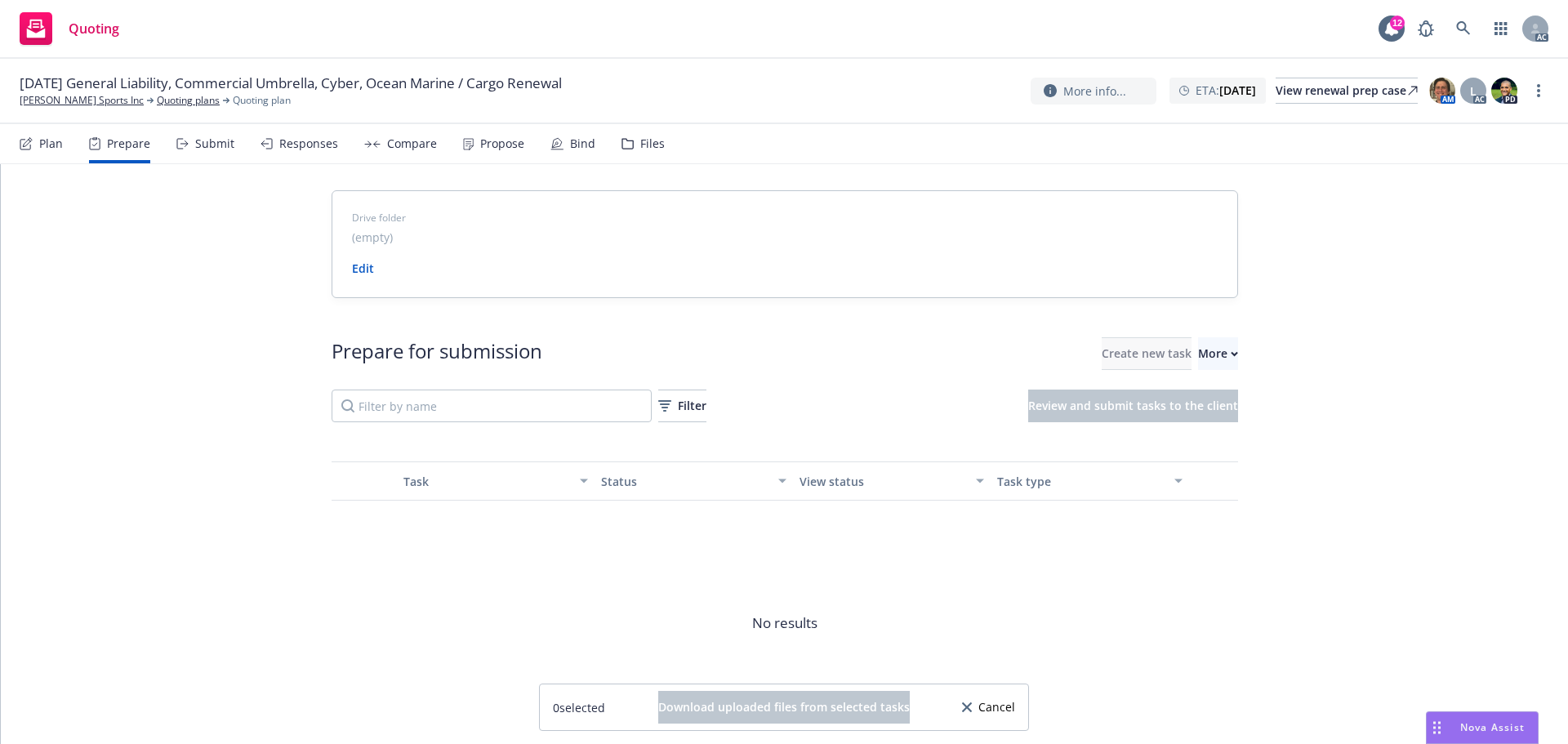
click at [997, 712] on span "Cancel" at bounding box center [996, 707] width 37 height 12
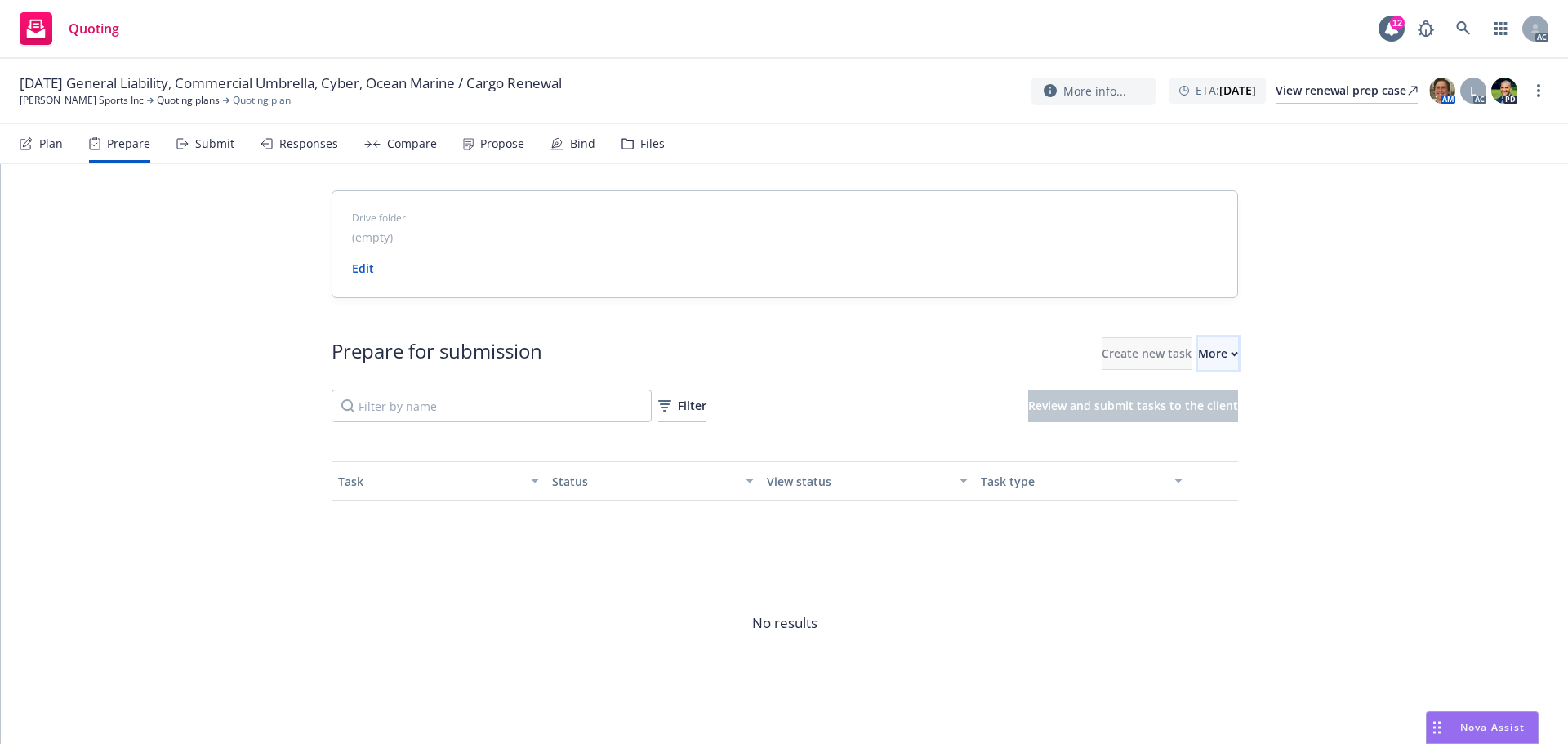
click at [1199, 356] on div "More" at bounding box center [1218, 353] width 40 height 31
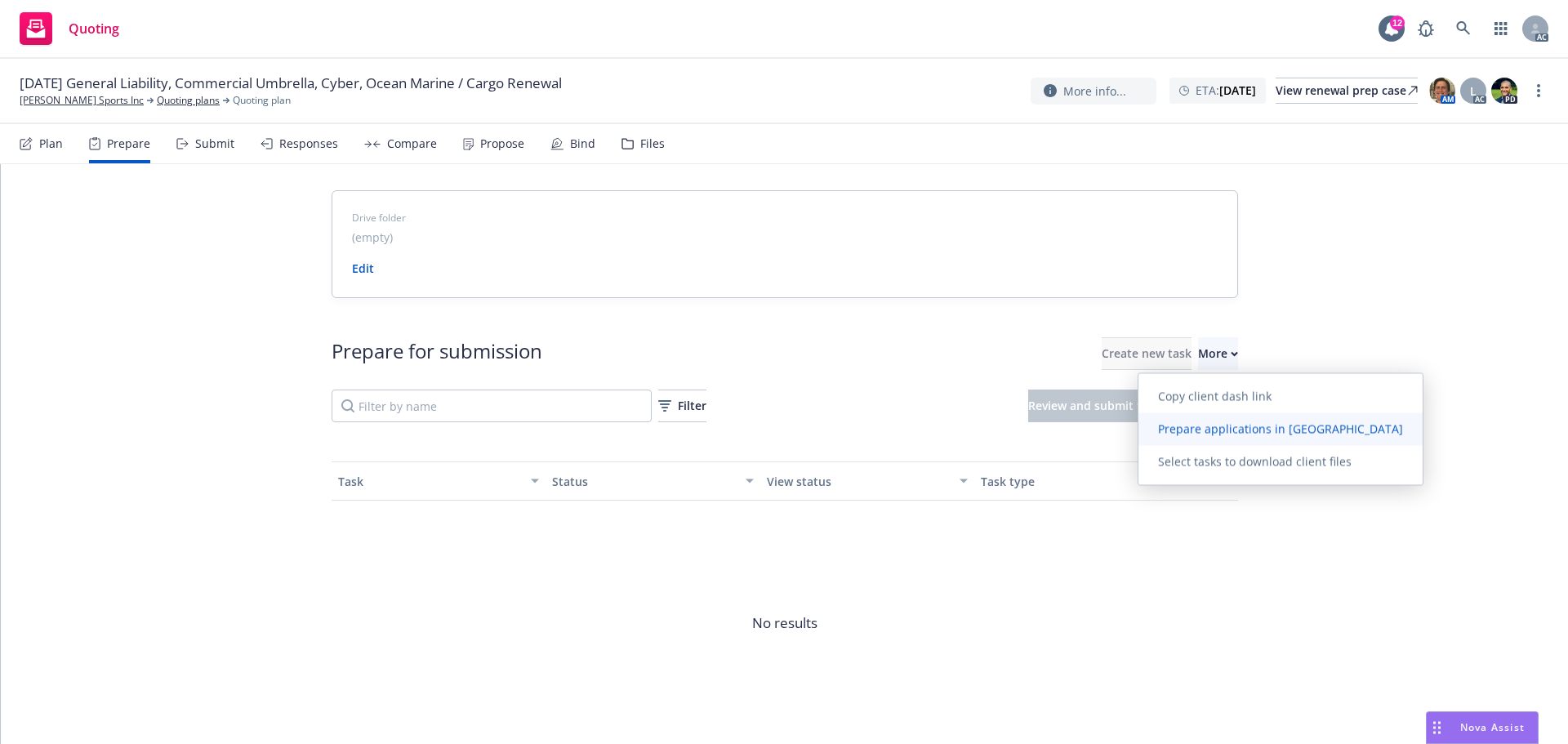
click at [1202, 430] on span "Prepare applications in Indio" at bounding box center [1280, 428] width 284 height 15
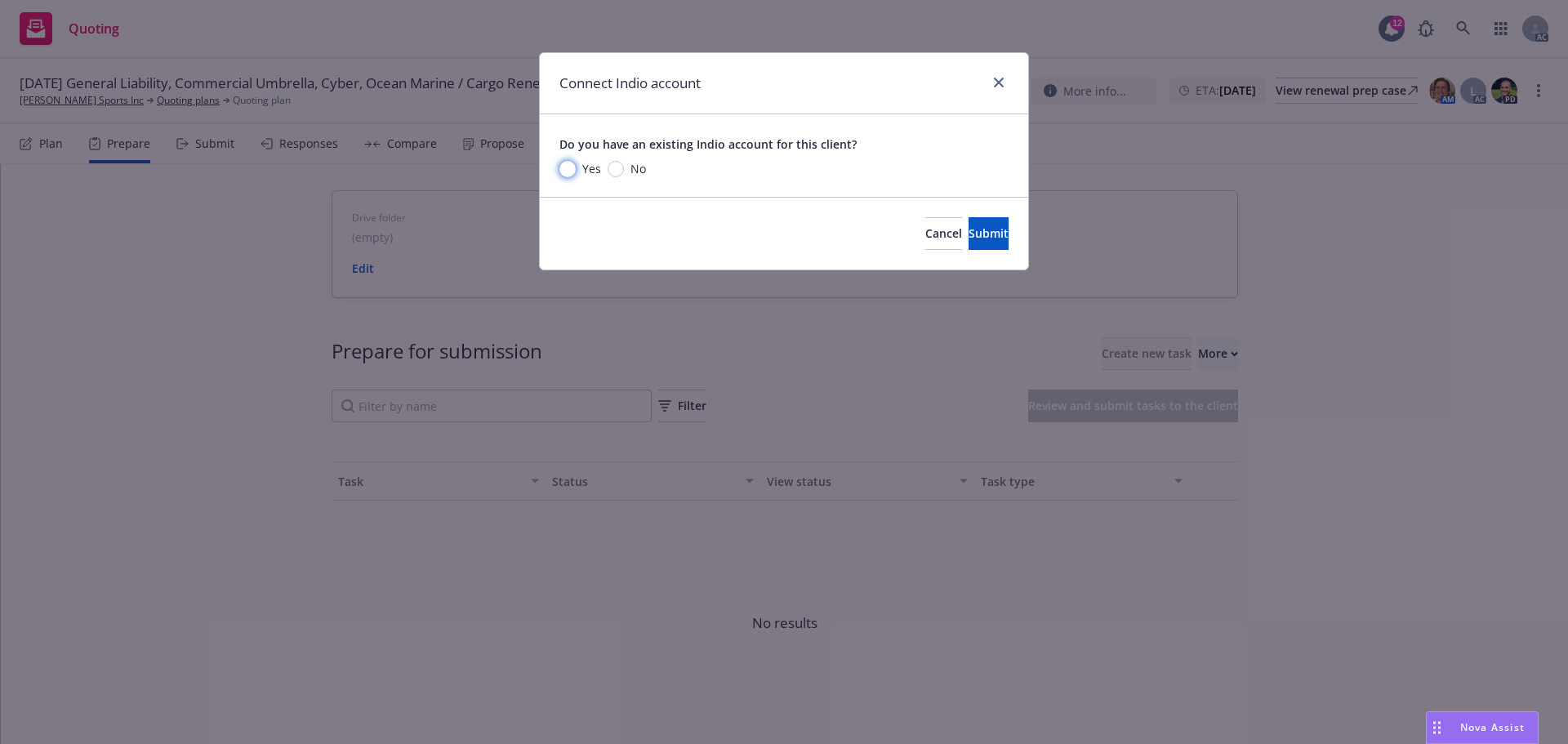
click at [567, 164] on input "Yes" at bounding box center [567, 169] width 16 height 16
radio input "true"
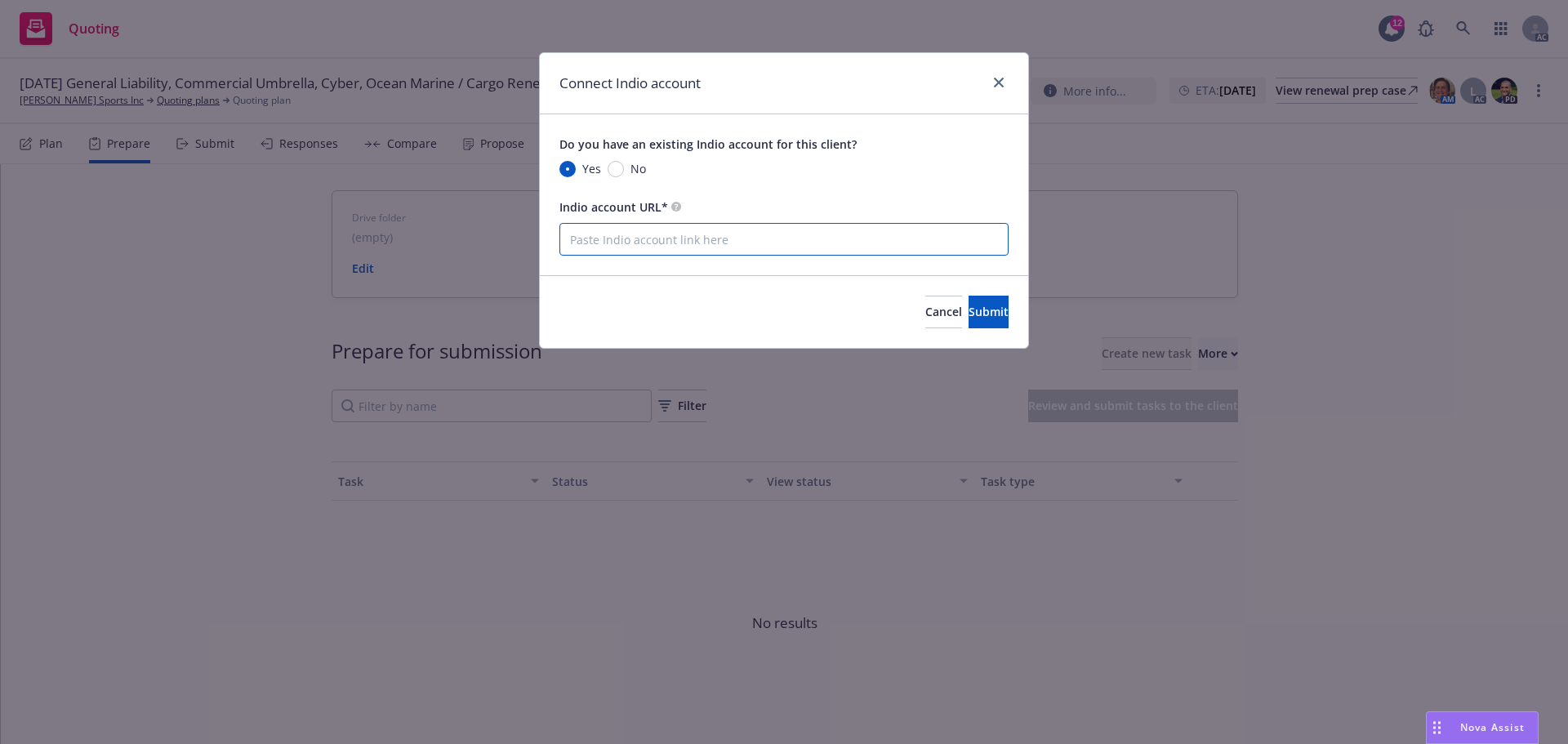
click at [722, 237] on input "Indio account URL*" at bounding box center [784, 239] width 449 height 32
paste input "https://newfront.useindio.com/accounts/4533784/submissions"
type input "https://newfront.useindio.com/accounts/4533784/submissions"
click at [992, 319] on button "Submit" at bounding box center [989, 312] width 40 height 32
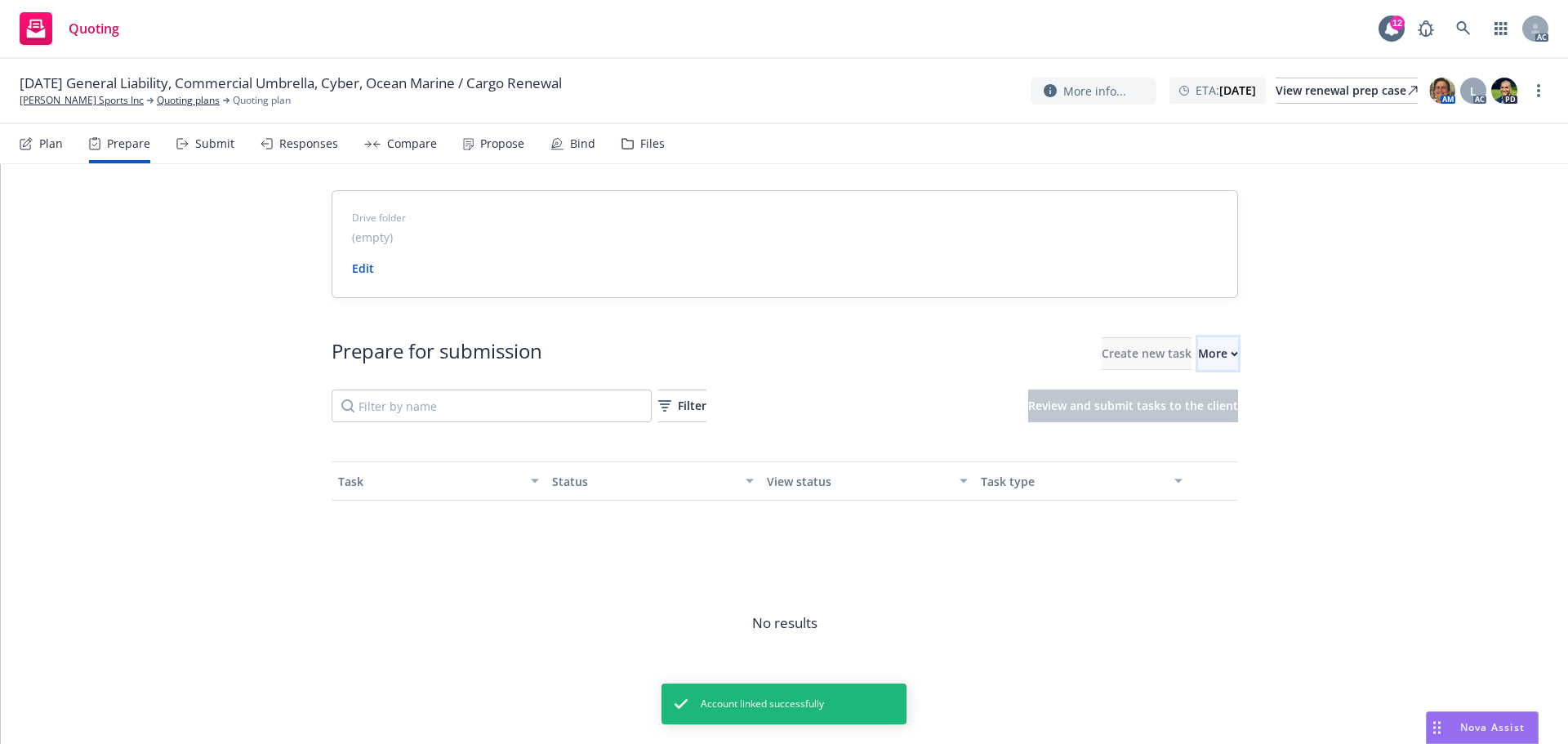
drag, startPoint x: 1228, startPoint y: 342, endPoint x: 1225, endPoint y: 356, distance: 14.3
click at [1229, 342] on button "More" at bounding box center [1218, 353] width 40 height 32
click at [1194, 419] on link "Go to Indio account" at bounding box center [1255, 428] width 233 height 32
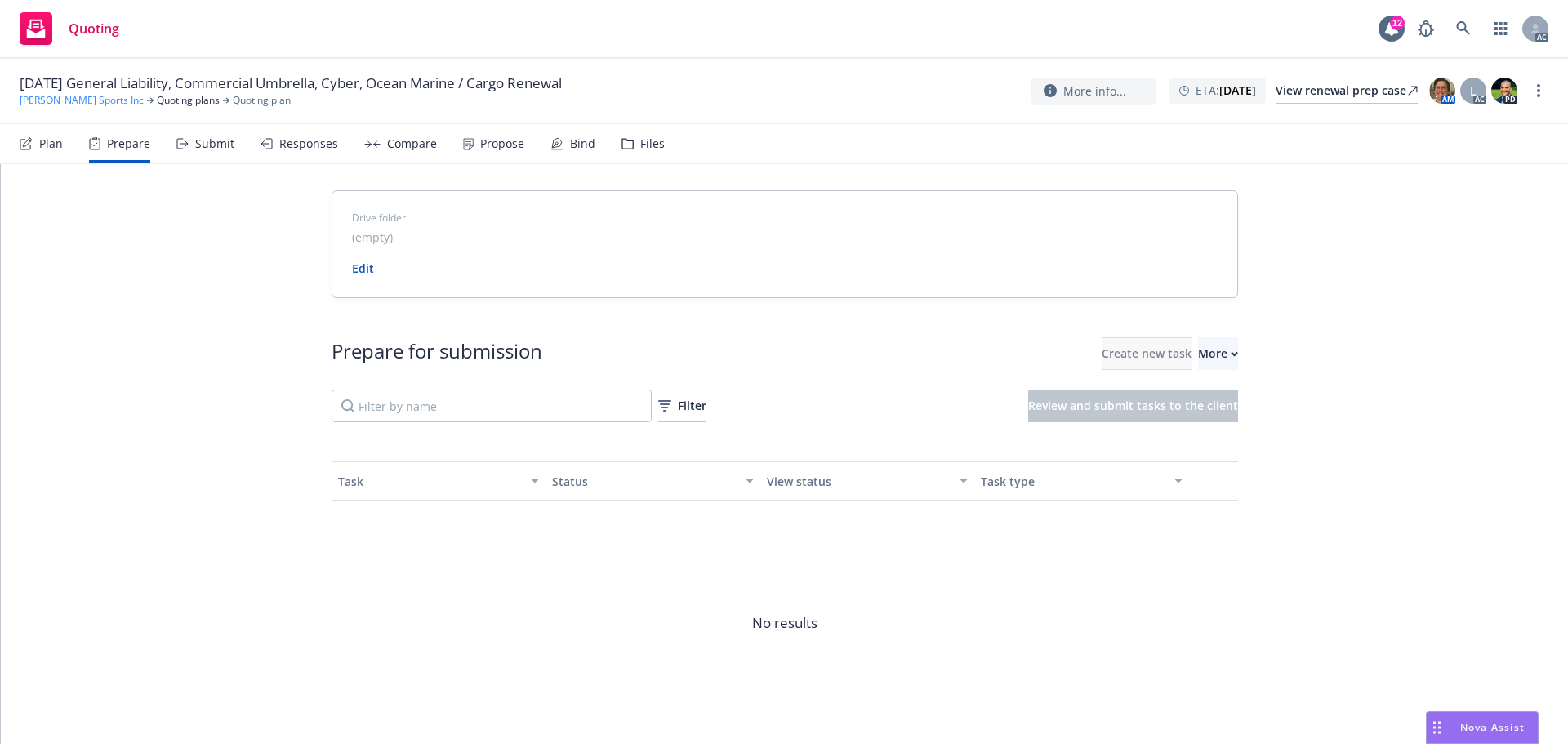
click at [65, 104] on link "[PERSON_NAME] Sports Inc" at bounding box center [82, 100] width 124 height 14
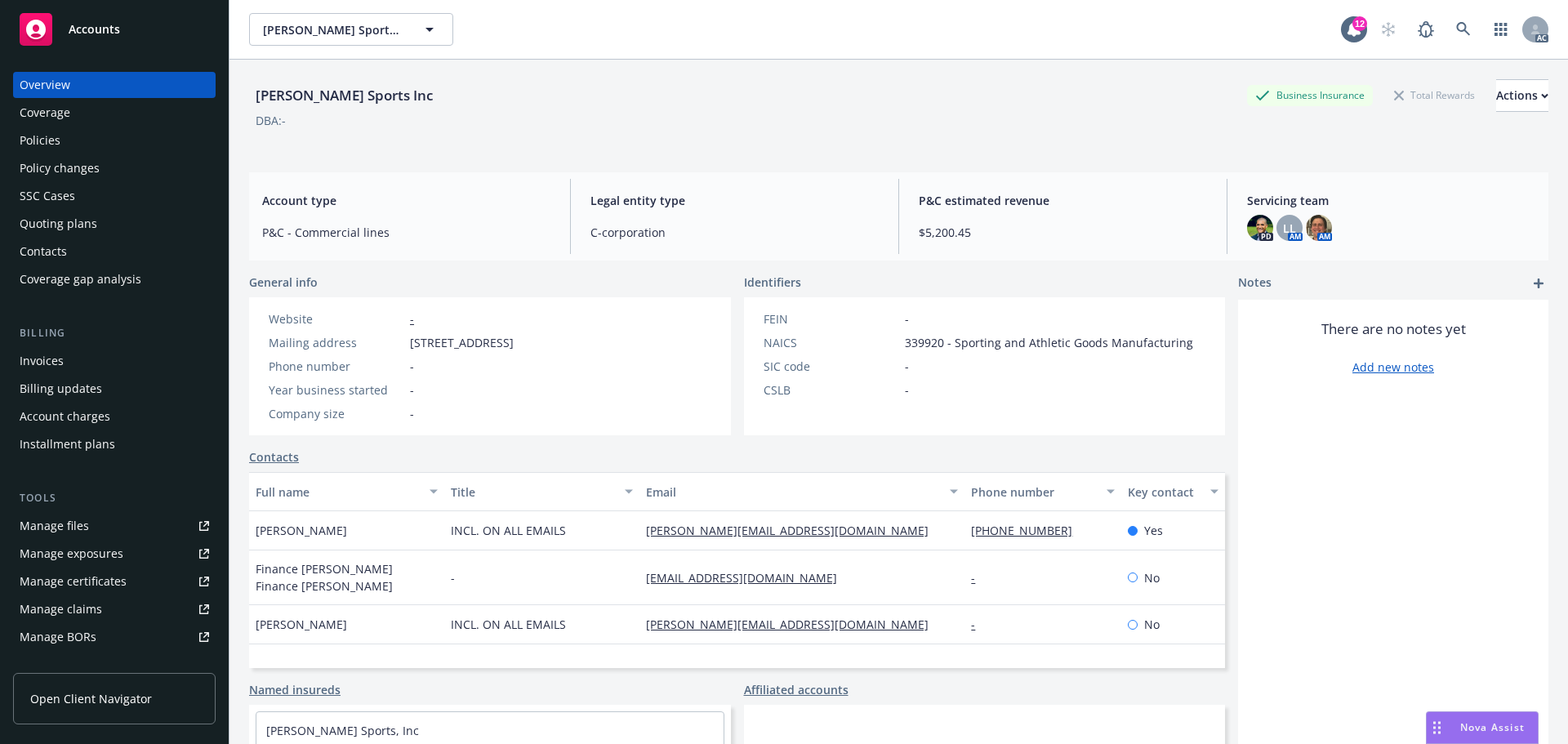
click at [94, 136] on div "Policies" at bounding box center [114, 140] width 189 height 26
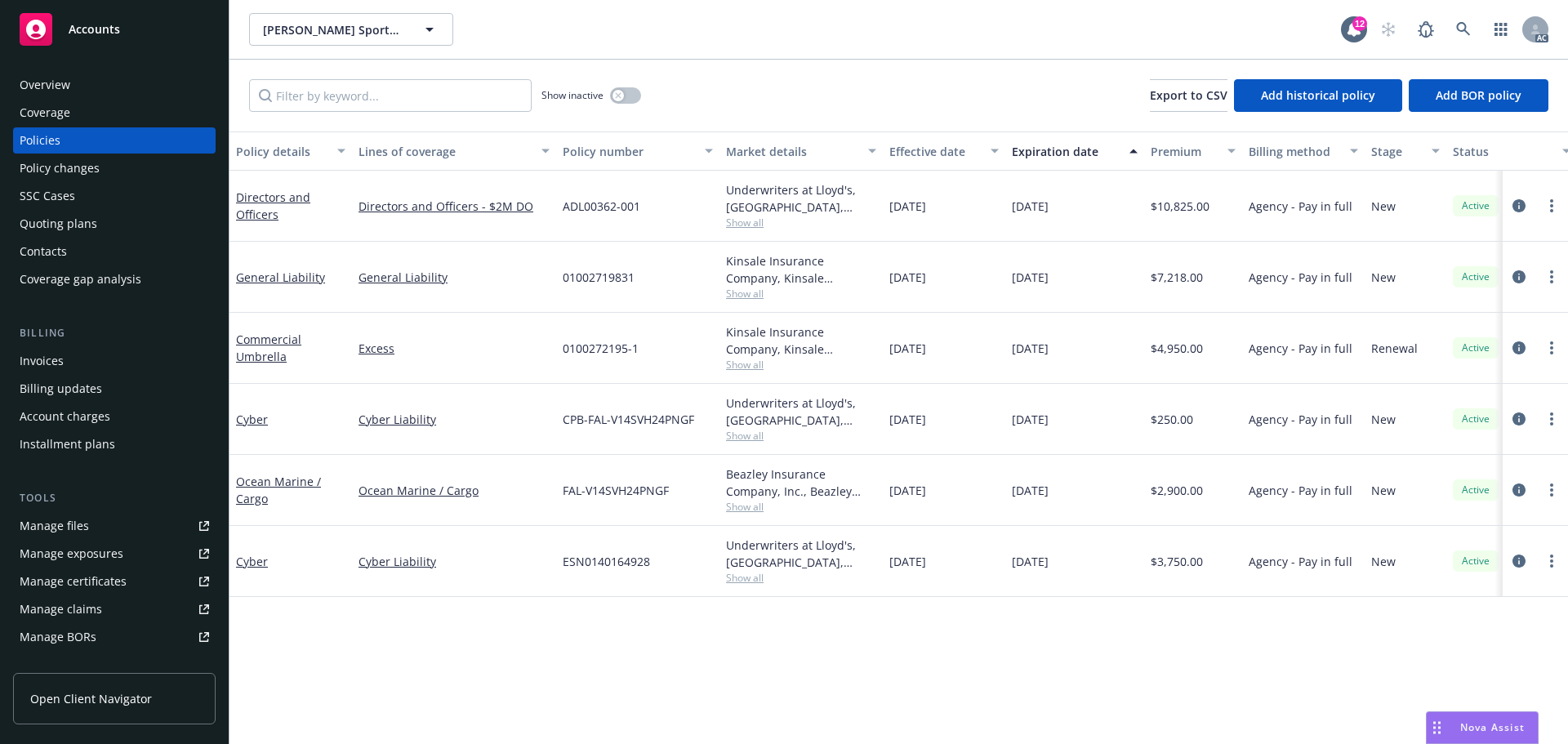
drag, startPoint x: 1079, startPoint y: 280, endPoint x: 978, endPoint y: 281, distance: 101.0
click at [978, 281] on div "General Liability General Liability 01002719831 Kinsale Insurance Company, Kins…" at bounding box center [1018, 277] width 1576 height 71
copy div "[DATE]"
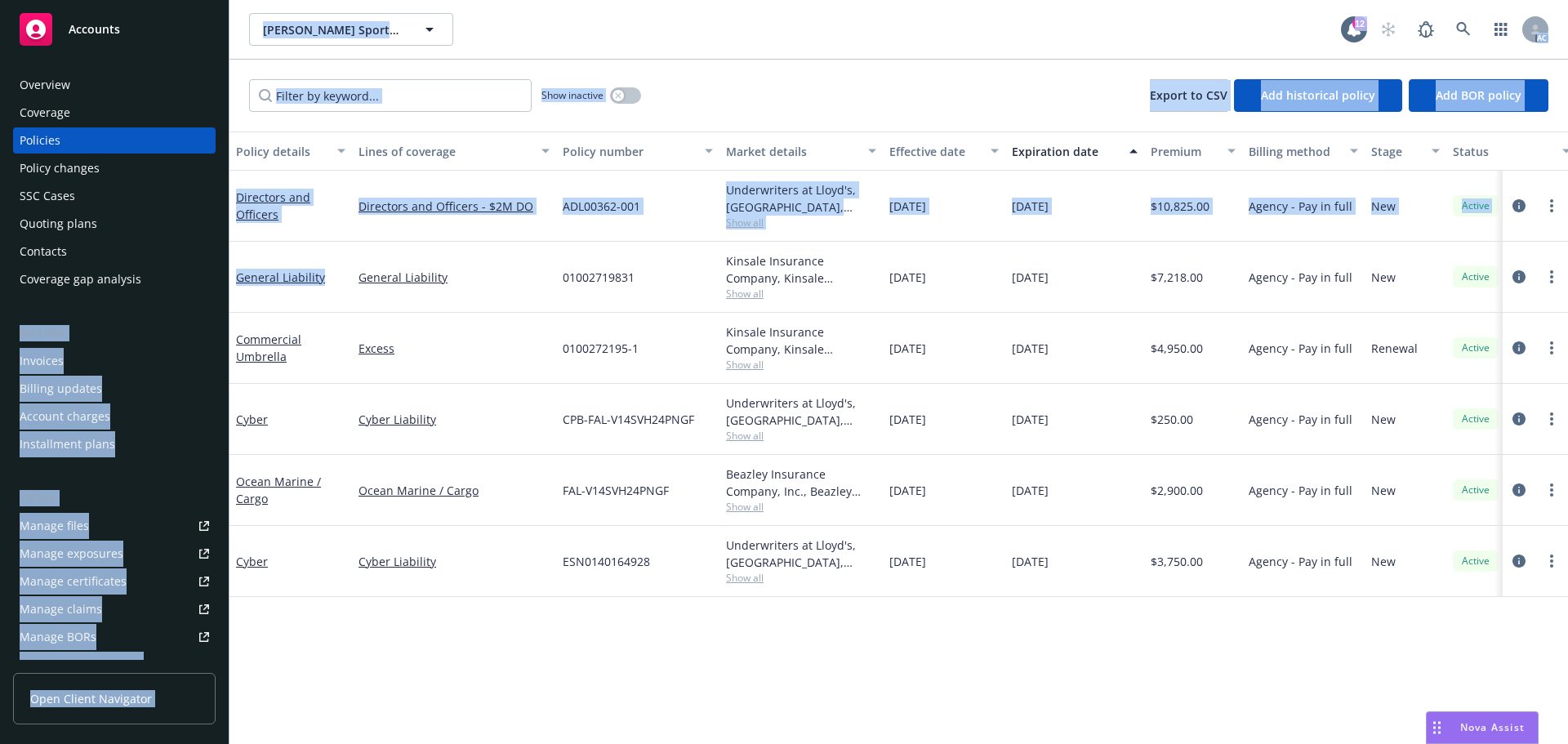
drag, startPoint x: 323, startPoint y: 286, endPoint x: 248, endPoint y: 290, distance: 75.1
click at [229, 291] on div "Accounts Overview Coverage Policies Policy changes SSC Cases Quoting plans Cont…" at bounding box center [784, 372] width 1568 height 744
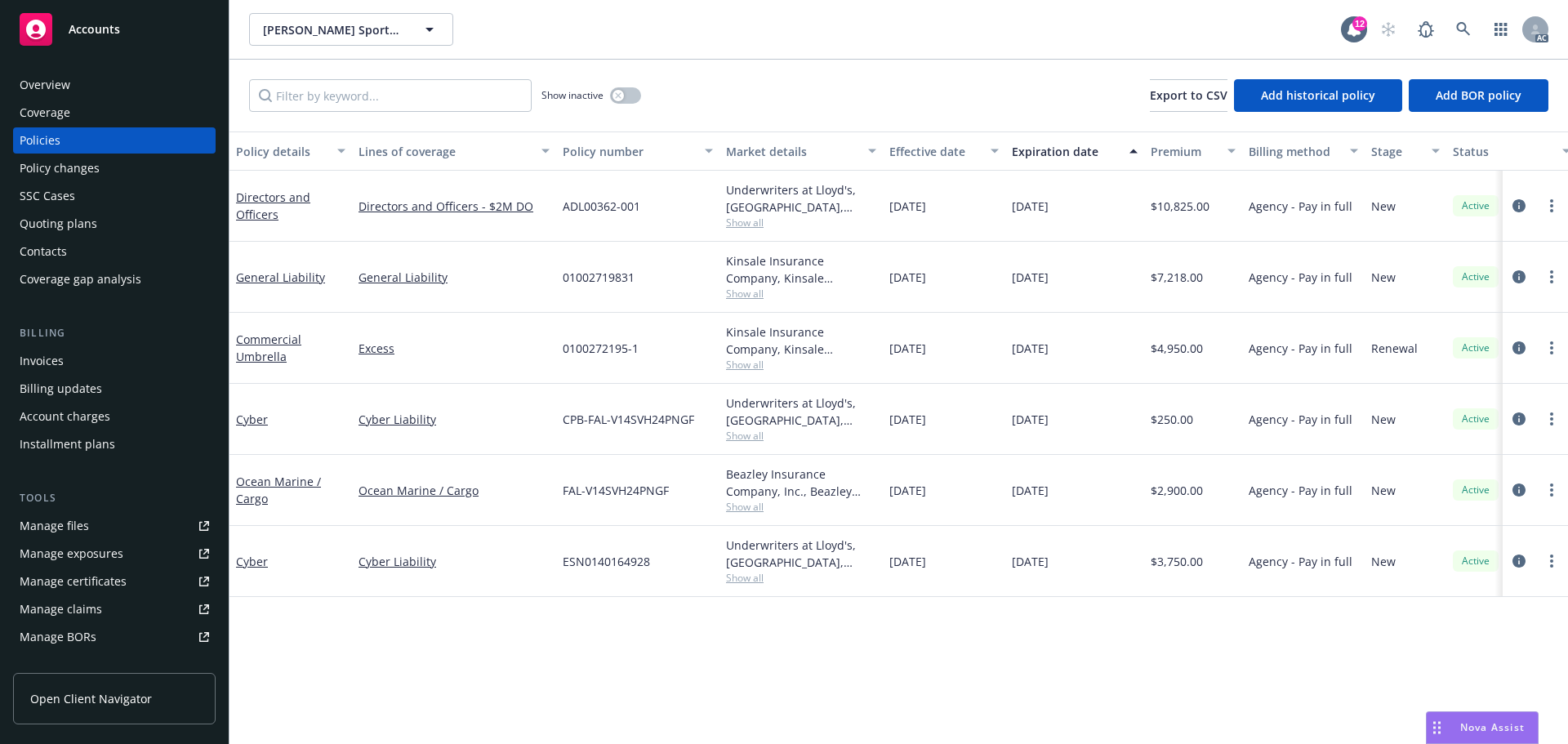
click at [379, 307] on div "General Liability" at bounding box center [455, 277] width 204 height 71
drag, startPoint x: 301, startPoint y: 277, endPoint x: 234, endPoint y: 283, distance: 67.3
click at [234, 283] on div "General Liability" at bounding box center [290, 277] width 123 height 71
copy link "General Liability"
drag, startPoint x: 314, startPoint y: 354, endPoint x: 305, endPoint y: 357, distance: 9.5
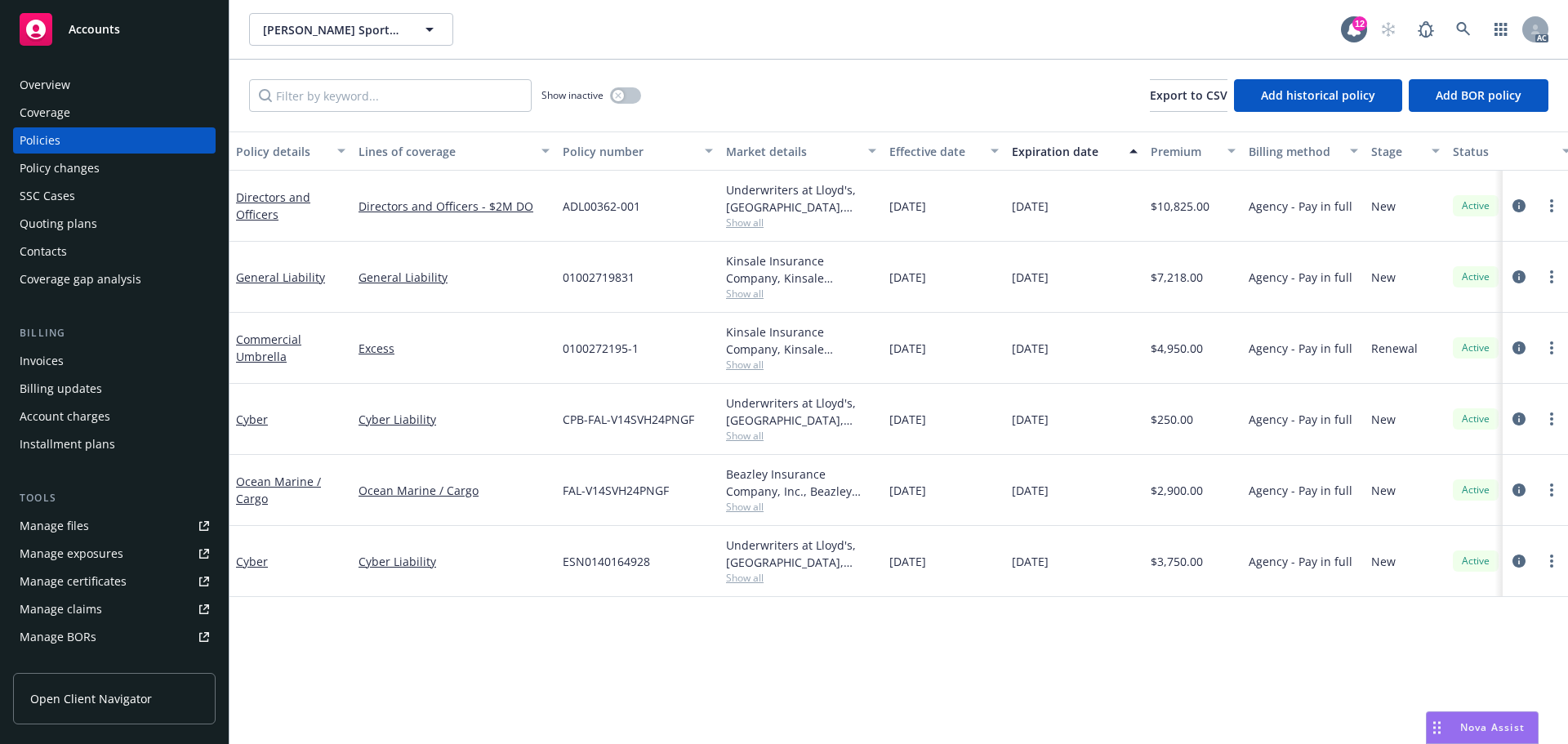
click at [305, 357] on div "Commercial Umbrella" at bounding box center [290, 348] width 109 height 34
drag, startPoint x: 263, startPoint y: 354, endPoint x: 256, endPoint y: 333, distance: 22.1
click at [244, 335] on div "Commercial Umbrella" at bounding box center [290, 348] width 109 height 34
click at [1520, 346] on icon "circleInformation" at bounding box center [1519, 348] width 13 height 13
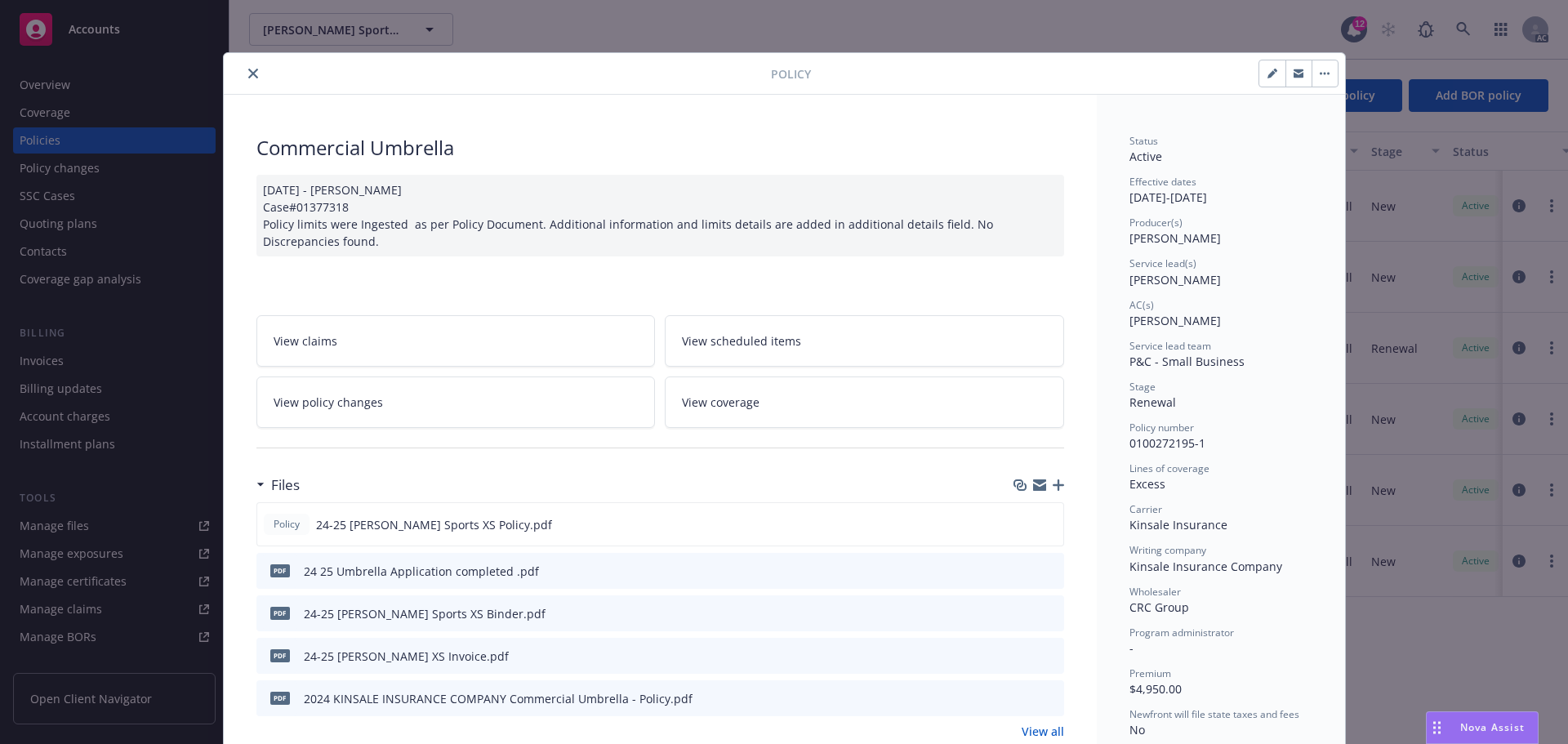
click at [248, 74] on icon "close" at bounding box center [253, 74] width 10 height 10
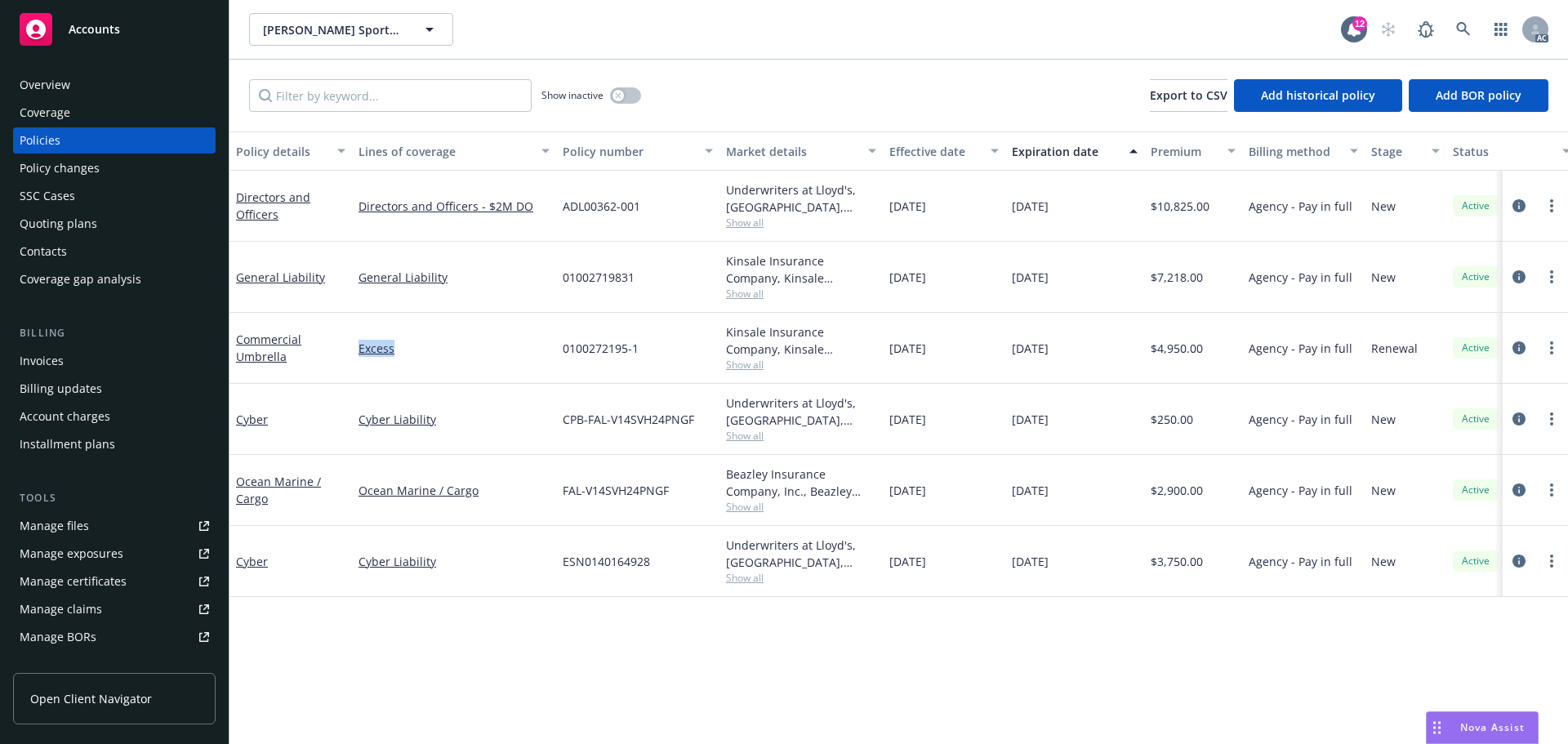
drag, startPoint x: 447, startPoint y: 345, endPoint x: 340, endPoint y: 350, distance: 107.1
click at [340, 350] on div "Commercial Umbrella Excess 0100272195-1 Kinsale Insurance Company, Kinsale Insu…" at bounding box center [1018, 348] width 1576 height 71
copy div "Excess"
drag, startPoint x: 240, startPoint y: 463, endPoint x: 281, endPoint y: 518, distance: 68.6
click at [281, 518] on div "Ocean Marine / Cargo" at bounding box center [290, 489] width 123 height 71
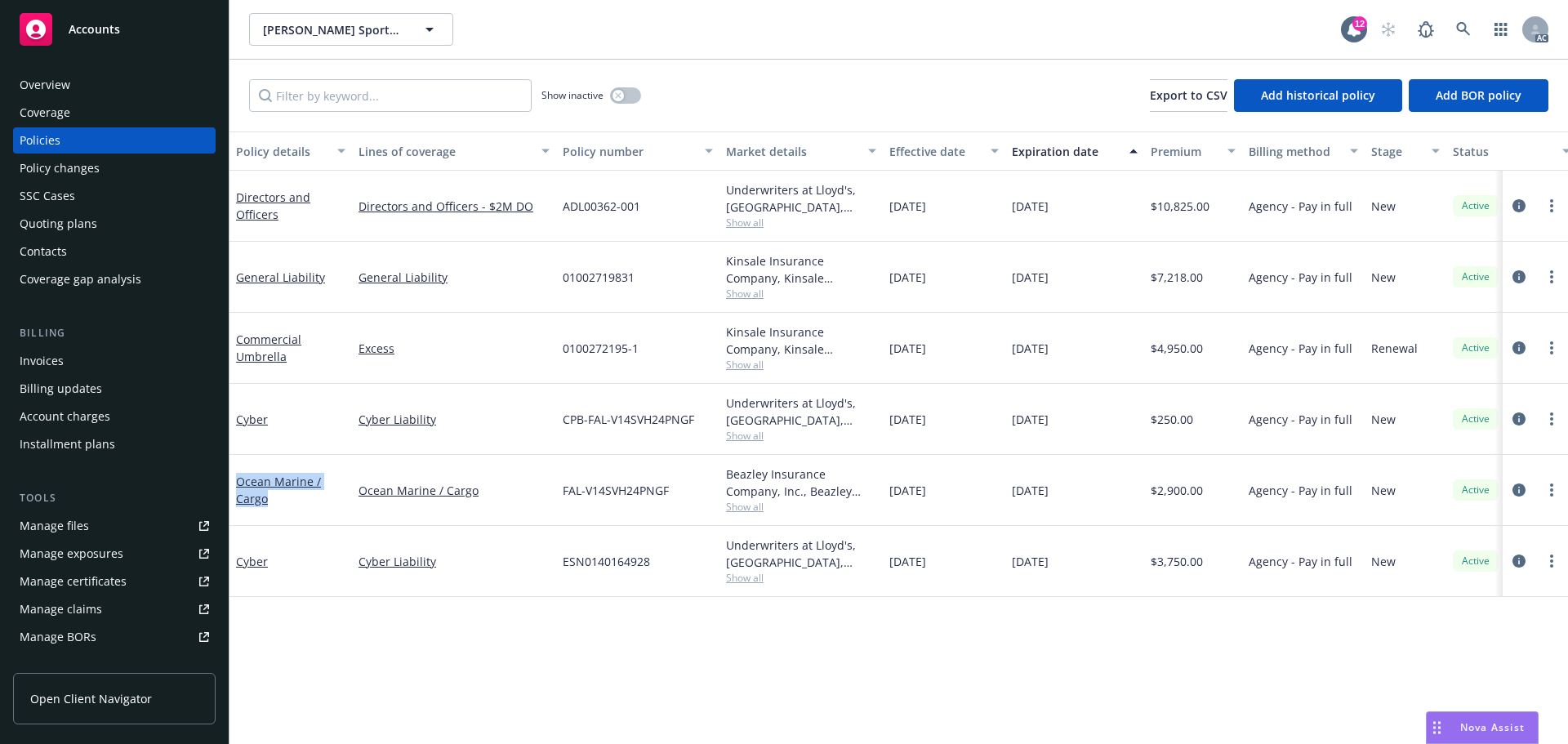
copy link "Ocean Marine / Cargo"
drag, startPoint x: 471, startPoint y: 412, endPoint x: 347, endPoint y: 427, distance: 124.9
click at [347, 427] on div "Cyber Cyber Liability CPB-FAL-V14SVH24PNGF Underwriters at Lloyd's, London, Llo…" at bounding box center [1018, 419] width 1576 height 71
copy div "Cyber Liability"
drag, startPoint x: 1071, startPoint y: 417, endPoint x: 983, endPoint y: 422, distance: 88.1
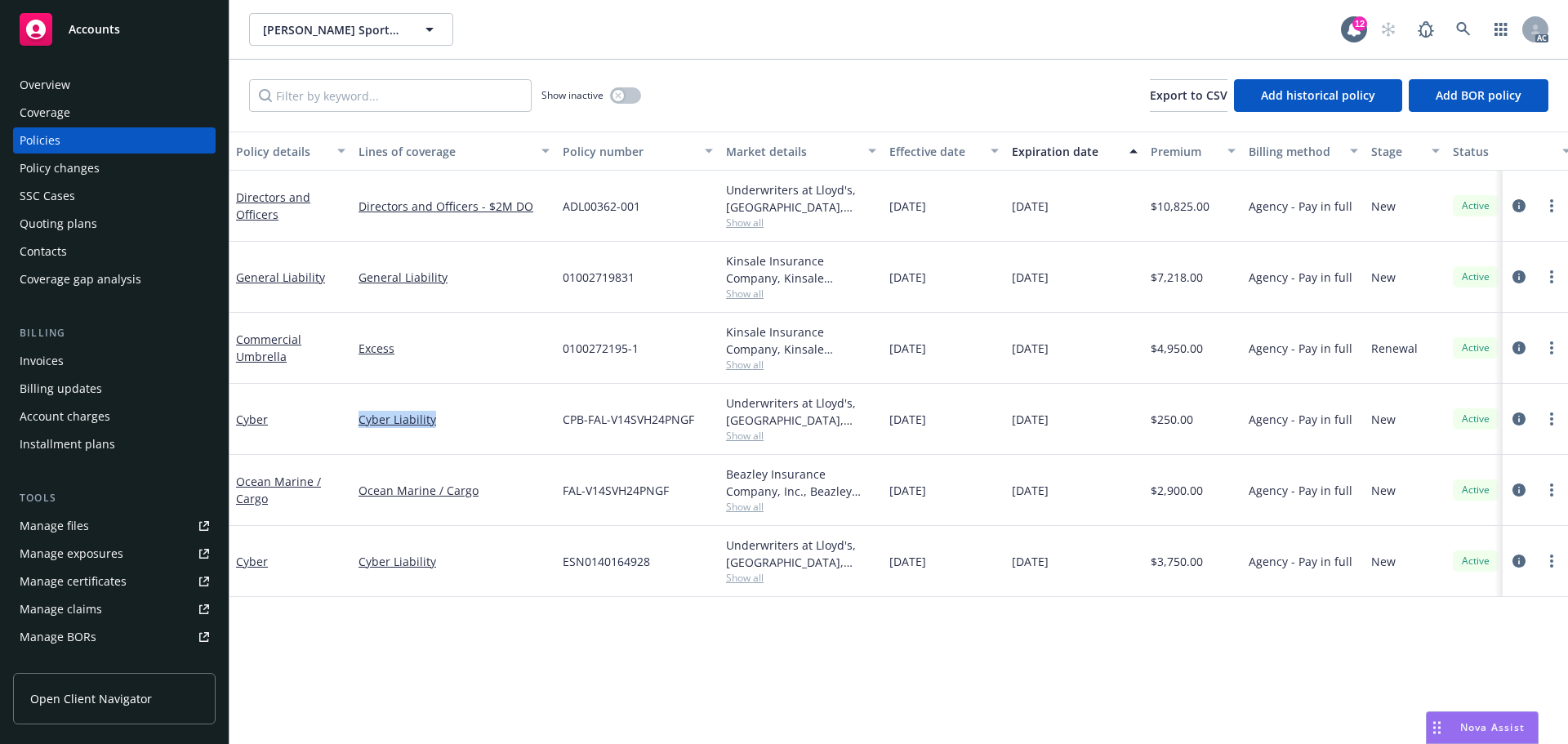
click at [983, 422] on div "Cyber Cyber Liability CPB-FAL-V14SVH24PNGF Underwriters at Lloyd's, London, Llo…" at bounding box center [1018, 419] width 1576 height 71
copy div "11/27/2025"
click at [688, 294] on div "01002719831" at bounding box center [637, 277] width 163 height 71
click at [106, 77] on div "Overview" at bounding box center [114, 84] width 189 height 26
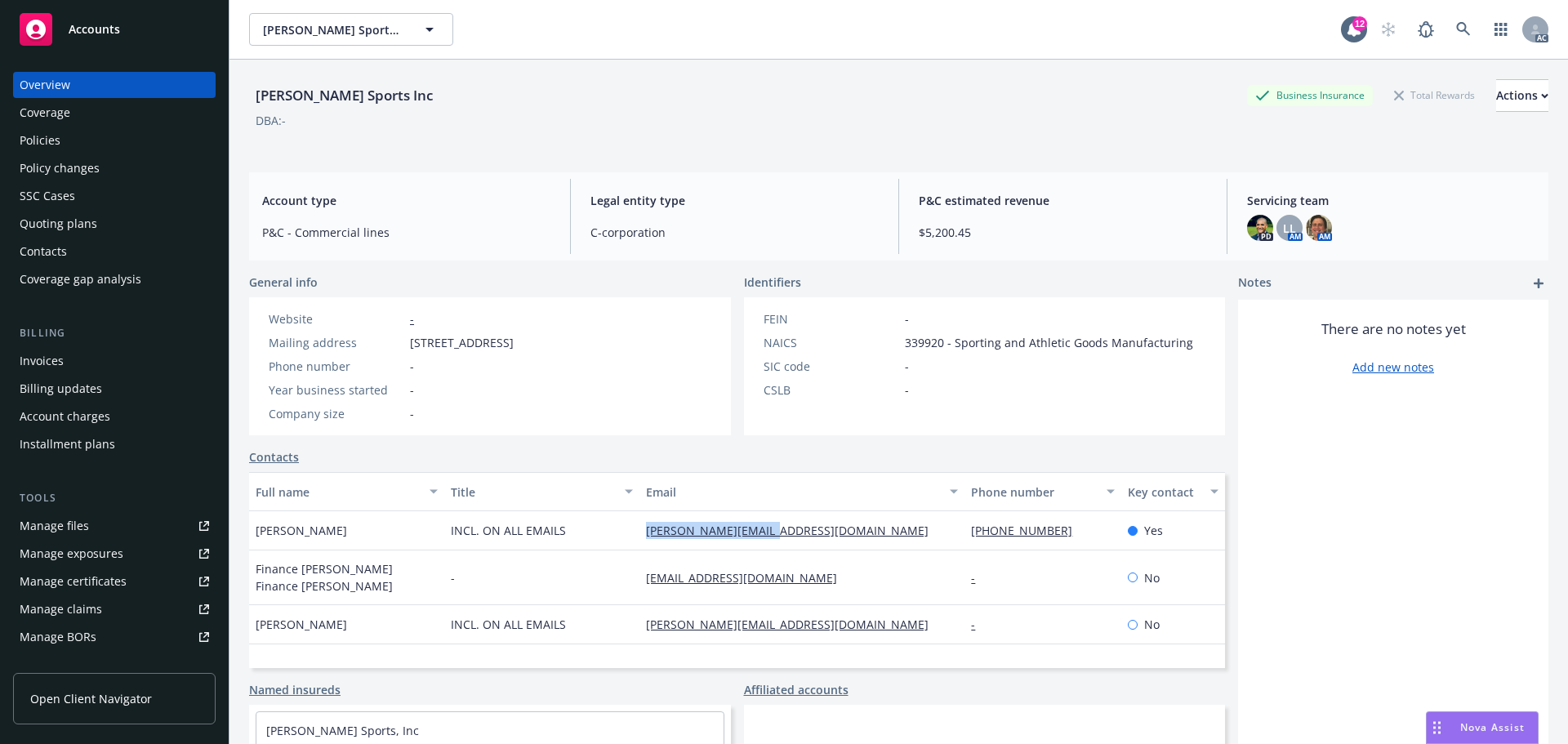
drag, startPoint x: 636, startPoint y: 536, endPoint x: 813, endPoint y: 542, distance: 177.1
click at [813, 542] on div "rachel@idasports.com" at bounding box center [801, 531] width 325 height 39
copy link "rachel@idasports.com"
click at [951, 547] on div "rachel@idasports.com" at bounding box center [801, 531] width 325 height 39
drag, startPoint x: 957, startPoint y: 526, endPoint x: 1125, endPoint y: 536, distance: 168.3
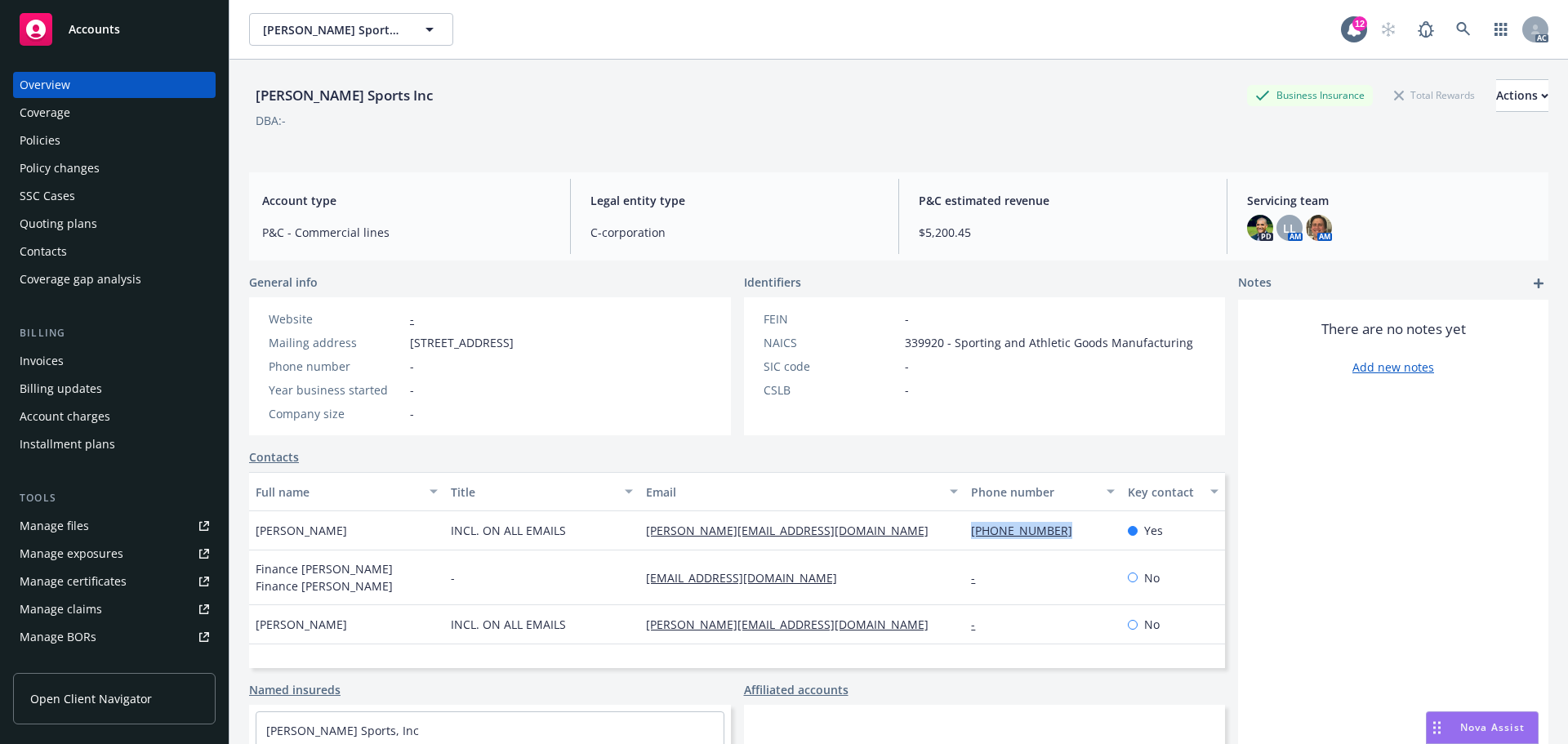
click at [1125, 536] on div "Rachel LaSala INCL. ON ALL EMAILS rachel@idasports.com 631 445-9607 Yes" at bounding box center [737, 531] width 976 height 39
copy div "631 445-9607"
drag, startPoint x: 628, startPoint y: 617, endPoint x: 790, endPoint y: 610, distance: 162.2
click at [776, 610] on div "Sarah Hill INCL. ON ALL EMAILS sarah@idasports.com - No" at bounding box center [737, 625] width 976 height 39
copy div "sarah@idasports.com"
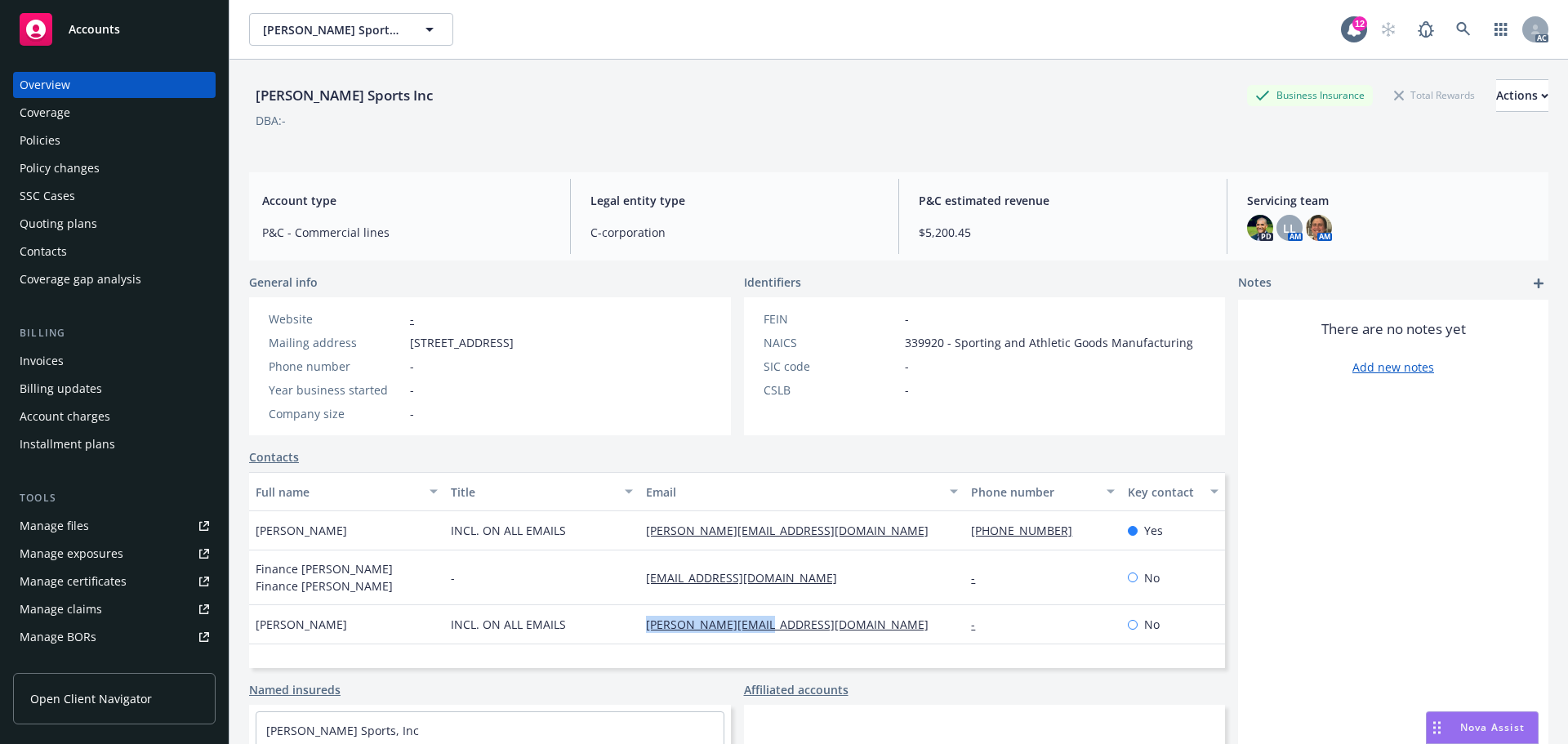
drag, startPoint x: 401, startPoint y: 346, endPoint x: 574, endPoint y: 338, distance: 173.2
click at [520, 338] on div "Mailing address 1321 Upland Drive PMB 20604, Houston, TX, 77043" at bounding box center [391, 342] width 258 height 17
copy div "1321 Upland Drive PMB 20604,"
drag, startPoint x: 624, startPoint y: 342, endPoint x: 579, endPoint y: 345, distance: 45.1
click at [514, 345] on span "1321 Upland Drive PMB 20604, Houston, TX, 77043" at bounding box center [462, 342] width 104 height 17
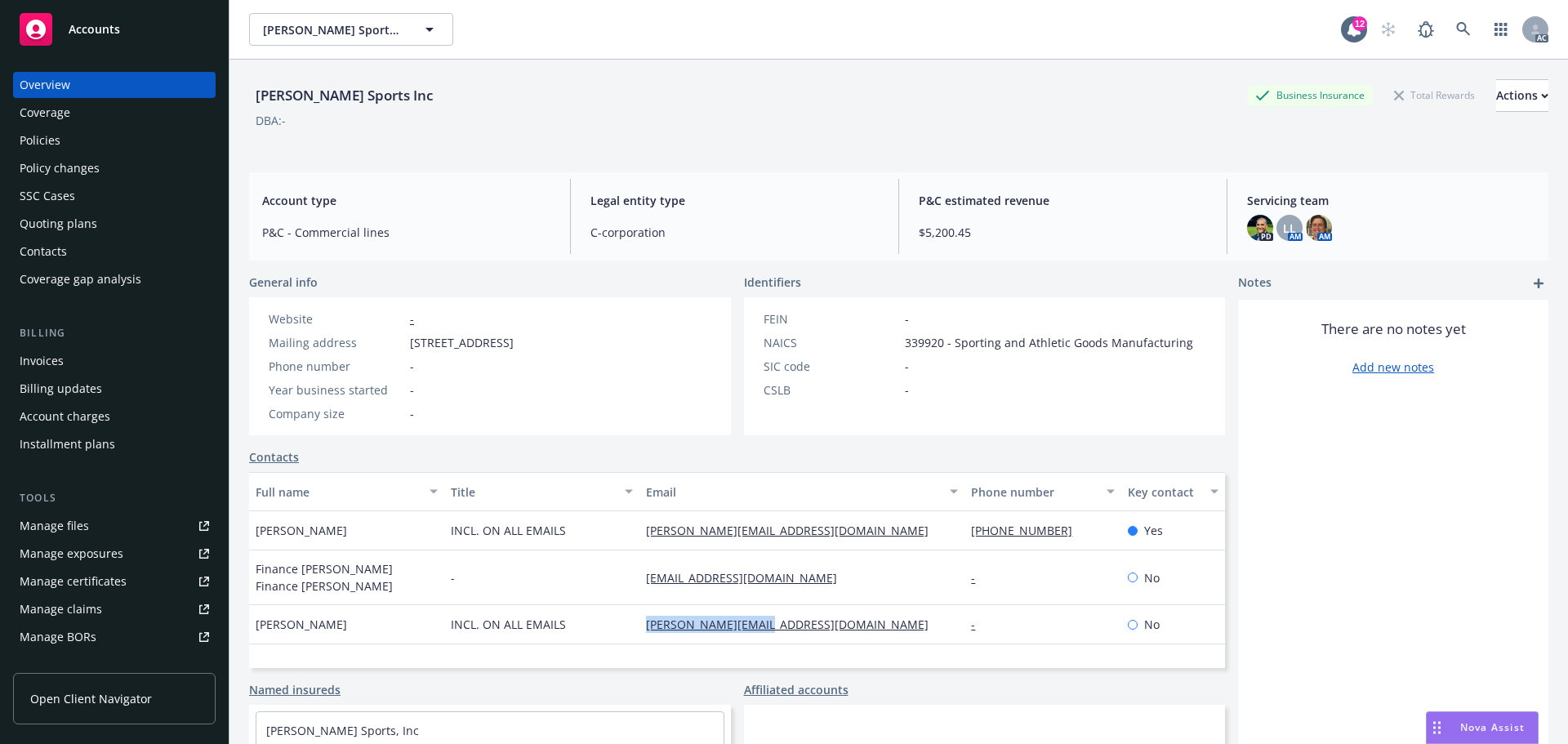
drag, startPoint x: 663, startPoint y: 346, endPoint x: 650, endPoint y: 345, distance: 13.0
click at [533, 345] on div "Website - Mailing address 1321 Upland Drive PMB 20604, Houston, TX, 77043 Phone…" at bounding box center [391, 367] width 284 height 138
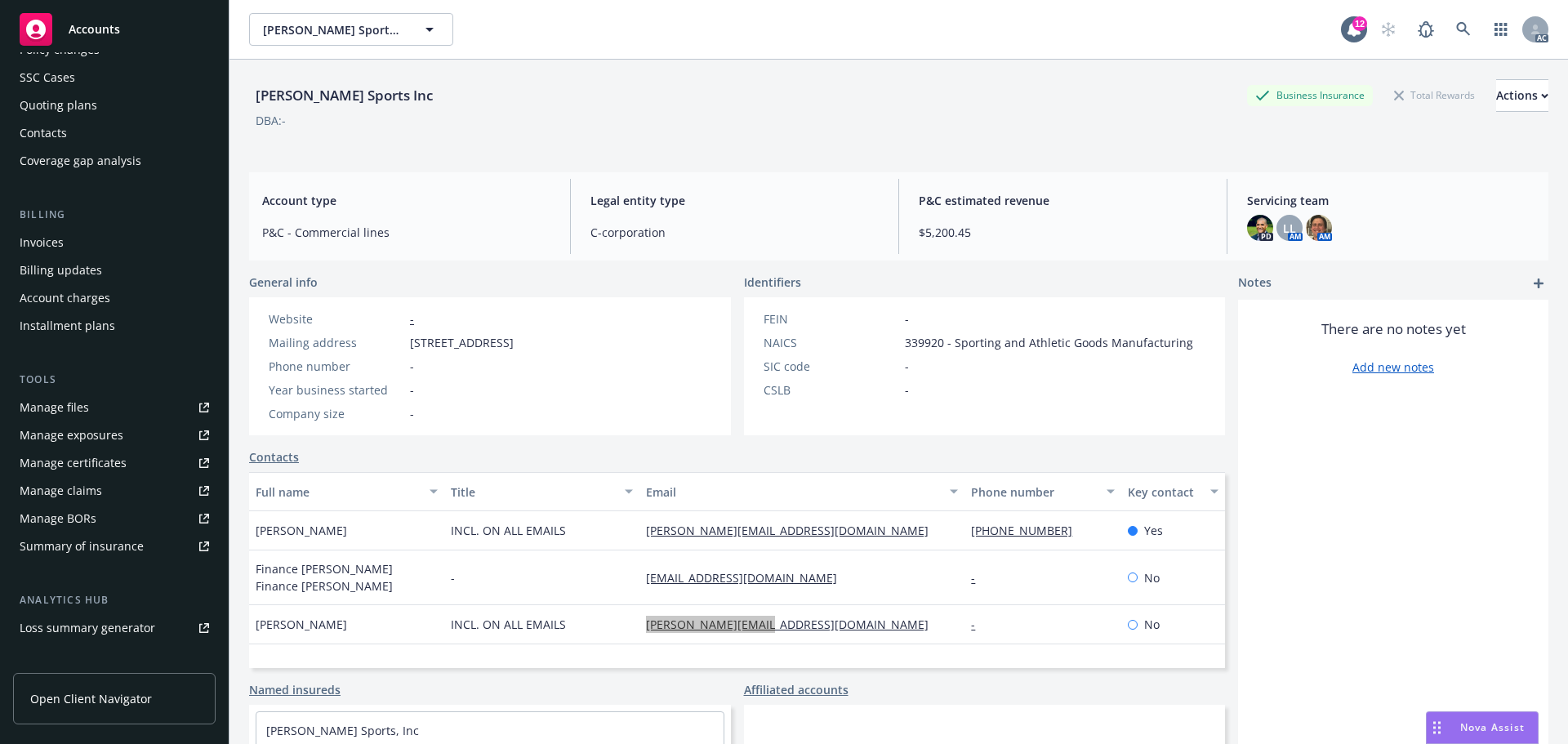
scroll to position [292, 0]
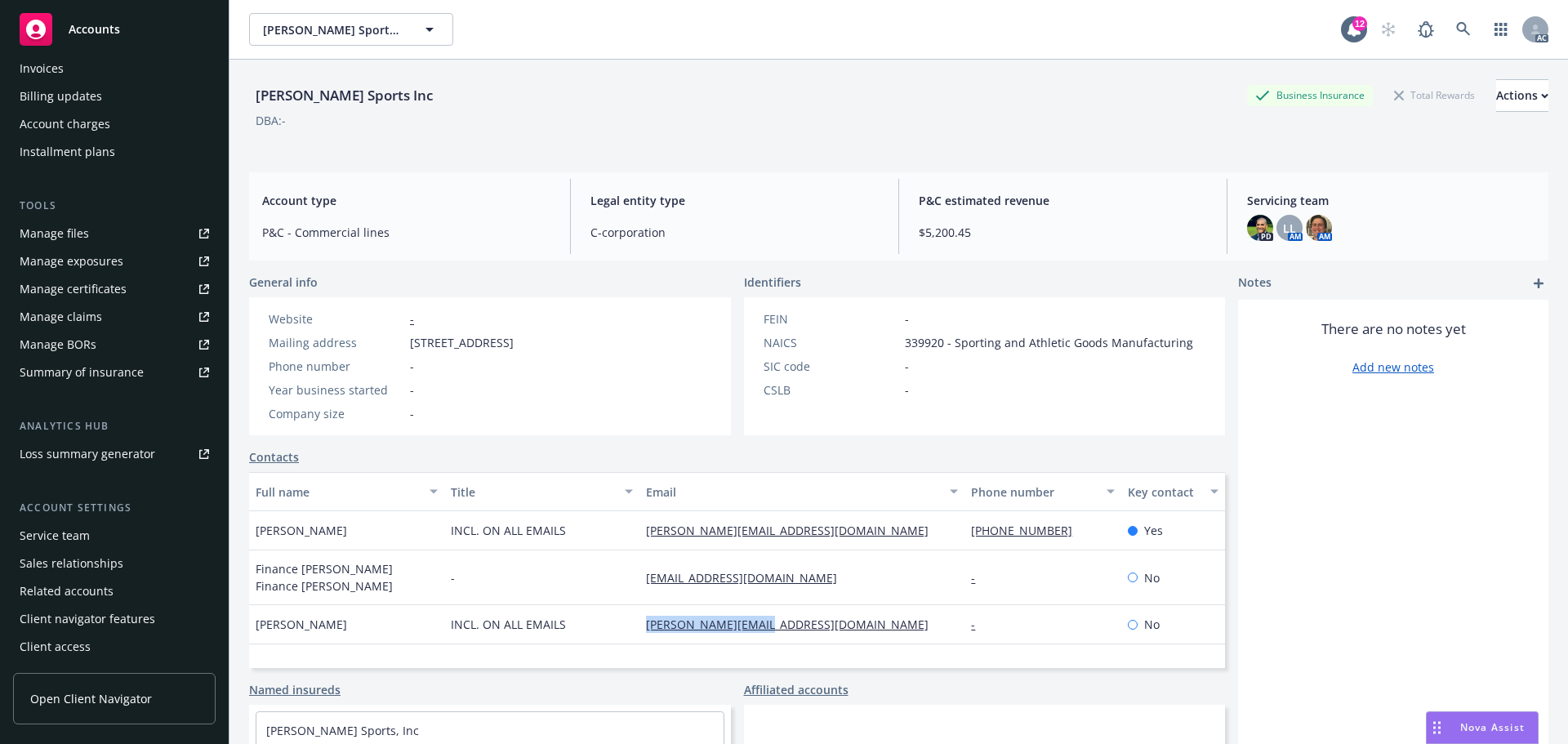
click at [79, 541] on div "Service team" at bounding box center [55, 535] width 70 height 26
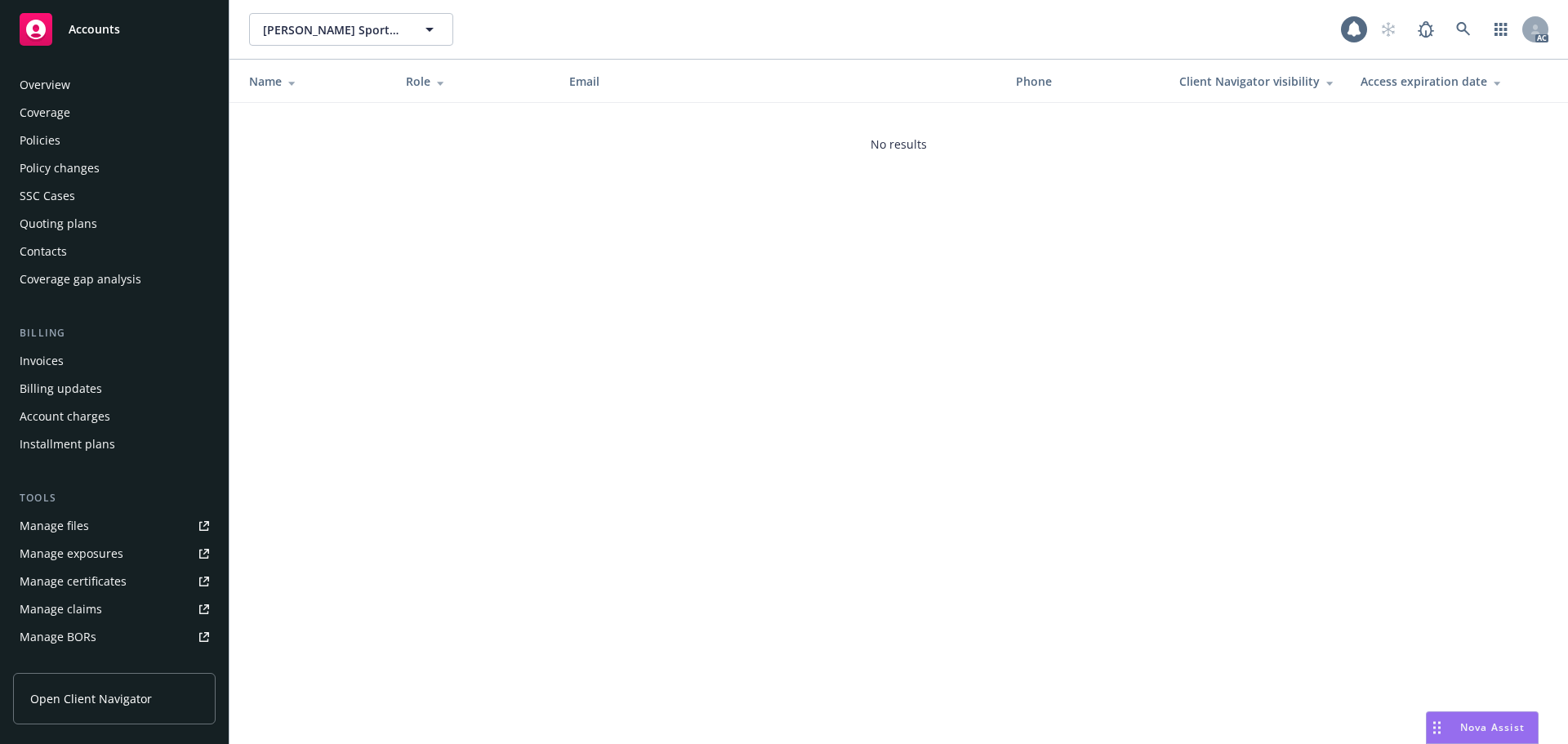
scroll to position [292, 0]
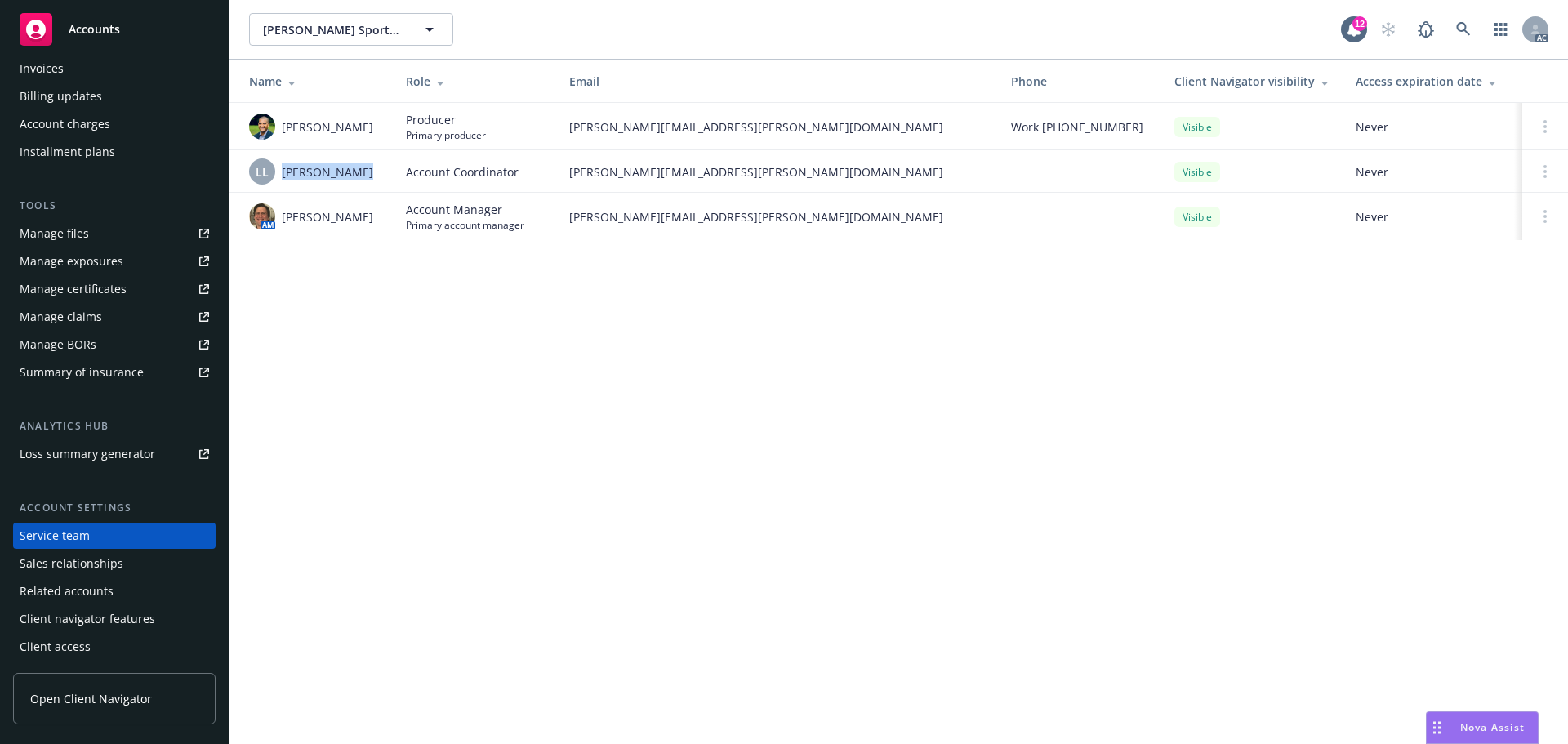
drag, startPoint x: 354, startPoint y: 171, endPoint x: 279, endPoint y: 173, distance: 75.0
click at [279, 173] on div "LL Lacy Lipetzky" at bounding box center [315, 171] width 131 height 26
drag, startPoint x: 380, startPoint y: 217, endPoint x: 281, endPoint y: 216, distance: 99.0
click at [281, 216] on td "AM Nicholas Baldwin" at bounding box center [311, 216] width 163 height 48
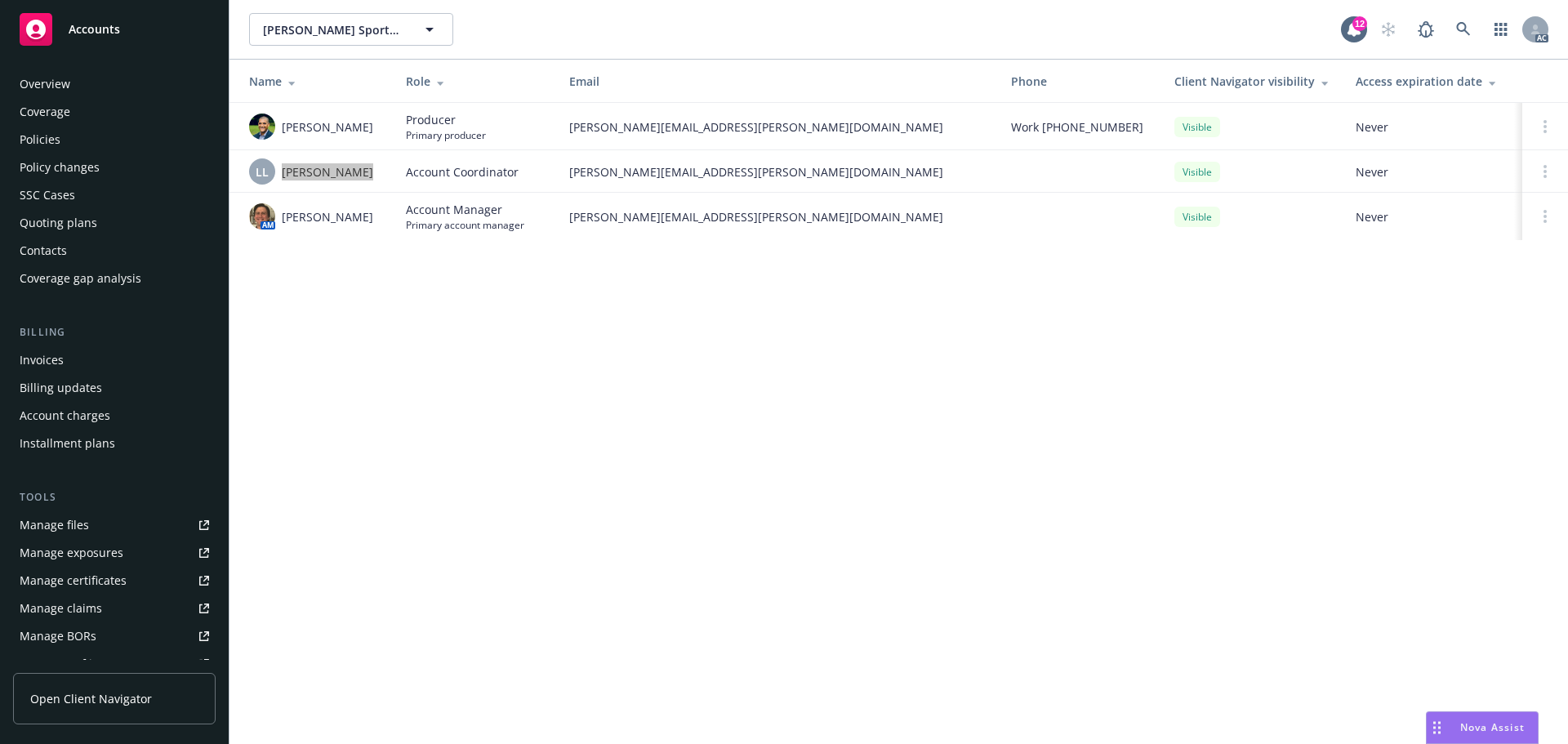
scroll to position [0, 0]
drag, startPoint x: 82, startPoint y: 146, endPoint x: 221, endPoint y: 160, distance: 139.7
click at [82, 146] on div "Policies" at bounding box center [114, 140] width 189 height 26
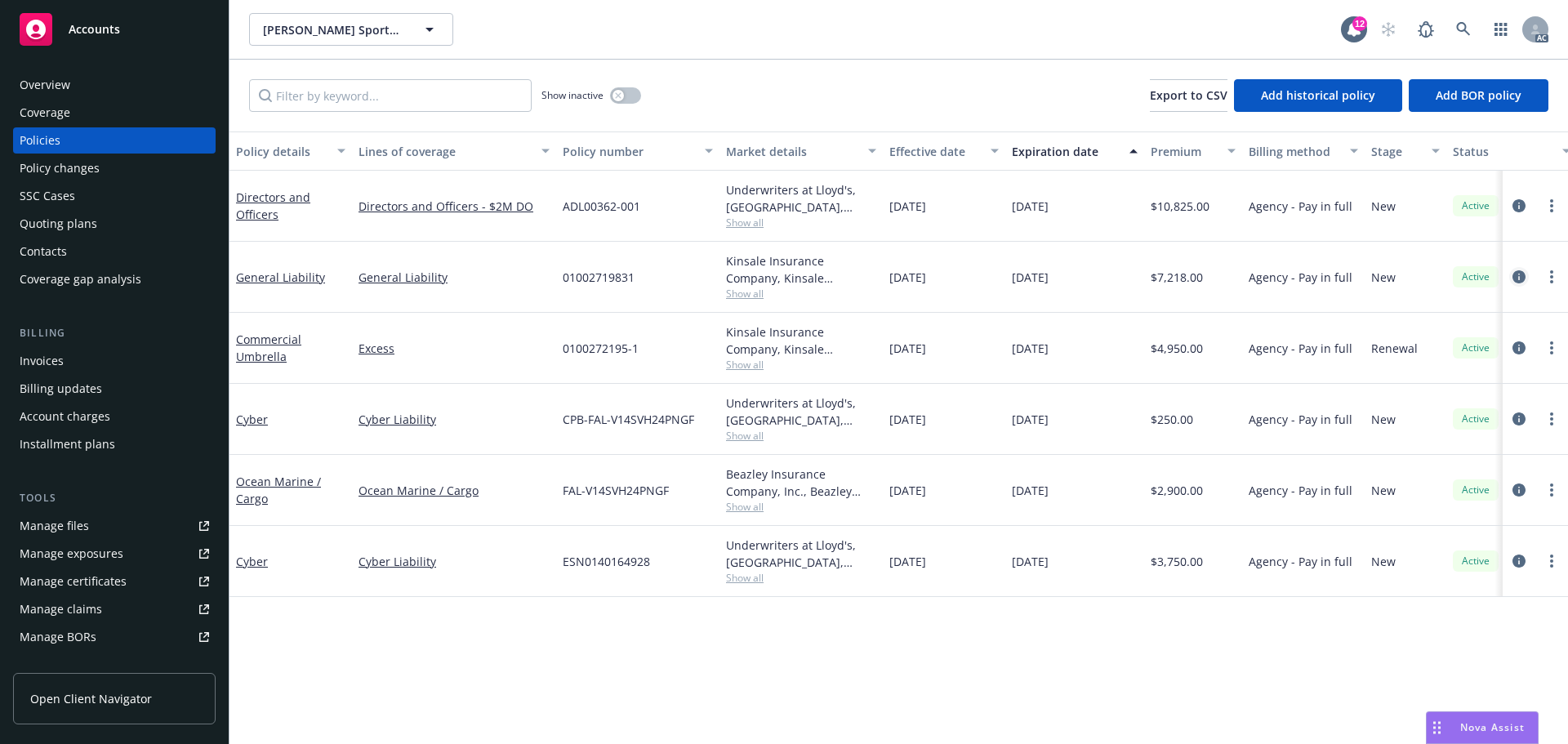
click at [1520, 274] on icon "circleInformation" at bounding box center [1519, 277] width 13 height 13
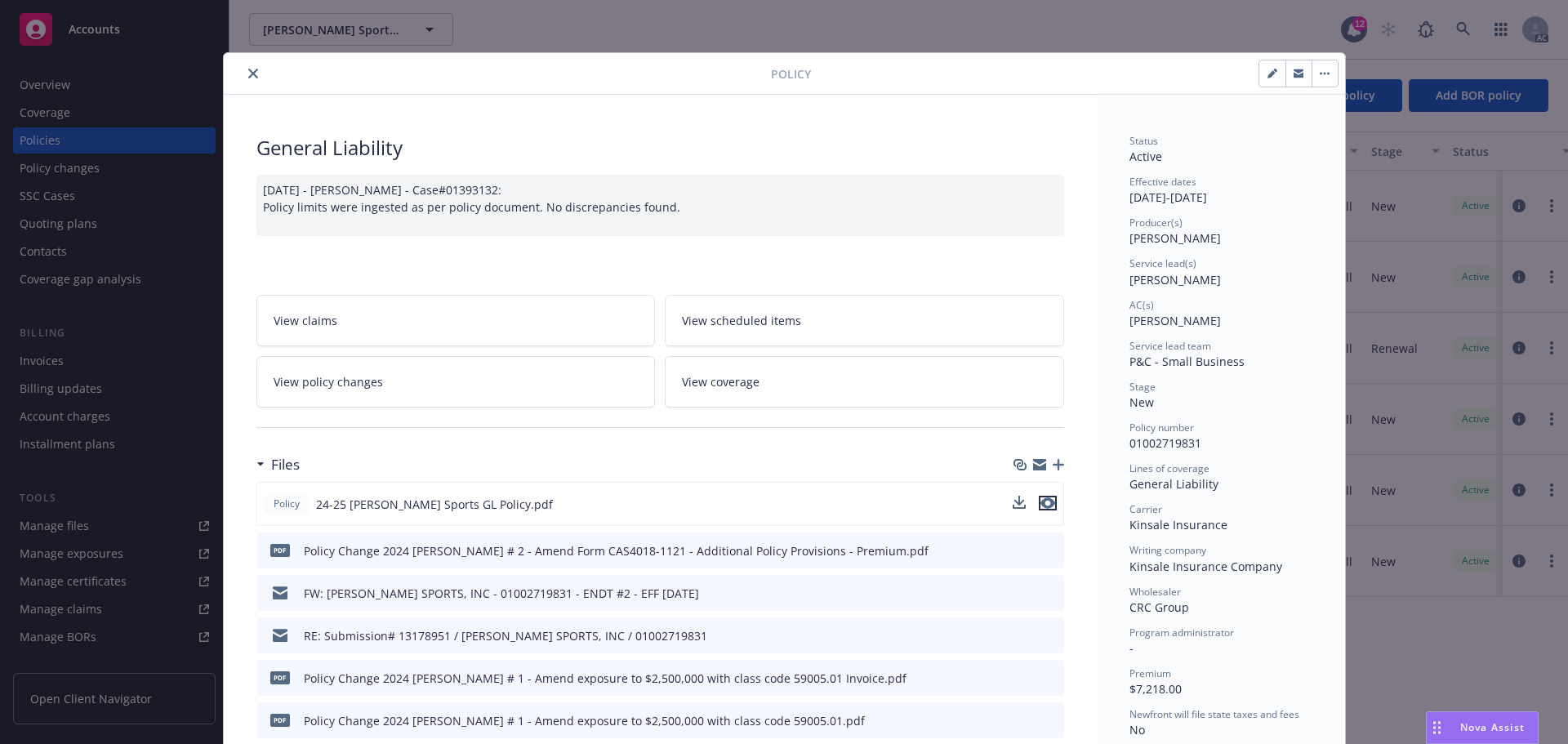
click at [1045, 502] on icon "preview file" at bounding box center [1048, 503] width 14 height 12
click at [250, 76] on icon "close" at bounding box center [253, 74] width 10 height 10
click at [43, 520] on div "Manage files" at bounding box center [54, 525] width 69 height 26
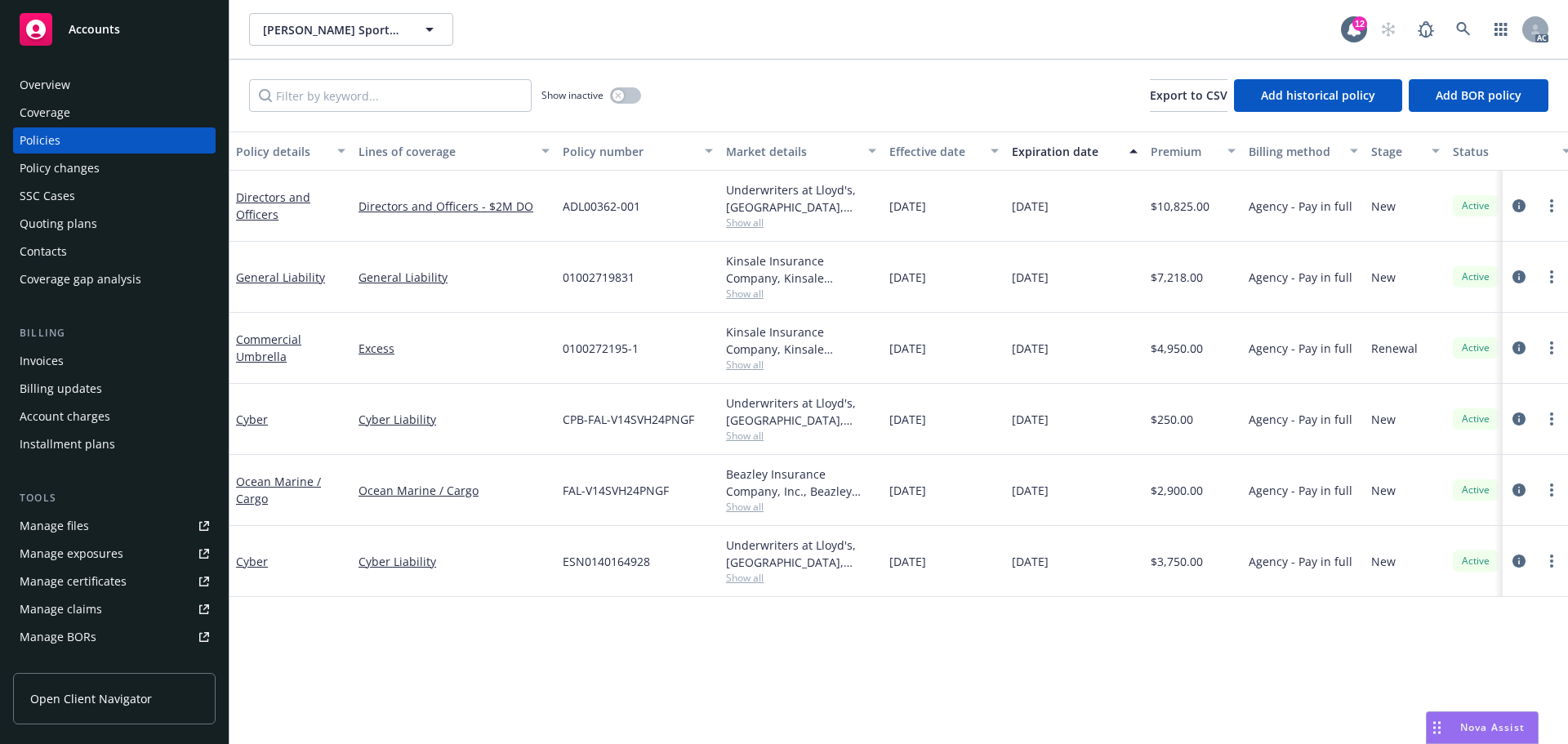
click at [58, 83] on div "Overview" at bounding box center [45, 84] width 50 height 26
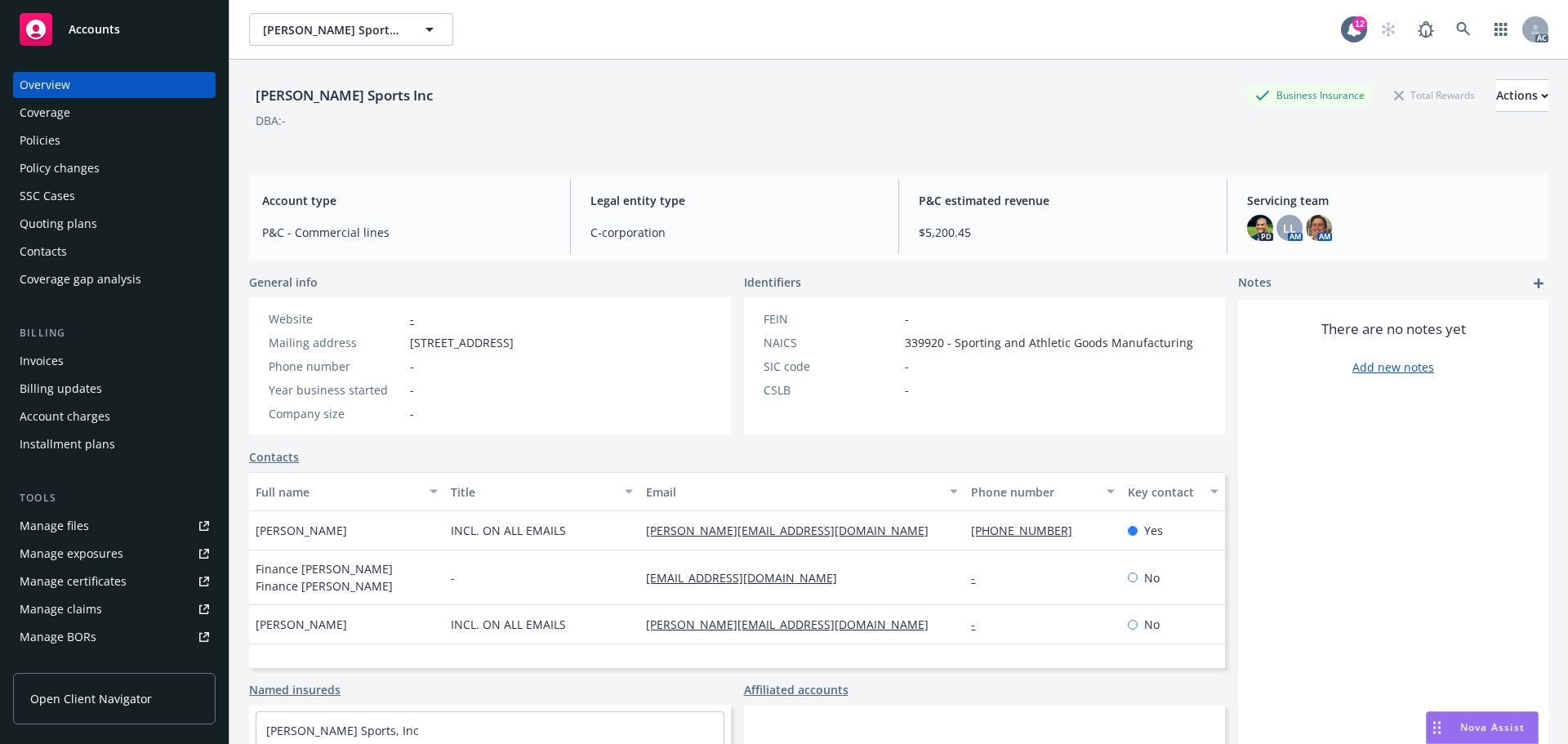
drag, startPoint x: 404, startPoint y: 337, endPoint x: 572, endPoint y: 344, distance: 168.1
click at [520, 344] on div "Mailing address 1321 Upland Drive PMB 20604, Houston, TX, 77043" at bounding box center [391, 342] width 258 height 17
drag, startPoint x: 623, startPoint y: 342, endPoint x: 581, endPoint y: 342, distance: 42.0
click at [514, 342] on span "1321 Upland Drive PMB 20604, Houston, TX, 77043" at bounding box center [462, 342] width 104 height 17
drag, startPoint x: 693, startPoint y: 338, endPoint x: 648, endPoint y: 340, distance: 45.0
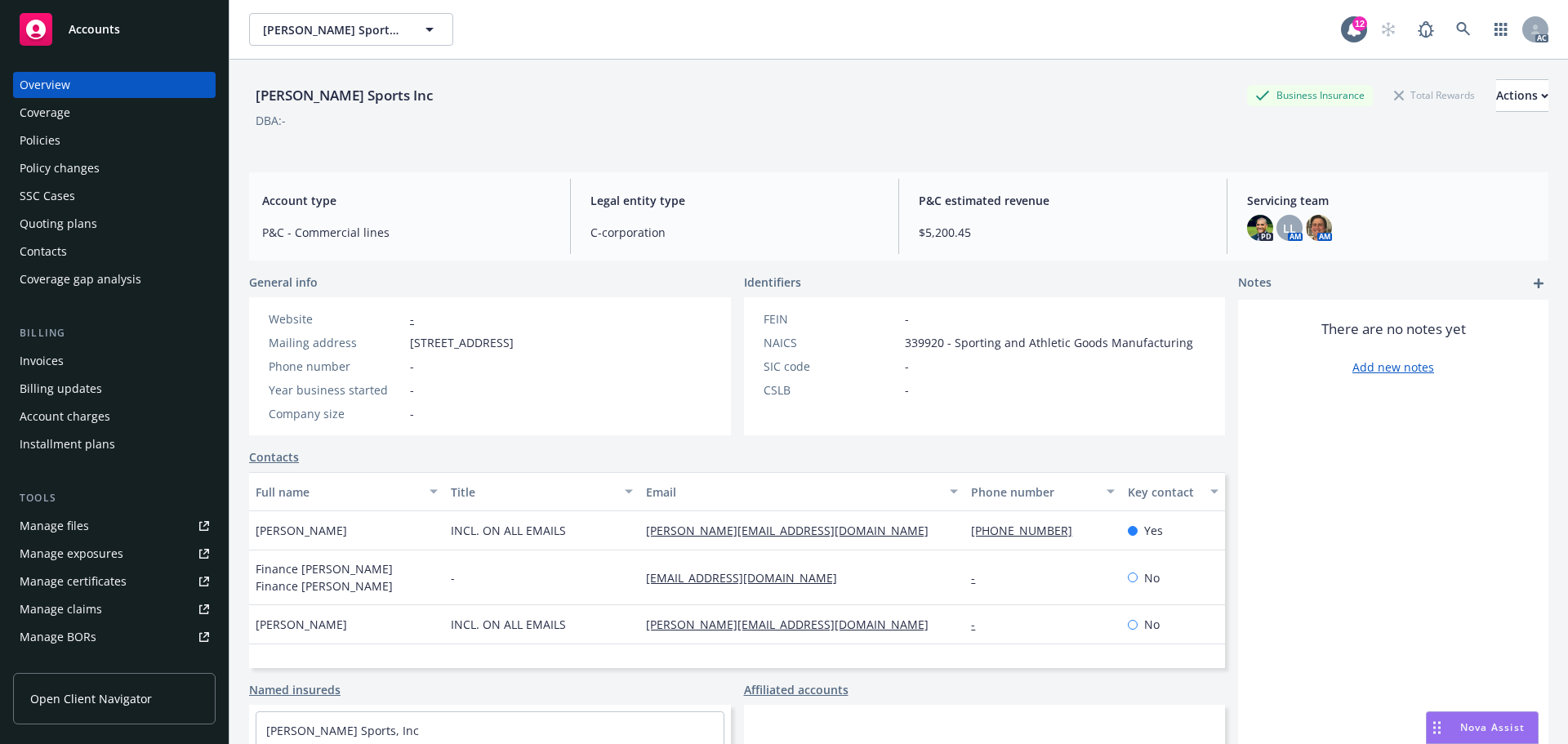
click at [533, 340] on div "Website - Mailing address 1321 Upland Drive PMB 20604, Houston, TX, 77043 Phone…" at bounding box center [391, 367] width 284 height 138
click at [905, 347] on span "339920 - Sporting and Athletic Goods Manufacturing" at bounding box center [1049, 342] width 289 height 17
drag, startPoint x: 895, startPoint y: 344, endPoint x: 936, endPoint y: 342, distance: 41.0
click at [936, 342] on div "NAICS 339920 - Sporting and Athletic Goods Manufacturing" at bounding box center [979, 342] width 443 height 17
drag, startPoint x: 574, startPoint y: 528, endPoint x: 435, endPoint y: 528, distance: 139.0
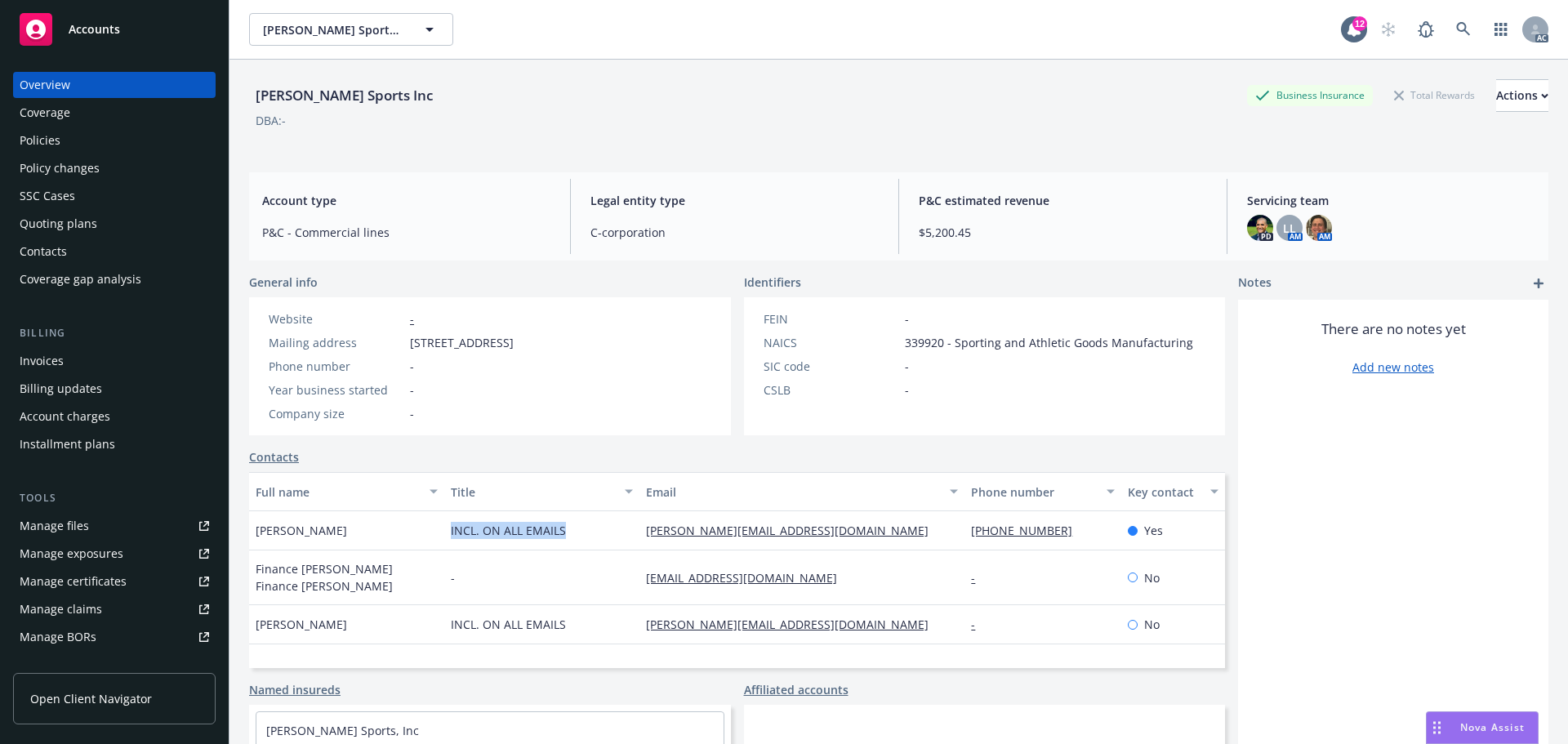
click at [435, 528] on div "Rachel LaSala INCL. ON ALL EMAILS rachel@idasports.com 631 445-9607 Yes" at bounding box center [737, 531] width 976 height 39
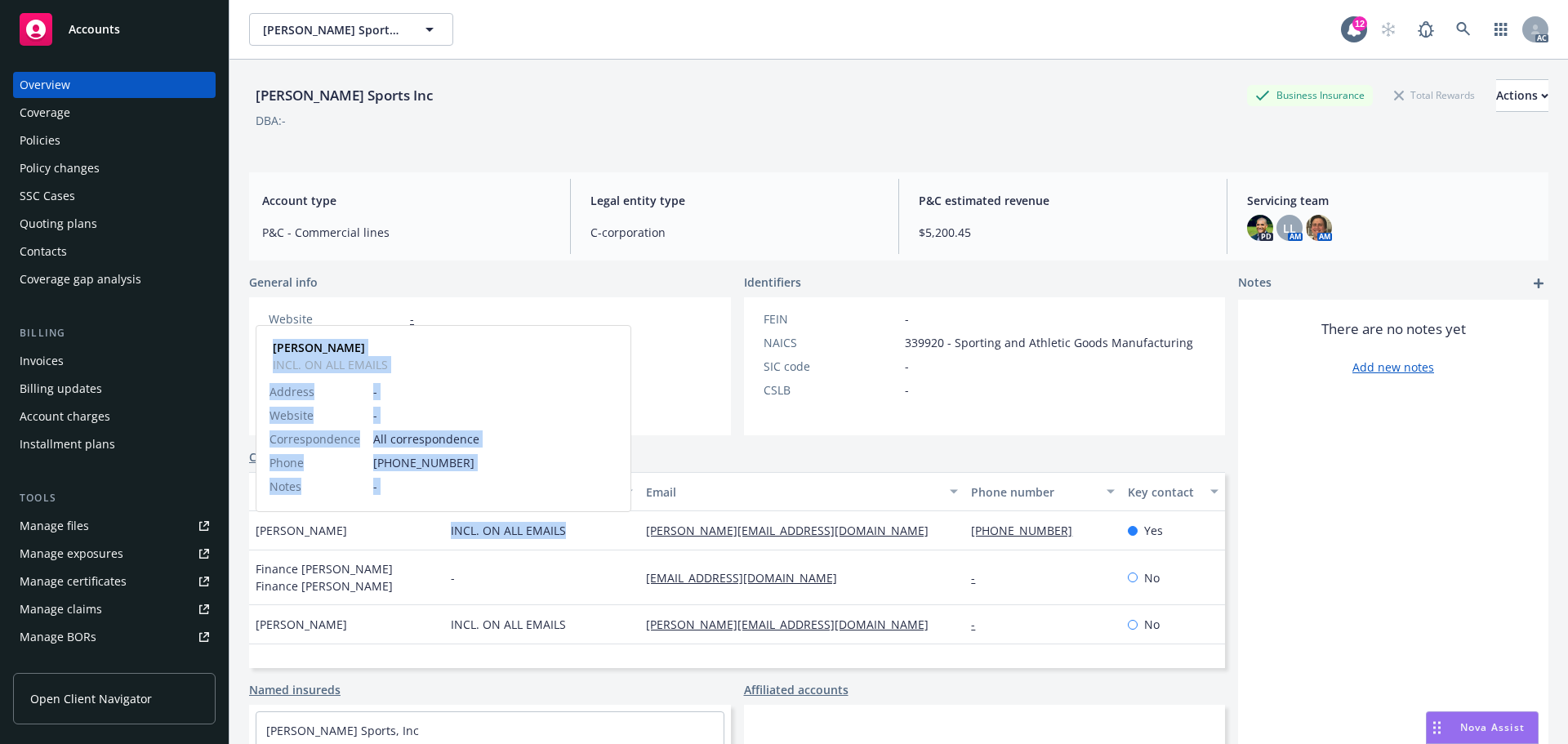
click at [337, 530] on div "Rachel LaSala Rachel LaSala INCL. ON ALL EMAILS Address - Website - Corresponde…" at bounding box center [347, 531] width 195 height 39
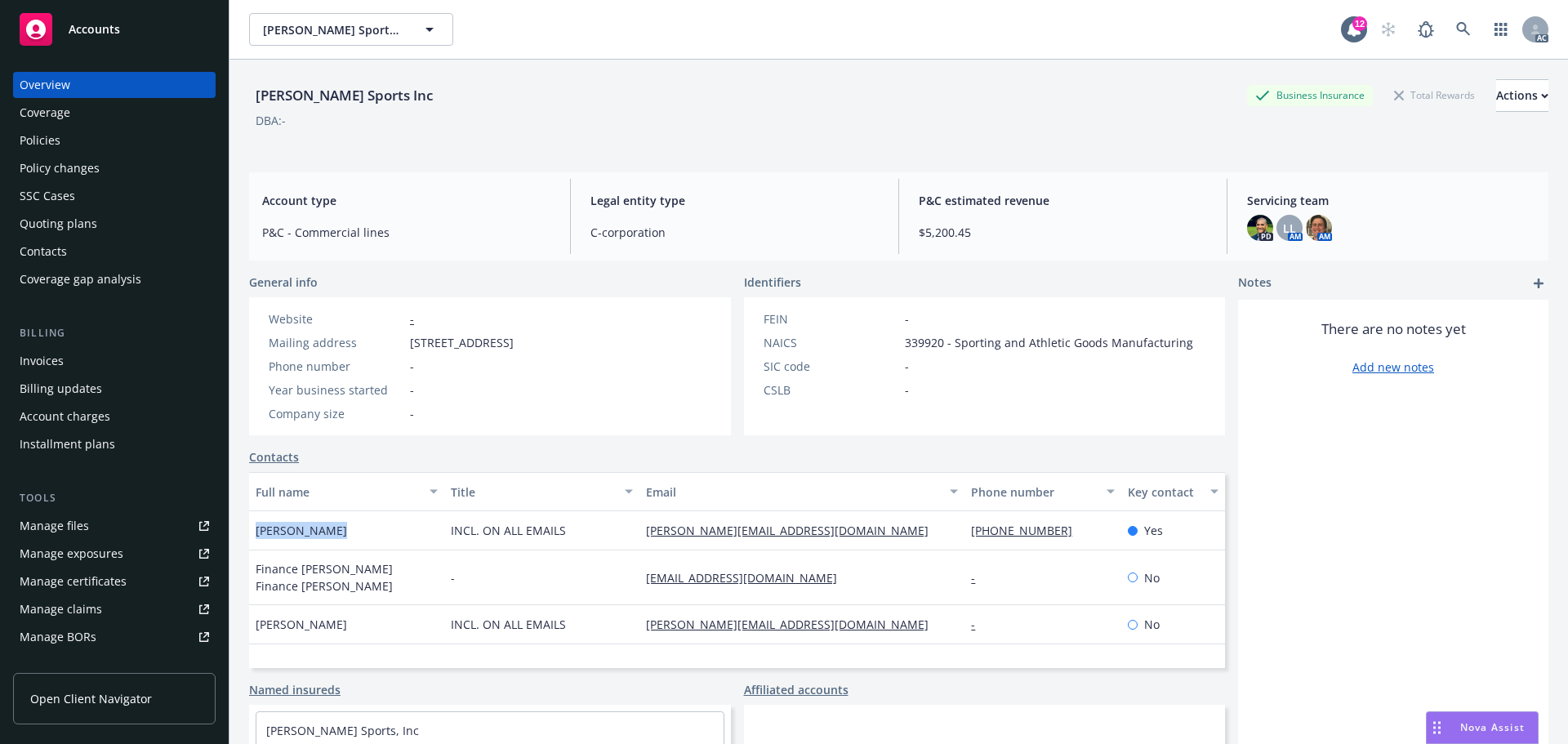
drag, startPoint x: 344, startPoint y: 527, endPoint x: 256, endPoint y: 528, distance: 88.0
click at [256, 528] on div "Rachel LaSala" at bounding box center [347, 531] width 195 height 39
drag, startPoint x: 946, startPoint y: 528, endPoint x: 1067, endPoint y: 526, distance: 121.0
click at [1067, 526] on div "Rachel LaSala INCL. ON ALL EMAILS rachel@idasports.com 631 445-9607 Yes" at bounding box center [737, 531] width 976 height 39
drag, startPoint x: 619, startPoint y: 530, endPoint x: 830, endPoint y: 530, distance: 211.0
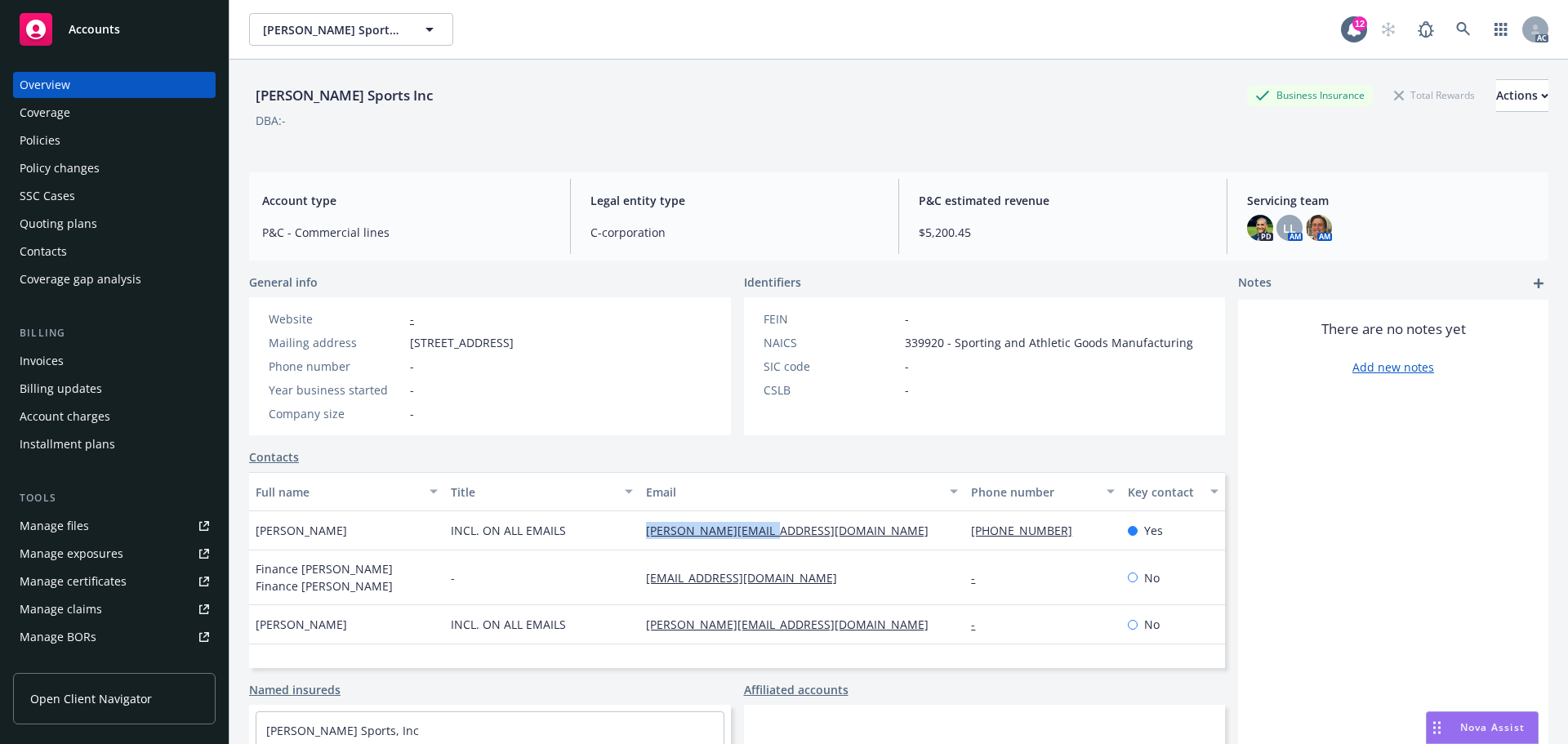
click at [830, 530] on div "Rachel LaSala INCL. ON ALL EMAILS rachel@idasports.com 631 445-9607 Yes" at bounding box center [737, 531] width 976 height 39
click at [70, 136] on div "Policies" at bounding box center [114, 140] width 189 height 26
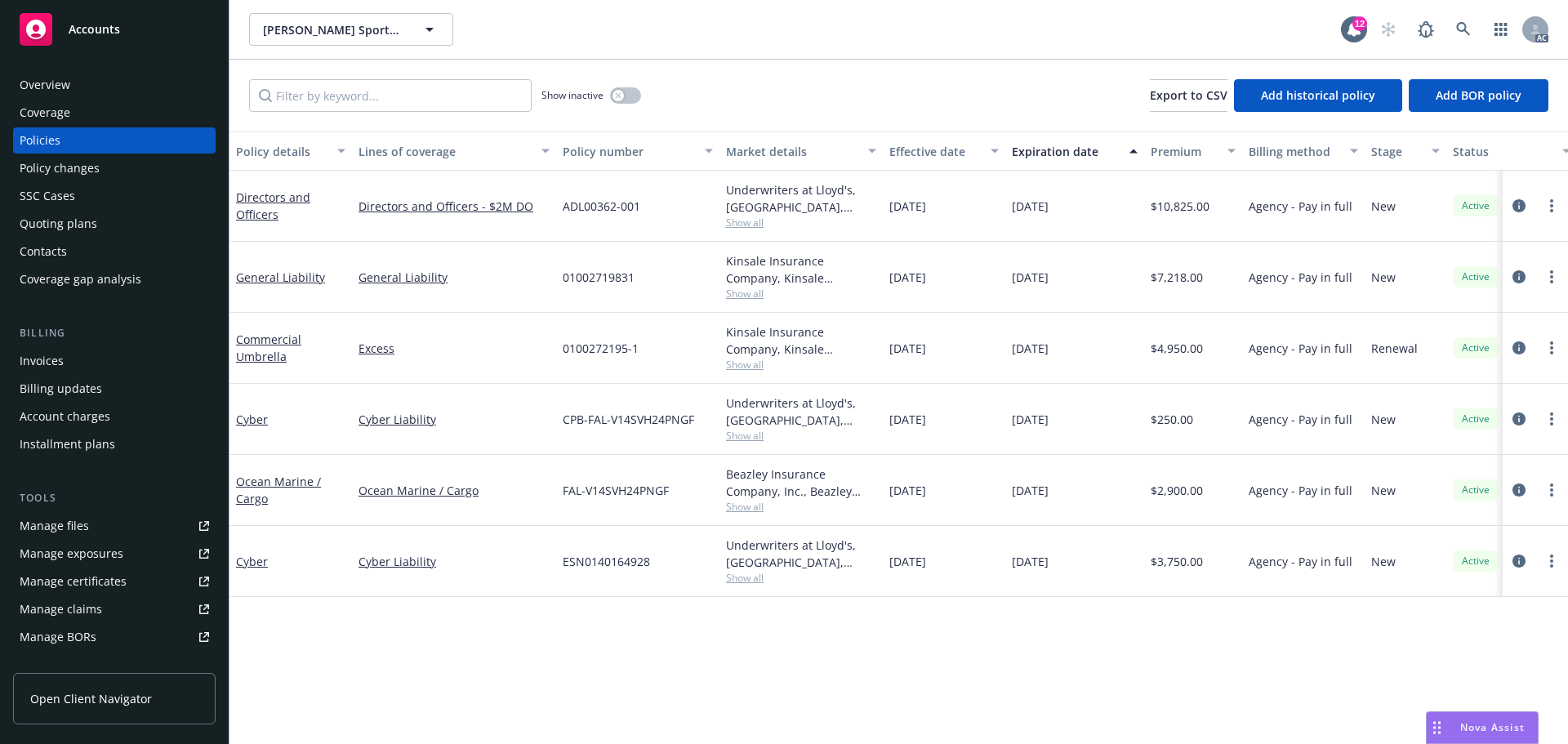
drag, startPoint x: 962, startPoint y: 282, endPoint x: 925, endPoint y: 285, distance: 37.1
click at [925, 285] on div "11/27/2024" at bounding box center [944, 277] width 123 height 71
drag, startPoint x: 1094, startPoint y: 275, endPoint x: 1048, endPoint y: 281, distance: 46.4
click at [1048, 281] on div "11/27/2025" at bounding box center [1075, 277] width 139 height 71
drag, startPoint x: 710, startPoint y: 281, endPoint x: 723, endPoint y: 288, distance: 14.8
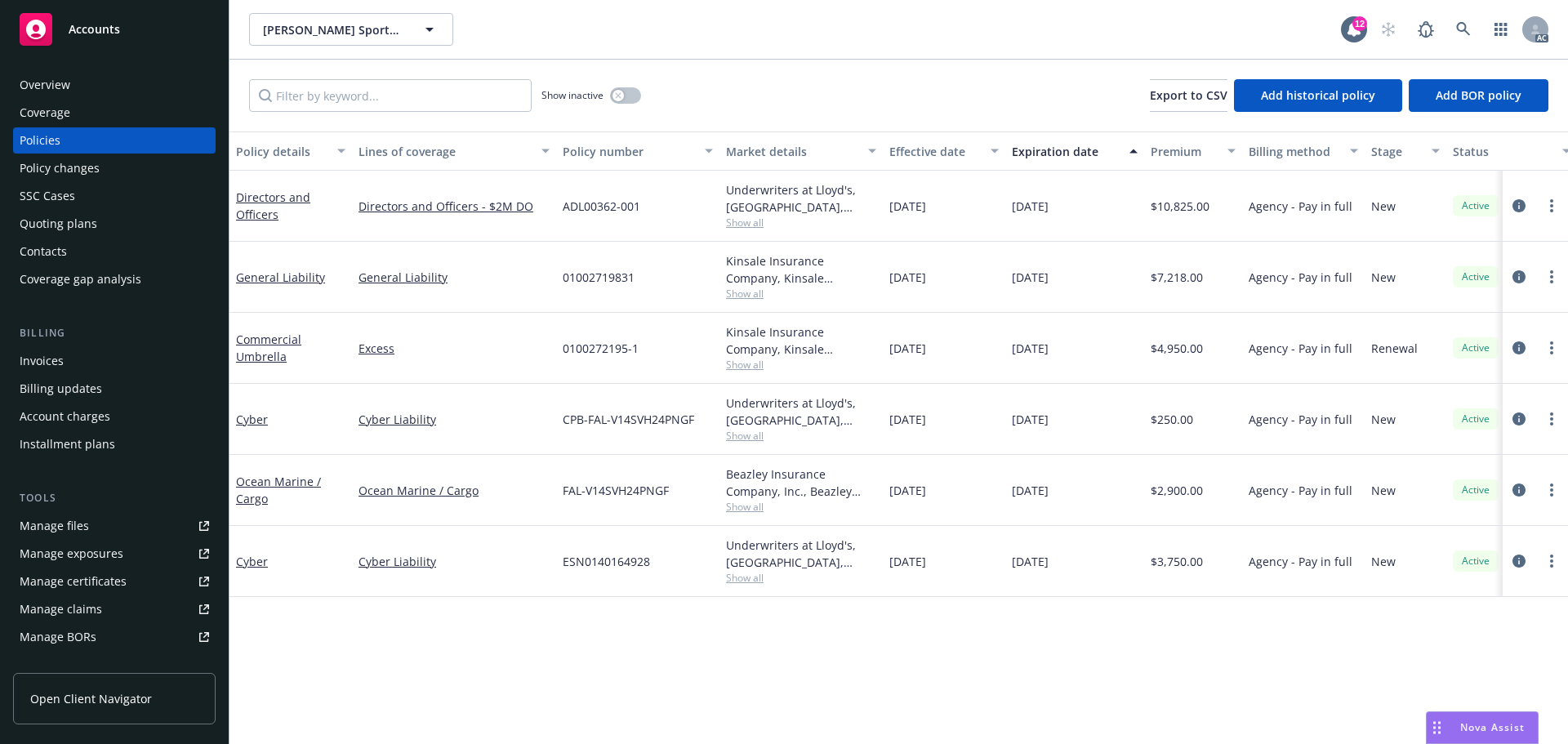
click at [710, 281] on div "01002719831" at bounding box center [637, 277] width 163 height 71
click at [732, 291] on span "Show all" at bounding box center [801, 293] width 151 height 13
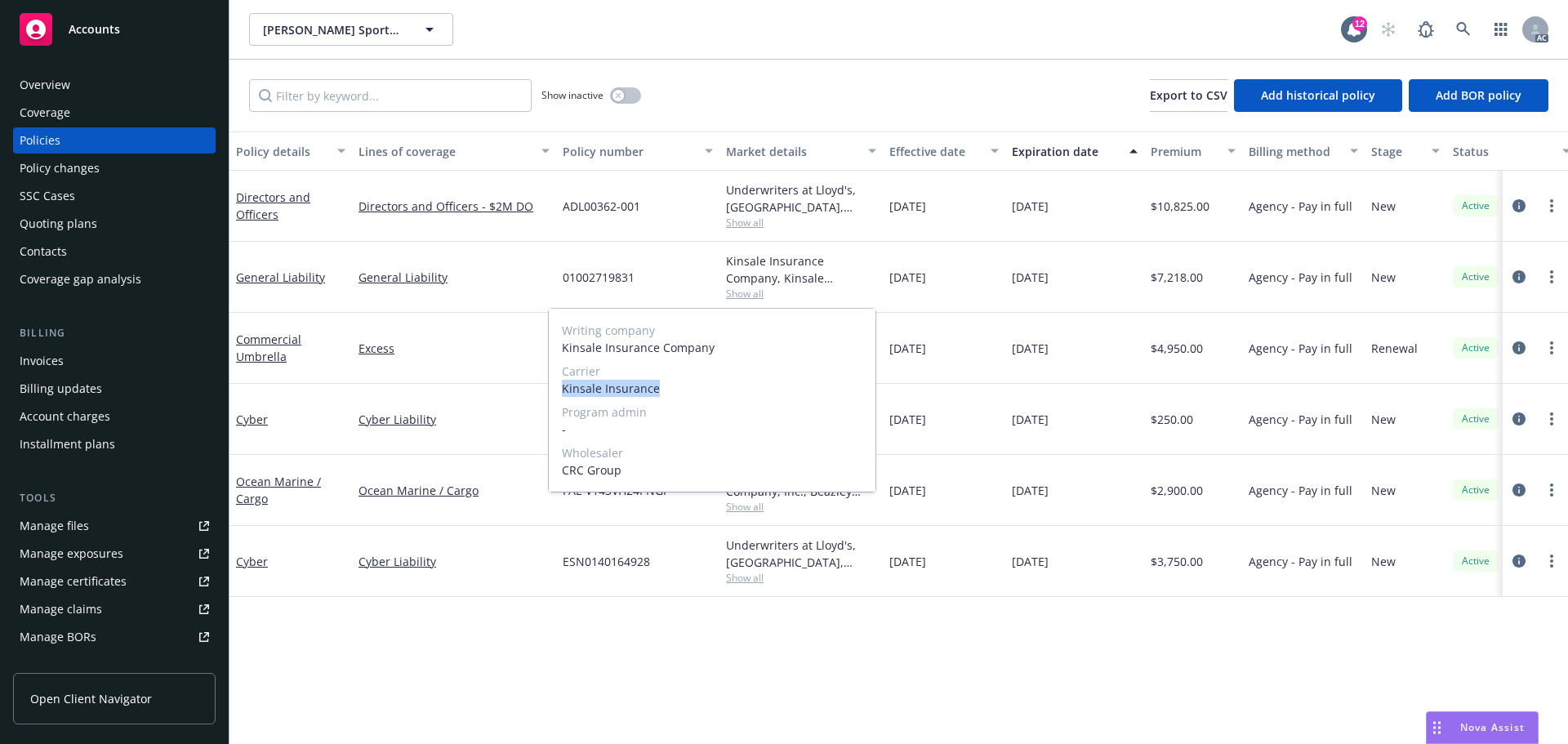
drag, startPoint x: 655, startPoint y: 384, endPoint x: 561, endPoint y: 387, distance: 94.0
click at [561, 387] on div "Writing company Kinsale Insurance Company Carrier Kinsale Insurance Program adm…" at bounding box center [712, 400] width 326 height 183
drag, startPoint x: 794, startPoint y: 363, endPoint x: 746, endPoint y: 334, distance: 56.1
click at [794, 363] on span "Carrier" at bounding box center [712, 371] width 300 height 17
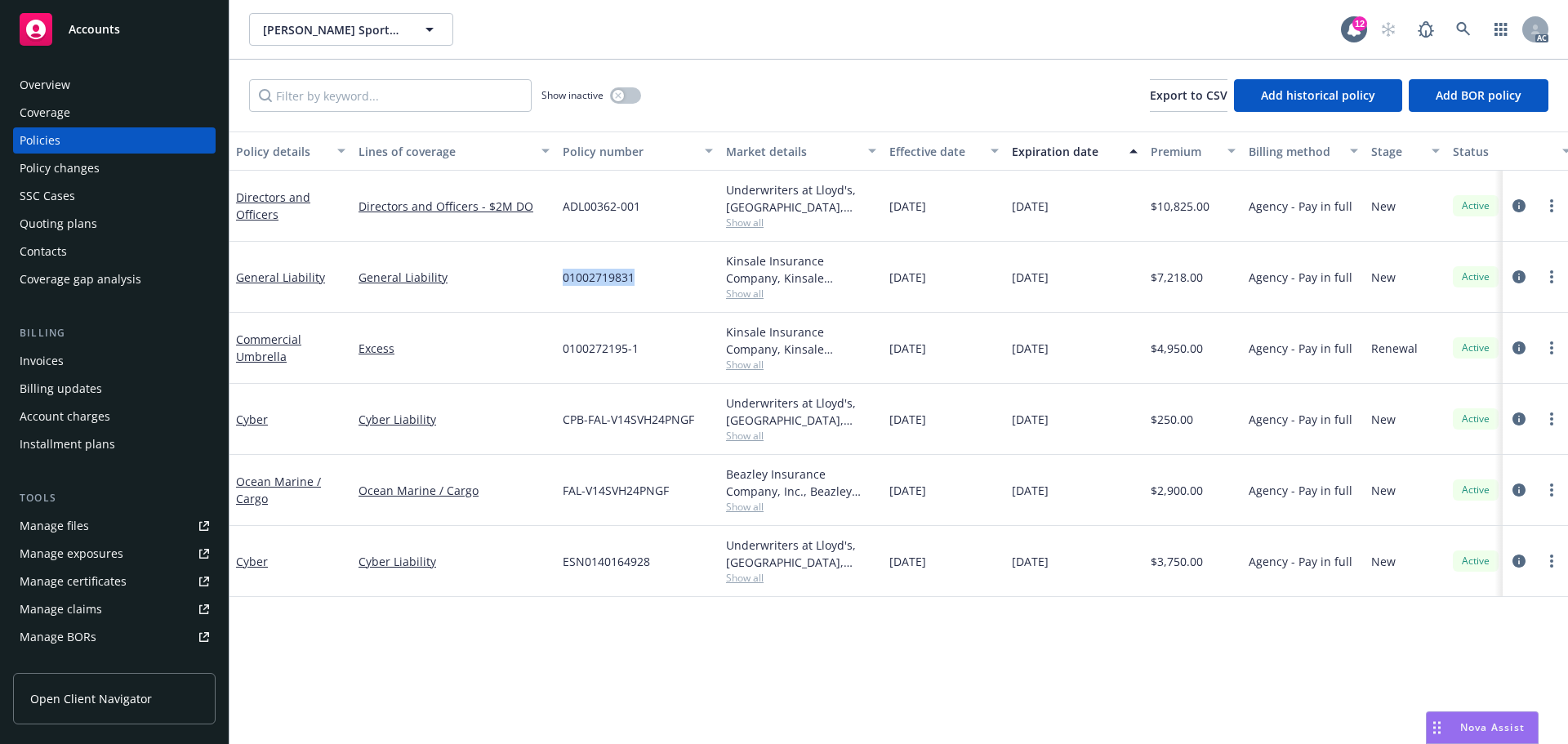
drag, startPoint x: 657, startPoint y: 287, endPoint x: 565, endPoint y: 285, distance: 92.0
click at [565, 285] on div "01002719831" at bounding box center [637, 277] width 163 height 71
drag, startPoint x: 1217, startPoint y: 283, endPoint x: 1160, endPoint y: 290, distance: 57.4
click at [1160, 290] on div "$7,218.00" at bounding box center [1192, 277] width 98 height 71
drag, startPoint x: 974, startPoint y: 288, endPoint x: 888, endPoint y: 287, distance: 86.0
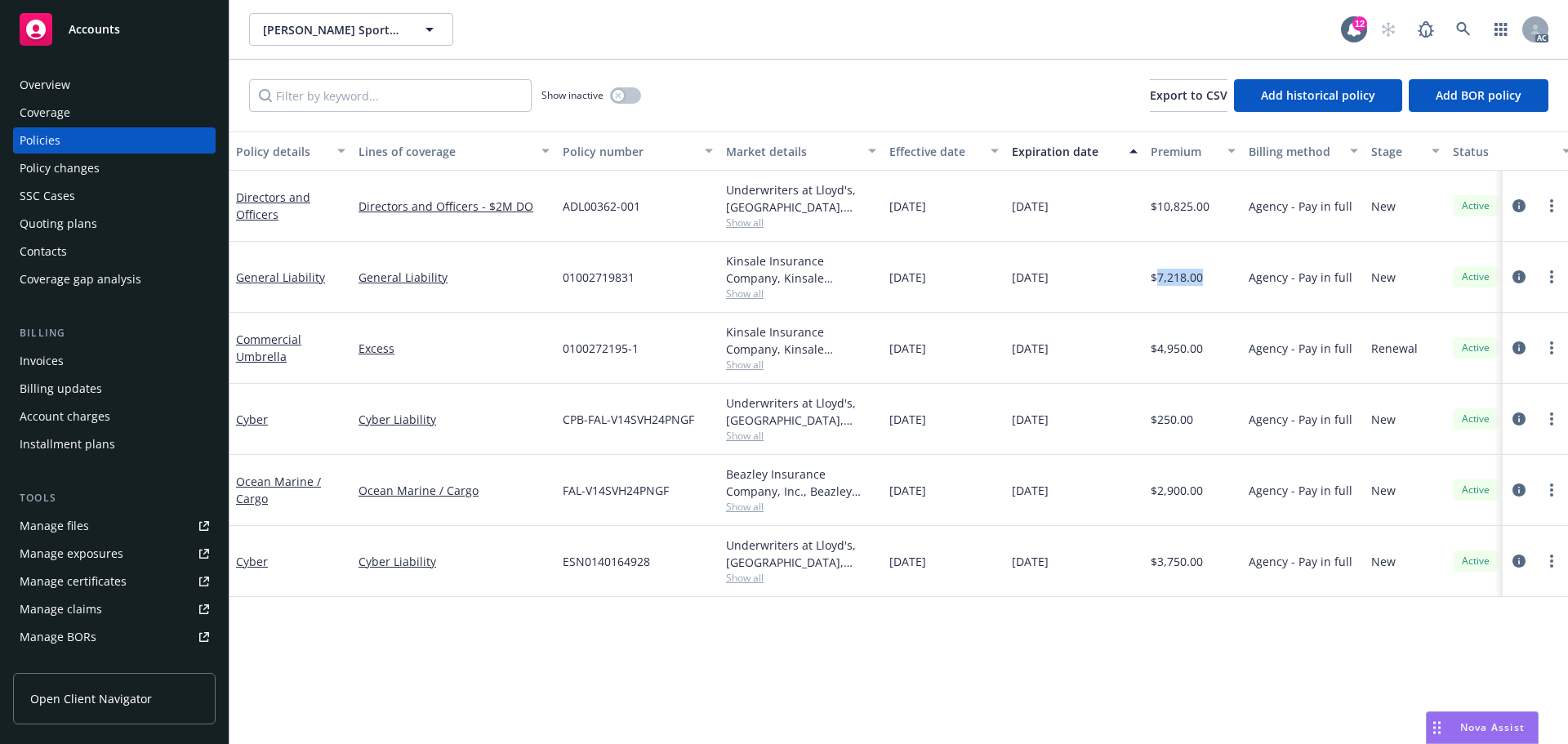
click at [888, 287] on div "11/27/2024" at bounding box center [944, 277] width 123 height 71
drag, startPoint x: 1084, startPoint y: 283, endPoint x: 1004, endPoint y: 283, distance: 80.0
click at [1004, 283] on div "General Liability General Liability 01002719831 Kinsale Insurance Company, Kins…" at bounding box center [1018, 277] width 1576 height 71
click at [967, 428] on div "11/27/2024" at bounding box center [944, 419] width 123 height 71
drag, startPoint x: 441, startPoint y: 353, endPoint x: 349, endPoint y: 358, distance: 92.1
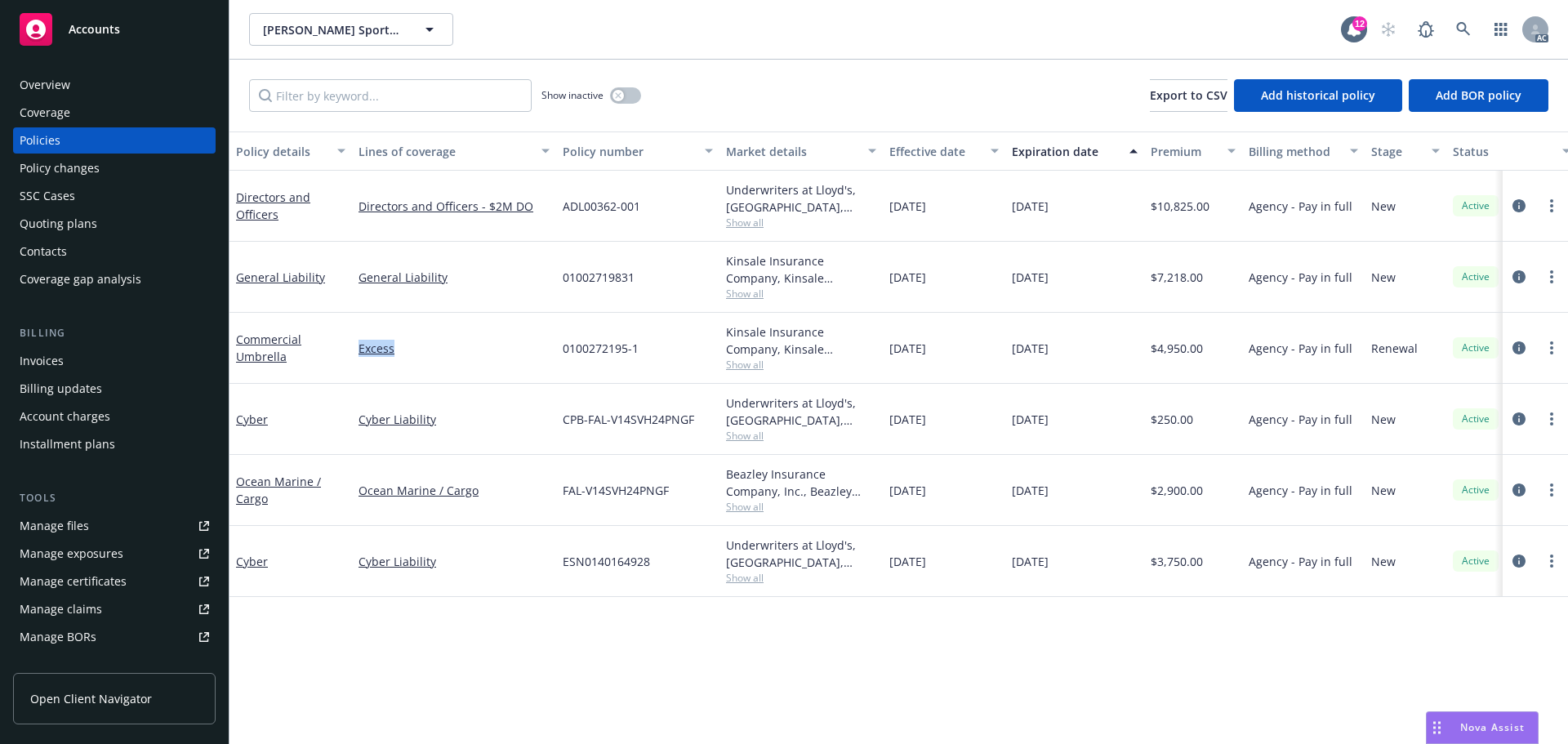
click at [349, 358] on div "Commercial Umbrella Excess 0100272195-1 Kinsale Insurance Company, Kinsale Insu…" at bounding box center [1018, 348] width 1576 height 71
drag, startPoint x: 495, startPoint y: 280, endPoint x: 404, endPoint y: 290, distance: 91.5
click at [404, 290] on div "General Liability" at bounding box center [455, 277] width 204 height 71
click at [754, 290] on span "Show all" at bounding box center [801, 293] width 151 height 13
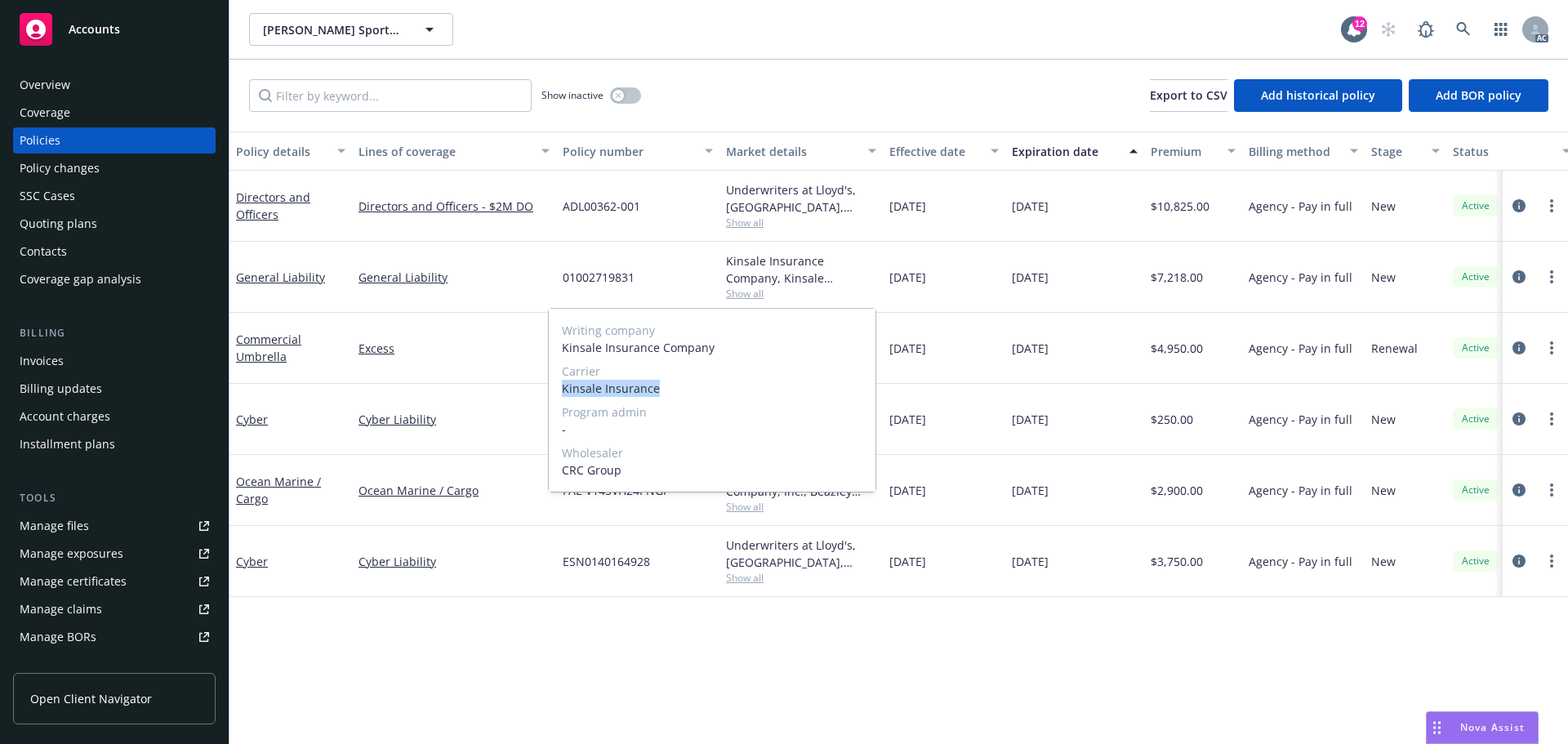
drag, startPoint x: 680, startPoint y: 390, endPoint x: 550, endPoint y: 389, distance: 130.0
click at [550, 389] on div "Writing company Kinsale Insurance Company Carrier Kinsale Insurance Program adm…" at bounding box center [712, 400] width 326 height 183
click at [731, 191] on div "Underwriters at Lloyd's, London, Lloyd's of London, RT Specialty Insurance Serv…" at bounding box center [801, 198] width 151 height 34
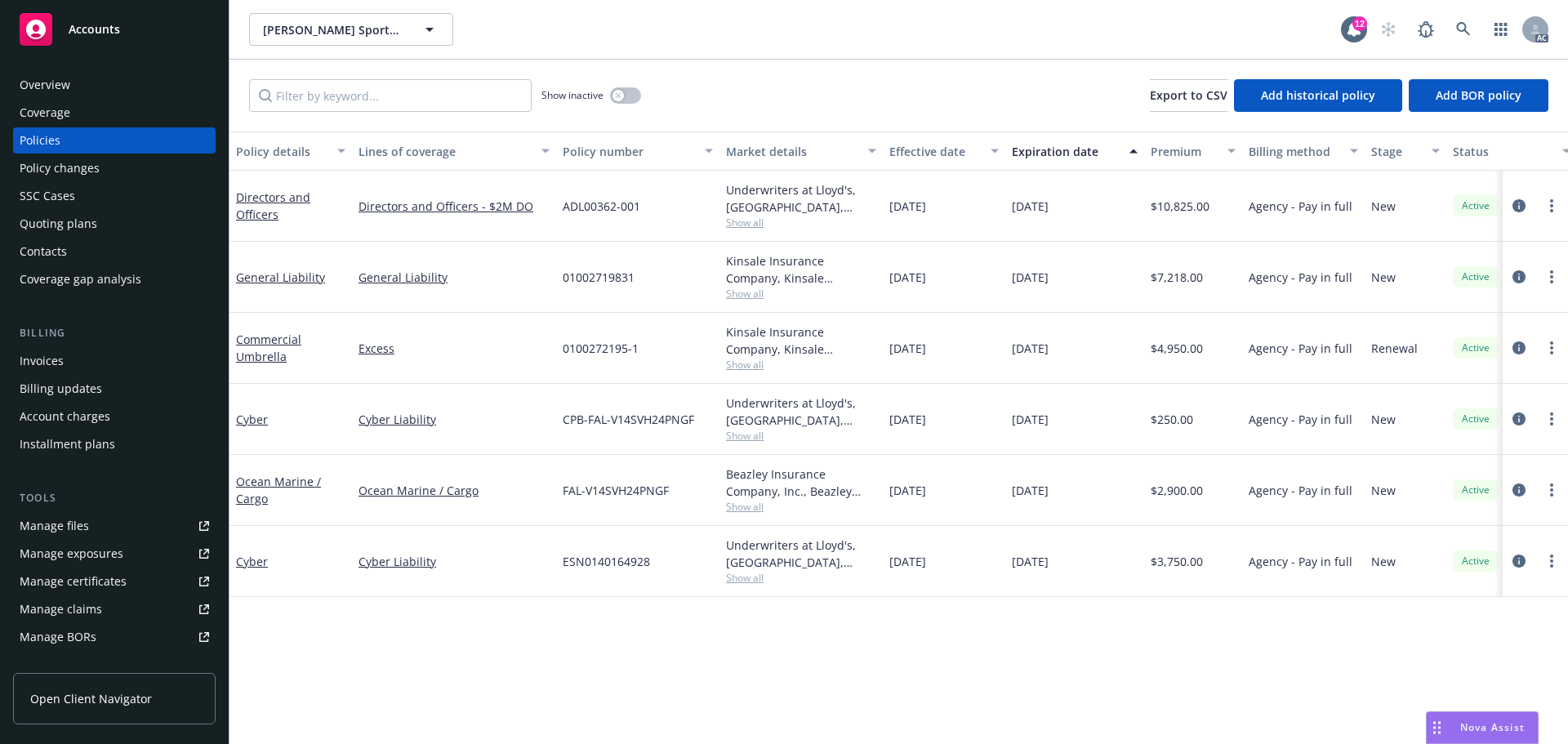
click at [657, 265] on div "01002719831" at bounding box center [637, 277] width 163 height 71
drag, startPoint x: 658, startPoint y: 339, endPoint x: 541, endPoint y: 343, distance: 117.1
click at [541, 343] on div "Commercial Umbrella Excess 0100272195-1 Kinsale Insurance Company, Kinsale Insu…" at bounding box center [1018, 348] width 1576 height 71
drag, startPoint x: 1208, startPoint y: 346, endPoint x: 1161, endPoint y: 348, distance: 47.0
click at [1161, 348] on div "$4,950.00" at bounding box center [1192, 348] width 98 height 71
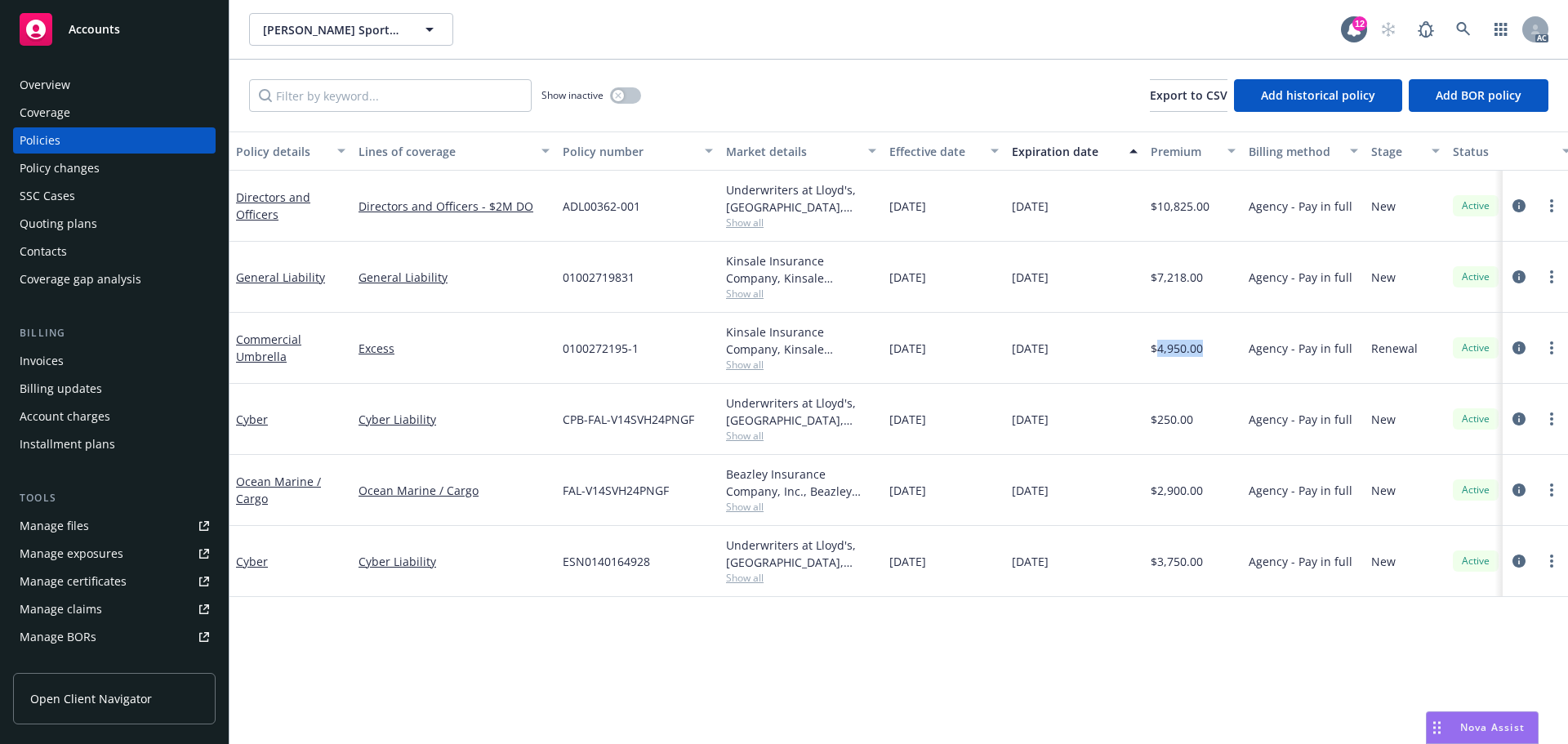
drag, startPoint x: 930, startPoint y: 335, endPoint x: 889, endPoint y: 348, distance: 43.0
click at [889, 348] on div "11/27/2024" at bounding box center [944, 348] width 123 height 71
drag, startPoint x: 1101, startPoint y: 355, endPoint x: 1016, endPoint y: 353, distance: 85.0
click at [1016, 353] on div "11/27/2025" at bounding box center [1075, 348] width 139 height 71
click at [1118, 357] on div "11/27/2025" at bounding box center [1075, 348] width 139 height 71
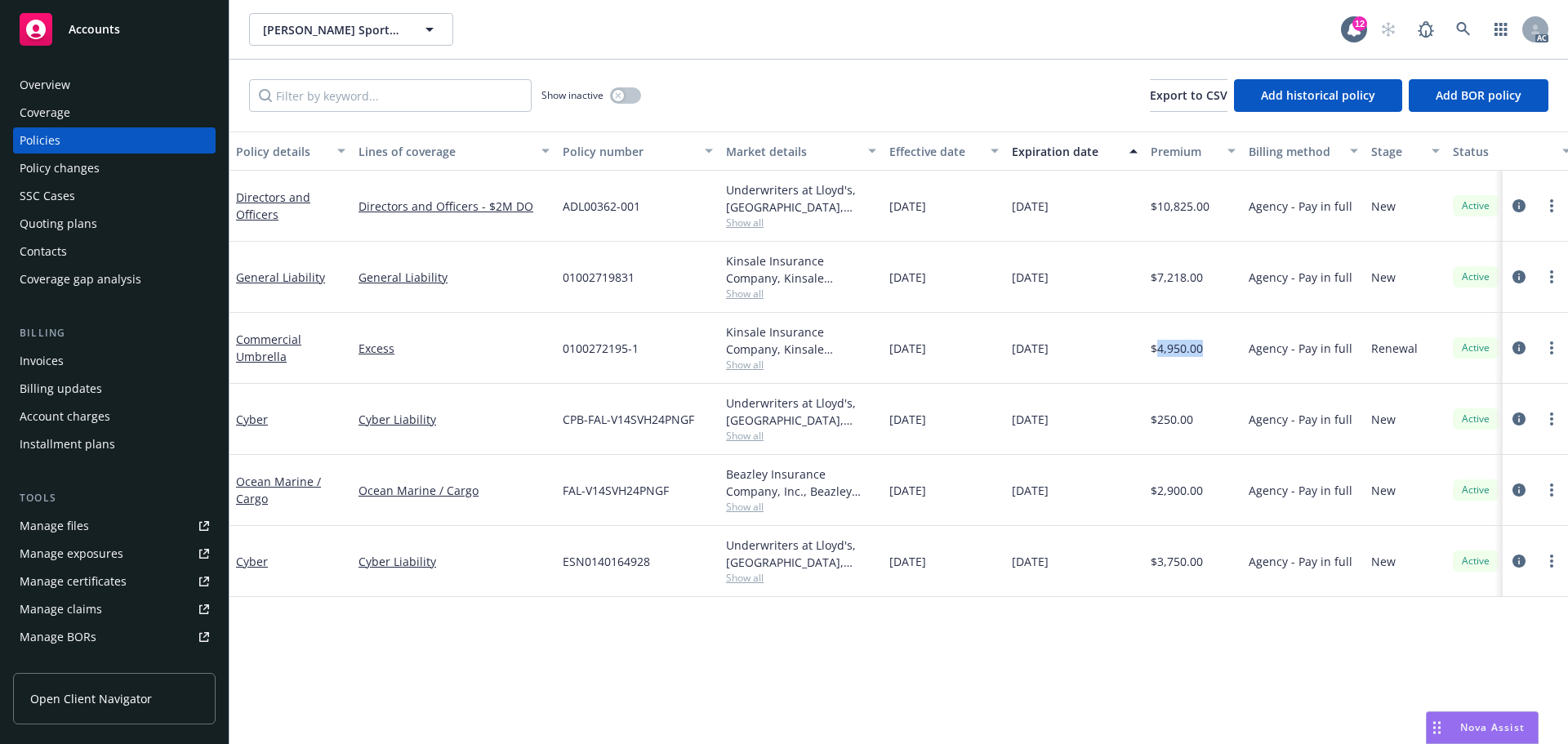
drag, startPoint x: 1095, startPoint y: 348, endPoint x: 1512, endPoint y: 373, distance: 417.7
click at [1014, 352] on div "11/27/2025" at bounding box center [1075, 348] width 139 height 71
drag, startPoint x: 529, startPoint y: 278, endPoint x: 352, endPoint y: 293, distance: 177.6
click at [352, 293] on div "General Liability" at bounding box center [455, 277] width 204 height 71
click at [621, 100] on button "button" at bounding box center [626, 95] width 31 height 16
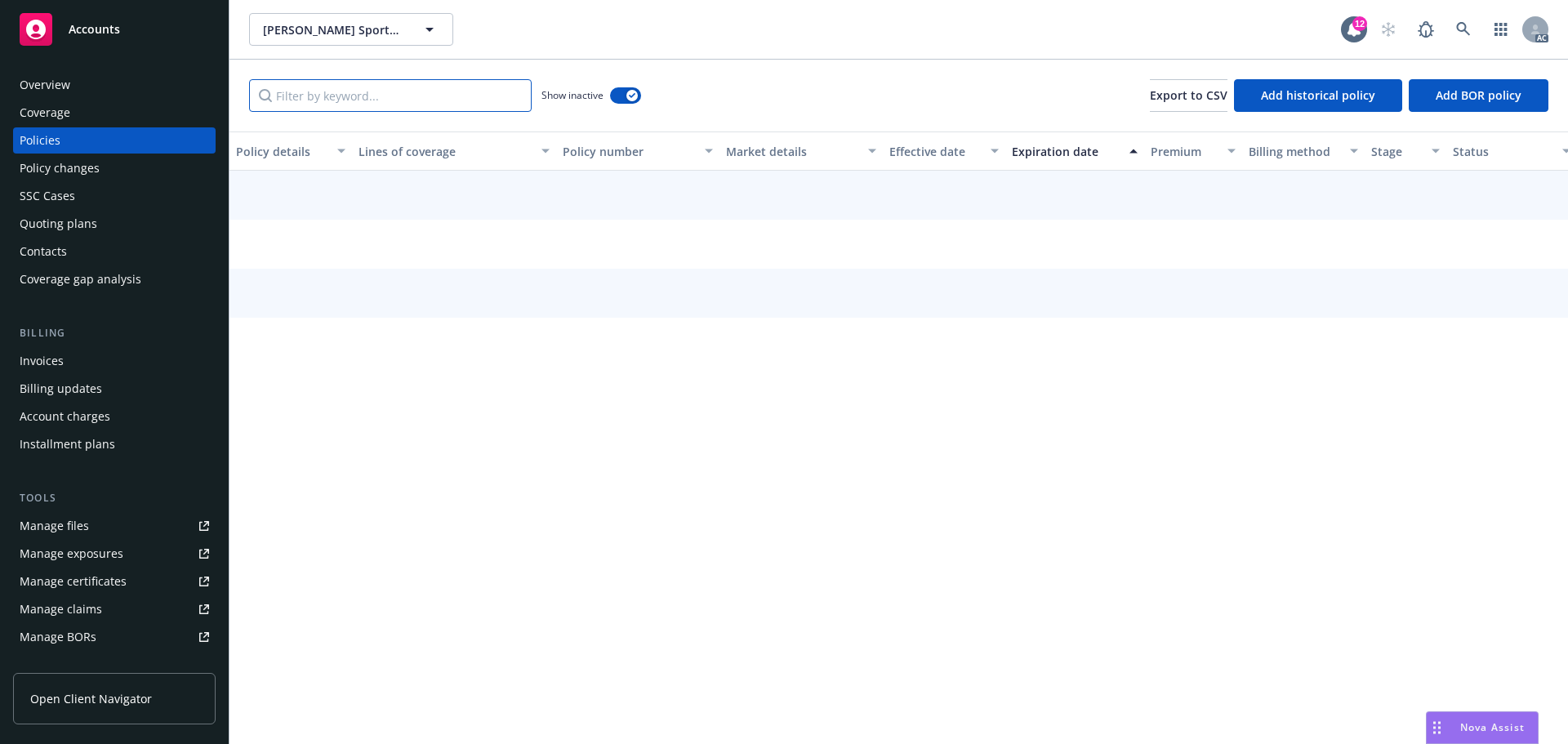
click at [475, 110] on input "Filter by keyword..." at bounding box center [390, 95] width 282 height 32
paste input "General Liability"
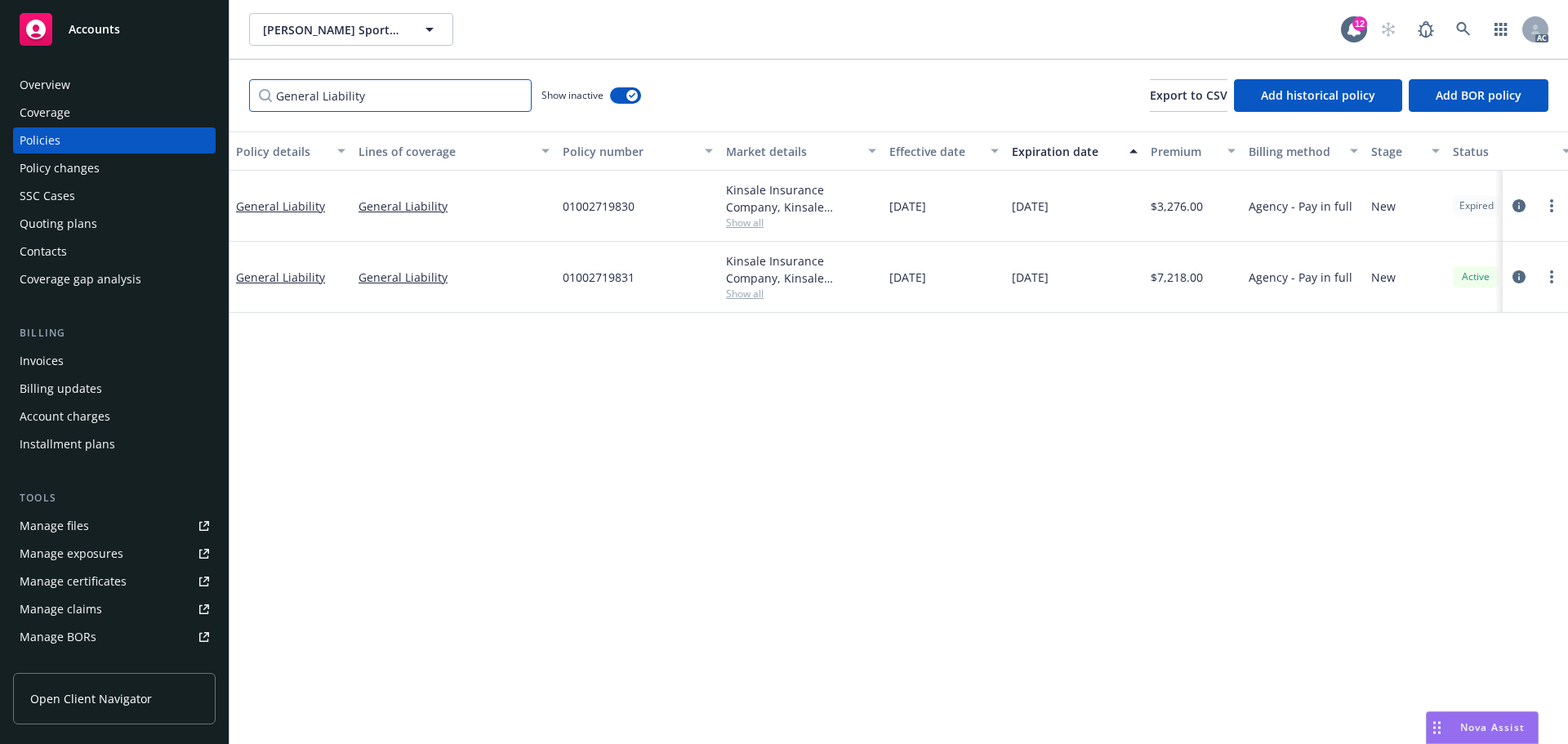
type input "General Liability"
click at [1018, 204] on div "11/27/2024" at bounding box center [1075, 205] width 139 height 71
click at [925, 208] on span "11/27/2023" at bounding box center [907, 205] width 37 height 17
drag, startPoint x: 948, startPoint y: 207, endPoint x: 936, endPoint y: 211, distance: 12.6
click at [923, 211] on div "11/27/2023" at bounding box center [944, 205] width 123 height 71
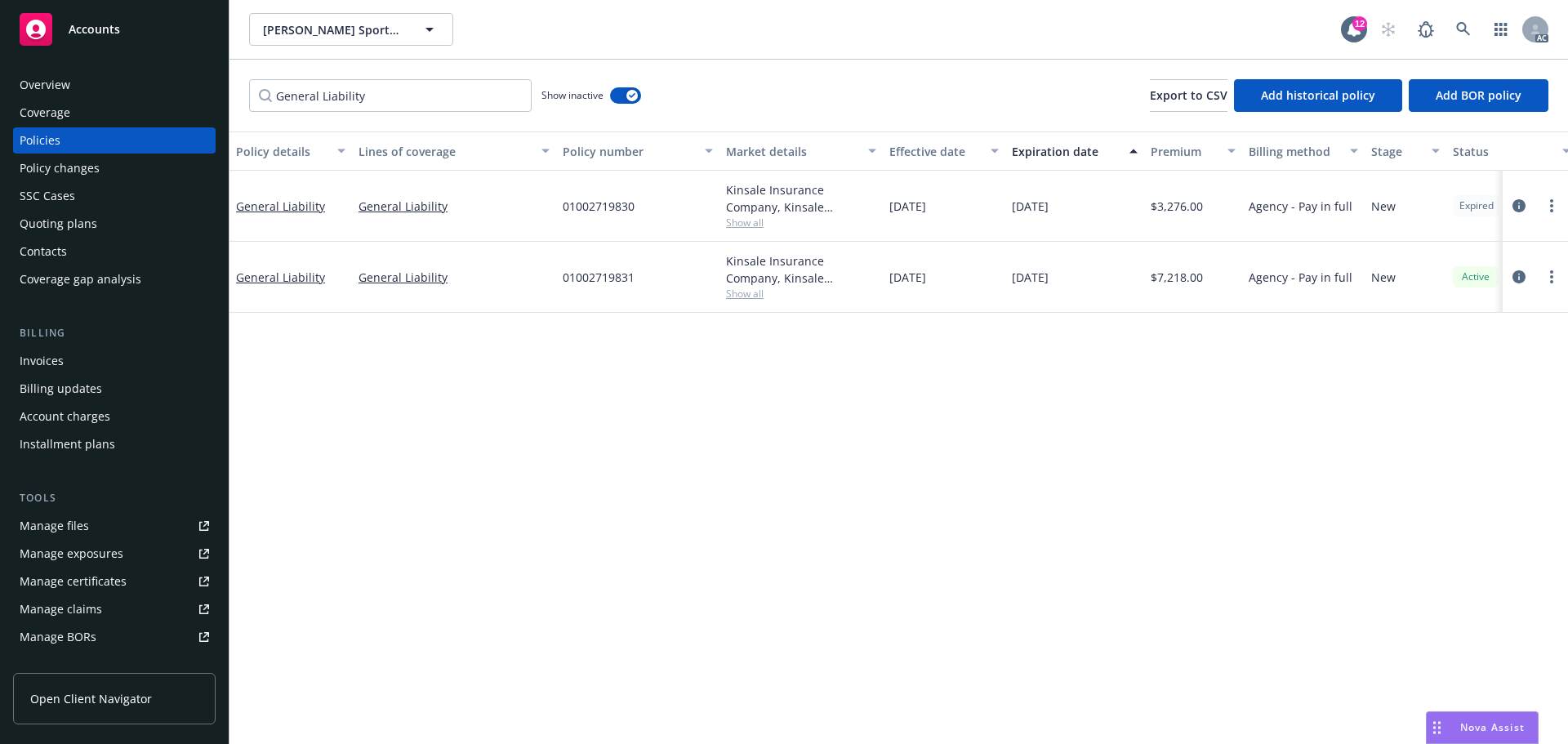
drag, startPoint x: 1073, startPoint y: 216, endPoint x: 1047, endPoint y: 216, distance: 26.0
click at [1047, 216] on div "11/27/2024" at bounding box center [1075, 205] width 139 height 71
click at [754, 227] on span "Show all" at bounding box center [801, 222] width 151 height 13
drag, startPoint x: 650, startPoint y: 315, endPoint x: 559, endPoint y: 319, distance: 91.1
click at [559, 319] on div "Writing company Kinsale Insurance Company Carrier Kinsale Insurance Program adm…" at bounding box center [712, 329] width 326 height 183
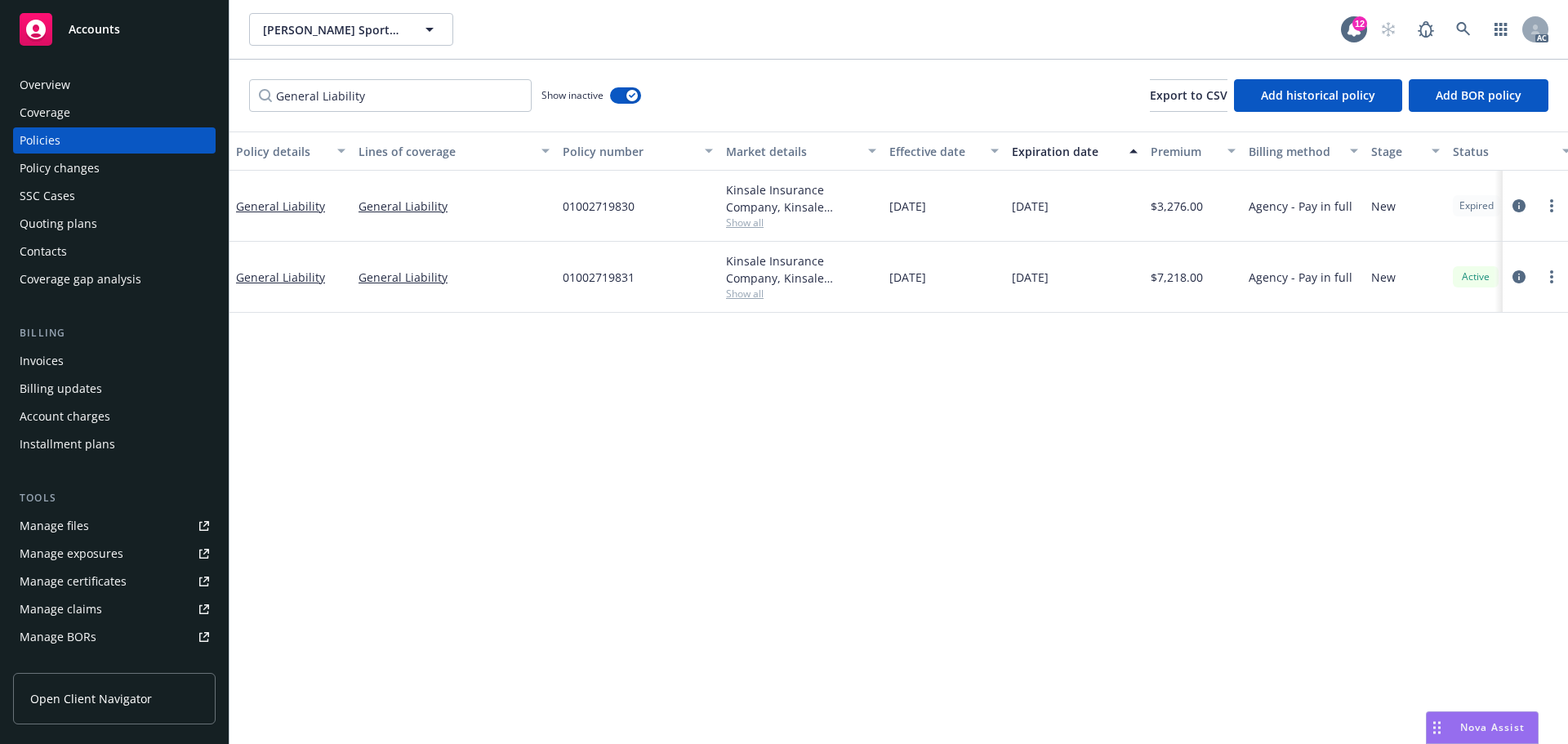
drag, startPoint x: 1365, startPoint y: 457, endPoint x: 1151, endPoint y: 409, distance: 219.3
click at [1364, 457] on div "Policy details Lines of coverage Policy number Market details Effective date Ex…" at bounding box center [898, 437] width 1338 height 612
drag, startPoint x: 663, startPoint y: 211, endPoint x: 1126, endPoint y: 316, distance: 474.8
click at [585, 218] on div "01002719830" at bounding box center [637, 205] width 163 height 71
drag, startPoint x: 1218, startPoint y: 206, endPoint x: 1174, endPoint y: 203, distance: 44.1
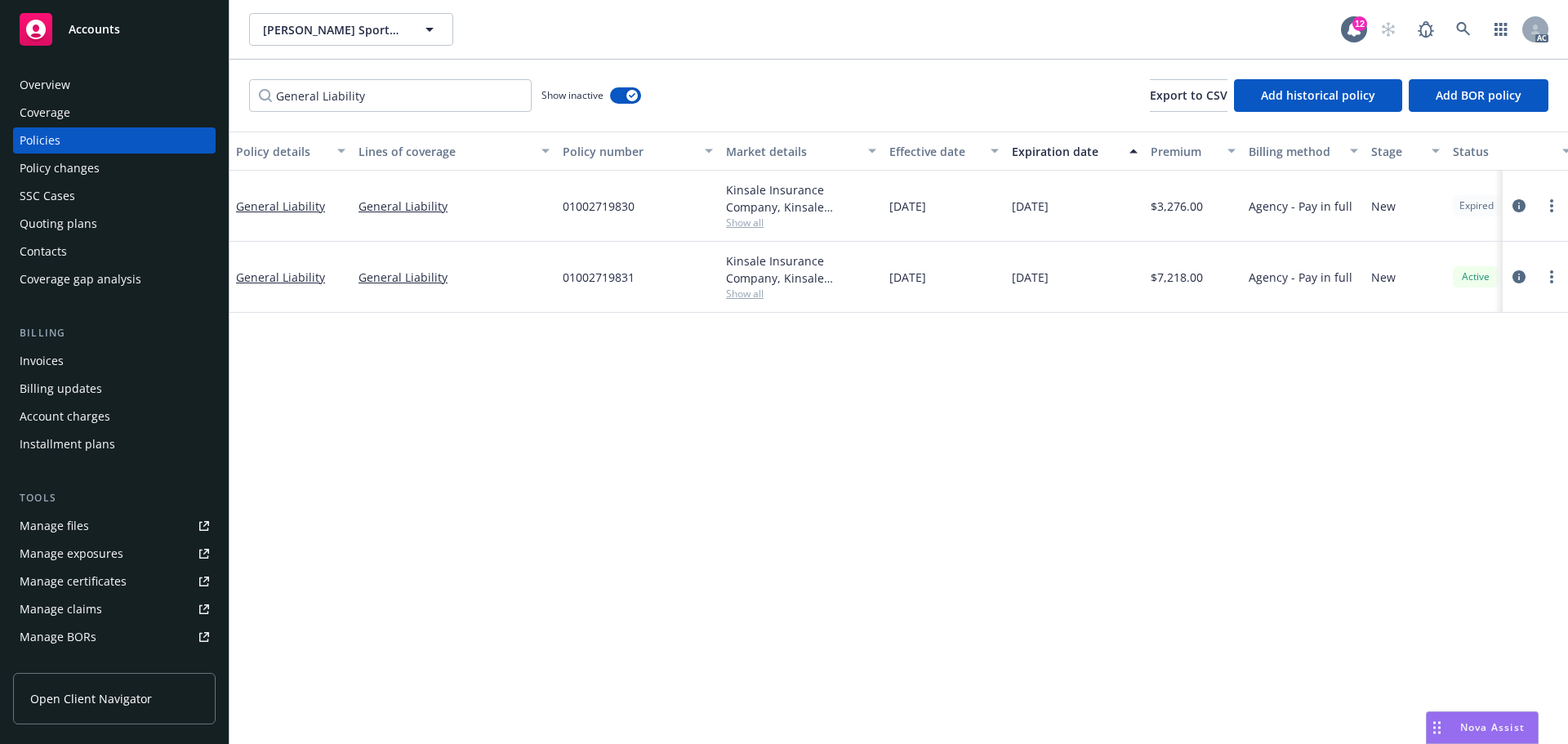
click at [1188, 203] on div "$3,276.00" at bounding box center [1192, 205] width 98 height 71
click at [1207, 212] on div "$3,276.00" at bounding box center [1192, 205] width 98 height 71
drag, startPoint x: 1211, startPoint y: 212, endPoint x: 1155, endPoint y: 210, distance: 56.0
click at [1155, 210] on div "$3,276.00" at bounding box center [1192, 205] width 98 height 71
drag, startPoint x: 998, startPoint y: 213, endPoint x: 896, endPoint y: 216, distance: 102.0
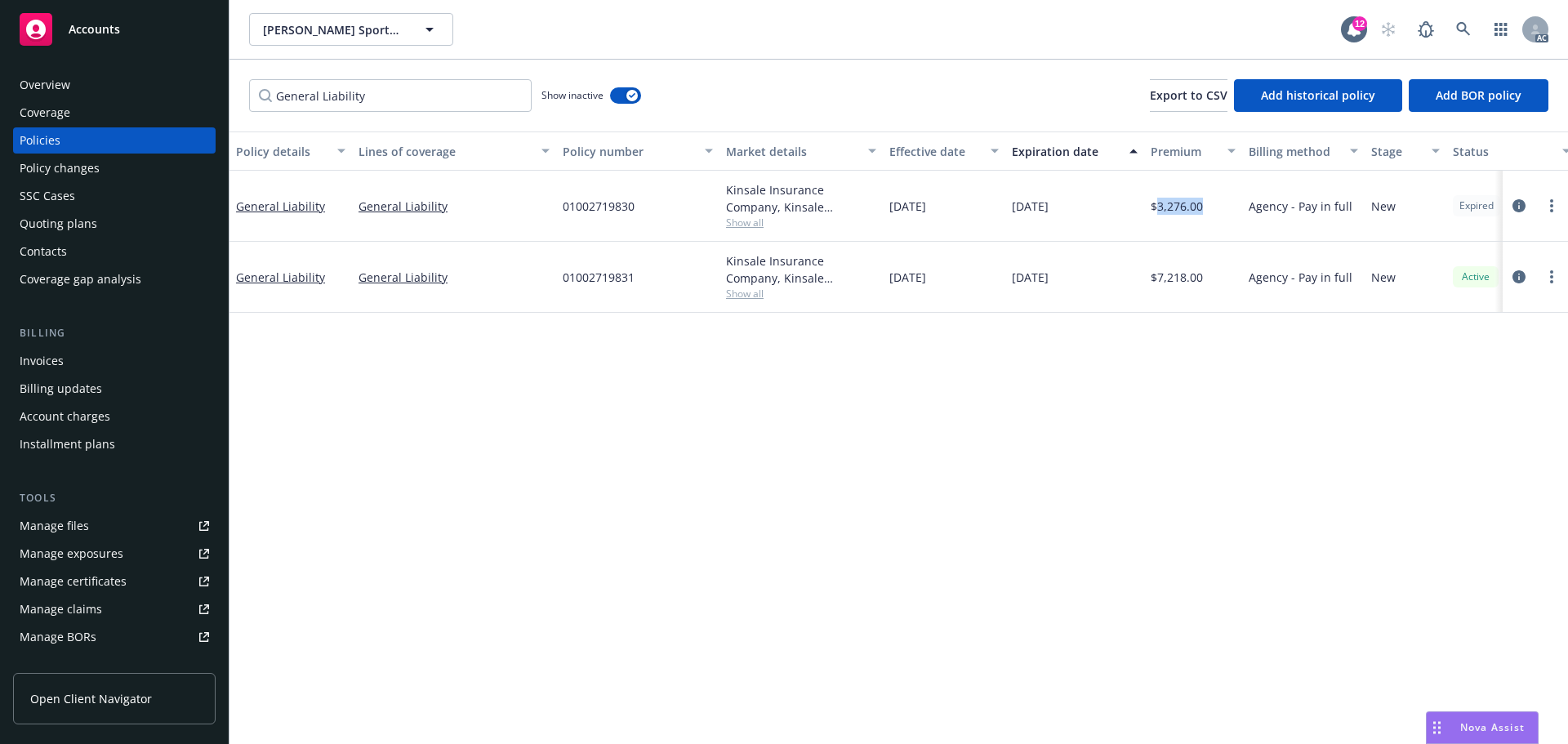
click at [896, 216] on div "11/27/2023" at bounding box center [944, 205] width 123 height 71
click at [945, 214] on div "11/27/2023" at bounding box center [944, 205] width 123 height 71
click at [966, 210] on div "11/27/2023" at bounding box center [944, 205] width 123 height 71
click at [926, 202] on span "11/27/2023" at bounding box center [907, 205] width 37 height 17
drag, startPoint x: 966, startPoint y: 201, endPoint x: 873, endPoint y: 219, distance: 94.7
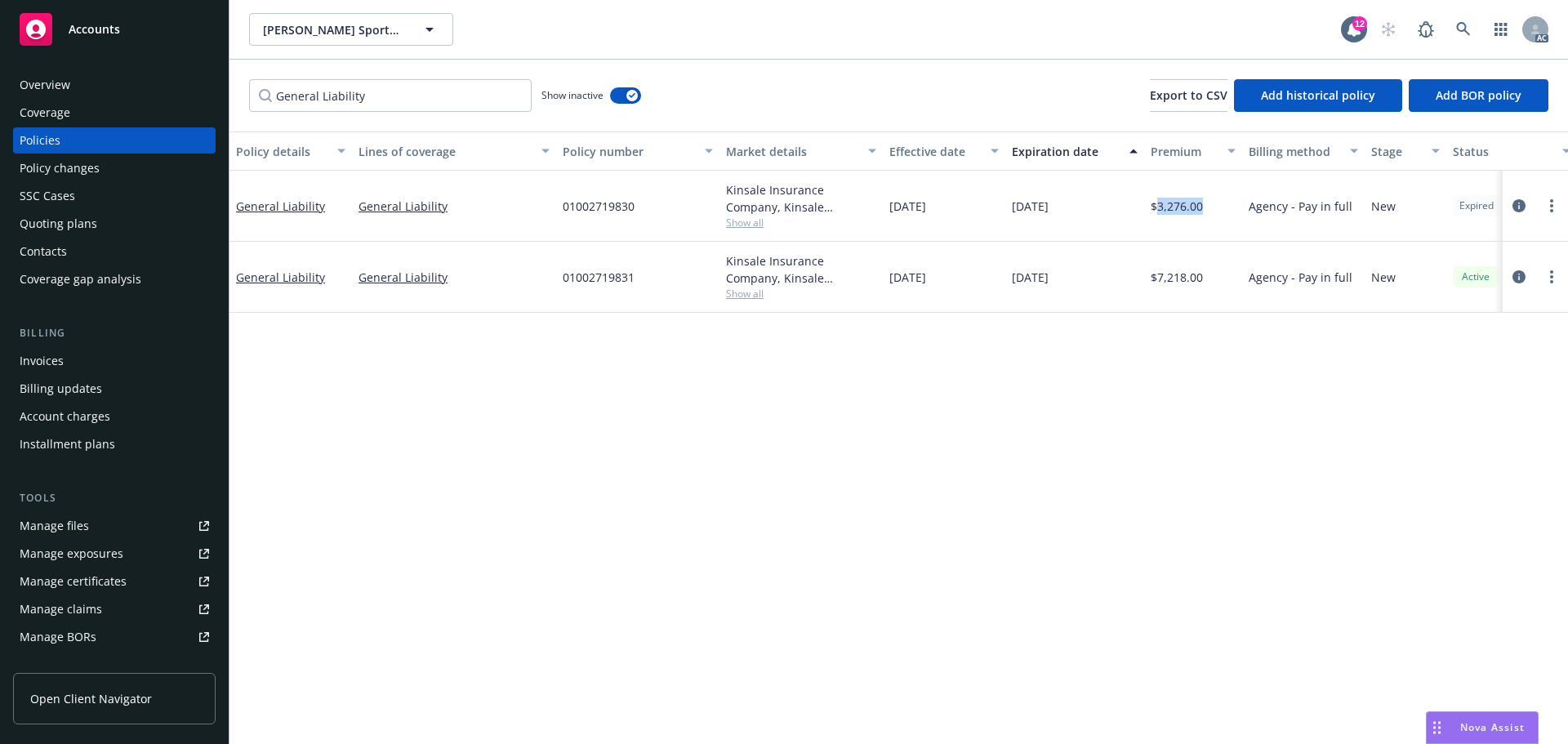
click at [873, 219] on div "General Liability General Liability 01002719830 Kinsale Insurance Company, Kins…" at bounding box center [1018, 205] width 1576 height 71
drag, startPoint x: 1080, startPoint y: 204, endPoint x: 1000, endPoint y: 217, distance: 81.0
click at [1000, 217] on div "General Liability General Liability 01002719830 Kinsale Insurance Company, Kins…" at bounding box center [1018, 205] width 1576 height 71
drag, startPoint x: 399, startPoint y: 89, endPoint x: 147, endPoint y: 99, distance: 252.2
click at [147, 99] on div "Accounts Overview Coverage Policies Policy changes SSC Cases Quoting plans Cont…" at bounding box center [784, 372] width 1568 height 744
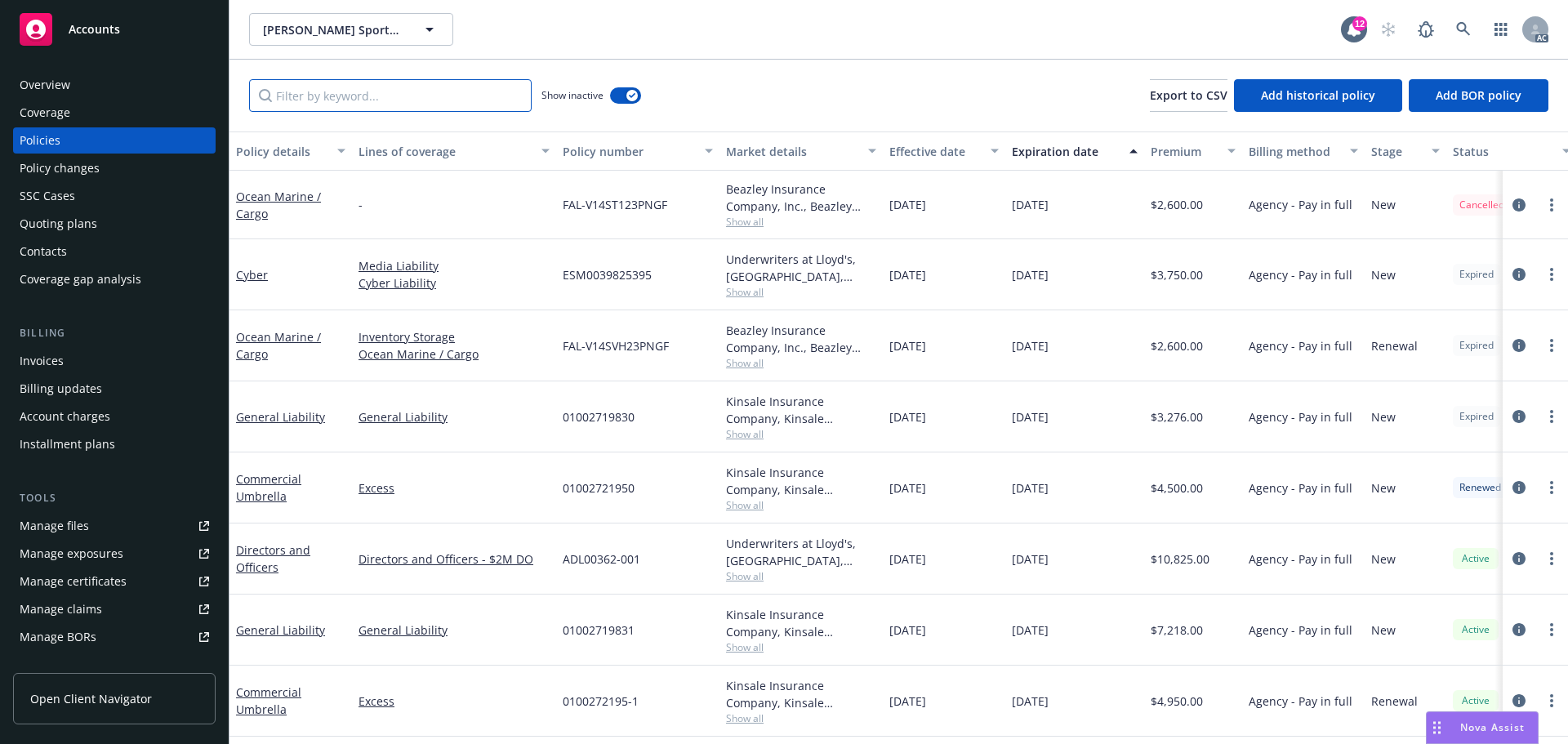
scroll to position [209, 0]
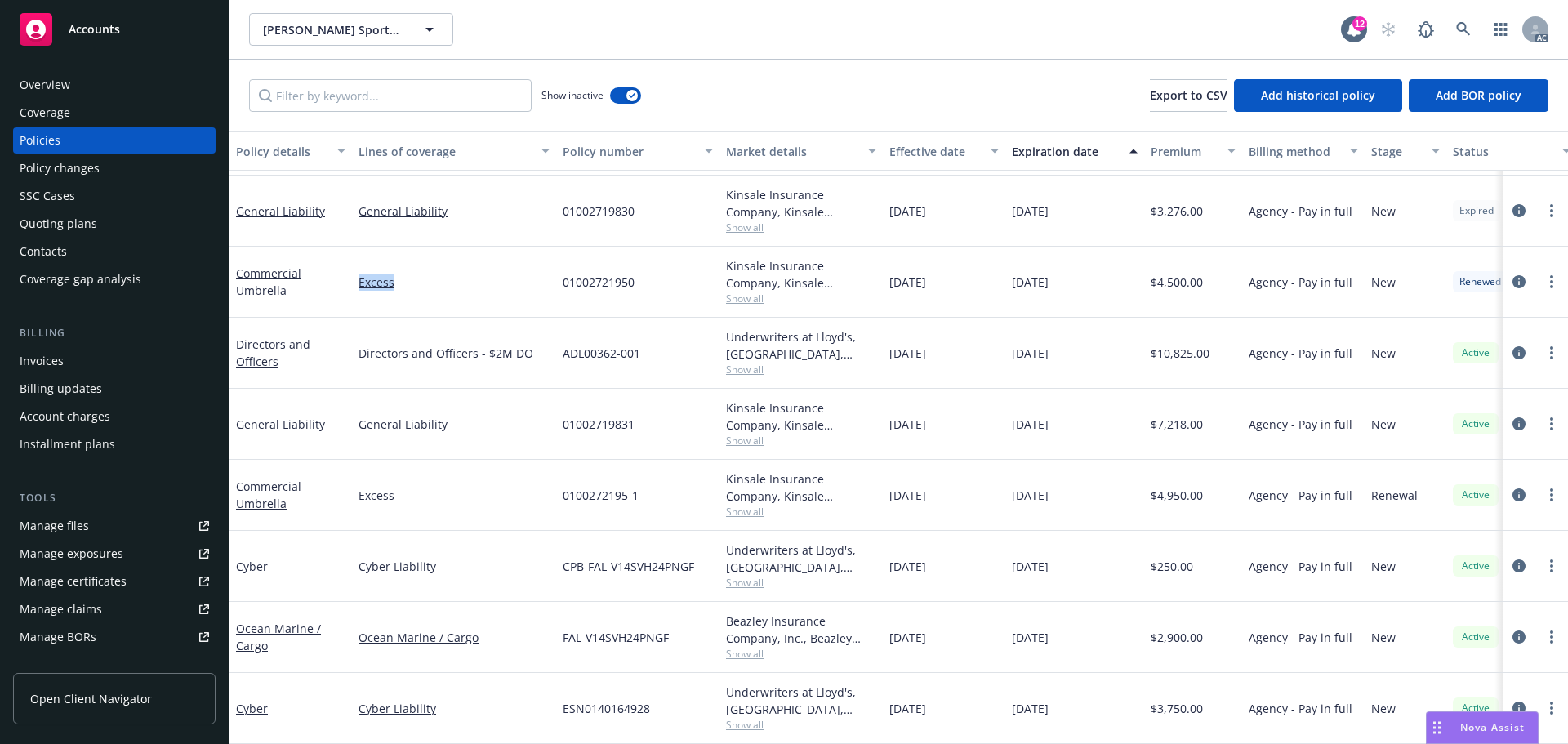
drag, startPoint x: 423, startPoint y: 267, endPoint x: 342, endPoint y: 281, distance: 82.2
click at [342, 281] on div "Commercial Umbrella Excess 01002721950 Kinsale Insurance Company, Kinsale Insur…" at bounding box center [1018, 281] width 1576 height 71
drag, startPoint x: 418, startPoint y: 207, endPoint x: 403, endPoint y: 213, distance: 16.2
click at [403, 213] on div "General Liability" at bounding box center [455, 211] width 204 height 71
click at [749, 291] on span "Show all" at bounding box center [801, 298] width 151 height 13
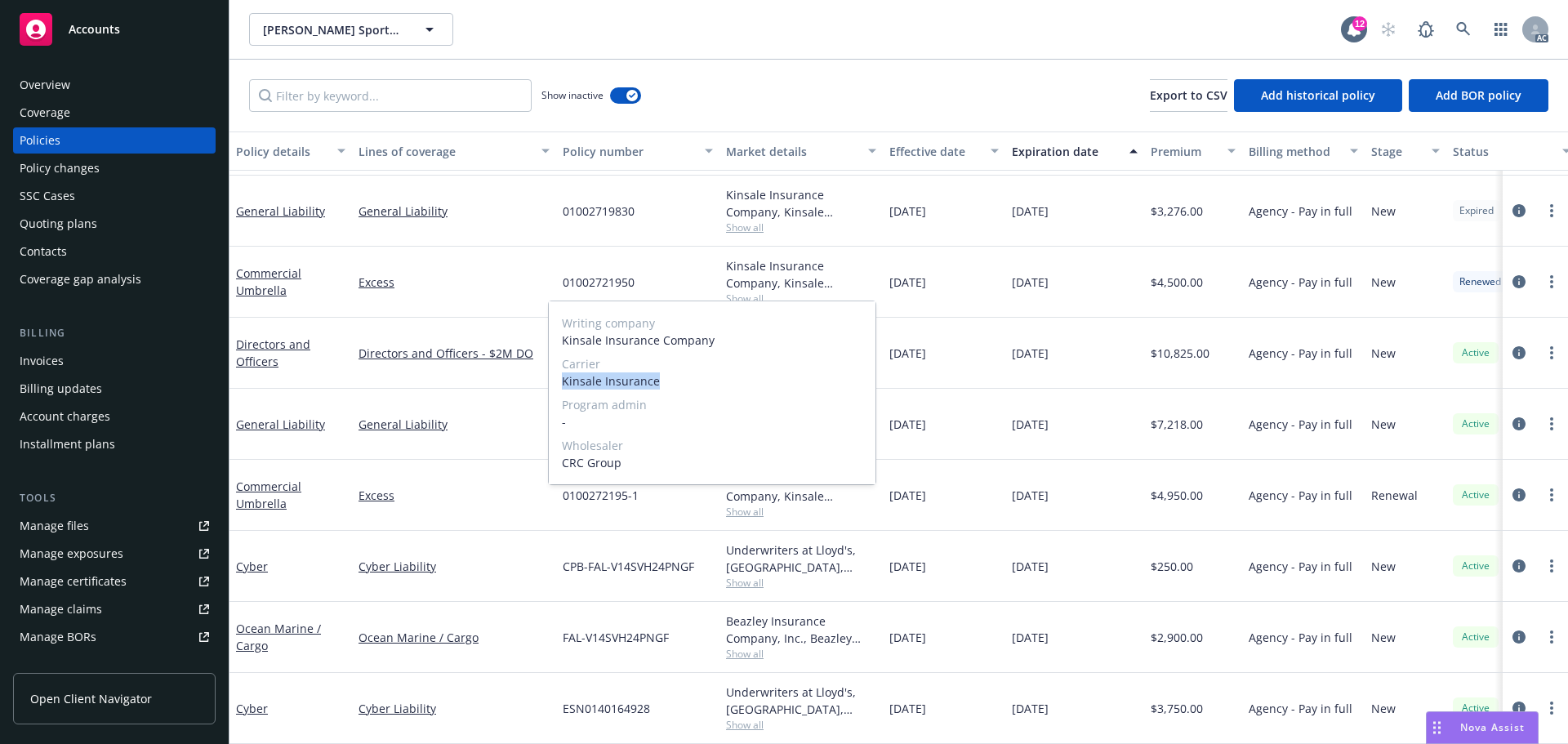
drag, startPoint x: 677, startPoint y: 384, endPoint x: 565, endPoint y: 390, distance: 112.2
click at [565, 390] on div "Writing company Kinsale Insurance Company Carrier Kinsale Insurance Program adm…" at bounding box center [712, 393] width 326 height 183
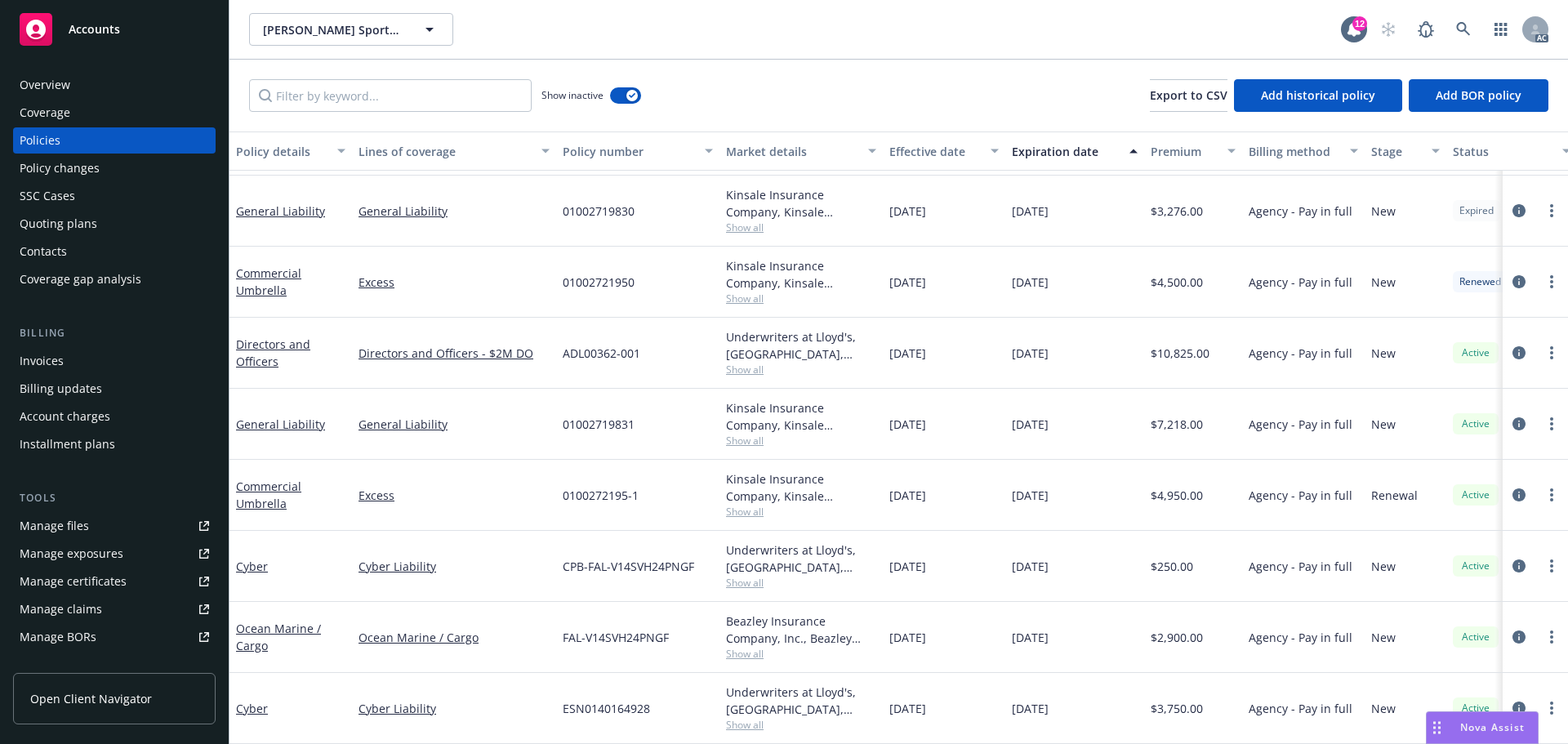
click at [917, 281] on div "11/27/2023" at bounding box center [944, 281] width 123 height 71
drag, startPoint x: 607, startPoint y: 263, endPoint x: 544, endPoint y: 262, distance: 63.0
click at [544, 262] on div "Commercial Umbrella Excess 01002721950 Kinsale Insurance Company, Kinsale Insur…" at bounding box center [1018, 281] width 1576 height 71
drag, startPoint x: 1201, startPoint y: 269, endPoint x: 1156, endPoint y: 269, distance: 45.0
click at [1156, 269] on div "$4,500.00" at bounding box center [1192, 281] width 98 height 71
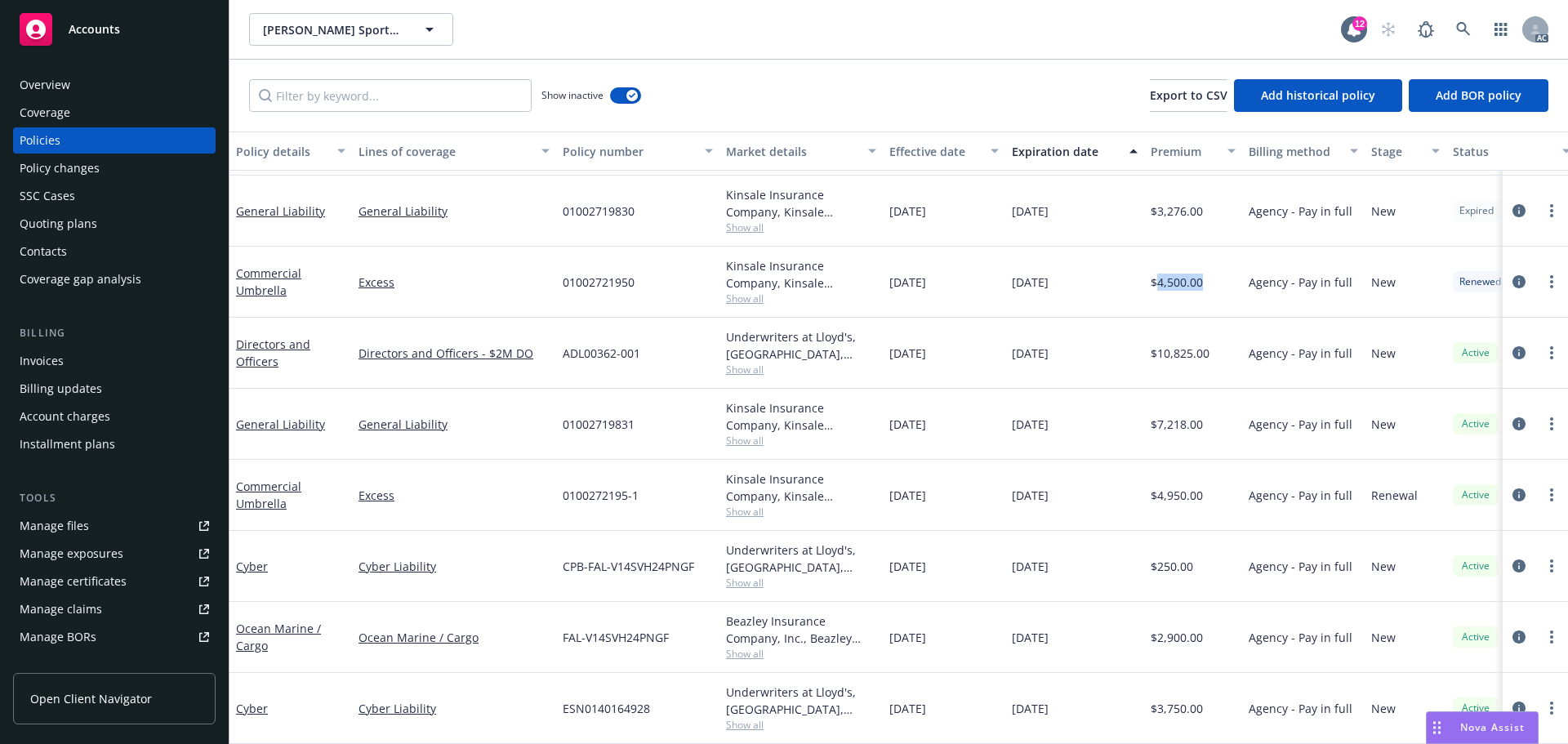
drag, startPoint x: 927, startPoint y: 262, endPoint x: 889, endPoint y: 264, distance: 38.1
click at [889, 264] on div "11/27/2023" at bounding box center [944, 281] width 123 height 71
drag, startPoint x: 1098, startPoint y: 279, endPoint x: 1009, endPoint y: 279, distance: 89.0
click at [1009, 279] on div "11/27/2024" at bounding box center [1075, 281] width 139 height 71
click at [475, 534] on div "Cyber Liability" at bounding box center [455, 566] width 204 height 71
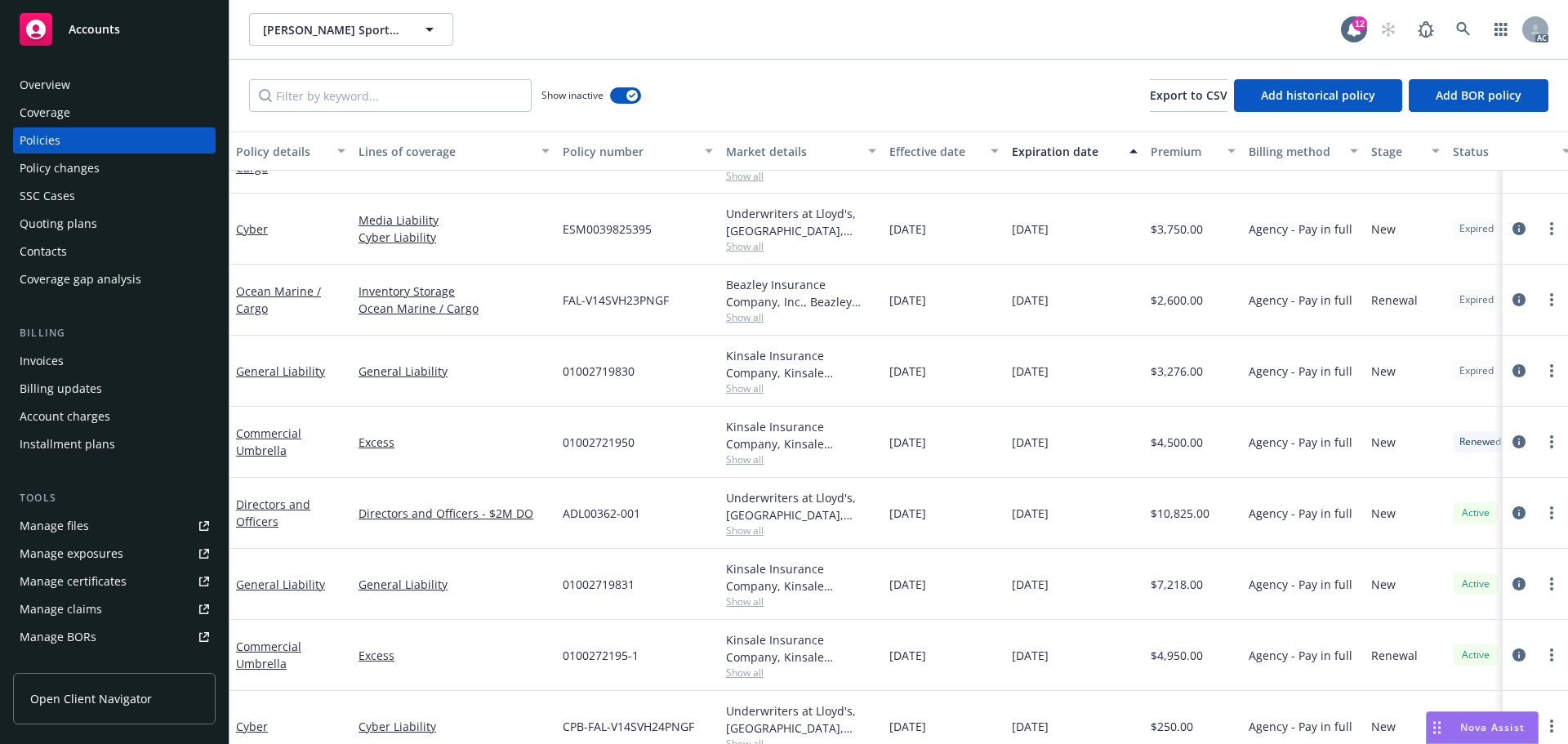
scroll to position [0, 0]
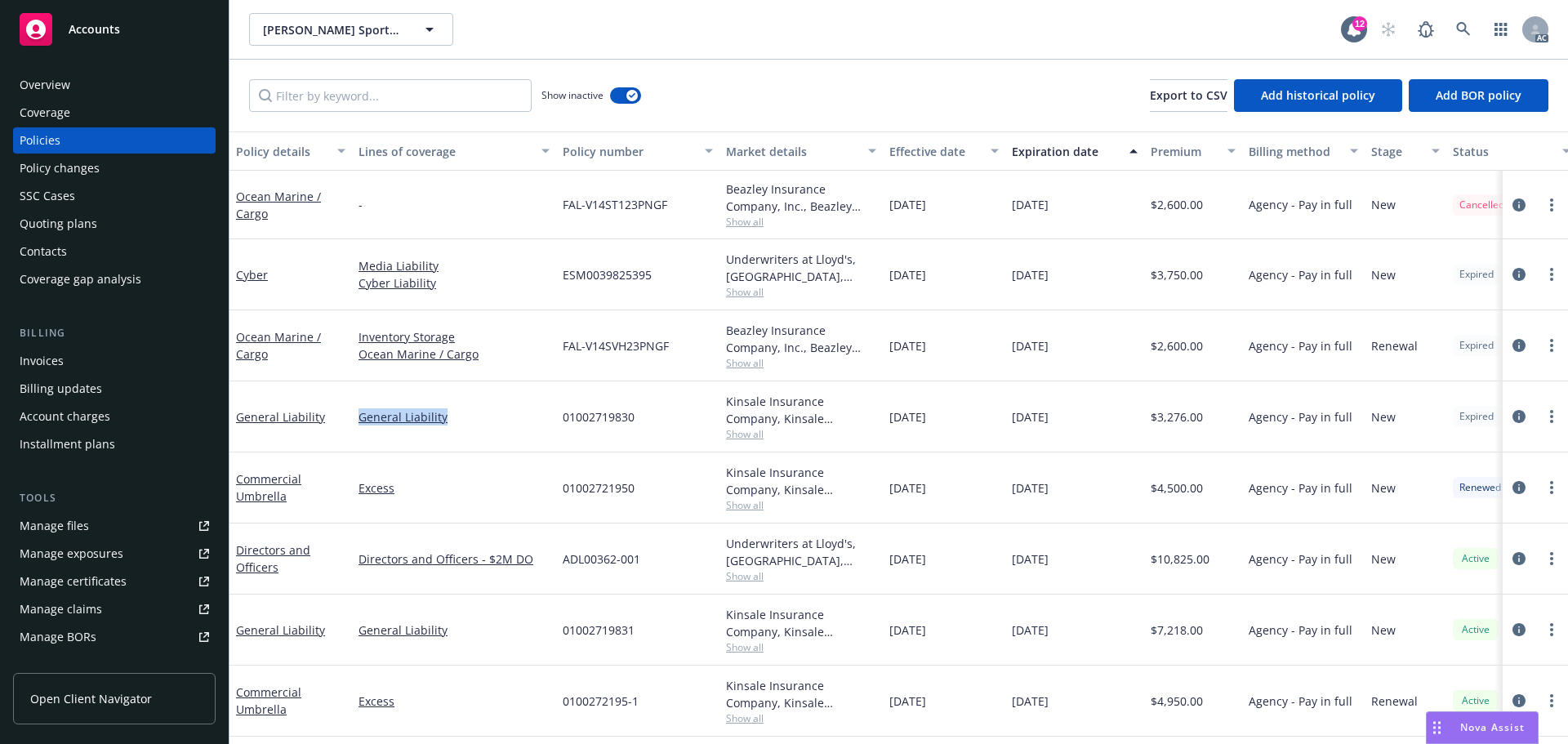
drag, startPoint x: 484, startPoint y: 420, endPoint x: 345, endPoint y: 436, distance: 139.9
click at [345, 436] on div "General Liability General Liability 01002719830 Kinsale Insurance Company, Kins…" at bounding box center [1018, 416] width 1576 height 71
click at [382, 108] on input "Filter by keyword..." at bounding box center [390, 95] width 282 height 32
paste input "General Liability"
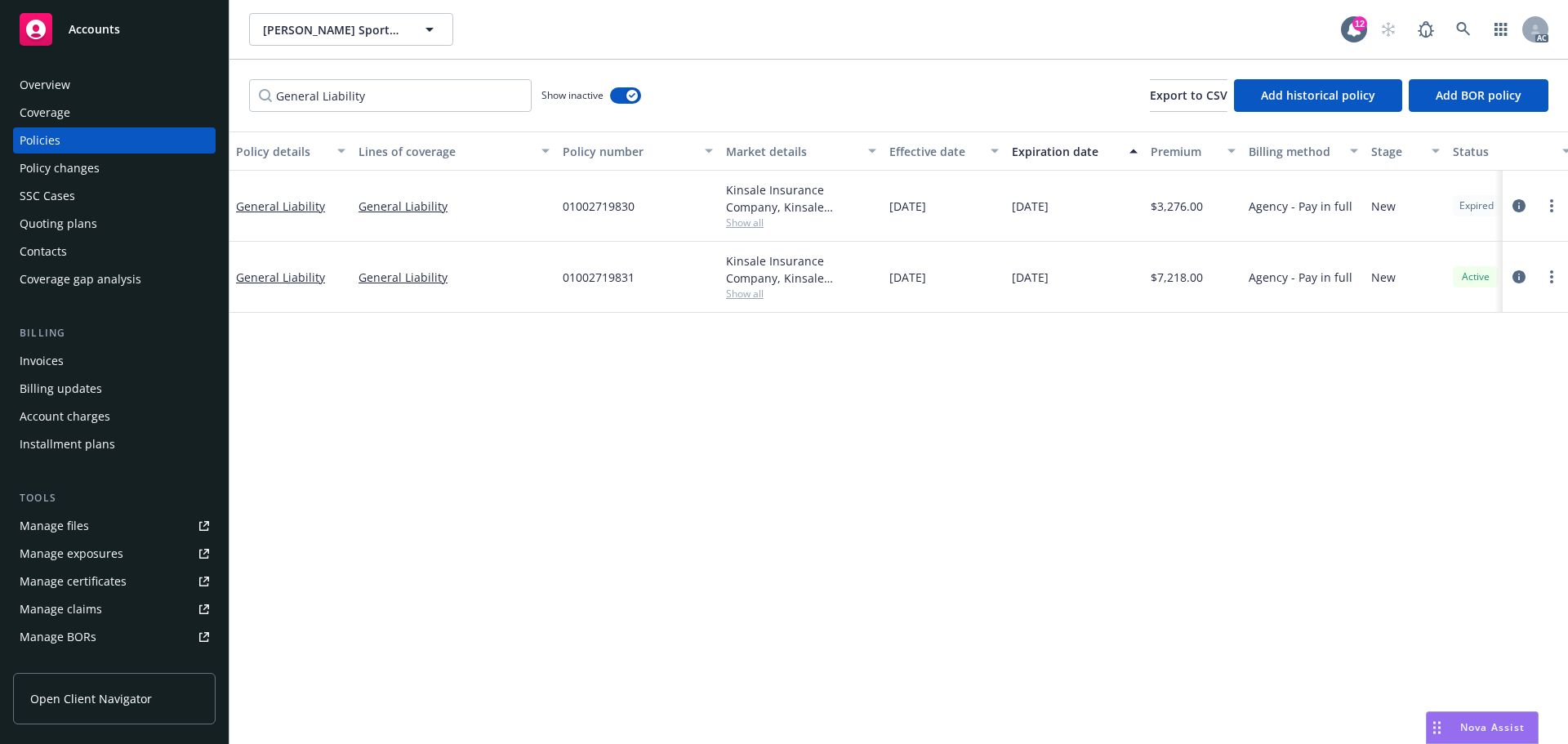
click at [747, 290] on span "Show all" at bounding box center [801, 293] width 151 height 13
click at [910, 331] on div "Policy details Lines of coverage Policy number Market details Effective date Ex…" at bounding box center [898, 437] width 1338 height 612
click at [773, 221] on span "Show all" at bounding box center [801, 222] width 151 height 13
click at [934, 383] on div "Policy details Lines of coverage Policy number Market details Effective date Ex…" at bounding box center [898, 437] width 1338 height 612
drag, startPoint x: 591, startPoint y: 220, endPoint x: 638, endPoint y: 221, distance: 47.0
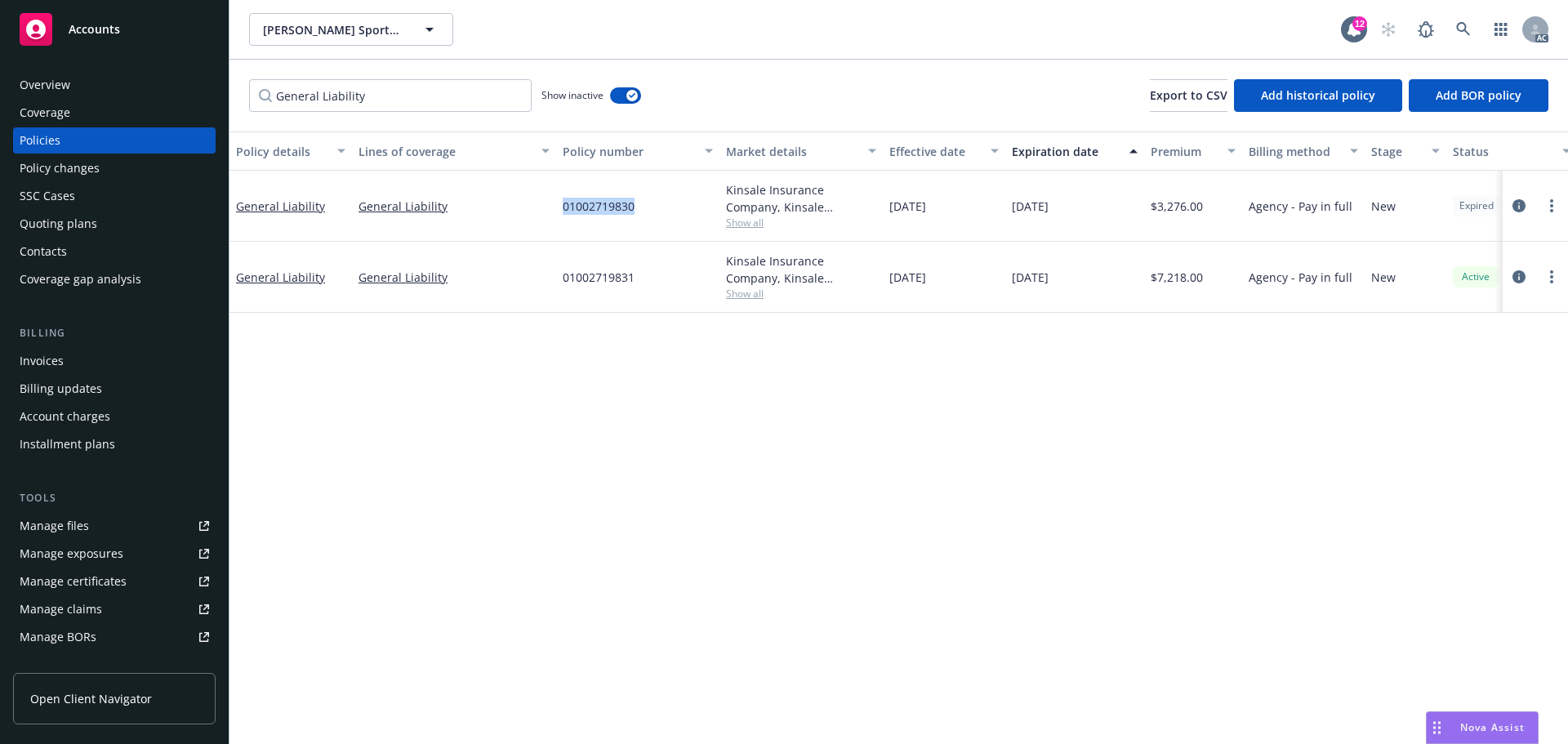
click at [638, 221] on div "General Liability General Liability 01002719830 Kinsale Insurance Company, Kins…" at bounding box center [1018, 205] width 1576 height 71
drag, startPoint x: 308, startPoint y: 93, endPoint x: 245, endPoint y: 91, distance: 63.0
click at [245, 91] on div "General Liability Show inactive Export to CSV Add historical policy Add BOR pol…" at bounding box center [898, 96] width 1338 height 72
paste input "Excess"
type input "Excess"
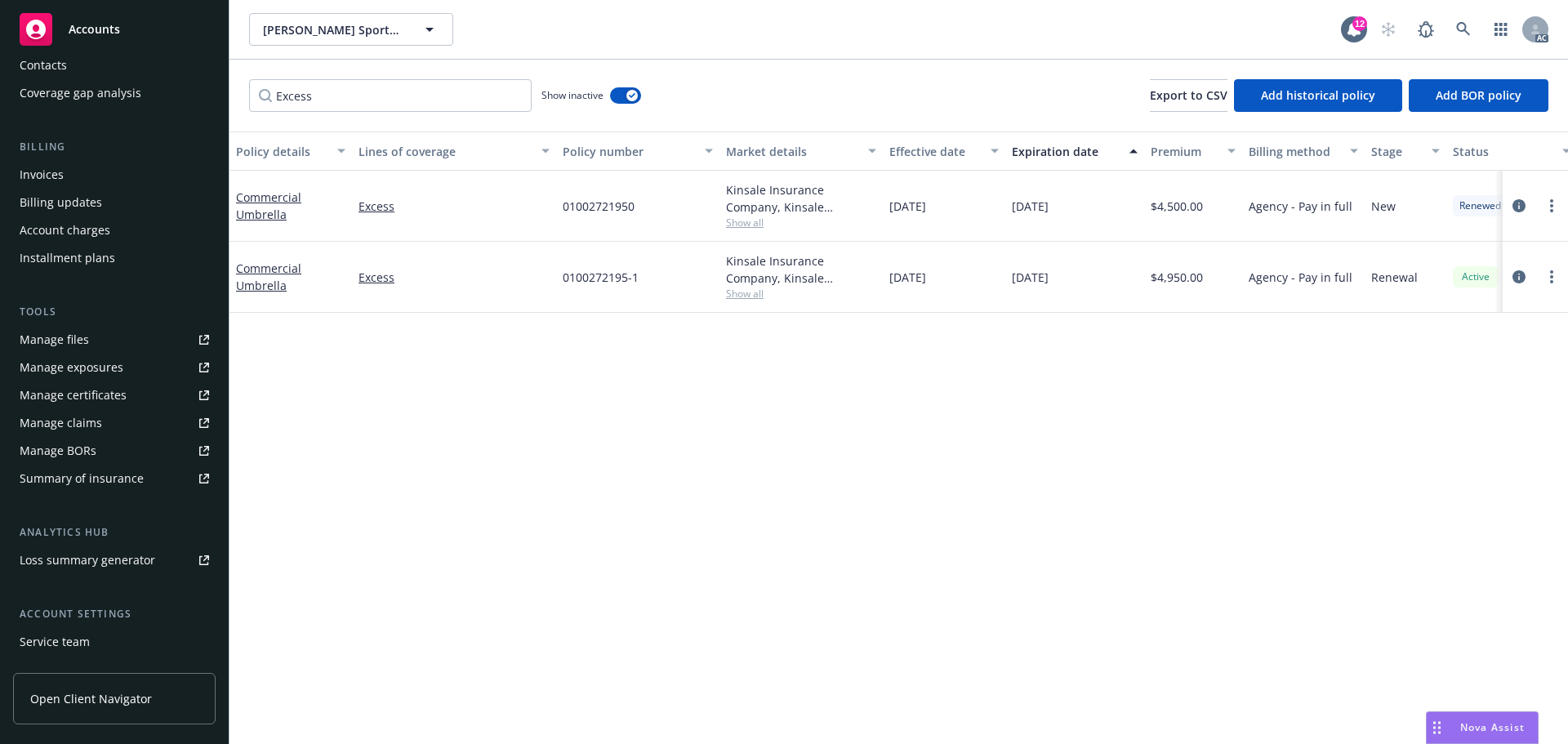
scroll to position [292, 0]
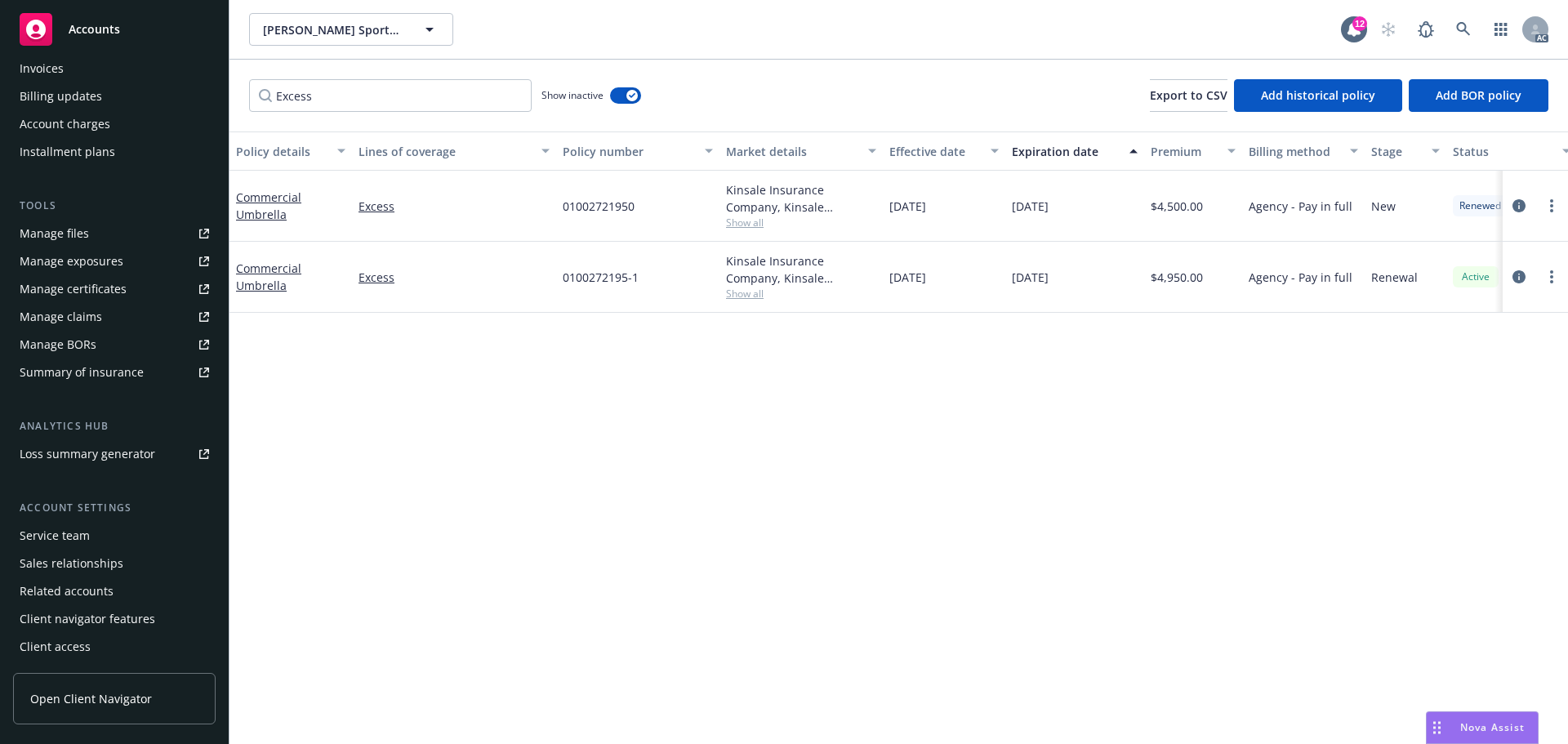
drag, startPoint x: 68, startPoint y: 513, endPoint x: 65, endPoint y: 526, distance: 13.3
click at [68, 513] on div "Account settings" at bounding box center [115, 508] width 203 height 16
click at [63, 532] on div "Service team" at bounding box center [55, 535] width 70 height 26
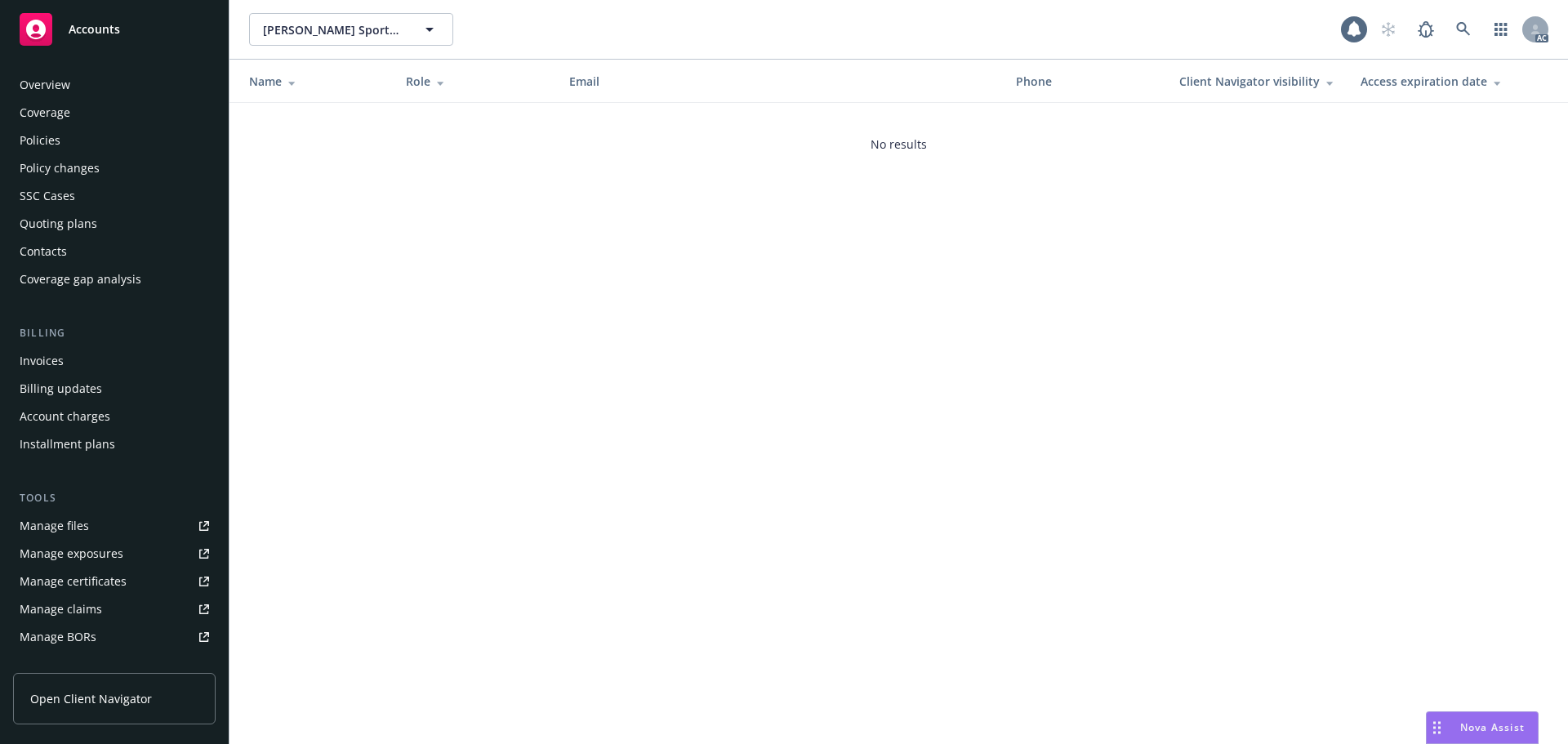
scroll to position [292, 0]
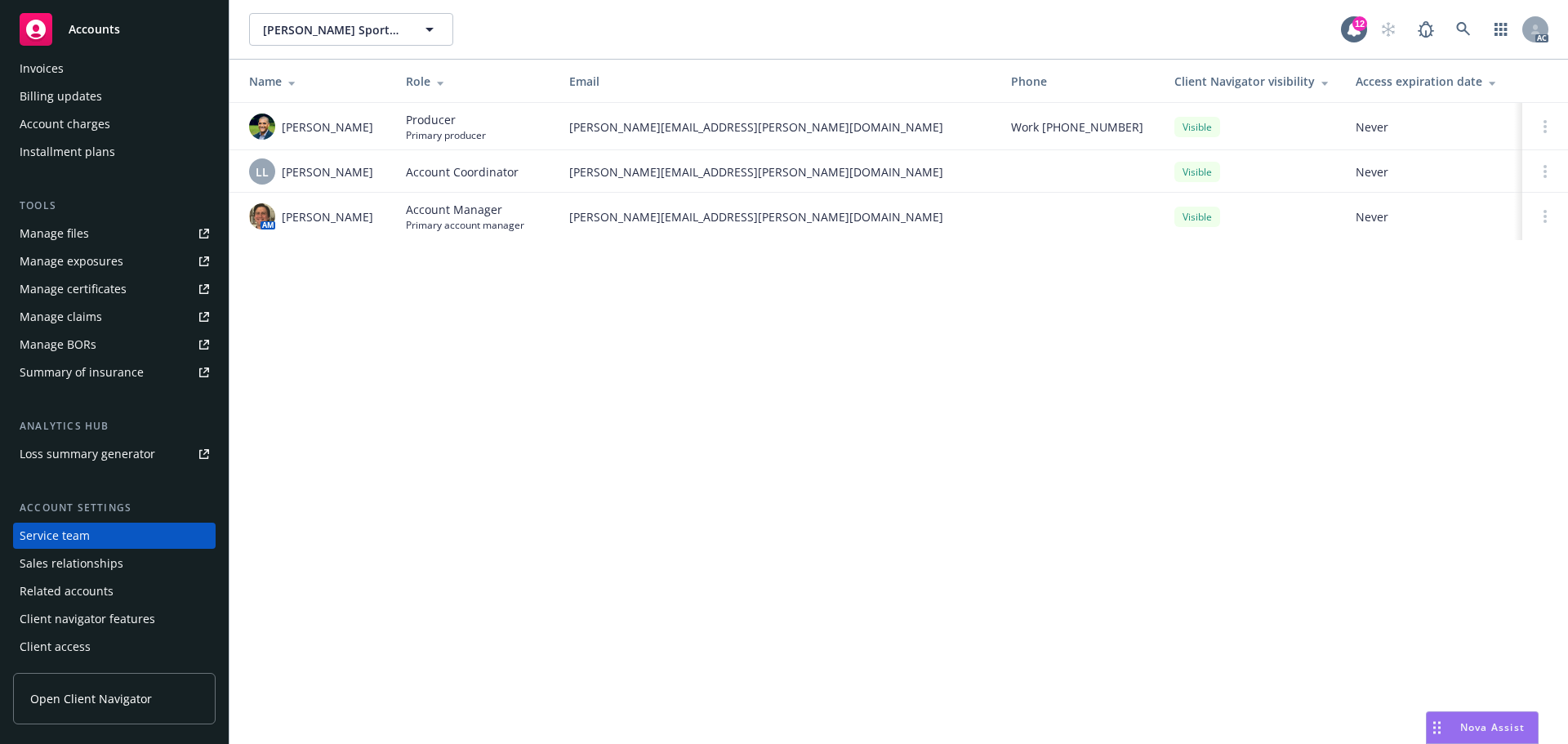
drag, startPoint x: 334, startPoint y: 216, endPoint x: 281, endPoint y: 218, distance: 53.0
click at [281, 218] on td "AM Nicholas Baldwin" at bounding box center [311, 216] width 163 height 48
drag, startPoint x: 567, startPoint y: 221, endPoint x: 810, endPoint y: 226, distance: 243.1
click at [810, 226] on td "nicholas.baldwin@newfront.com" at bounding box center [776, 216] width 442 height 48
drag, startPoint x: 329, startPoint y: 125, endPoint x: 275, endPoint y: 127, distance: 54.0
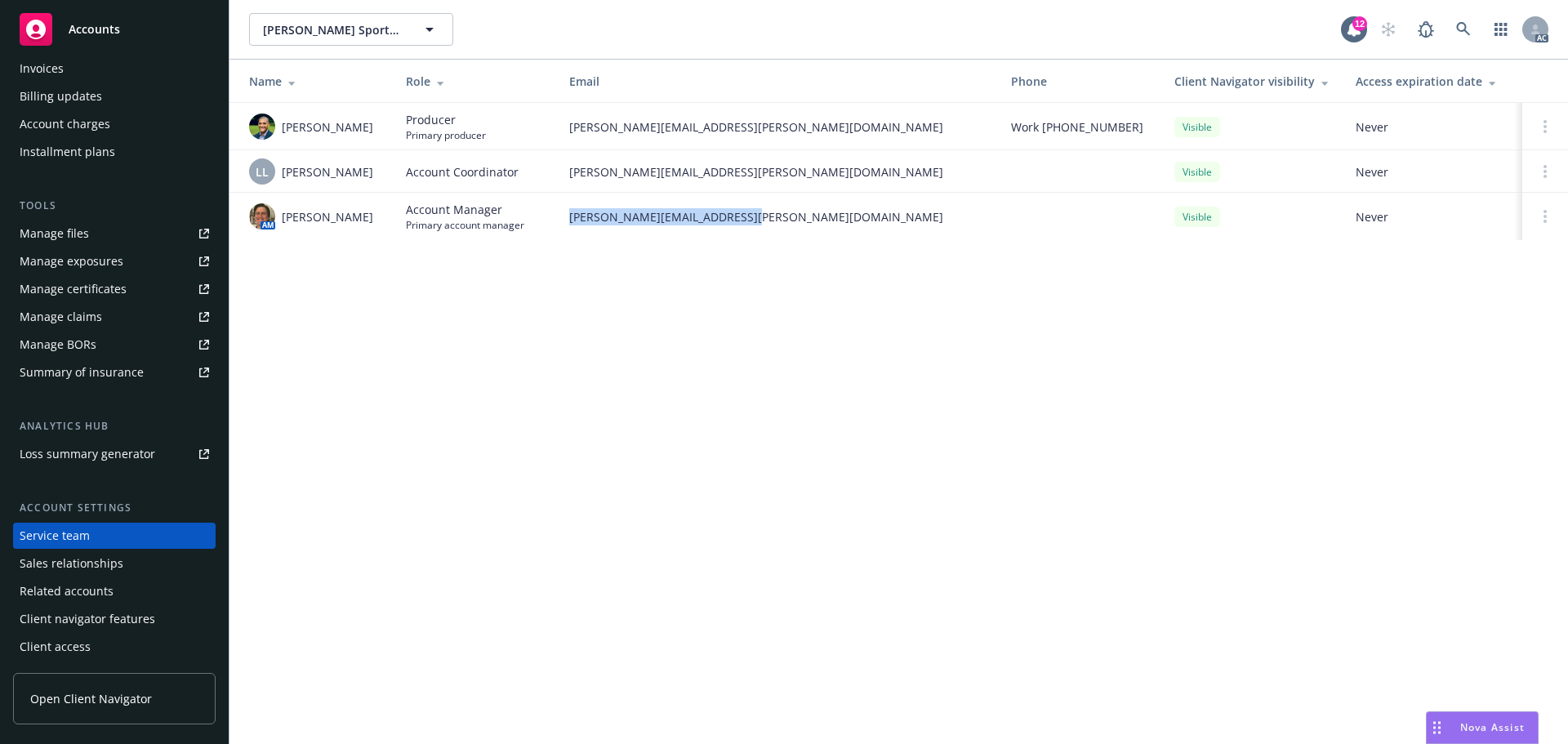
click at [275, 127] on td "Justin Medlock" at bounding box center [311, 126] width 163 height 48
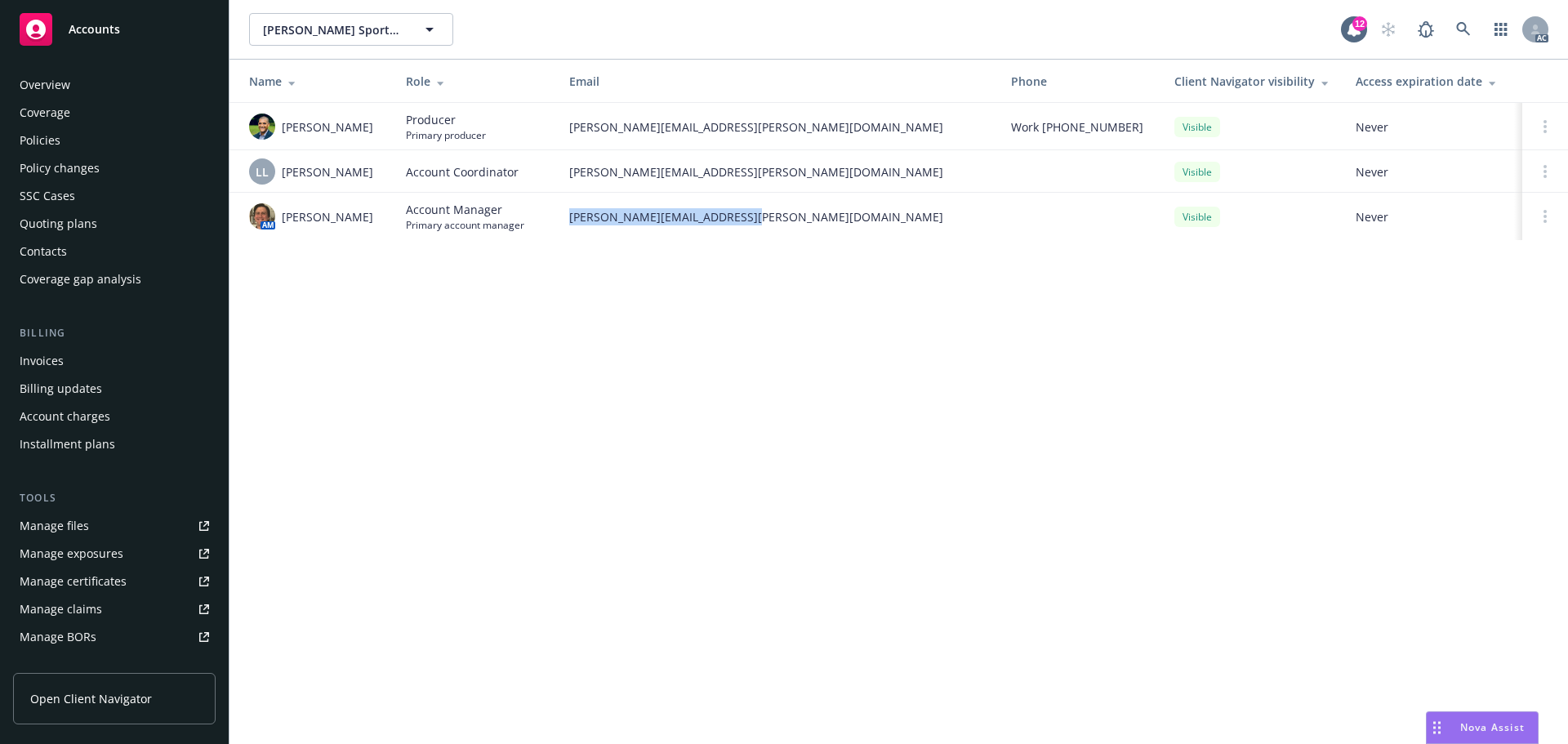
click at [60, 141] on div "Policies" at bounding box center [114, 140] width 189 height 26
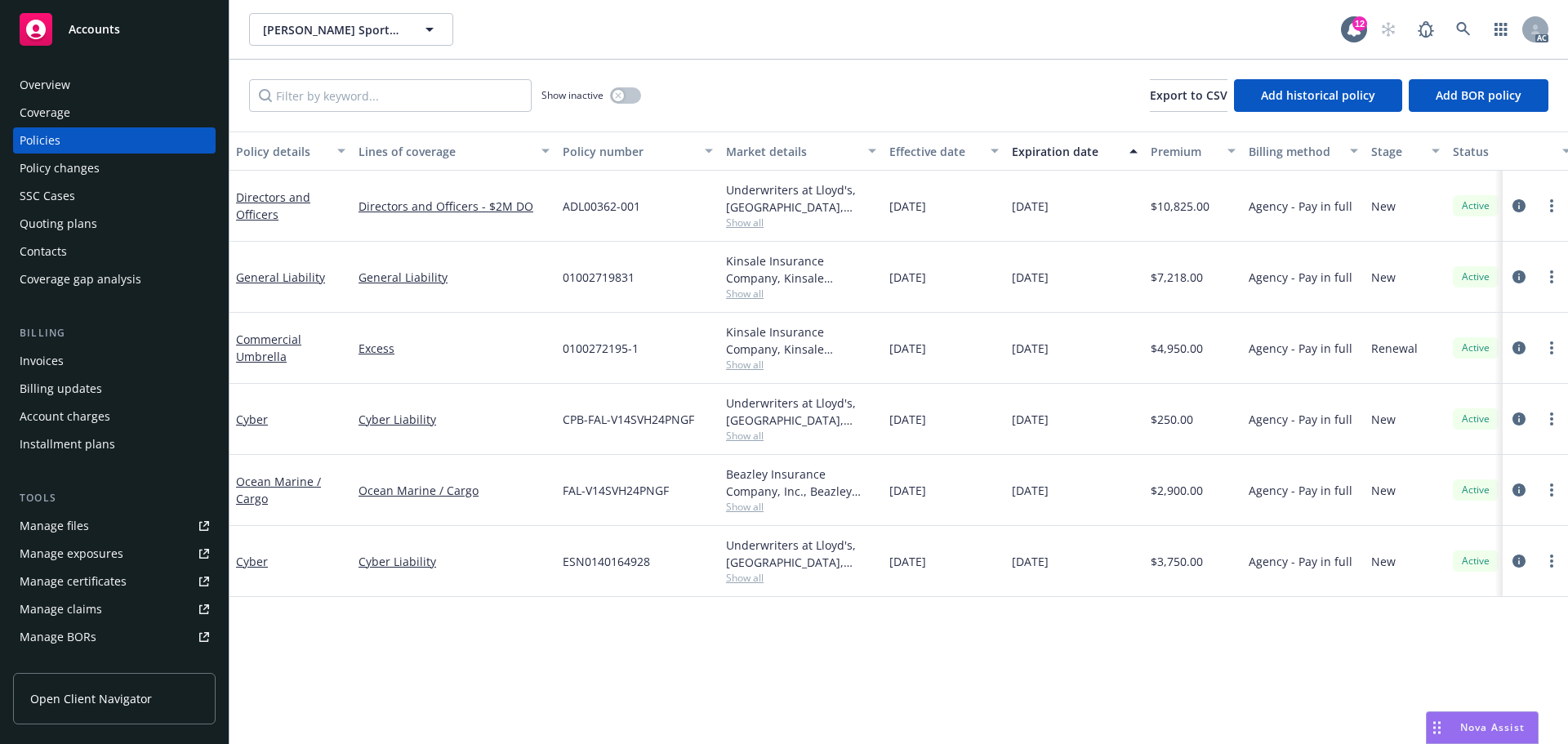
drag, startPoint x: 1075, startPoint y: 280, endPoint x: 1015, endPoint y: 284, distance: 60.1
click at [1015, 284] on div "11/27/2025" at bounding box center [1075, 277] width 139 height 71
drag, startPoint x: 424, startPoint y: 338, endPoint x: 348, endPoint y: 342, distance: 76.1
click at [348, 342] on div "Commercial Umbrella Excess 0100272195-1 Kinsale Insurance Company, Kinsale Insu…" at bounding box center [1018, 348] width 1576 height 71
click at [455, 359] on div "Excess" at bounding box center [455, 348] width 204 height 71
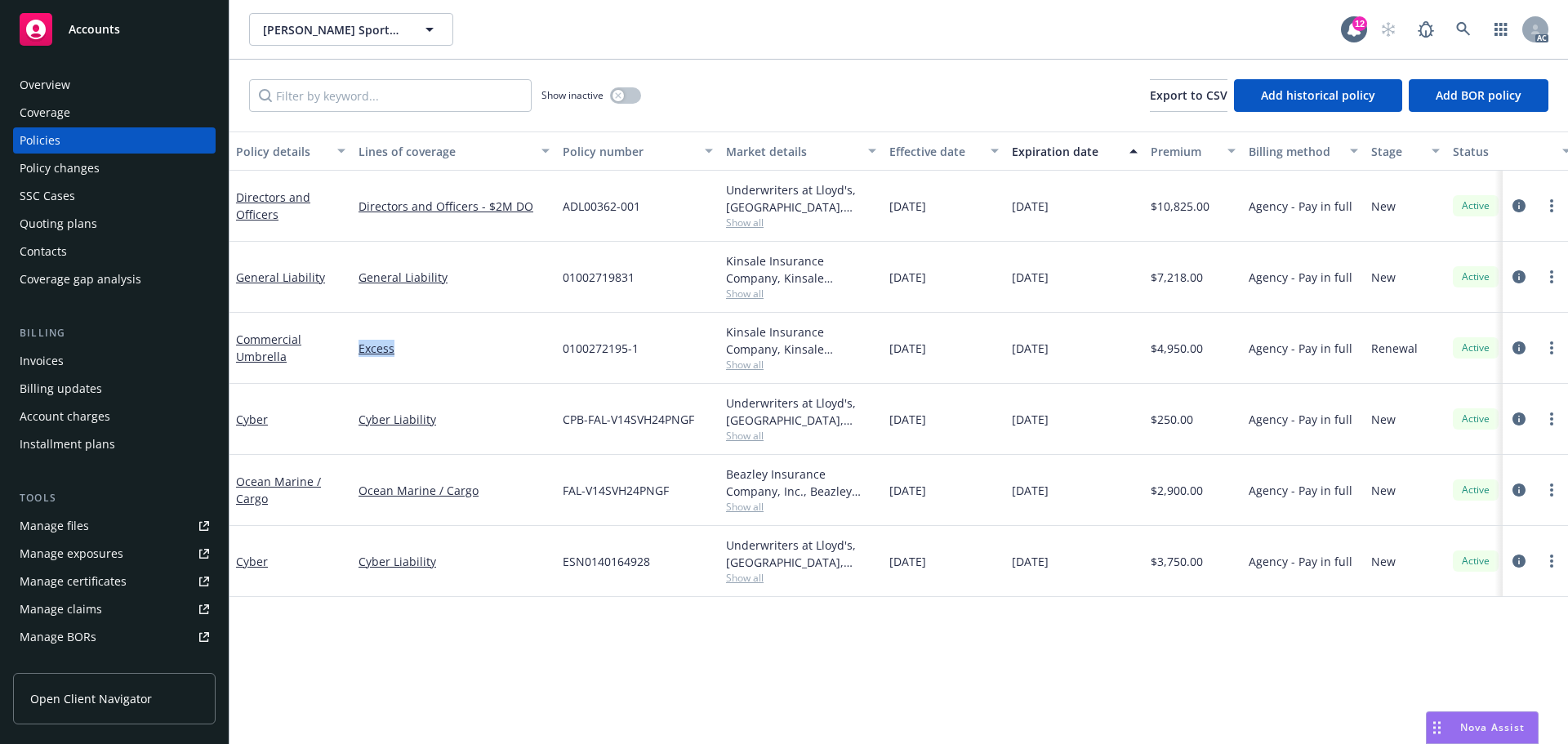
drag, startPoint x: 437, startPoint y: 353, endPoint x: 565, endPoint y: 379, distance: 130.6
click at [355, 359] on div "Excess" at bounding box center [455, 348] width 204 height 71
drag, startPoint x: 449, startPoint y: 272, endPoint x: 406, endPoint y: 281, distance: 43.9
click at [406, 281] on link "General Liability" at bounding box center [454, 277] width 191 height 17
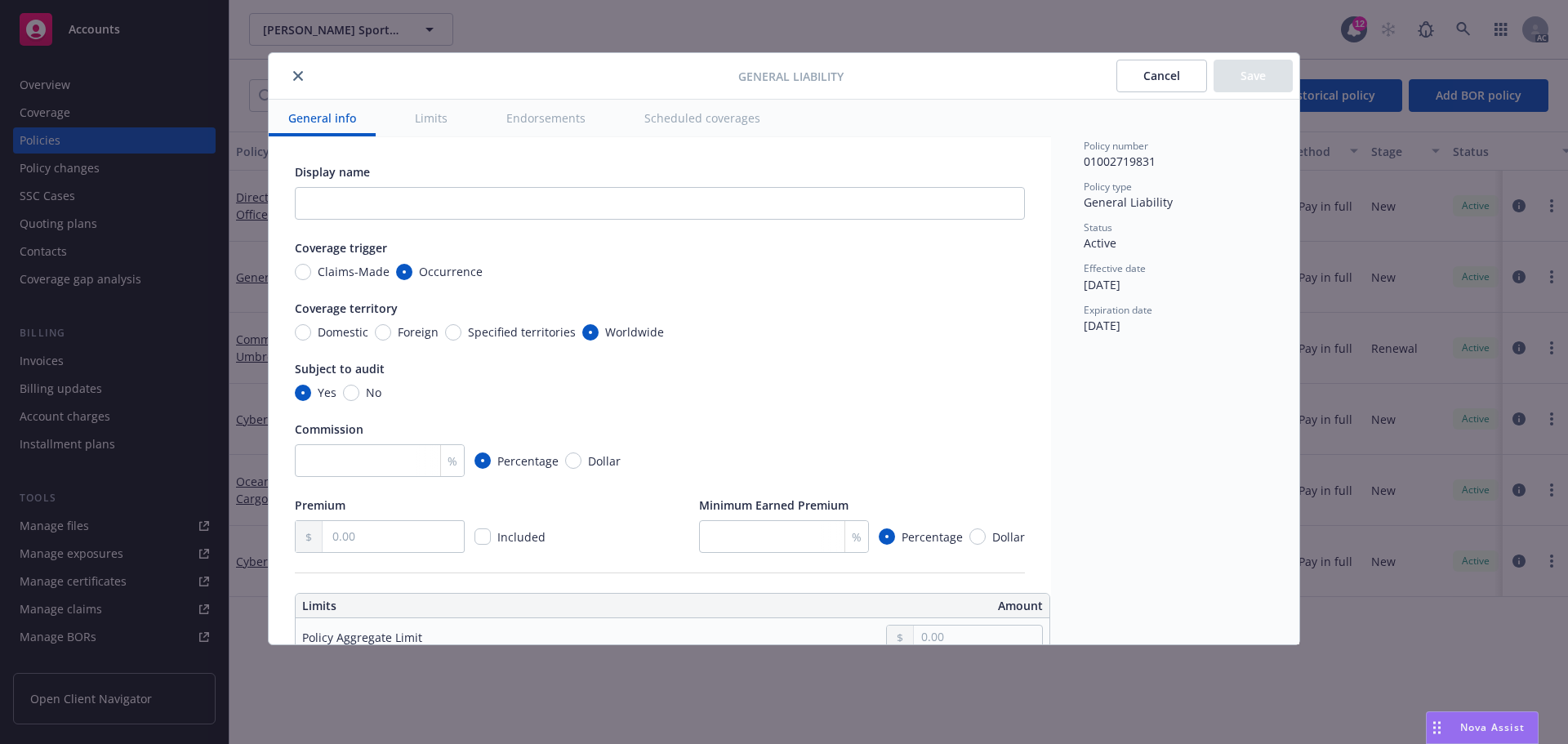
click at [294, 73] on icon "close" at bounding box center [298, 75] width 10 height 10
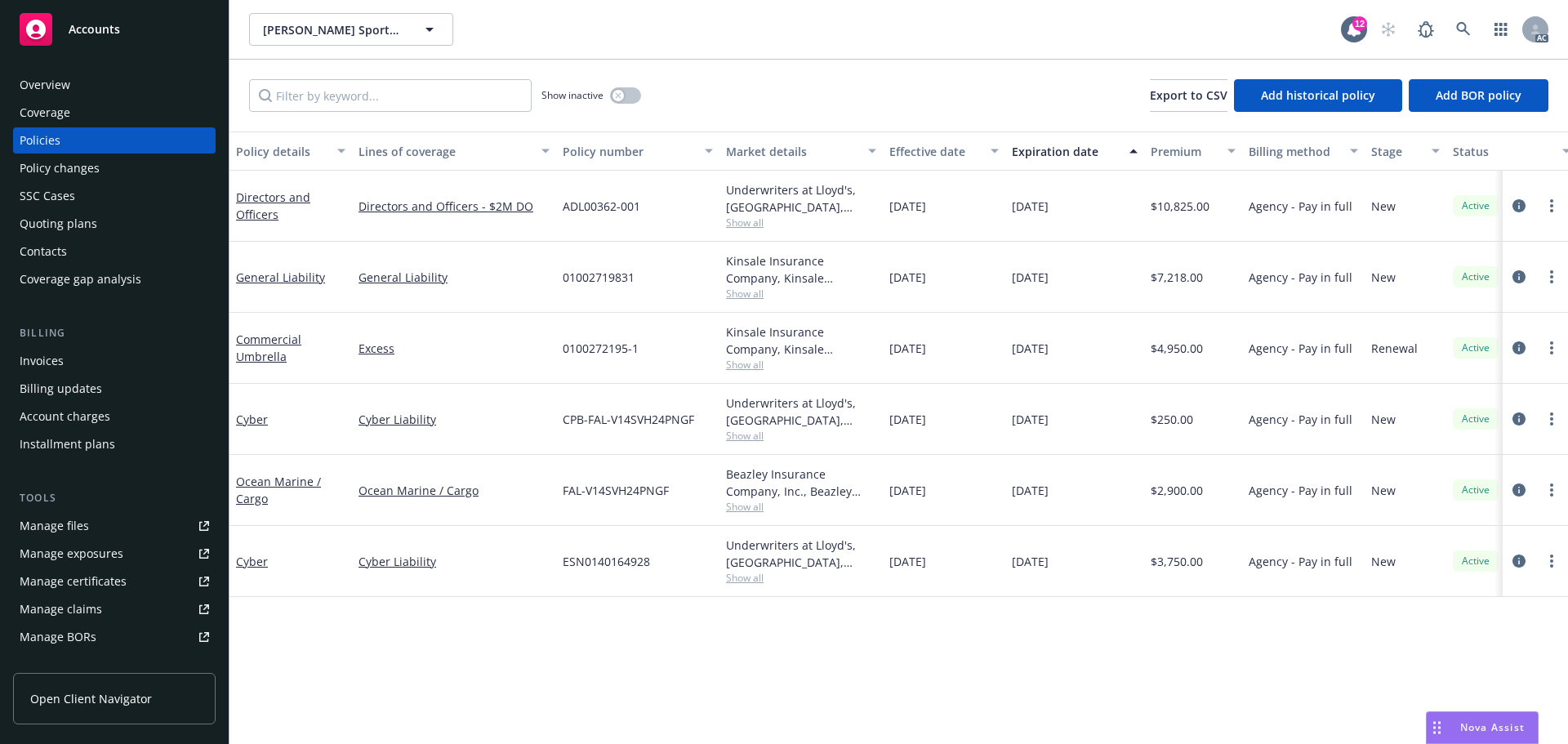
click at [1006, 532] on div "11/27/2025" at bounding box center [1075, 561] width 139 height 71
click at [123, 71] on div "Overview Coverage Policies Policy changes SSC Cases Quoting plans Contacts Cove…" at bounding box center [114, 398] width 229 height 692
click at [99, 79] on div "Overview" at bounding box center [114, 84] width 189 height 26
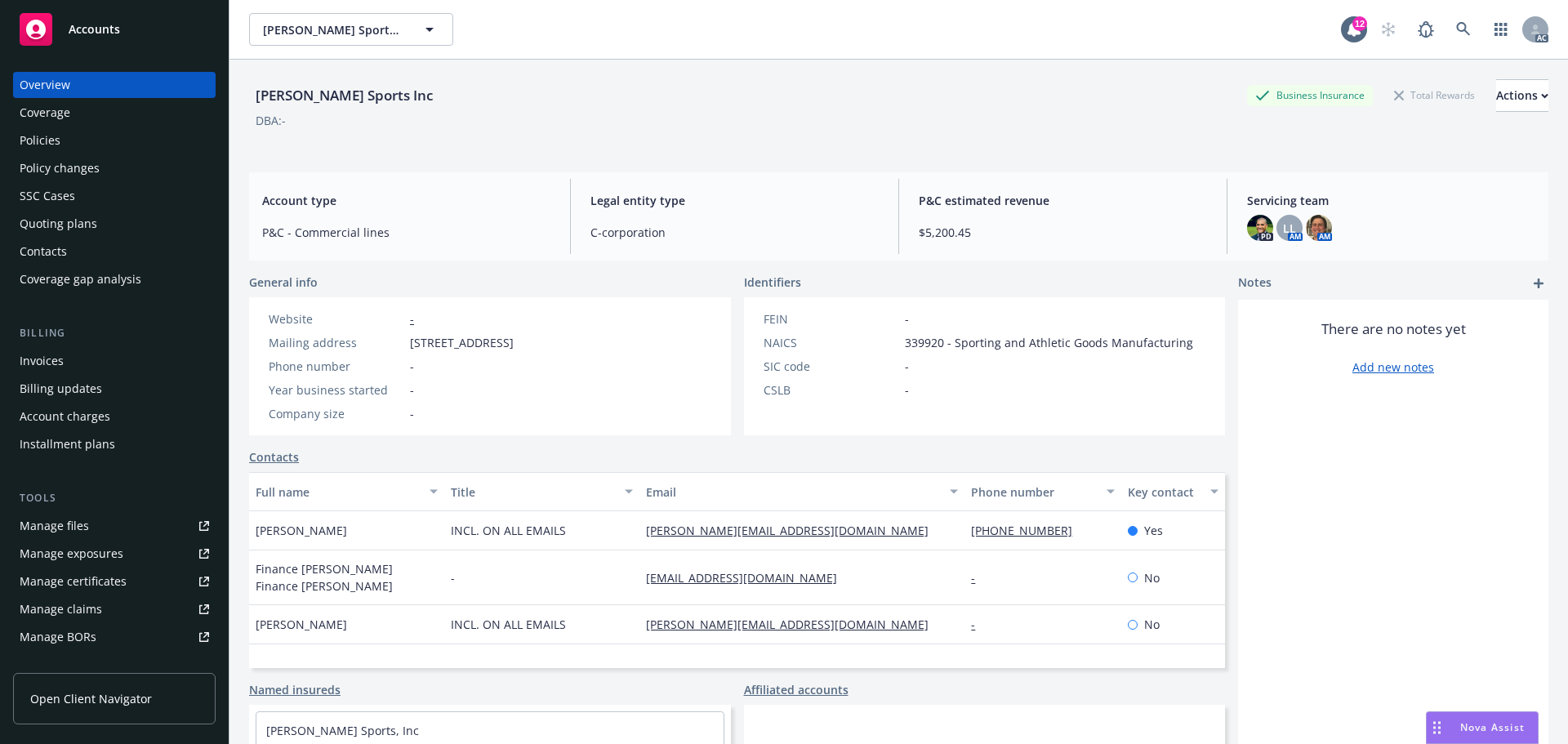
click at [1022, 192] on span "P&C estimated revenue" at bounding box center [1063, 200] width 289 height 17
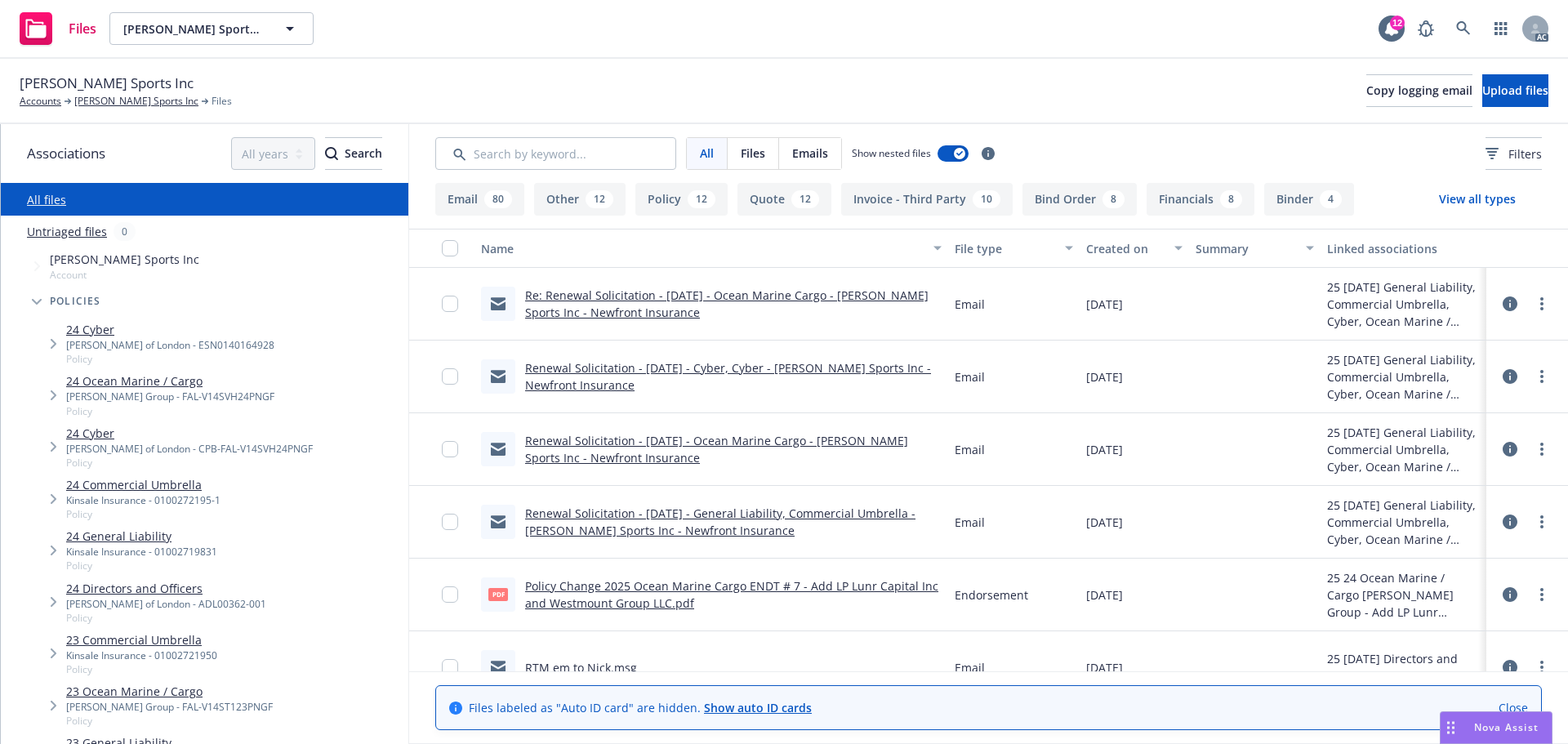
scroll to position [82, 0]
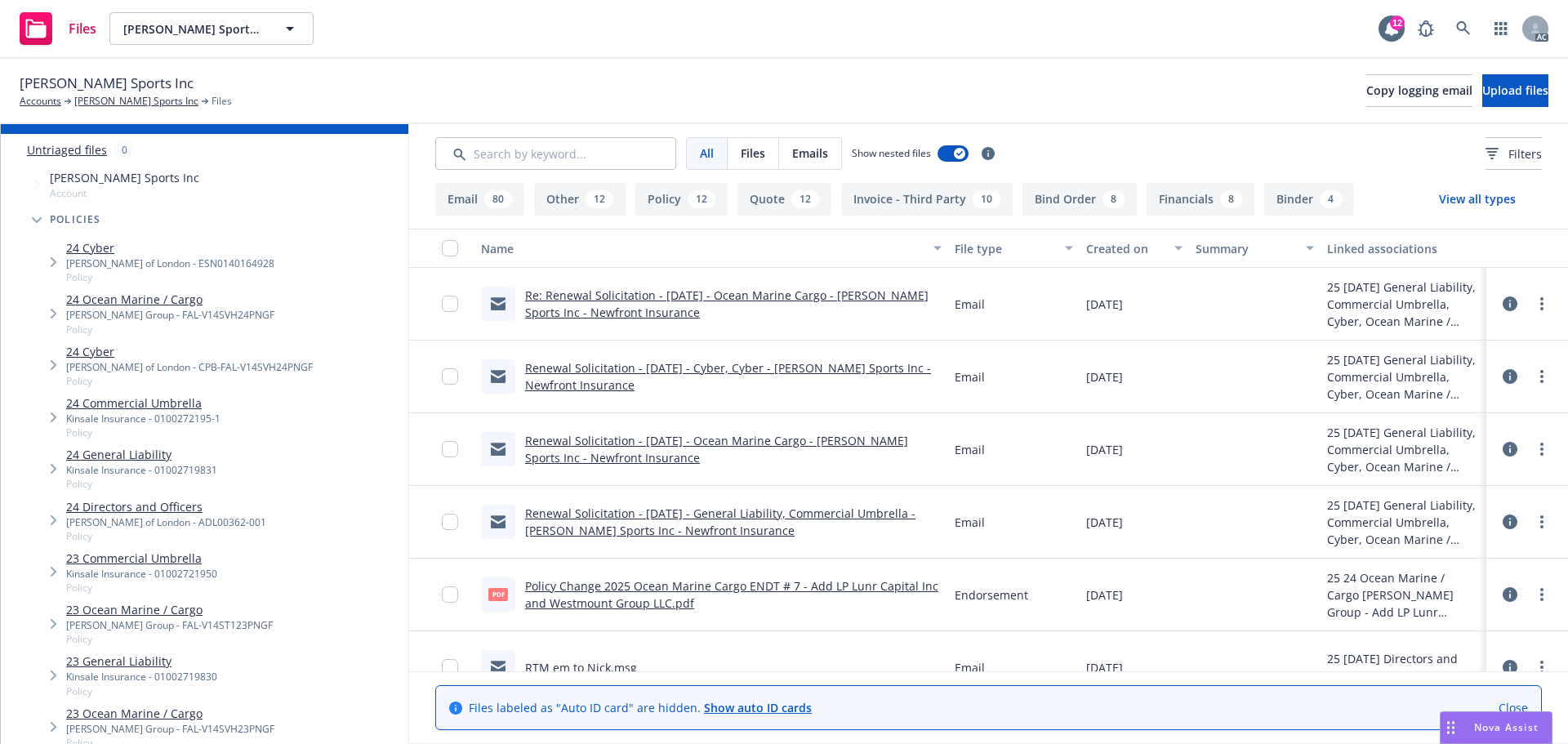
click at [116, 469] on div "Kinsale Insurance - 01002719831" at bounding box center [142, 470] width 152 height 13
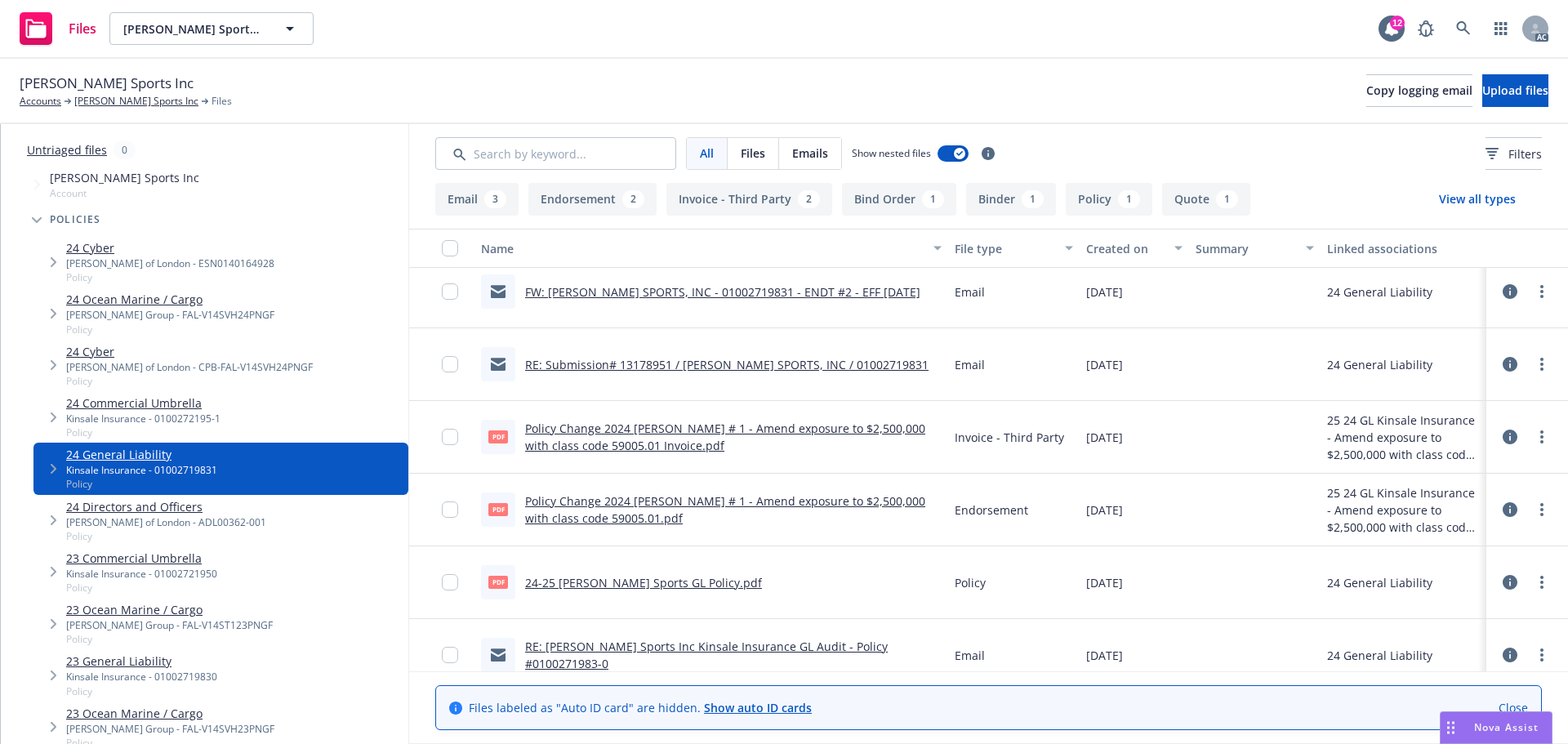
scroll to position [245, 0]
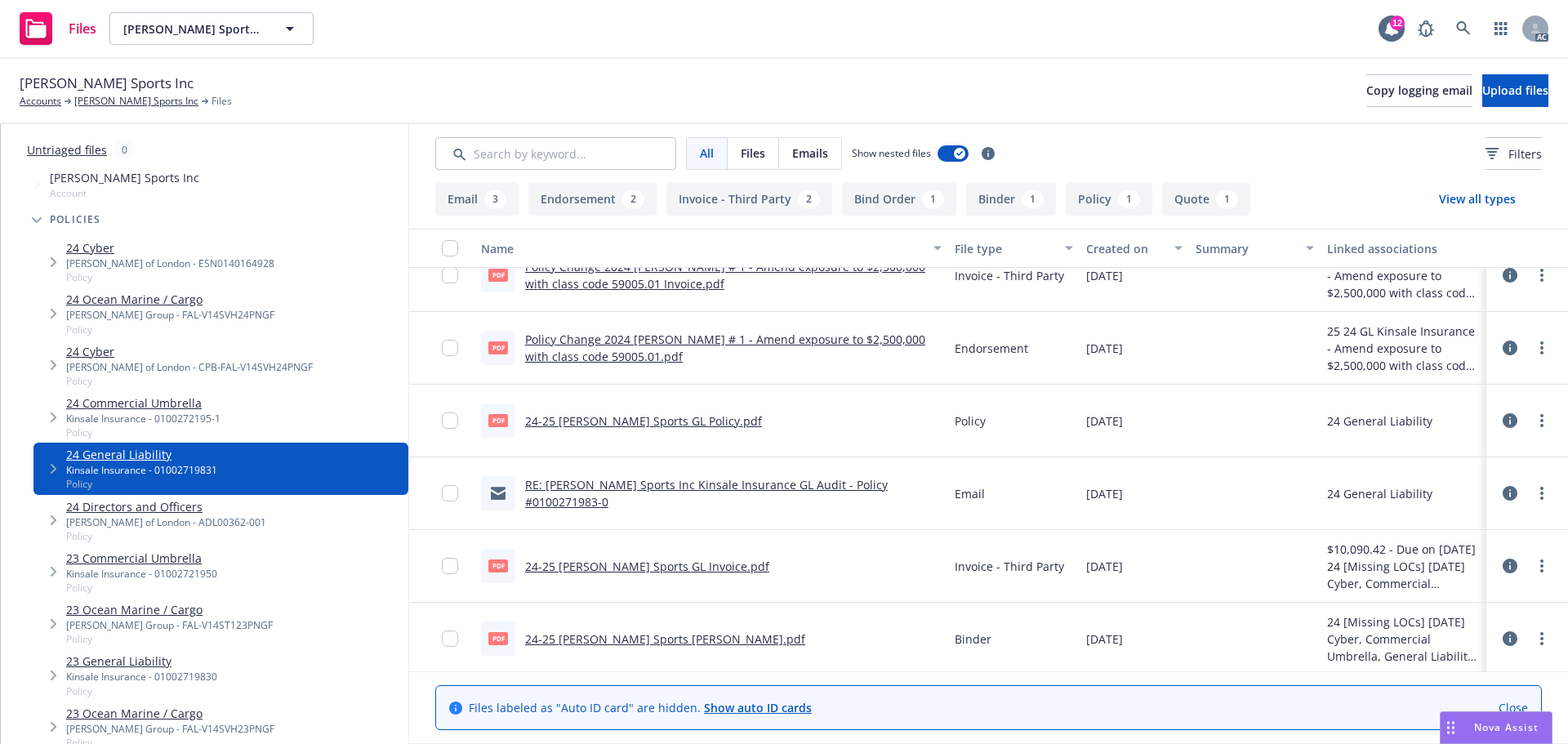
click at [600, 194] on button "Endorsement 2" at bounding box center [592, 199] width 128 height 32
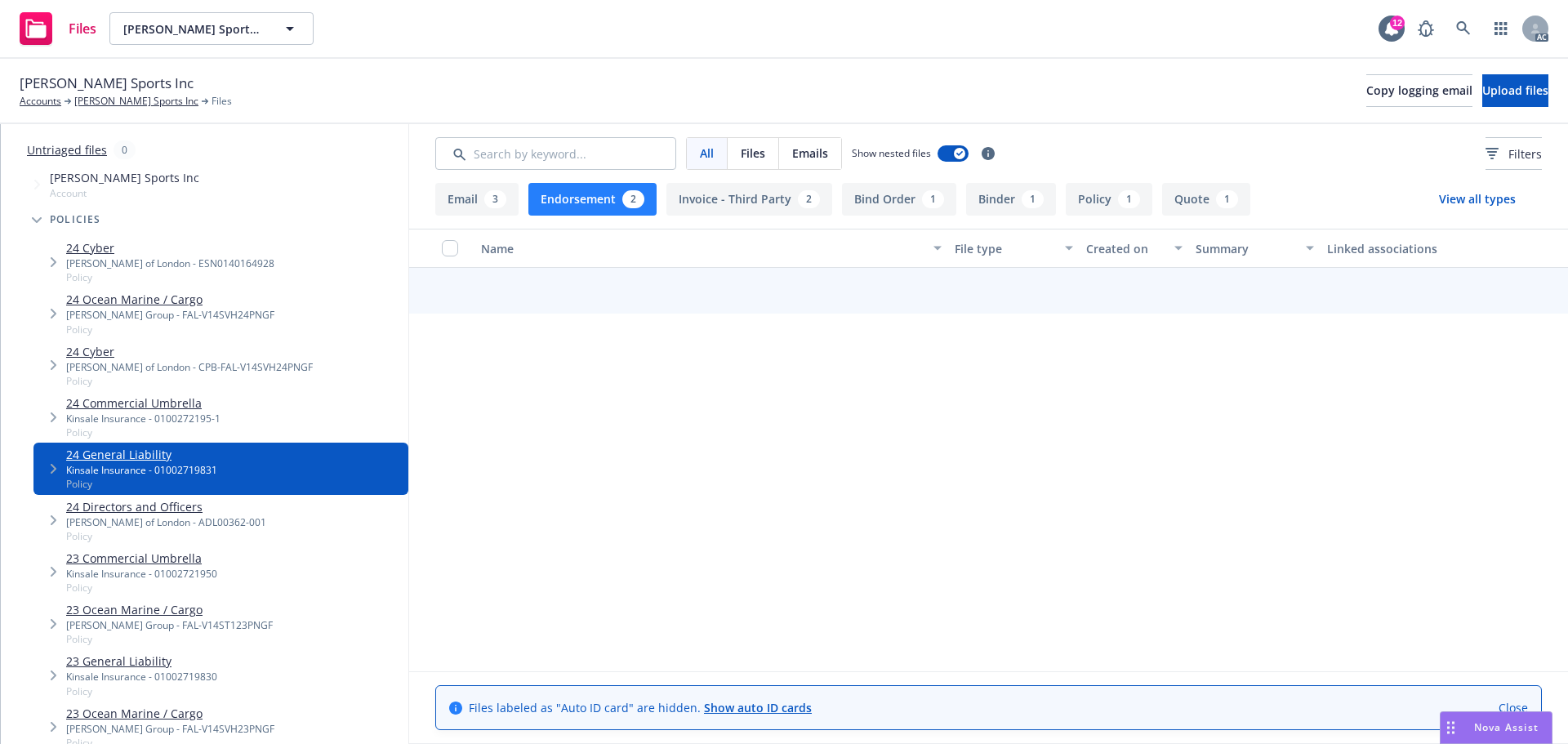
scroll to position [0, 0]
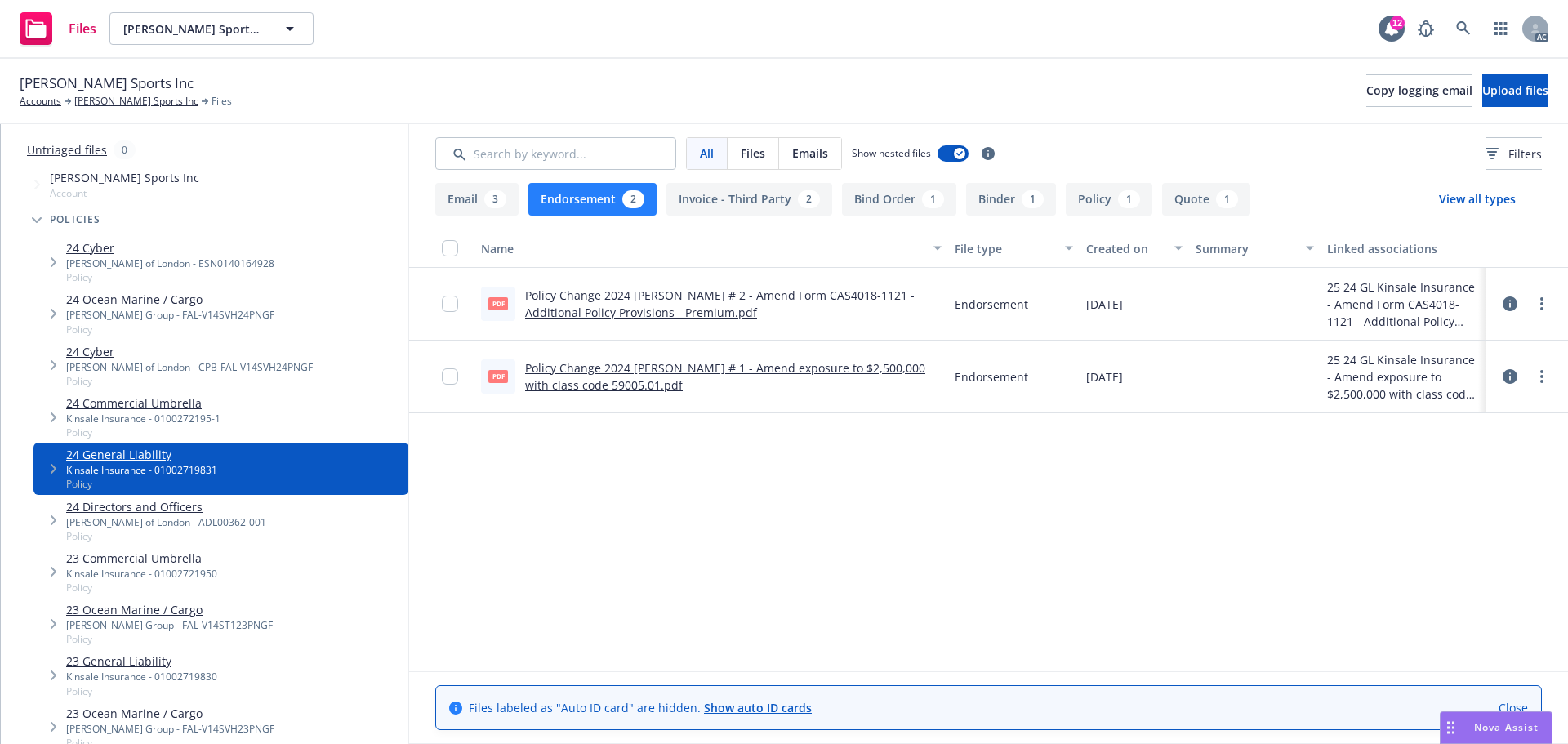
click at [666, 368] on link "Policy Change 2024 [PERSON_NAME] # 1 - Amend exposure to $2,500,000 with class …" at bounding box center [725, 376] width 400 height 32
click at [628, 296] on link "Policy Change 2024 [PERSON_NAME] # 2 - Amend Form CAS4018-1121 - Additional Pol…" at bounding box center [720, 304] width 390 height 32
click at [1086, 200] on button "Policy 1" at bounding box center [1109, 199] width 87 height 32
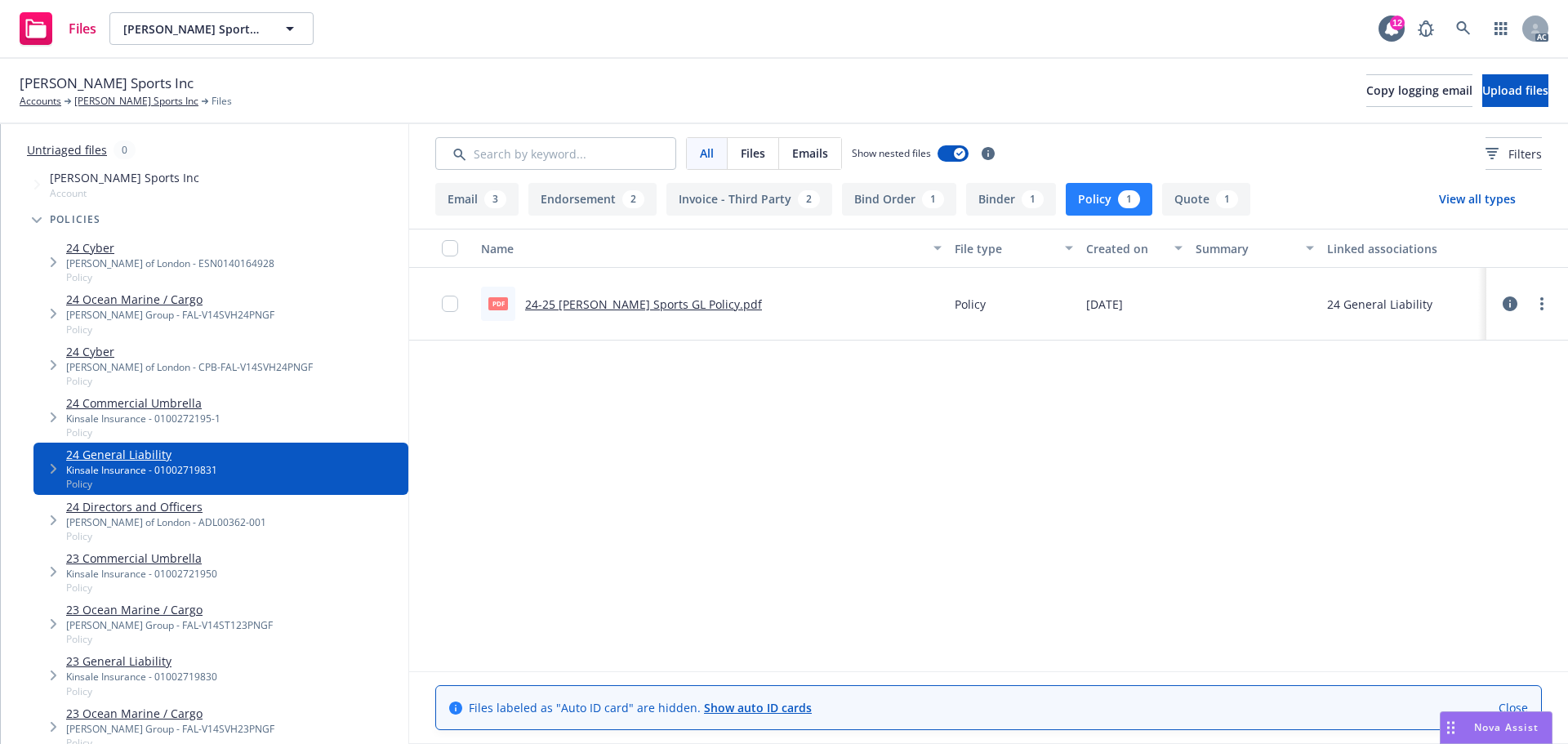
click at [1118, 203] on div "1" at bounding box center [1129, 199] width 22 height 18
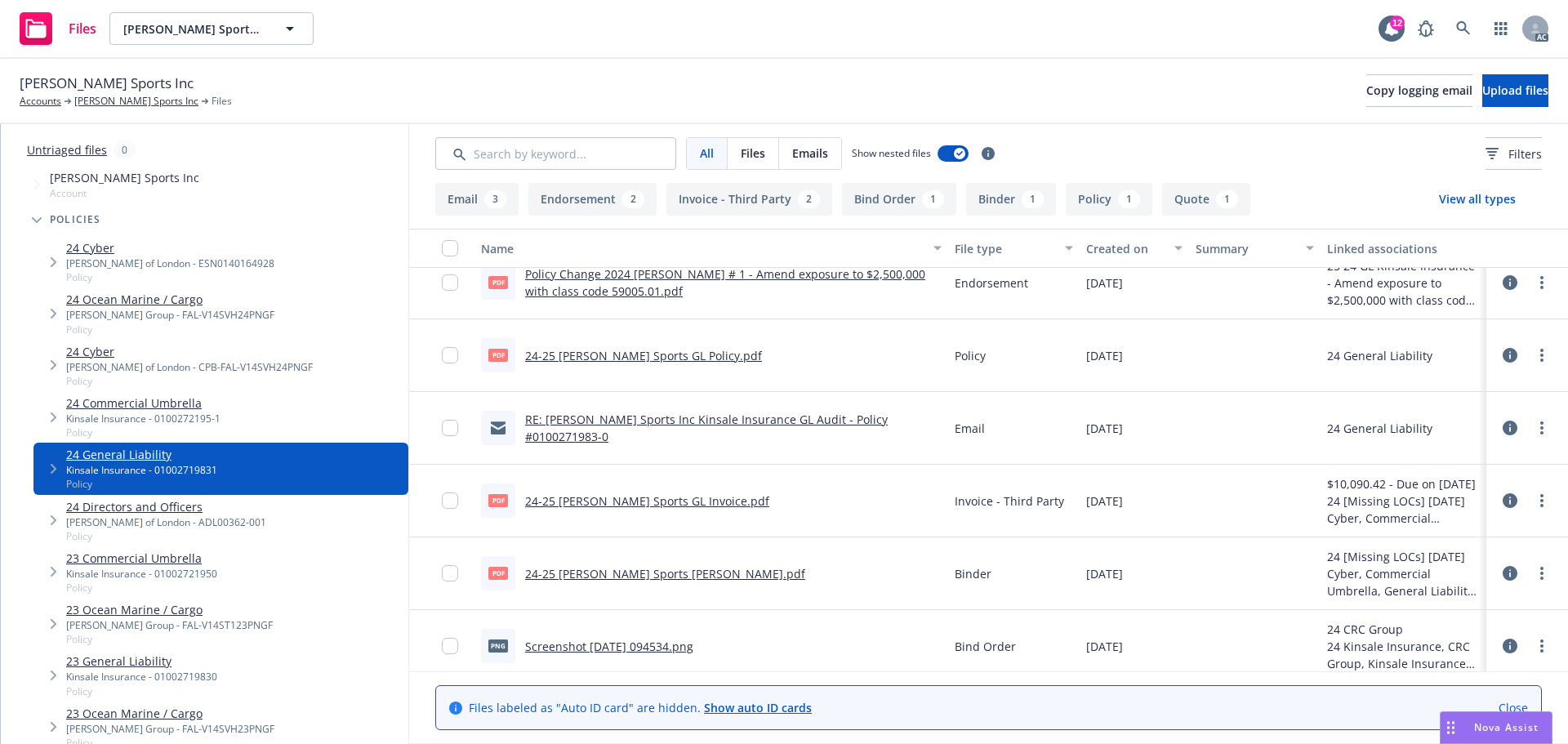
scroll to position [148, 0]
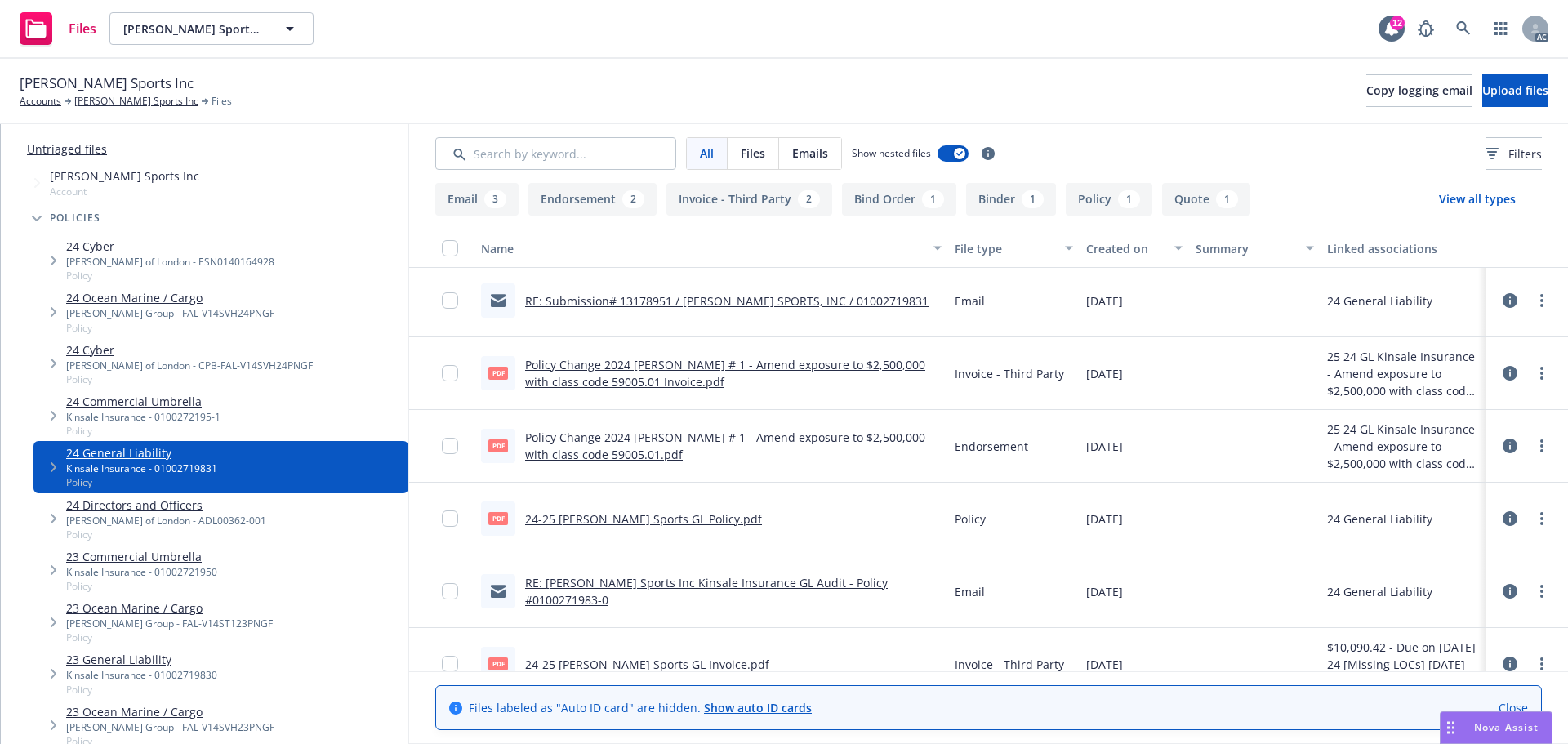
click at [620, 195] on button "Endorsement 2" at bounding box center [592, 199] width 128 height 32
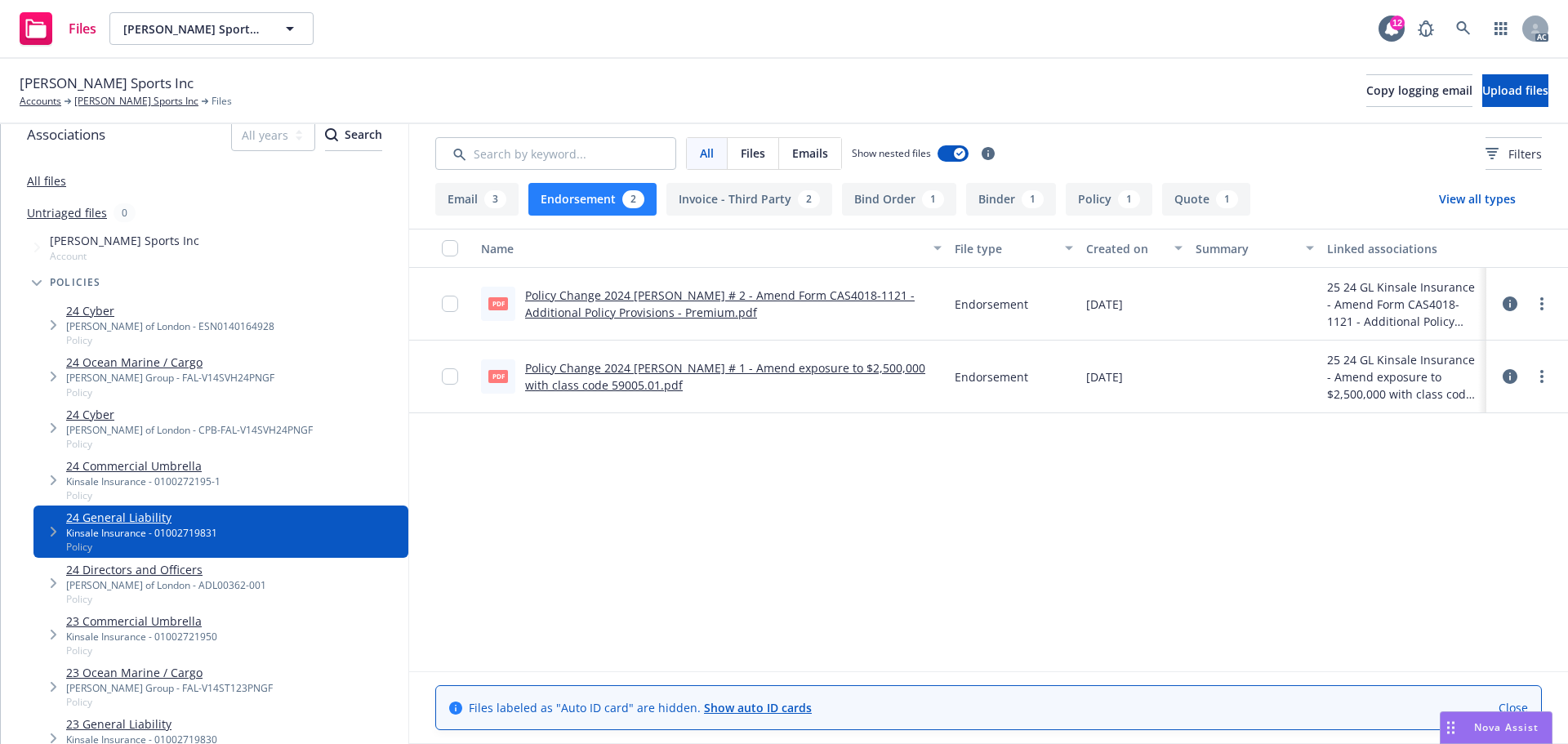
scroll to position [0, 0]
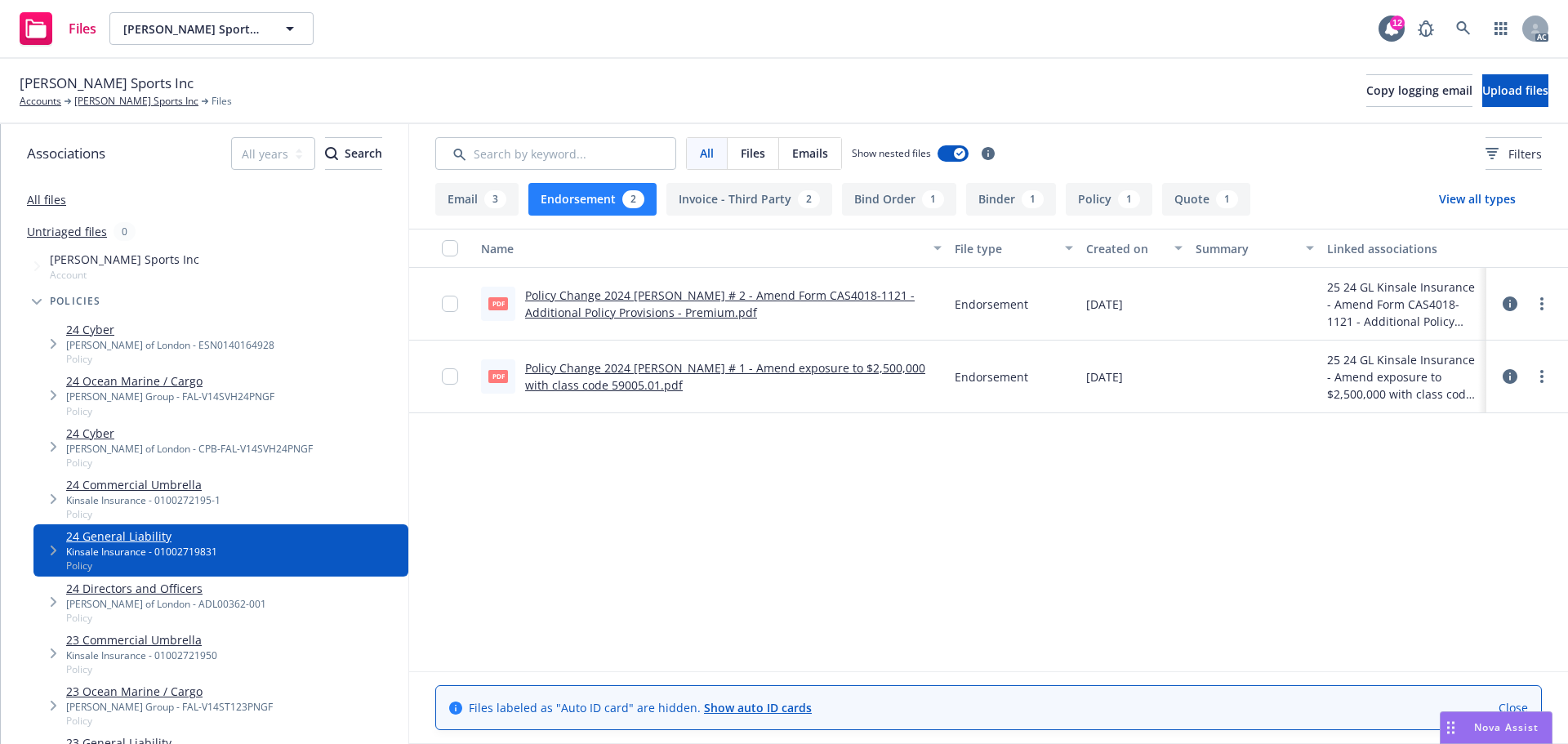
click at [41, 195] on link "All files" at bounding box center [47, 199] width 39 height 15
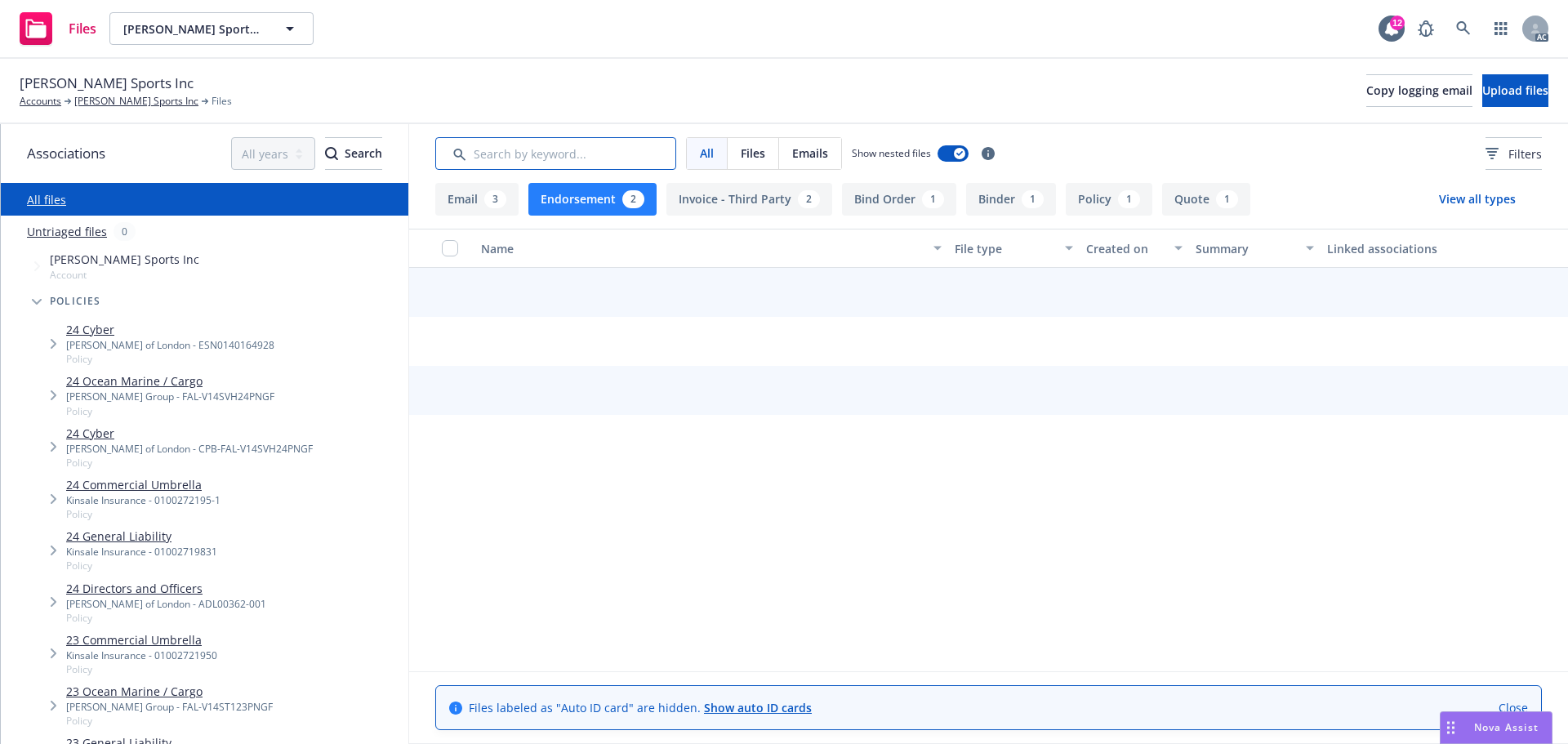
click at [593, 163] on input "Search by keyword..." at bounding box center [556, 153] width 241 height 32
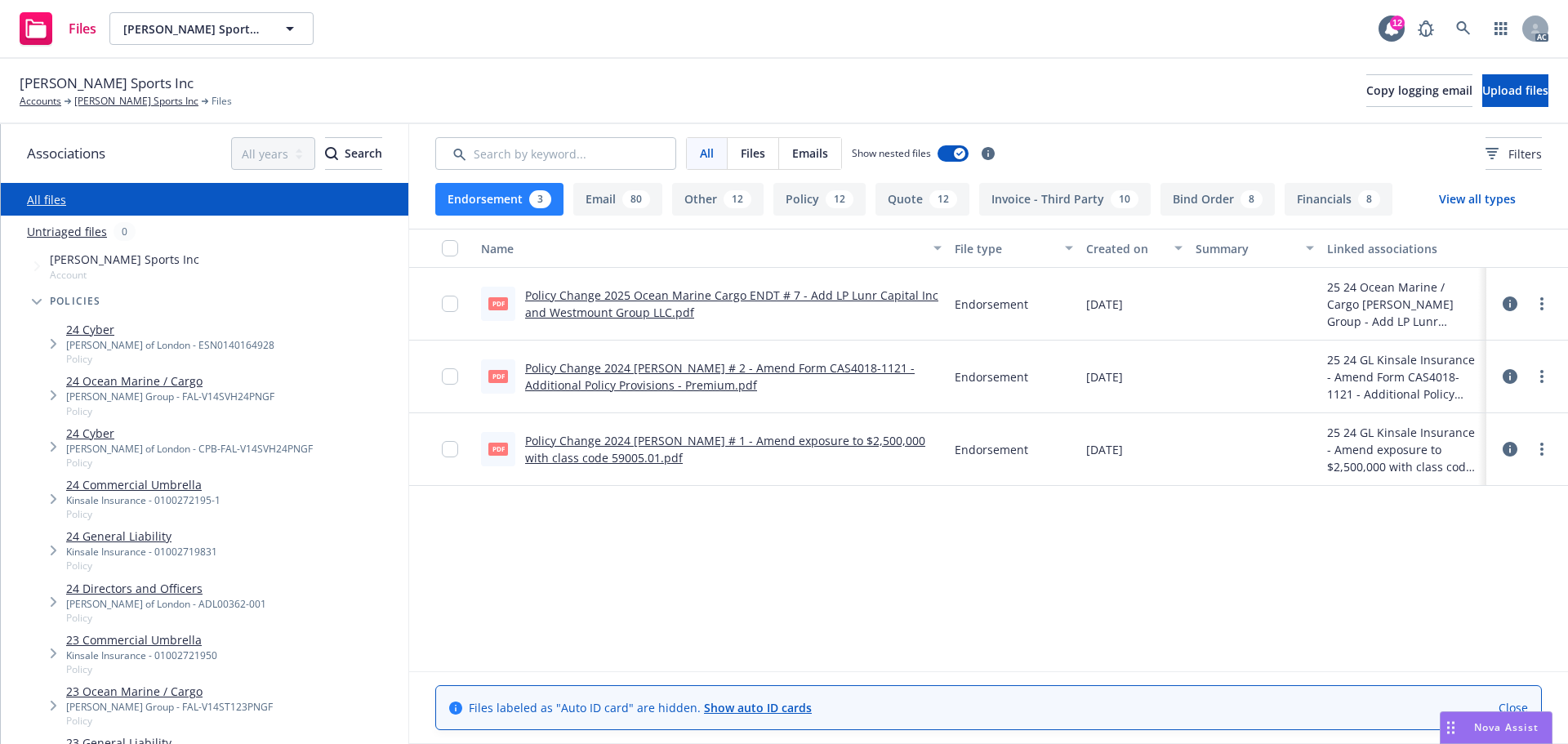
click at [539, 203] on div "3" at bounding box center [540, 199] width 22 height 18
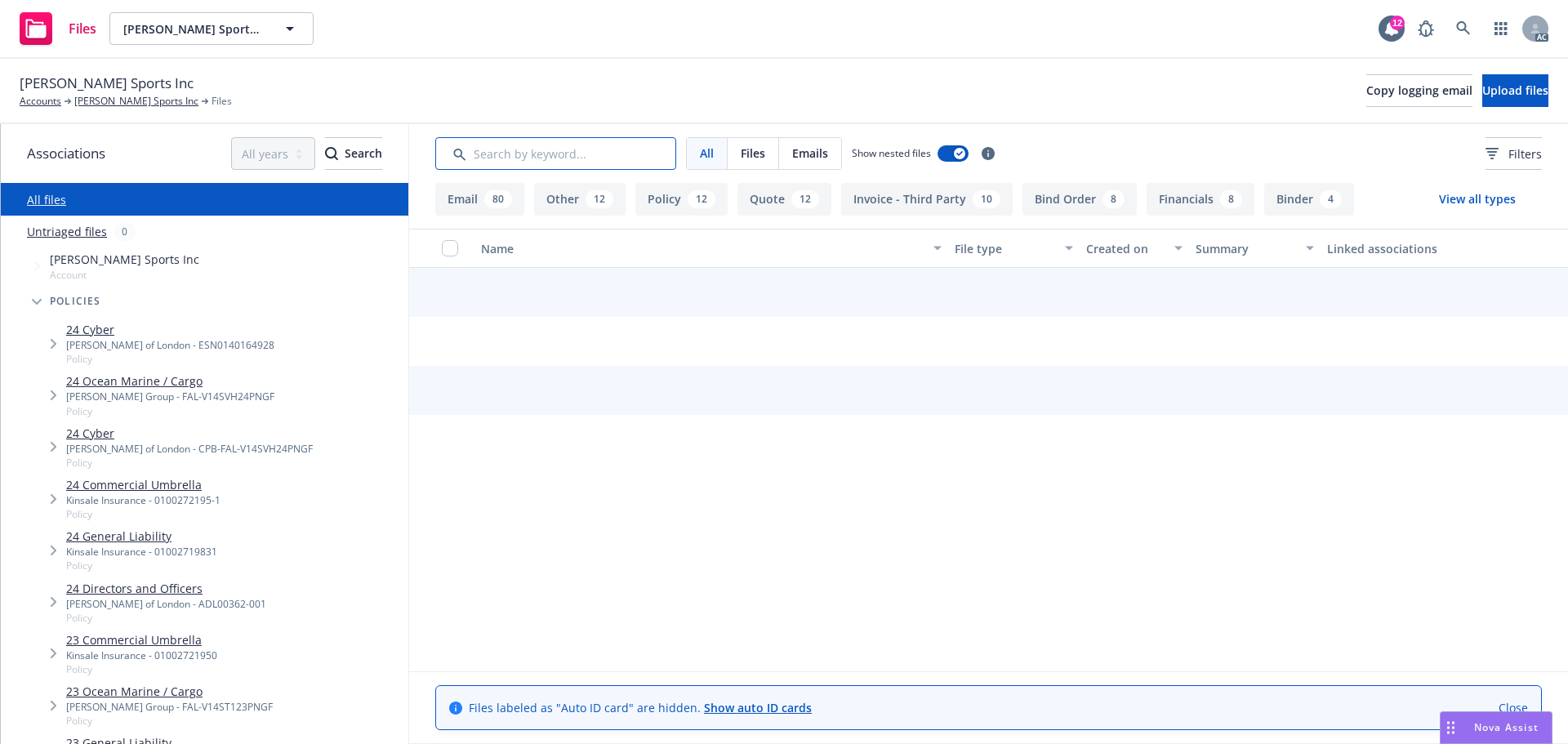
click at [592, 154] on input "Search by keyword..." at bounding box center [556, 153] width 241 height 32
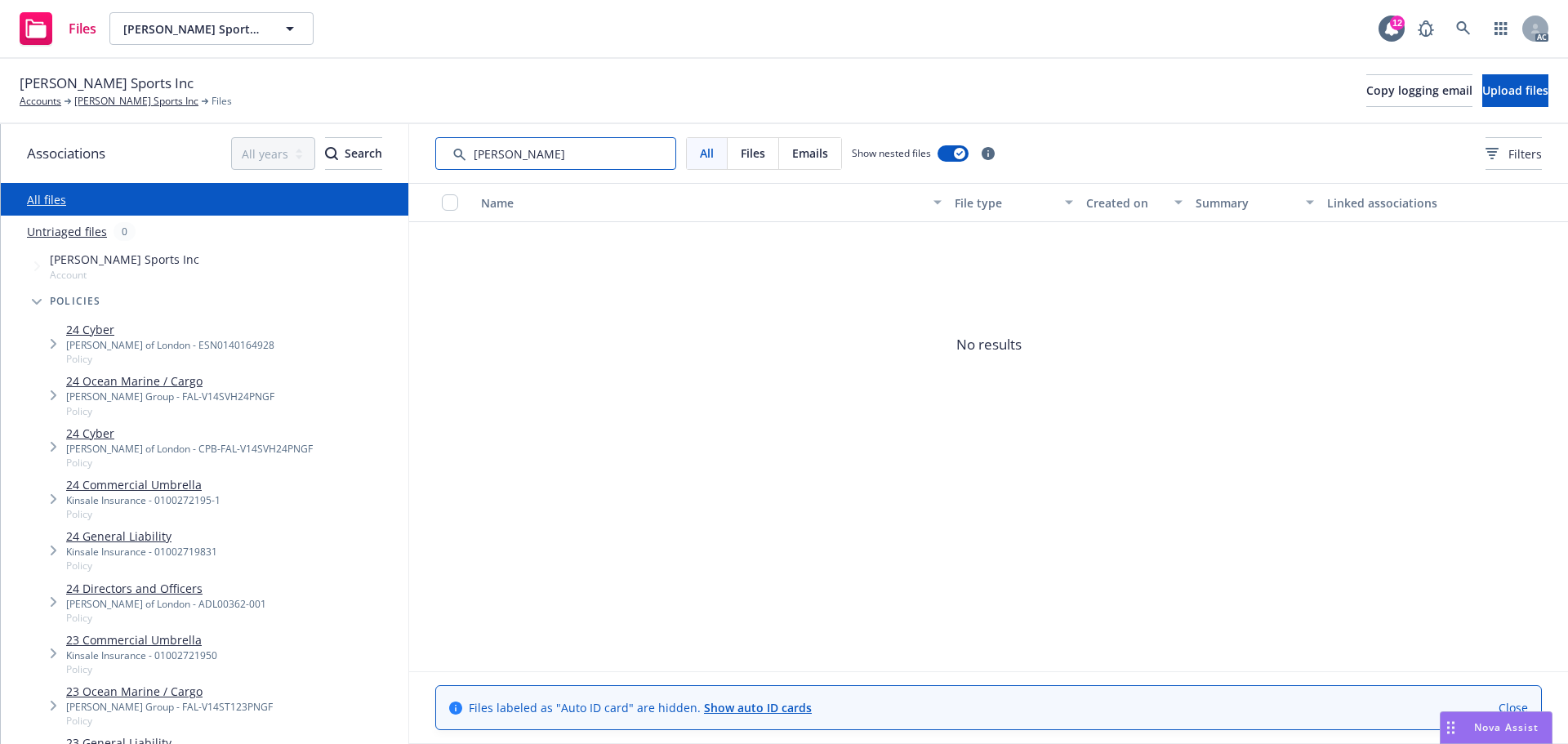
drag, startPoint x: 496, startPoint y: 149, endPoint x: 479, endPoint y: 153, distance: 17.5
click at [479, 153] on input "Search by keyword..." at bounding box center [556, 153] width 241 height 32
type input "app"
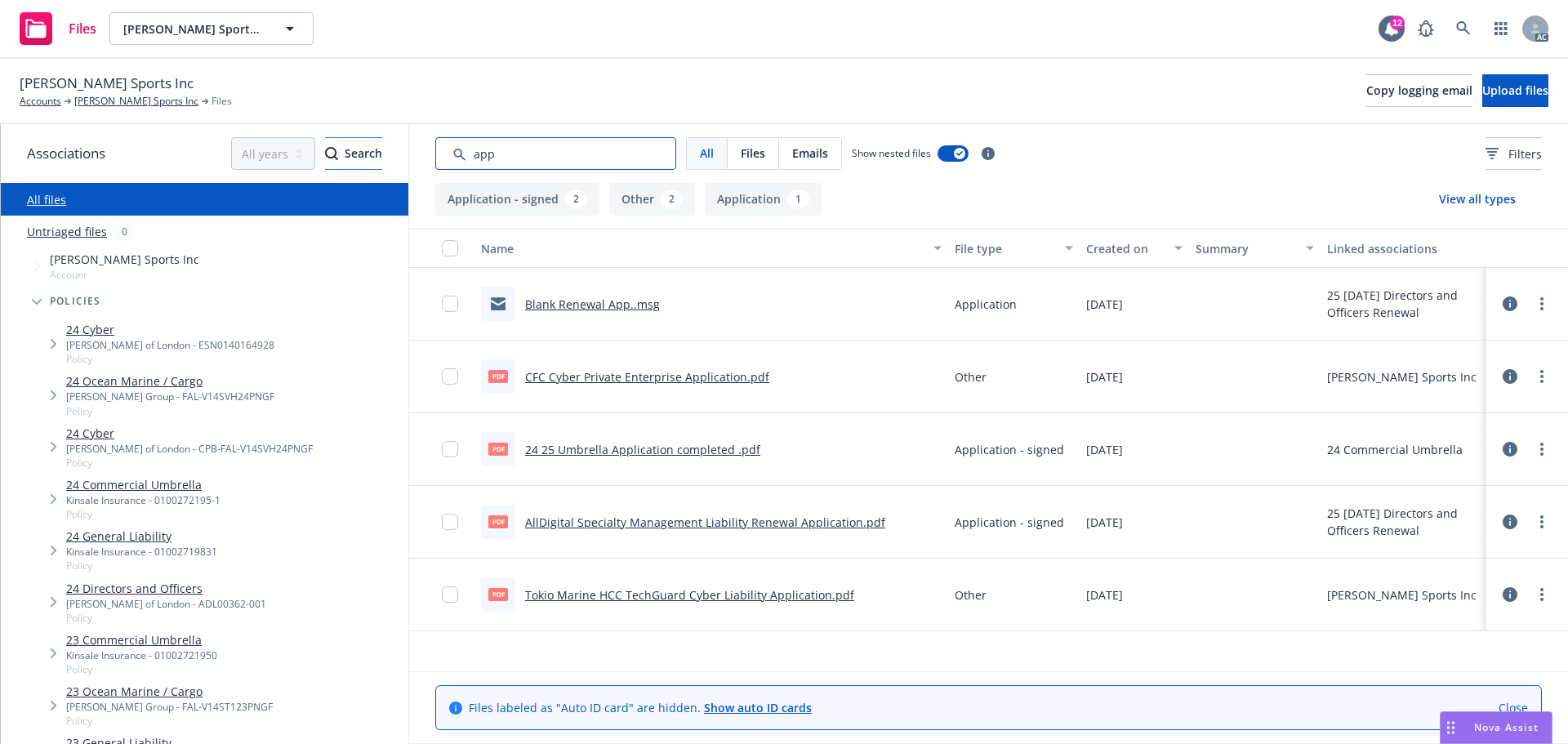
drag, startPoint x: 517, startPoint y: 151, endPoint x: 355, endPoint y: 142, distance: 162.2
click at [355, 142] on div "Associations All years 2027 2026 2025 2024 2023 2022 2021 2020 2019 2018 2017 2…" at bounding box center [784, 434] width 1567 height 620
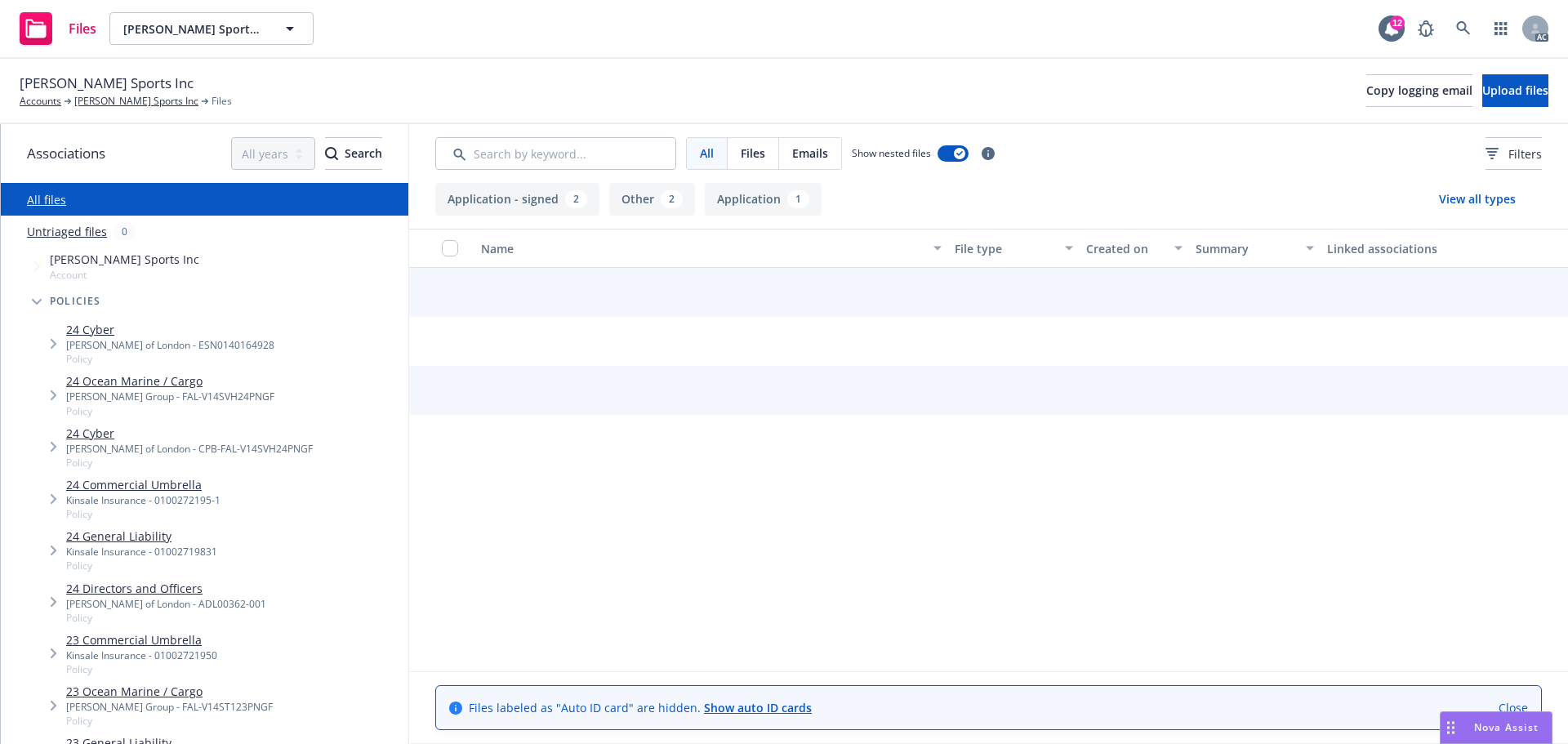
click at [1414, 160] on div "All Files Emails Show nested files Filters" at bounding box center [989, 153] width 1107 height 32
click at [1486, 163] on button "Filters" at bounding box center [1513, 153] width 56 height 32
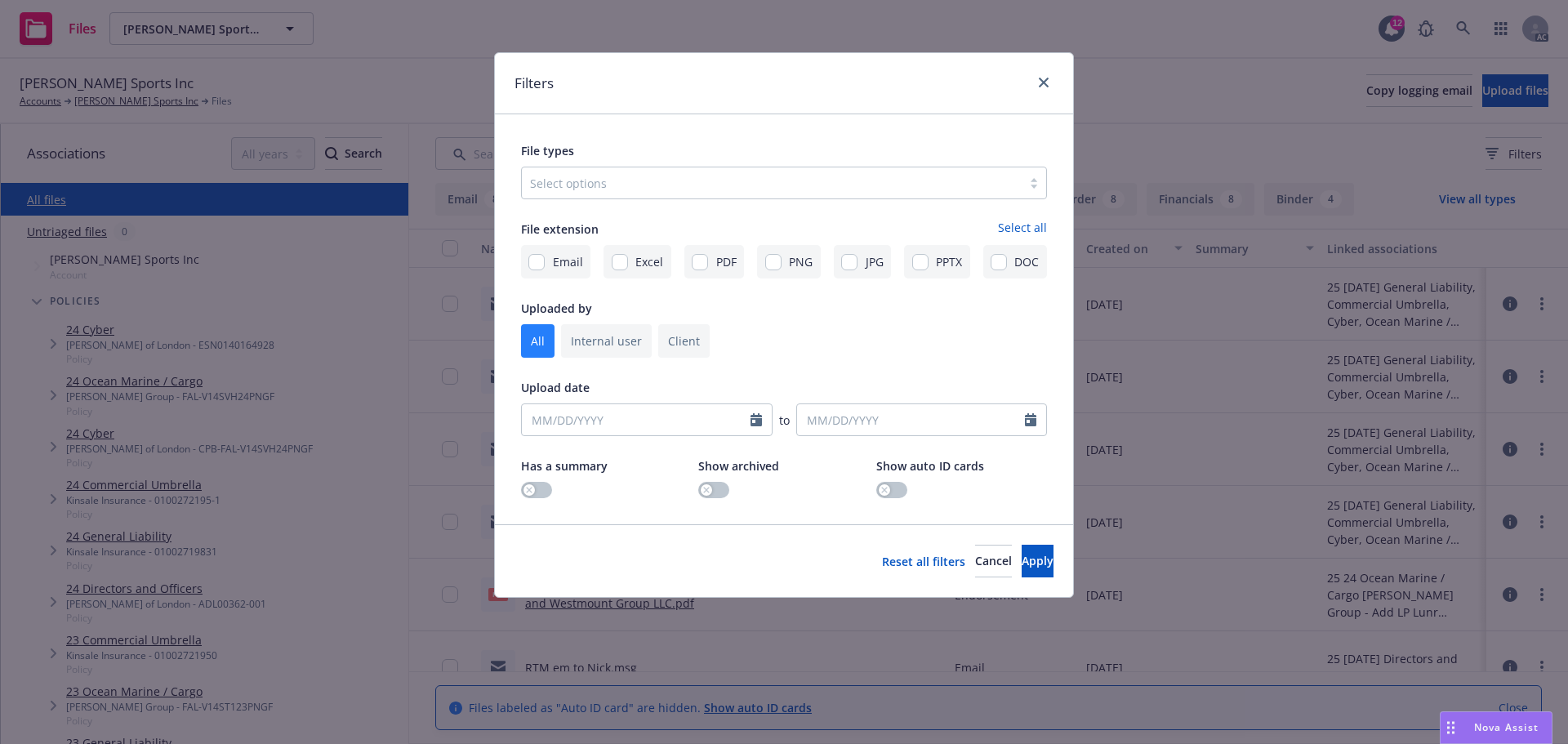
click at [680, 162] on div "File types Select options" at bounding box center [784, 170] width 526 height 59
click at [668, 179] on div at bounding box center [771, 183] width 483 height 20
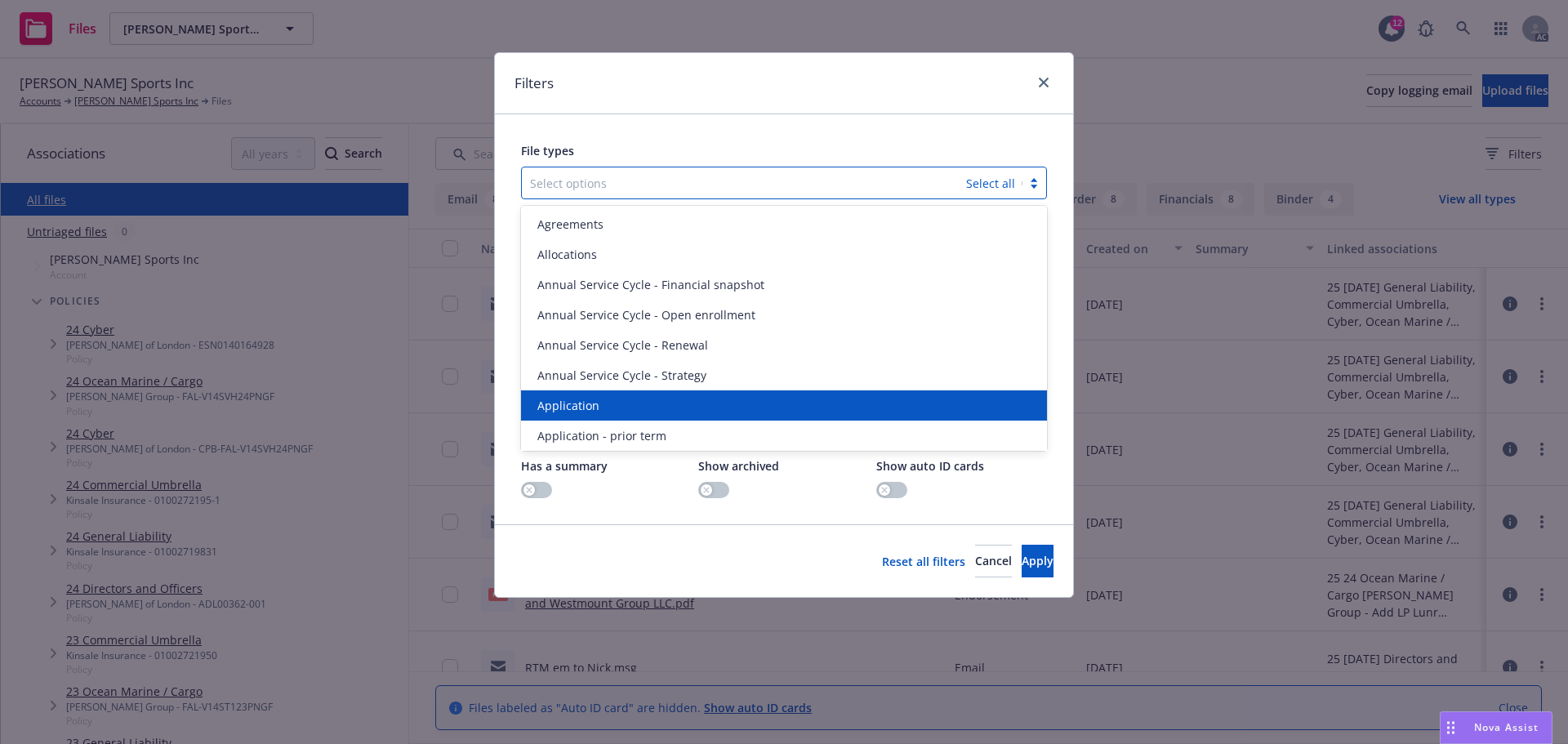
click at [559, 396] on div "Application" at bounding box center [784, 405] width 526 height 30
click at [559, 396] on div "Application - prior term" at bounding box center [784, 405] width 526 height 30
click at [559, 396] on div "Application - signed" at bounding box center [784, 405] width 526 height 30
click at [559, 396] on div "Application - unsigned" at bounding box center [784, 405] width 526 height 30
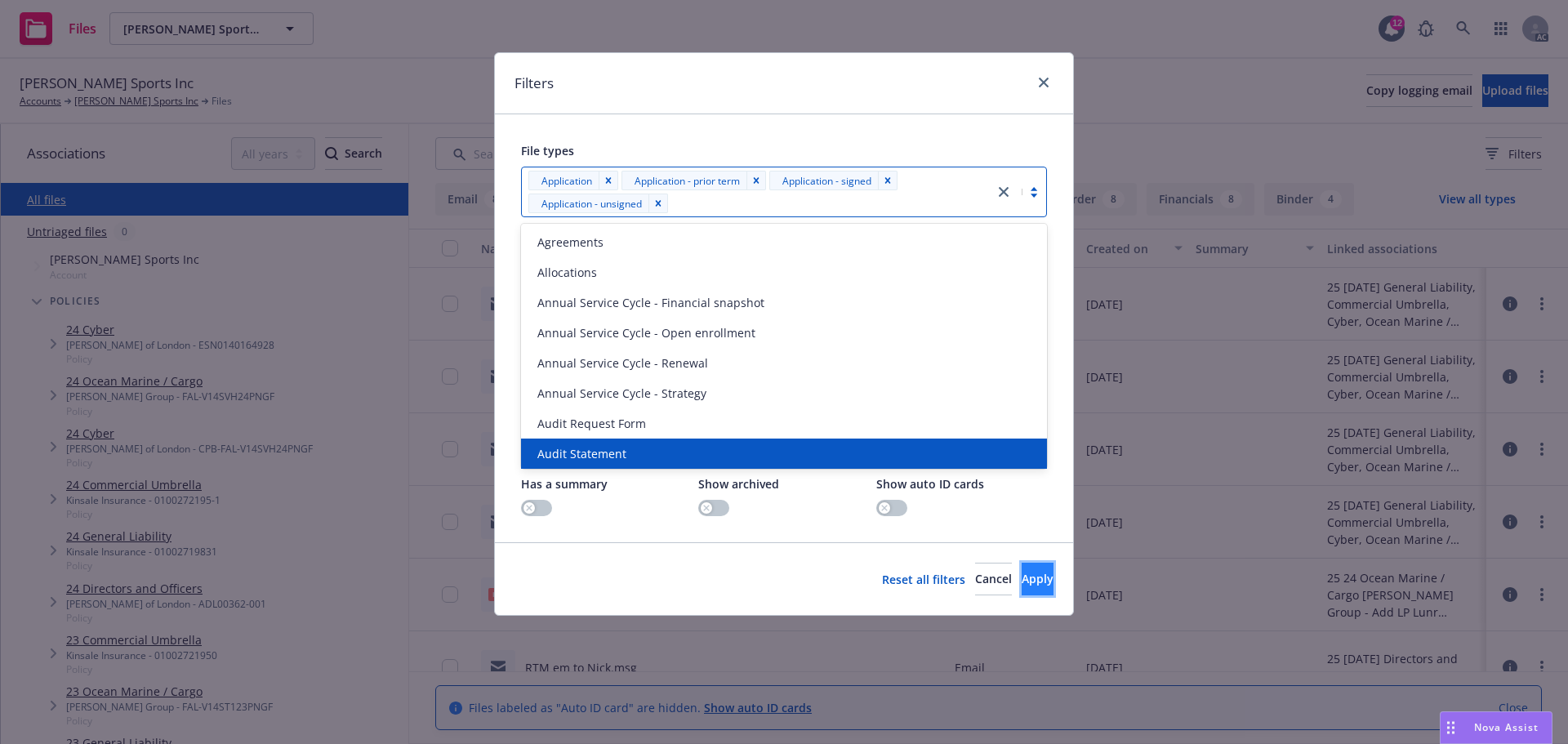
click at [1022, 584] on span "Apply" at bounding box center [1038, 578] width 32 height 15
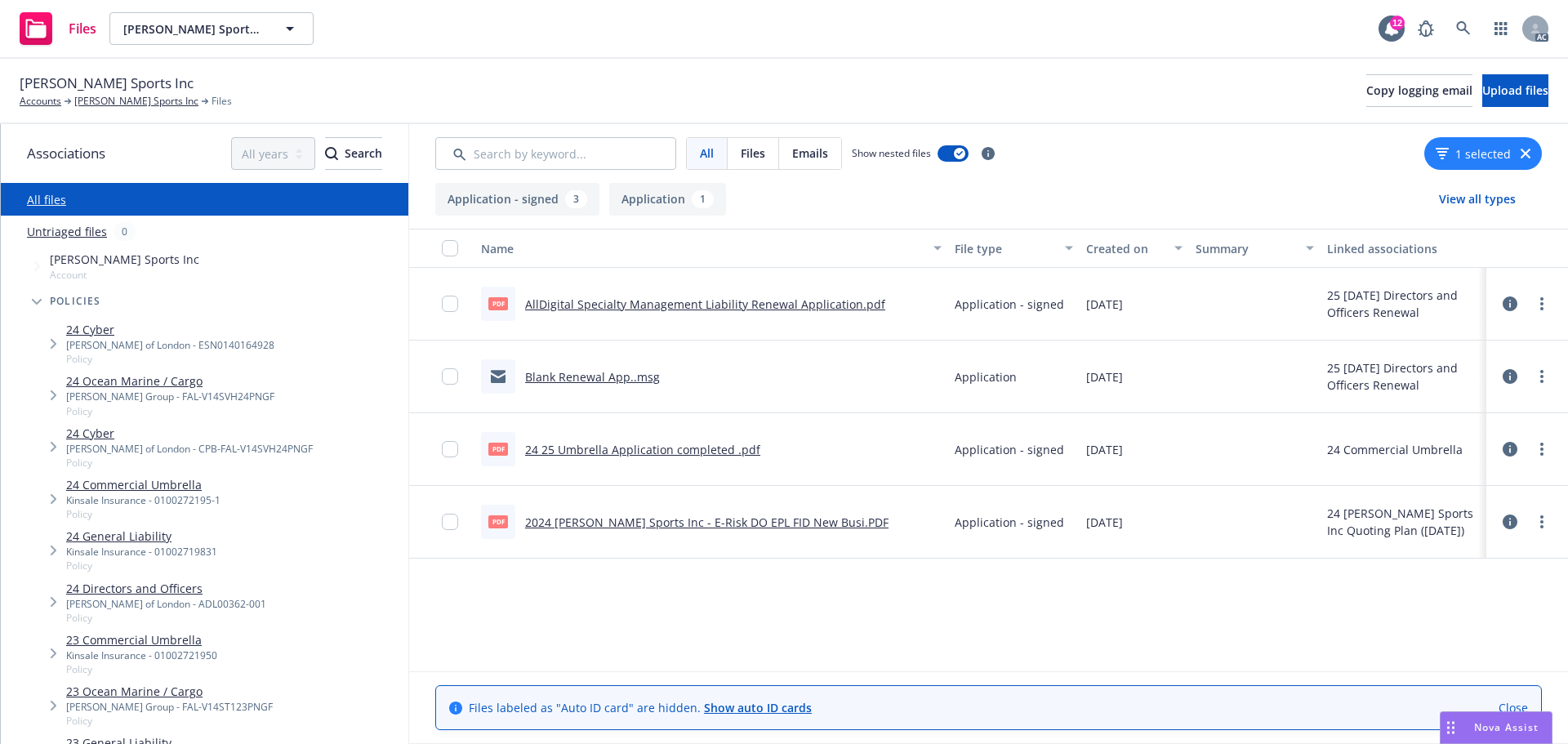
click at [1529, 151] on icon "button" at bounding box center [1525, 153] width 10 height 10
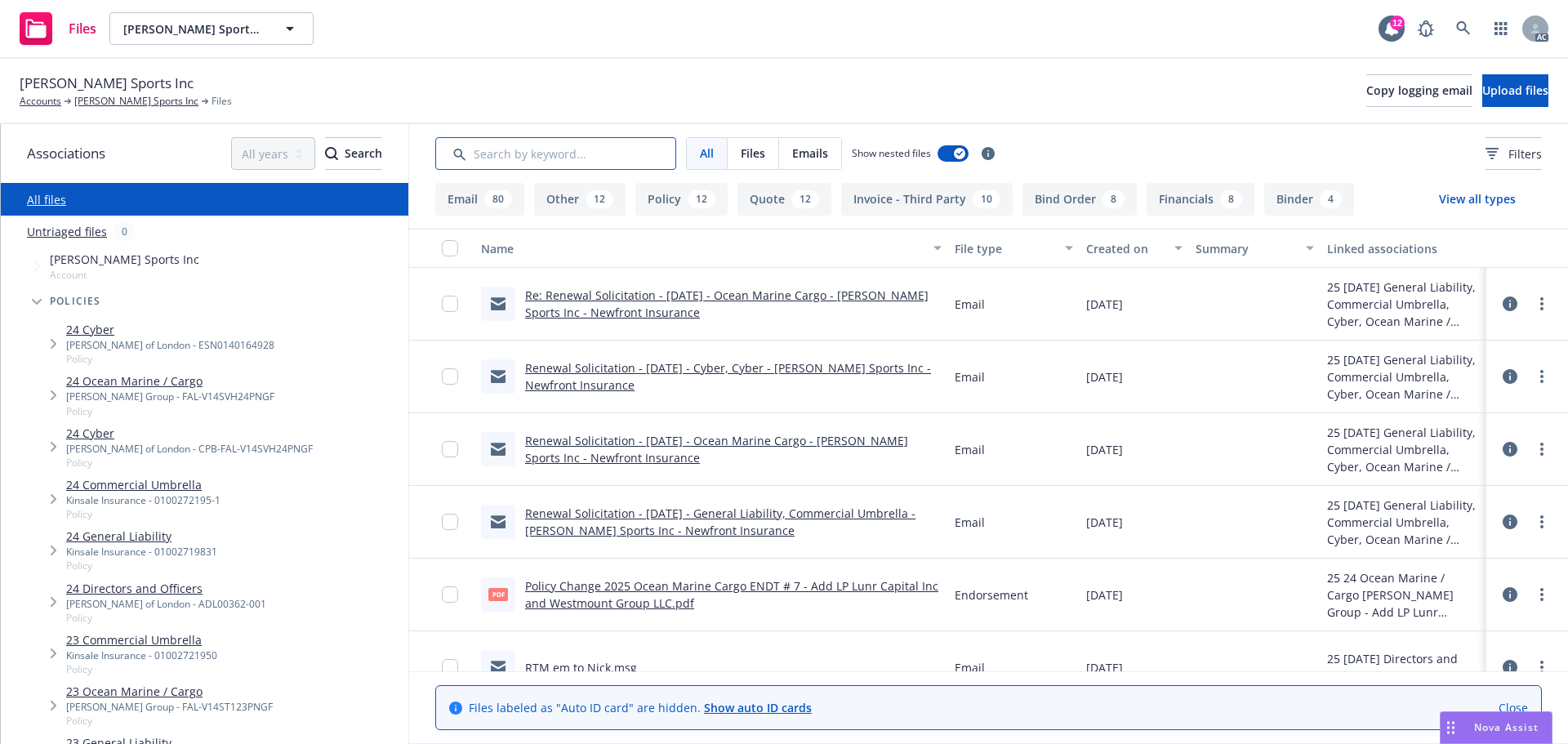
click at [570, 160] on input "Search by keyword..." at bounding box center [556, 153] width 241 height 32
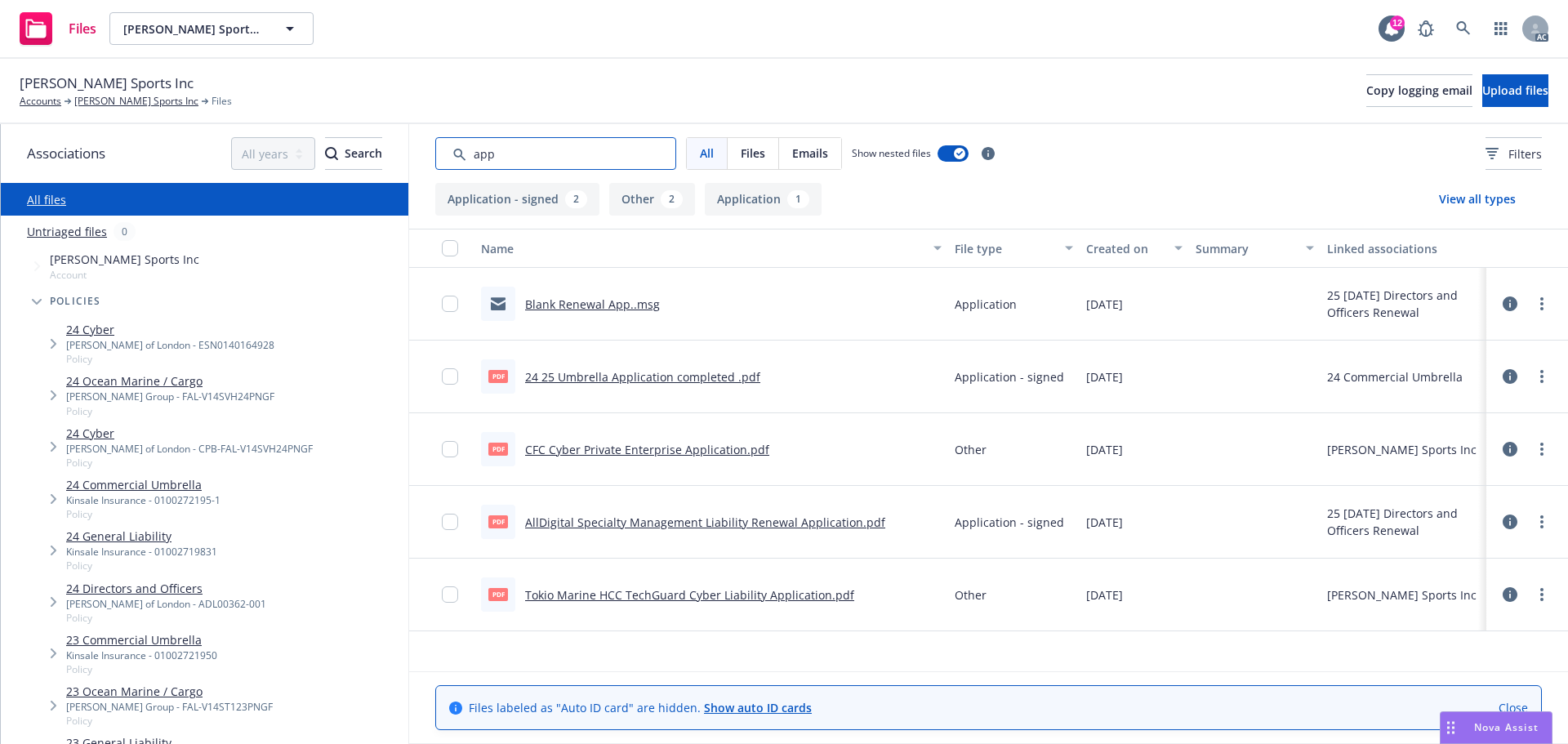
type input "app"
